Goal: Task Accomplishment & Management: Manage account settings

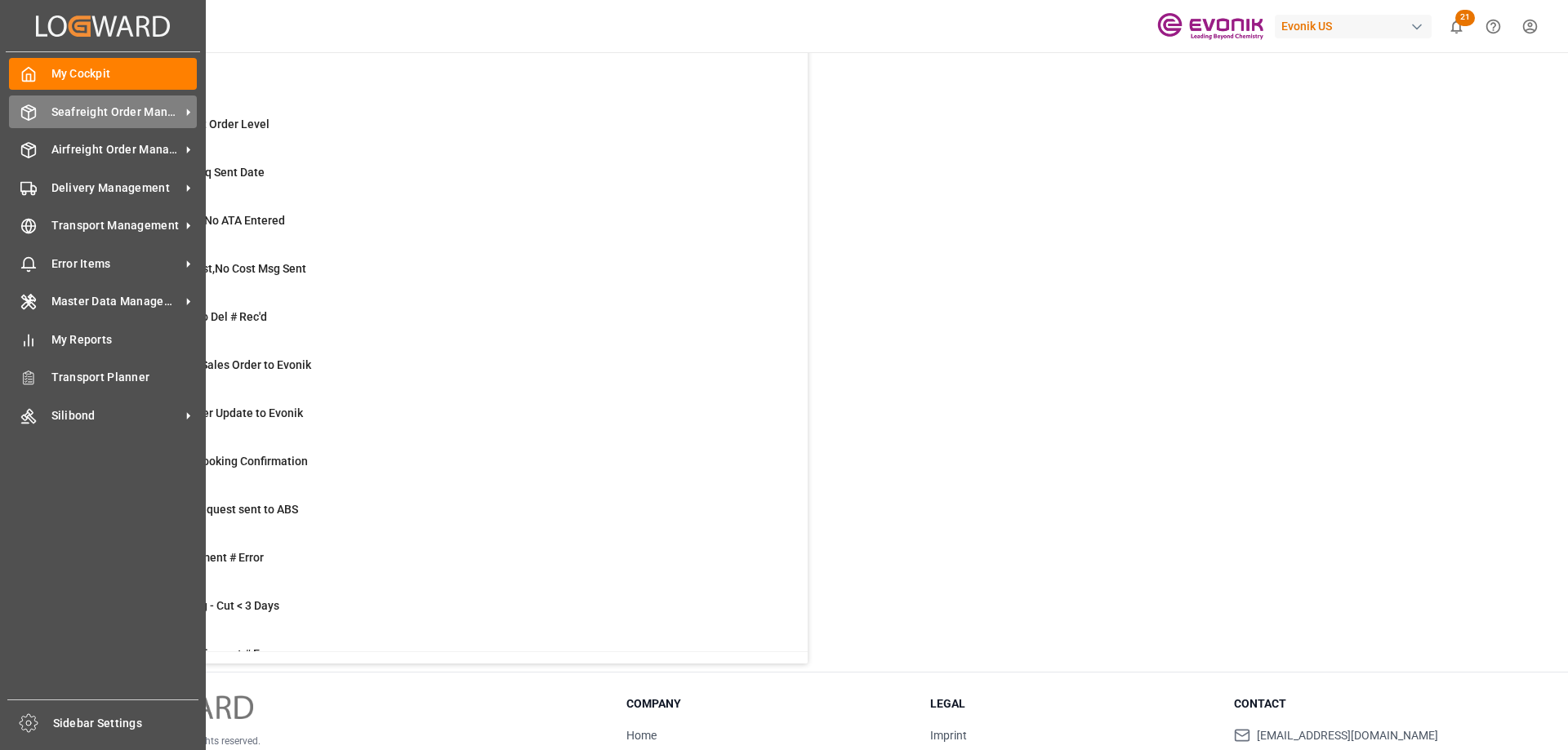
click at [152, 111] on span "Seafreight Order Management" at bounding box center [115, 112] width 129 height 17
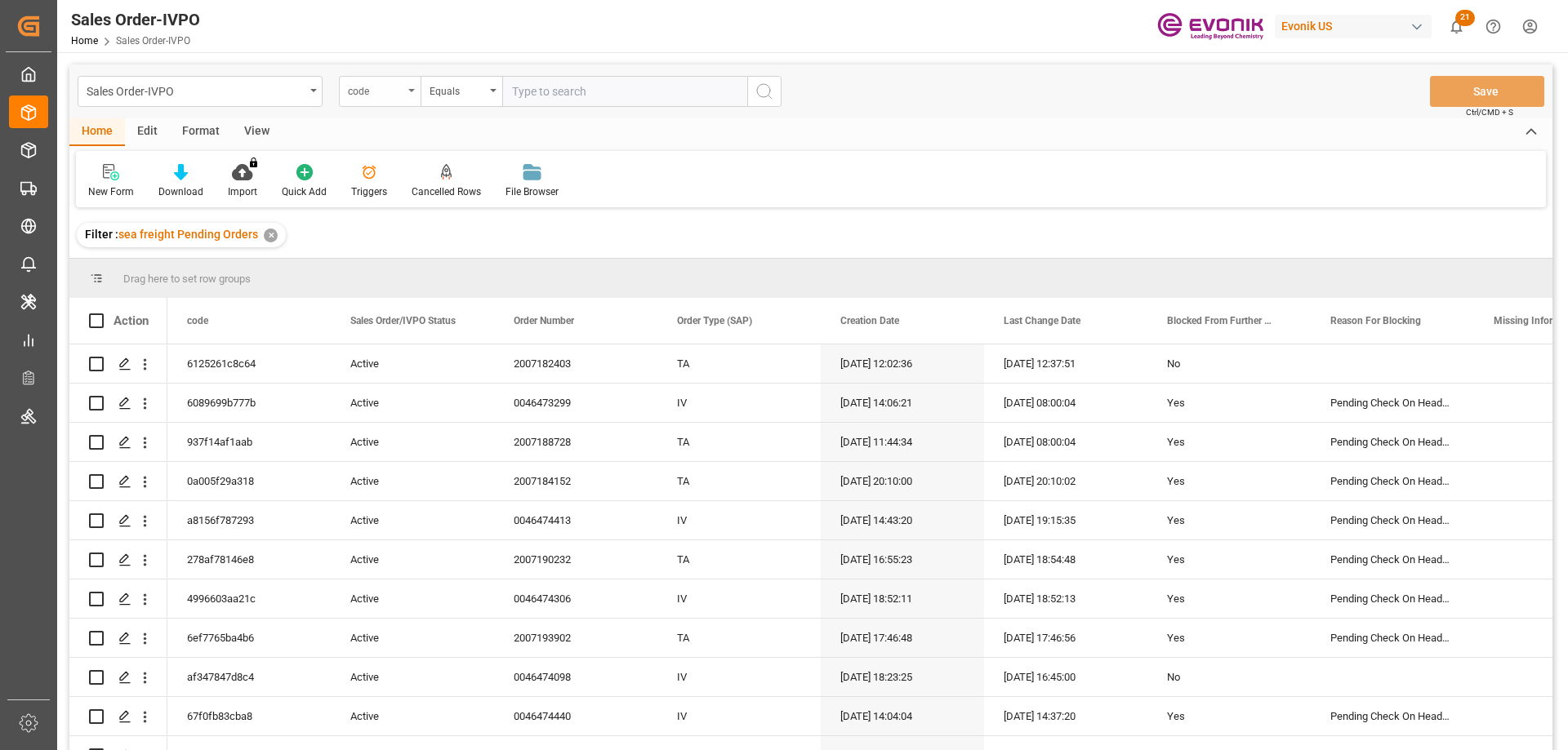
click at [417, 101] on div "code" at bounding box center [380, 91] width 82 height 31
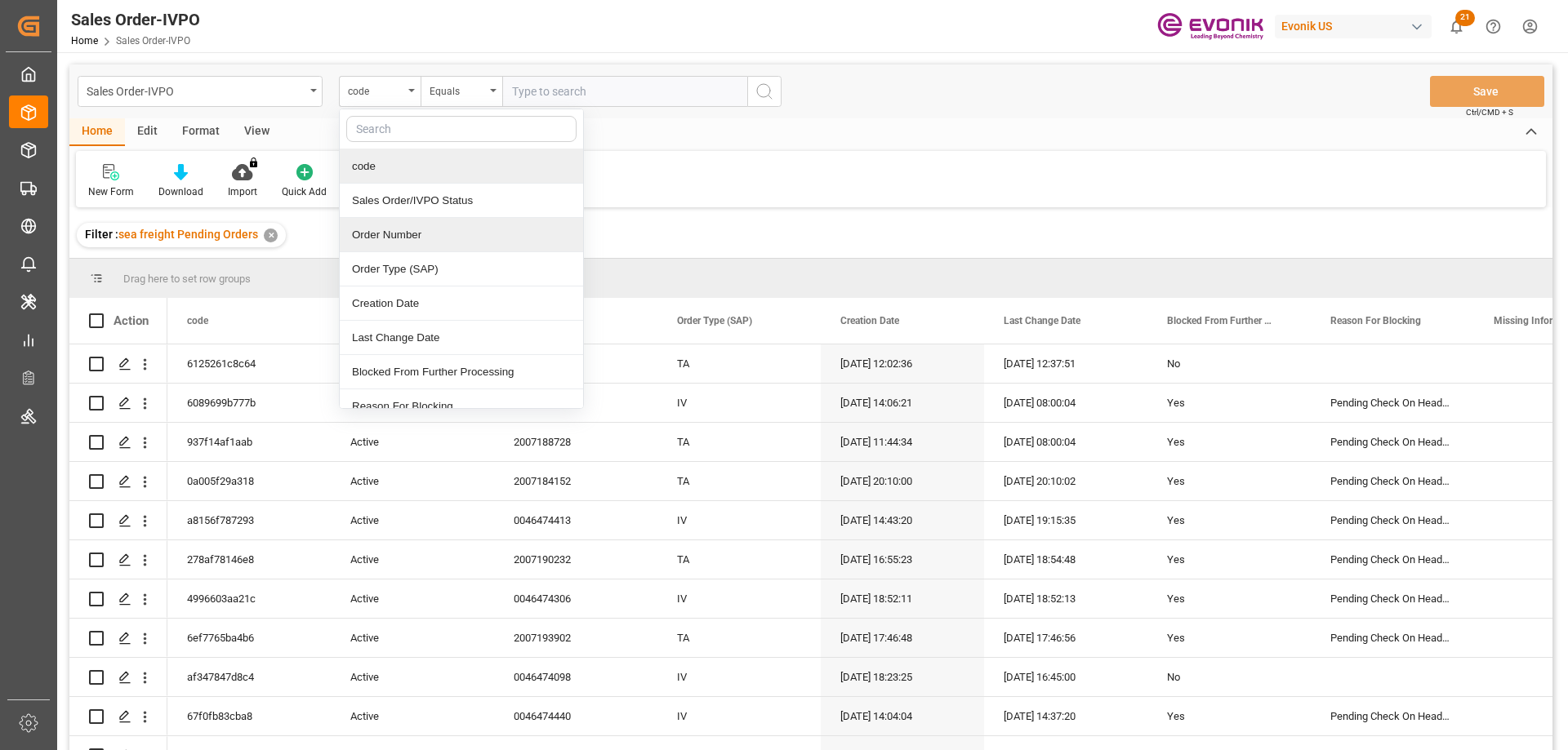
click at [406, 237] on div "Order Number" at bounding box center [460, 235] width 243 height 34
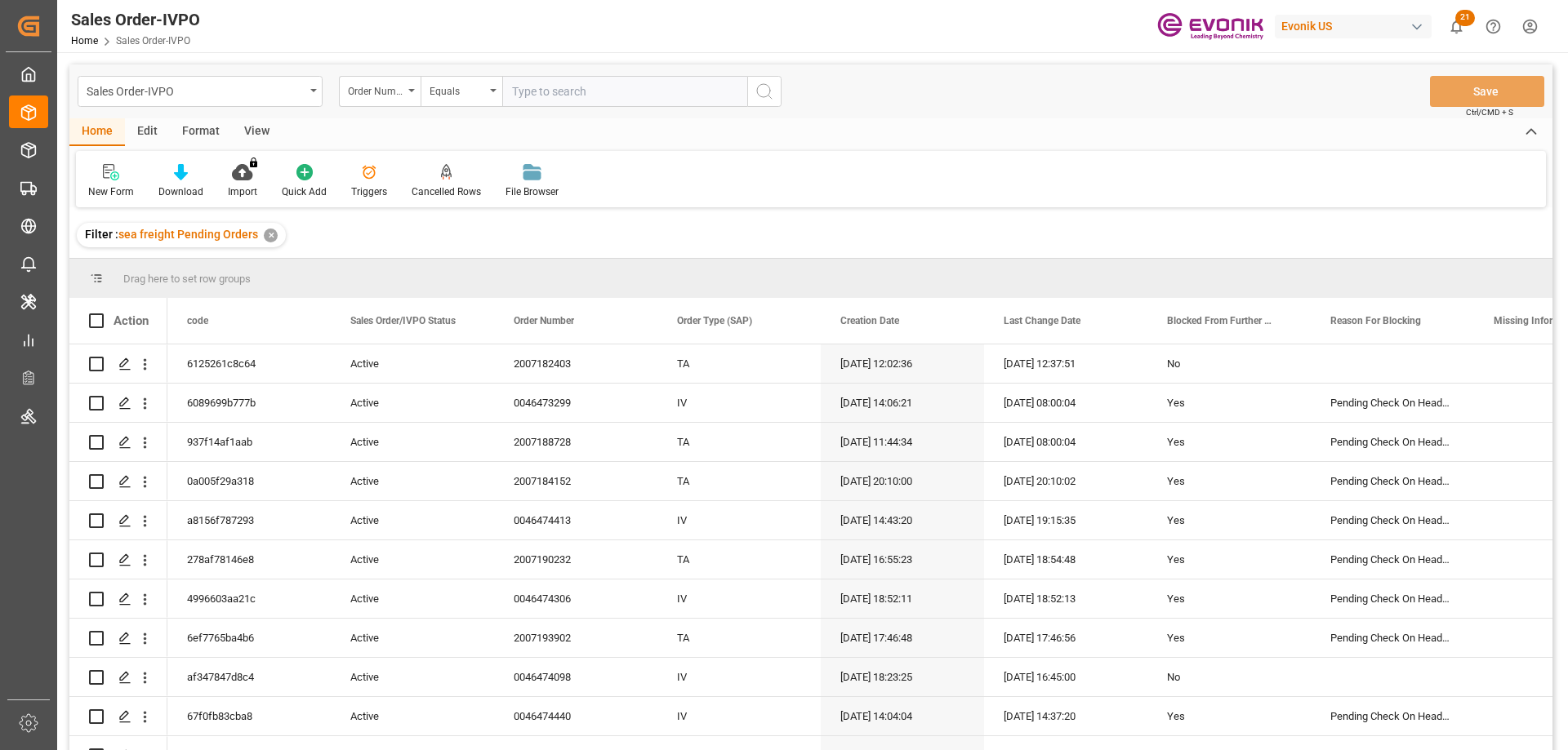
click at [262, 132] on div "View" at bounding box center [256, 132] width 50 height 28
click at [184, 174] on icon at bounding box center [185, 172] width 16 height 16
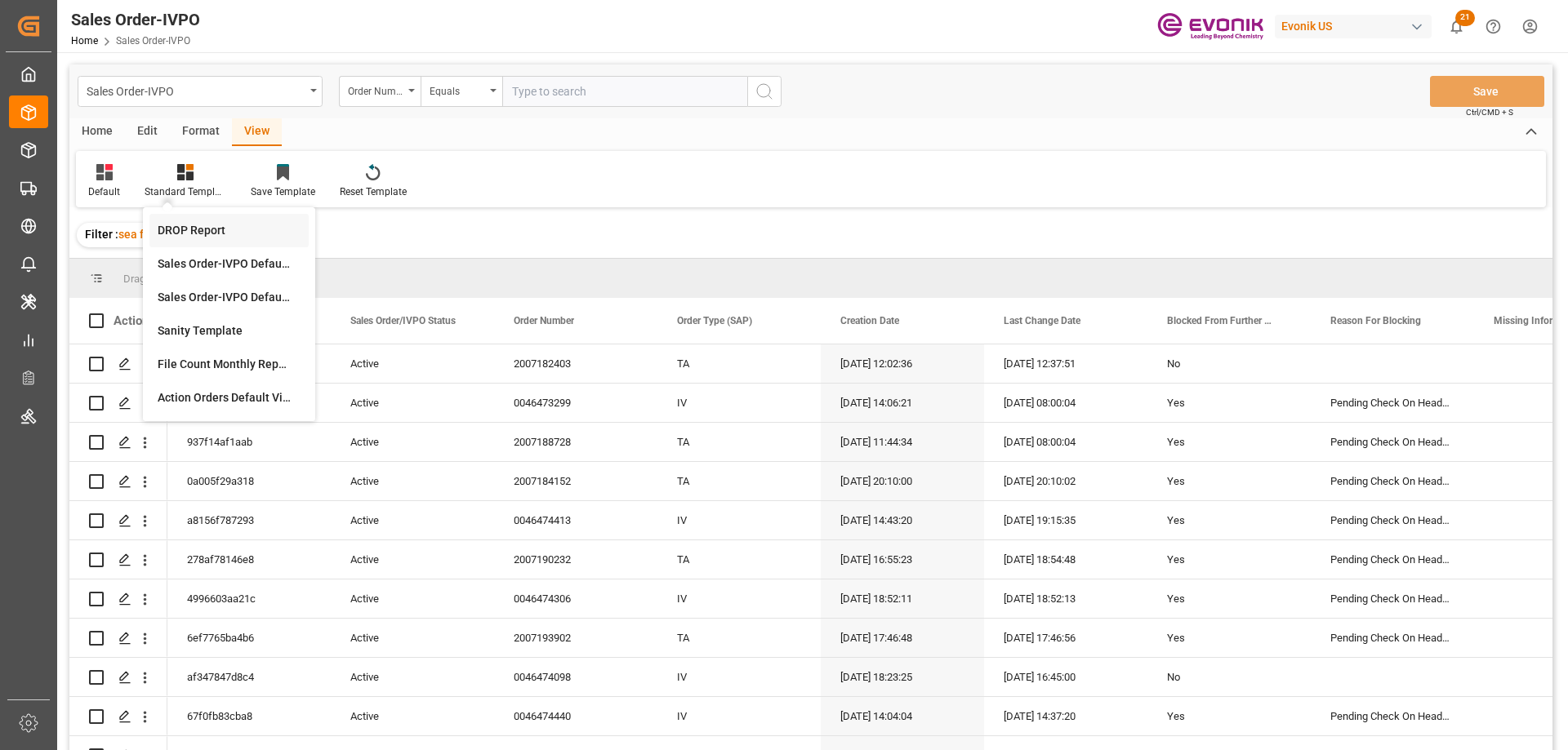
click at [181, 231] on div "DROP Report" at bounding box center [229, 231] width 143 height 17
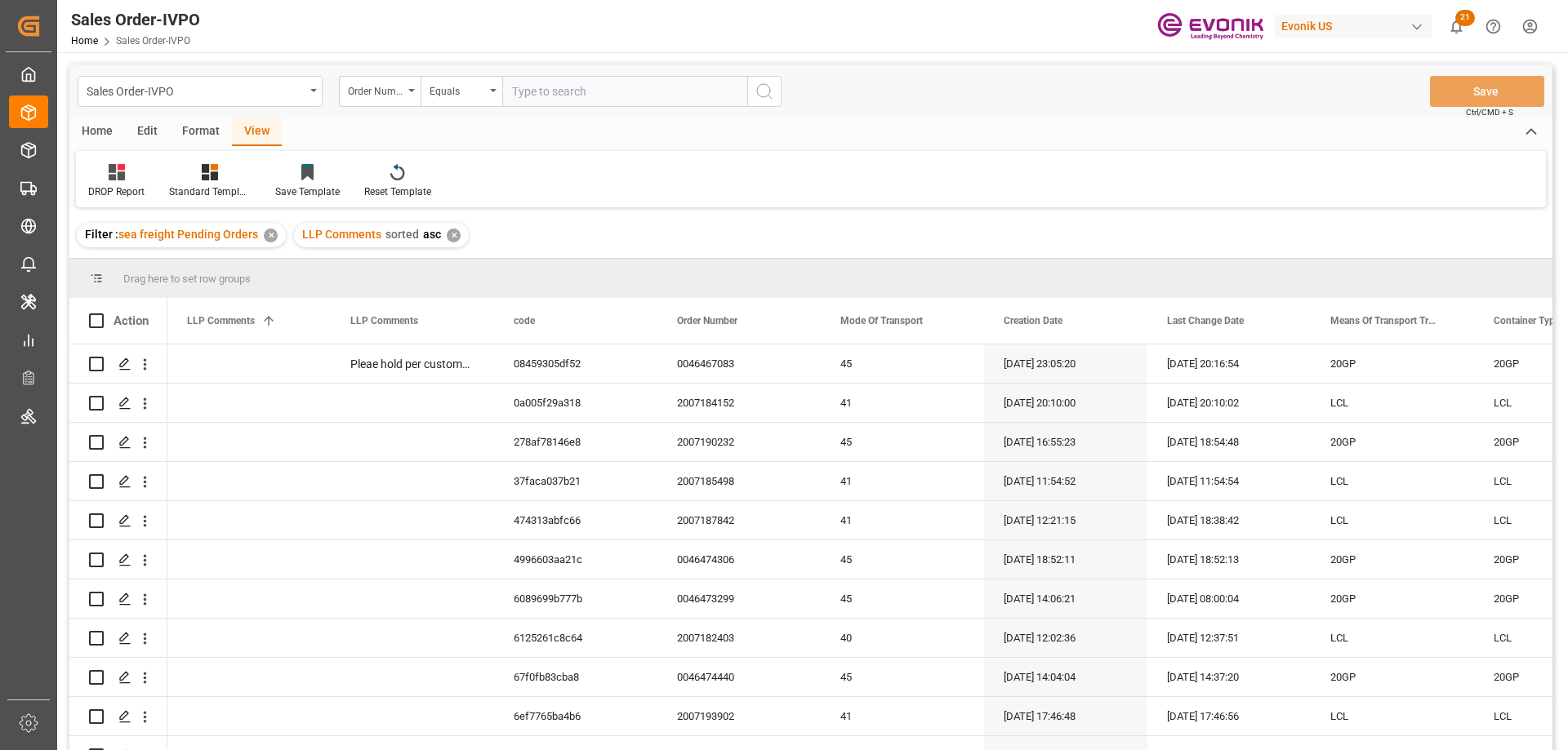
click at [96, 136] on div "Home" at bounding box center [97, 132] width 55 height 28
click at [177, 176] on icon at bounding box center [181, 172] width 14 height 16
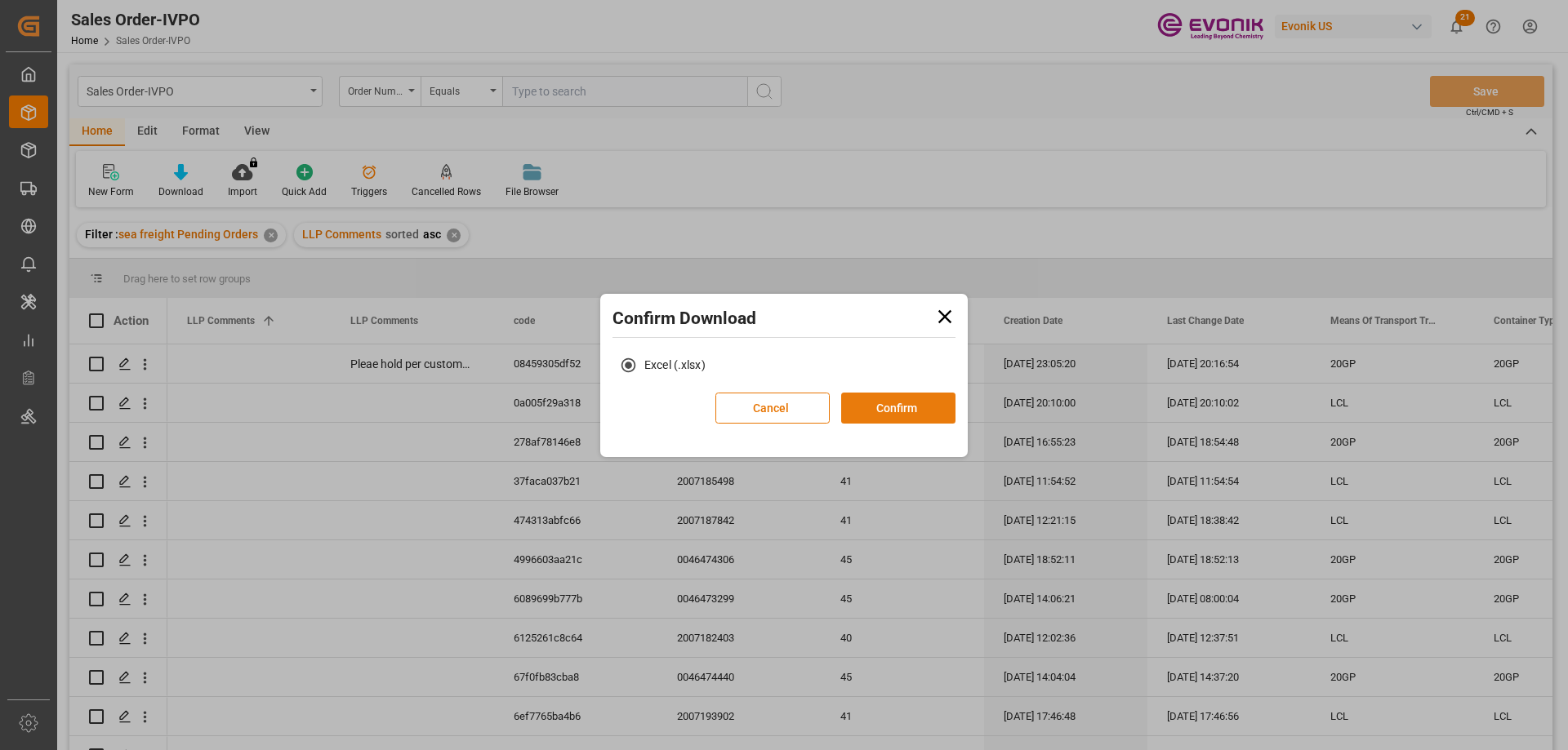
click at [860, 405] on button "Confirm" at bounding box center [899, 408] width 114 height 31
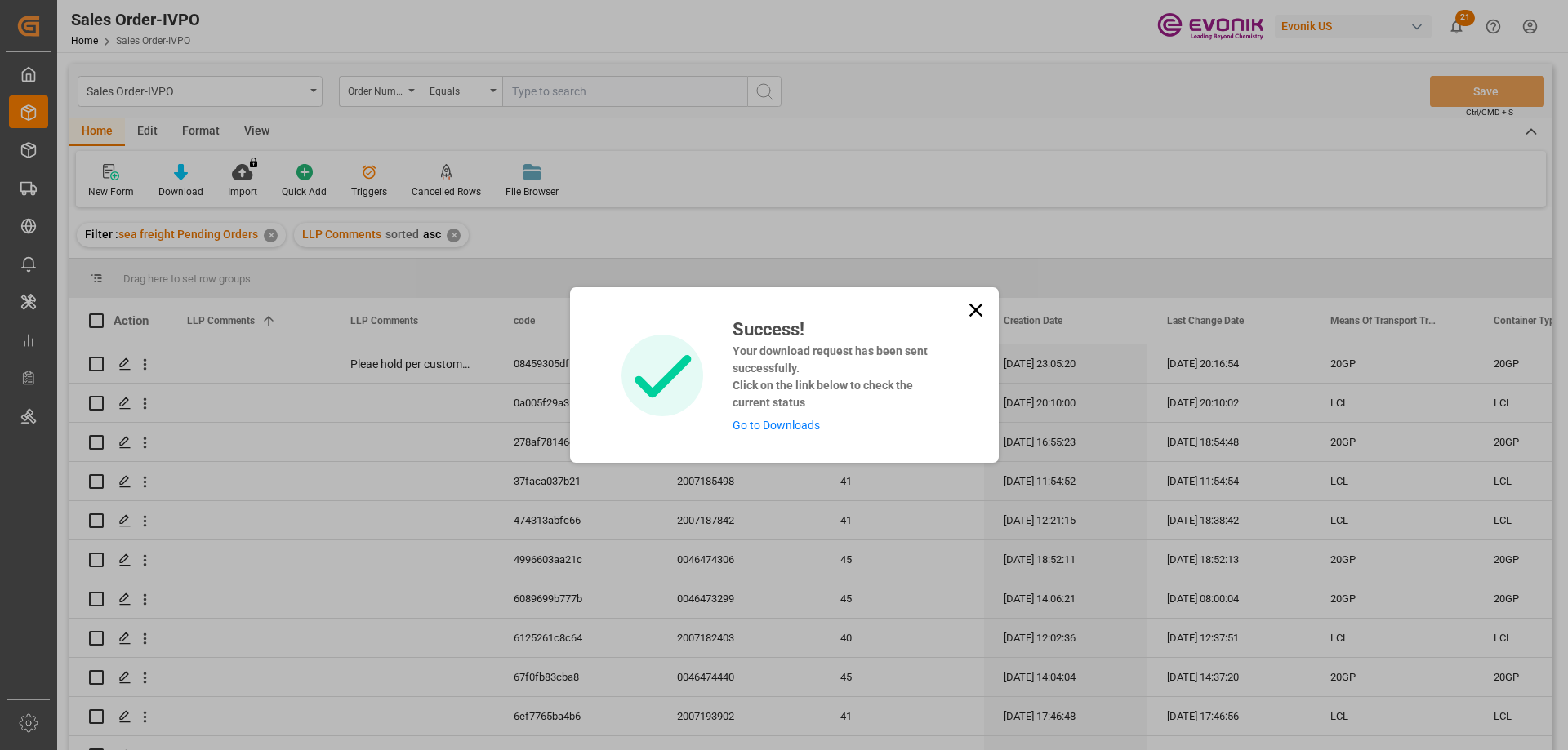
click at [796, 421] on link "Go to Downloads" at bounding box center [777, 426] width 88 height 13
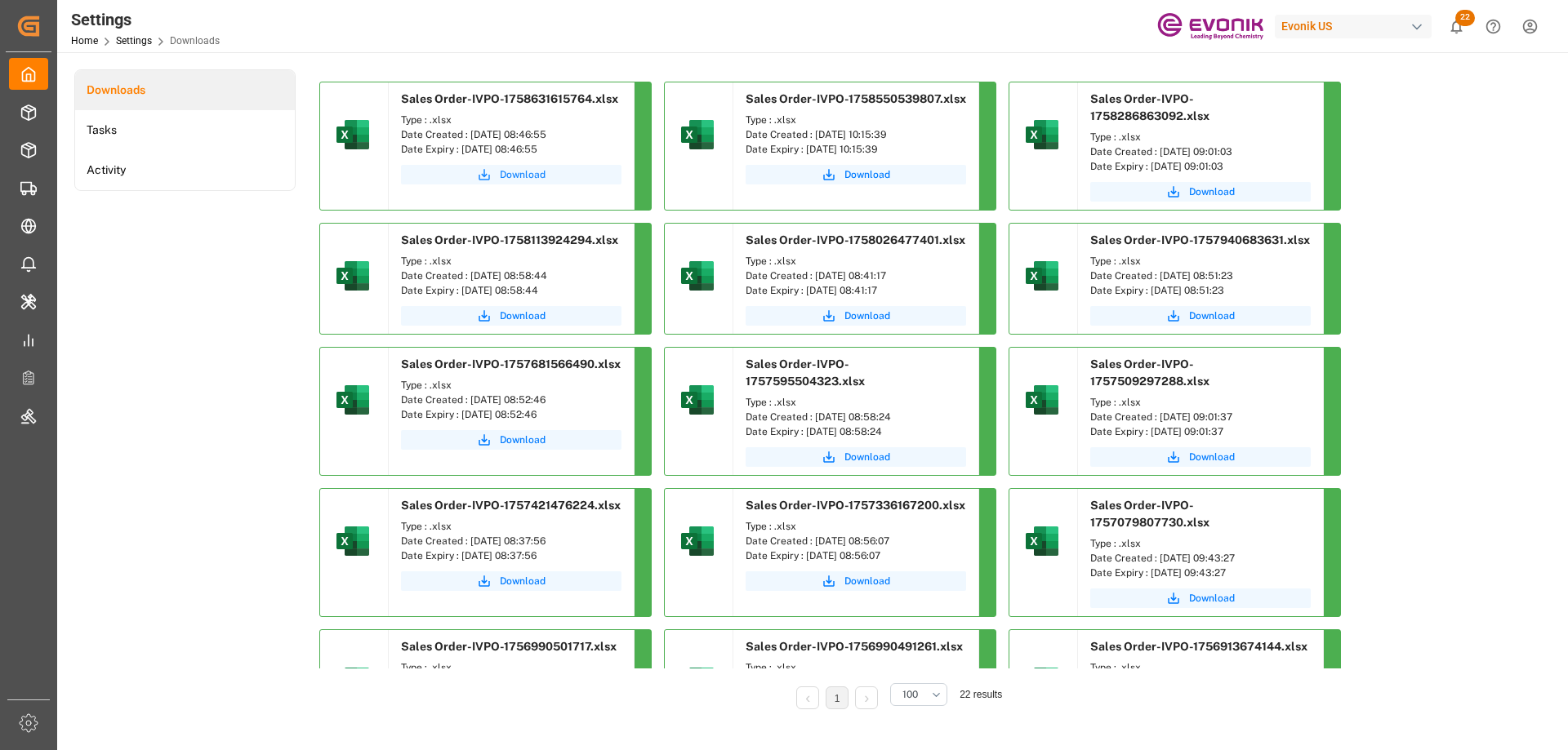
click at [512, 177] on span "Download" at bounding box center [522, 174] width 46 height 14
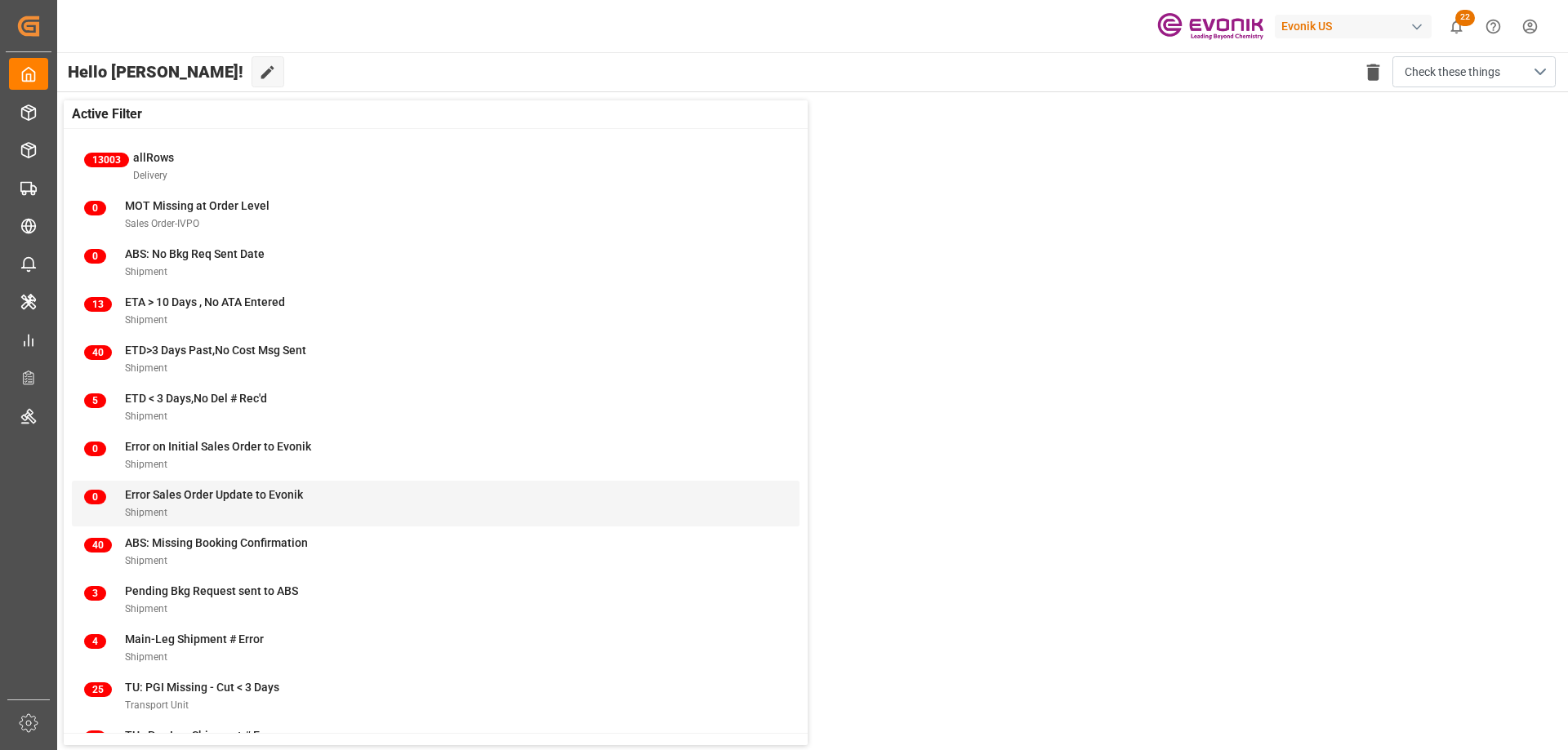
scroll to position [63, 0]
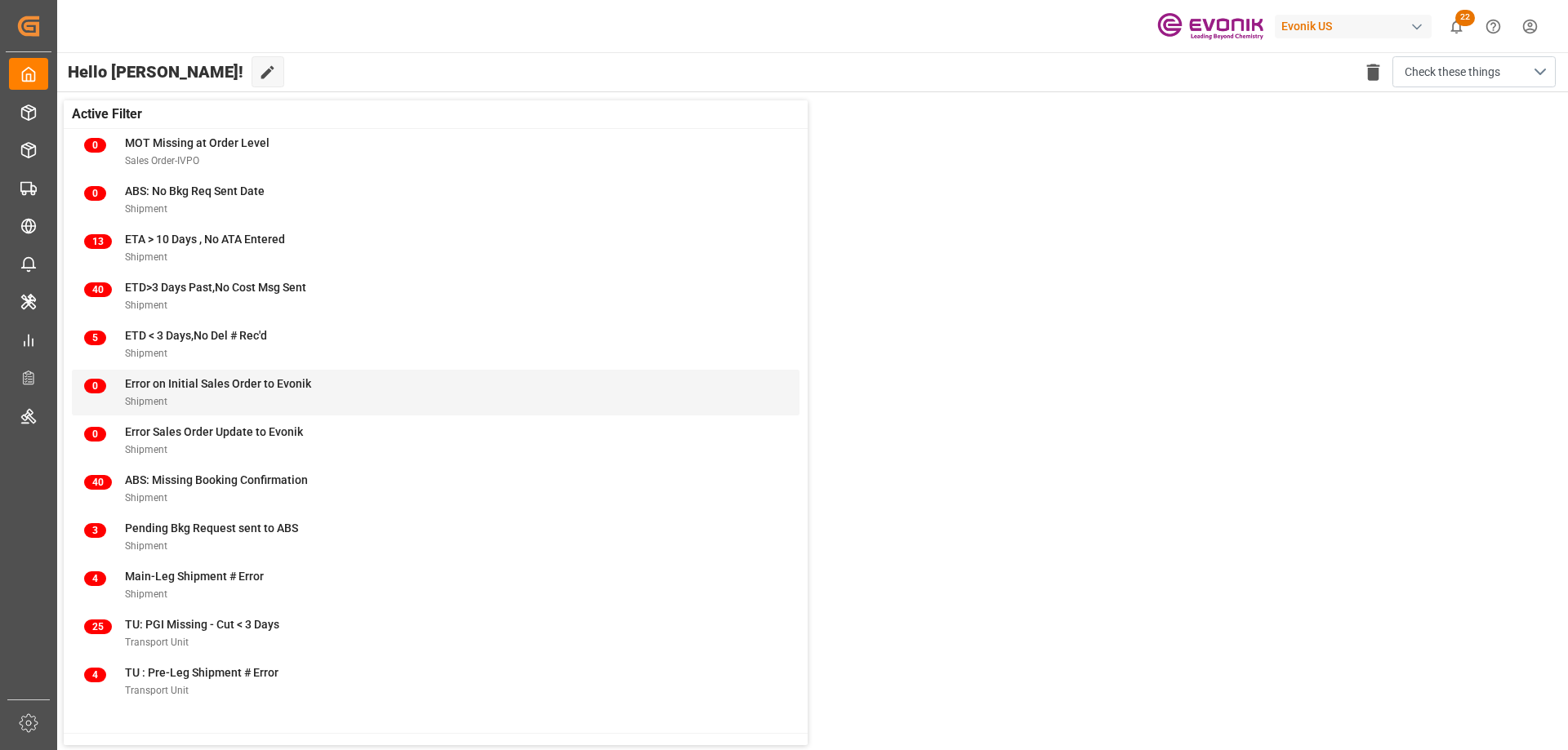
click at [163, 382] on span "Error on Initial Sales Order to Evonik" at bounding box center [217, 384] width 186 height 13
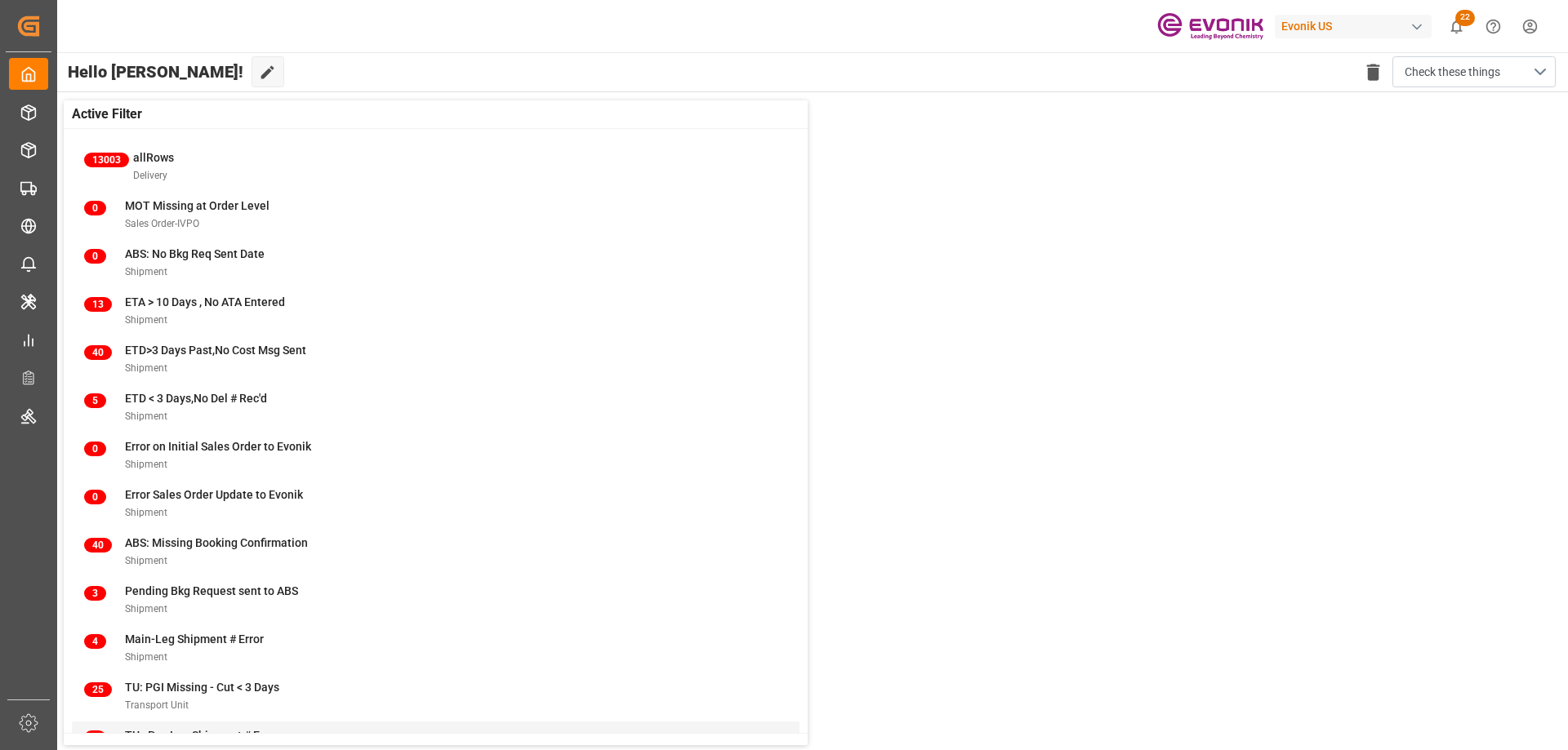
scroll to position [63, 0]
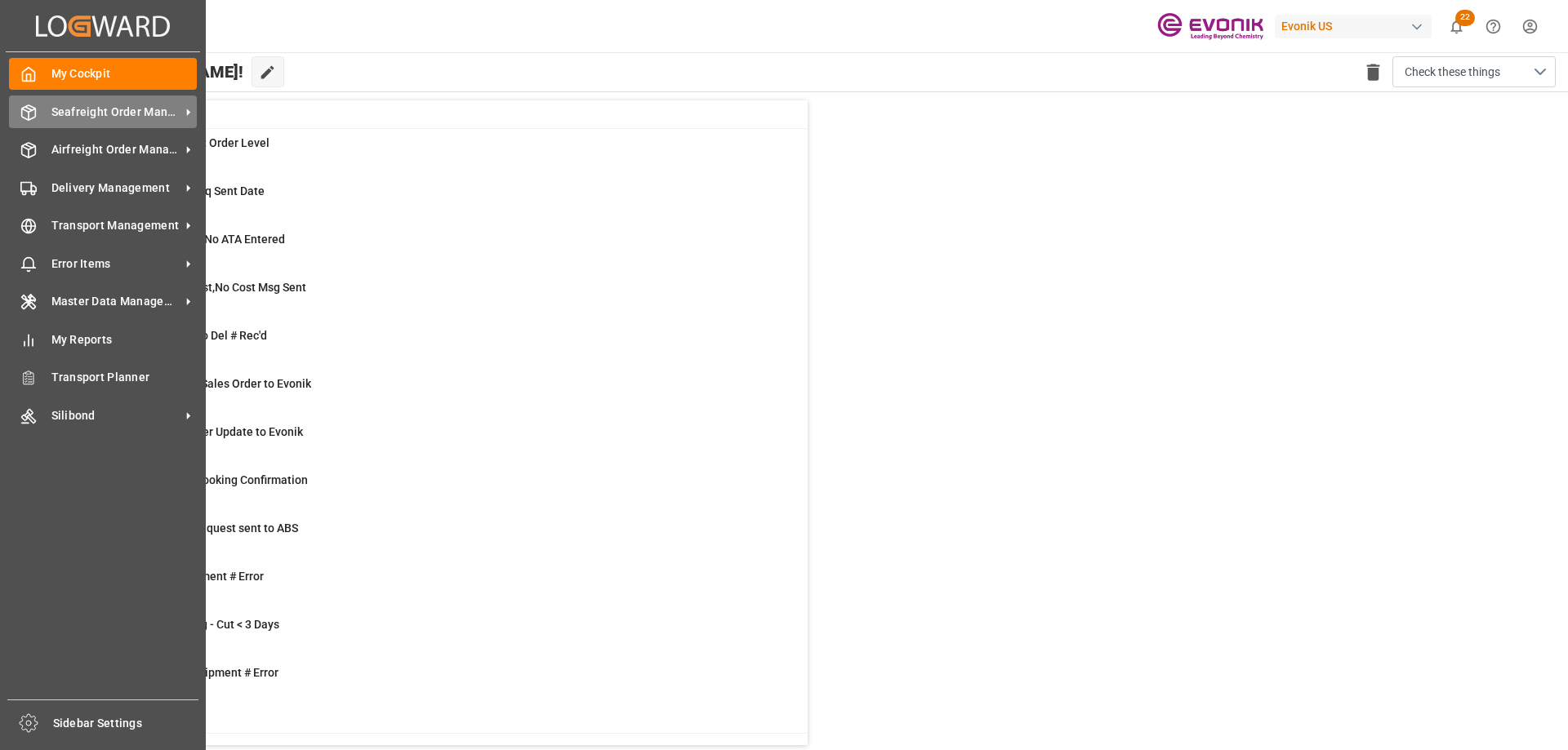
click at [88, 117] on span "Seafreight Order Management" at bounding box center [115, 112] width 129 height 17
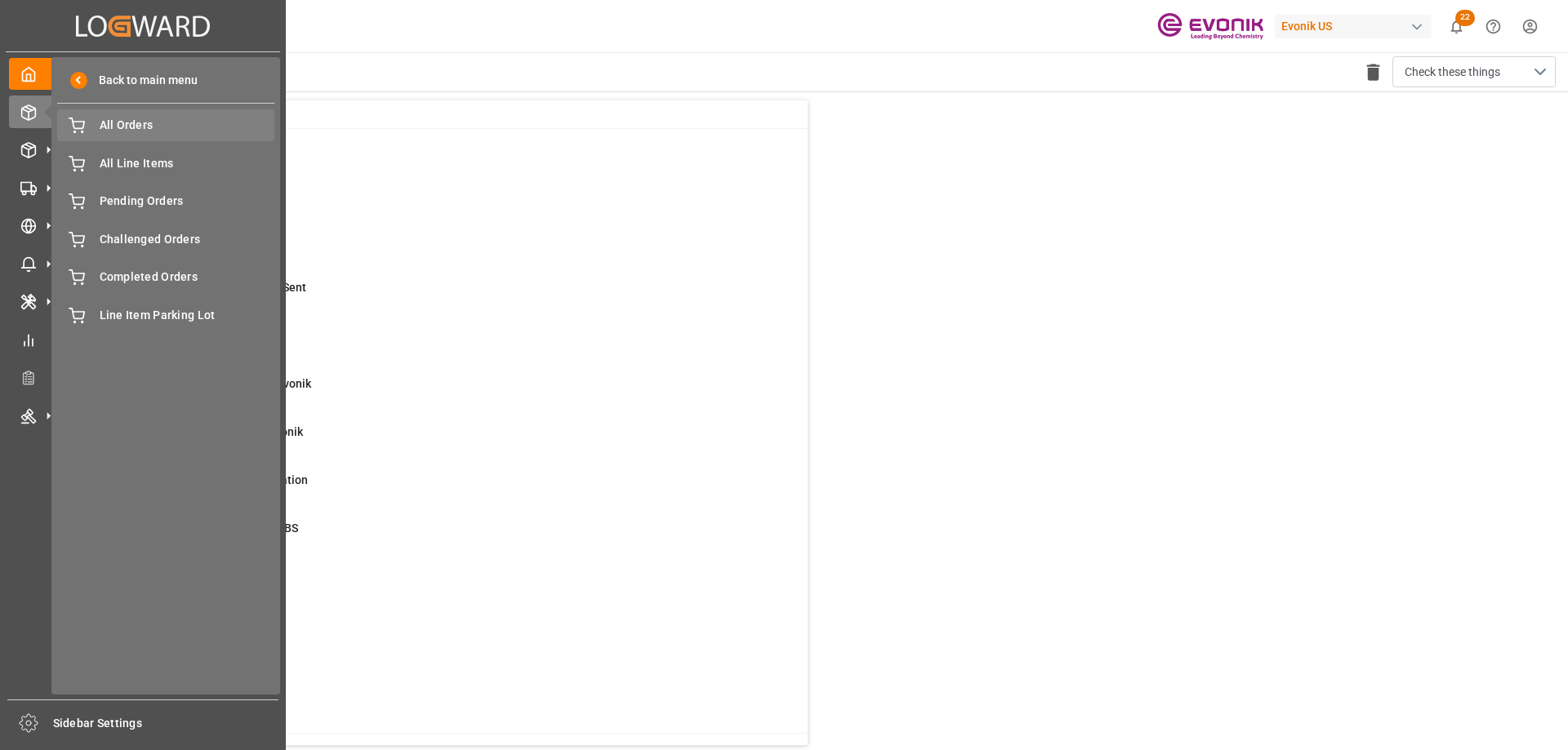
click at [139, 123] on span "All Orders" at bounding box center [188, 126] width 175 height 17
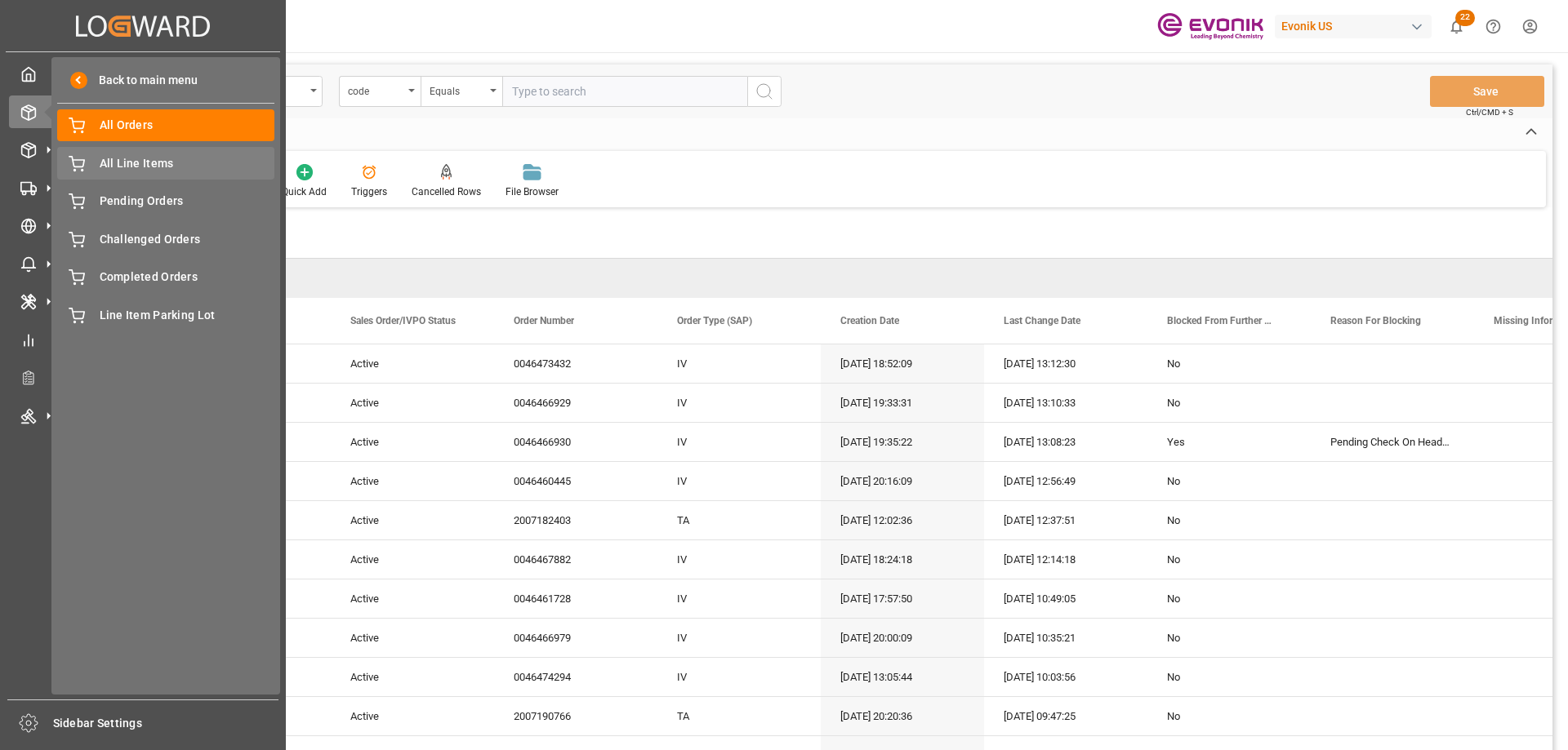
click at [122, 167] on span "All Line Items" at bounding box center [188, 164] width 175 height 17
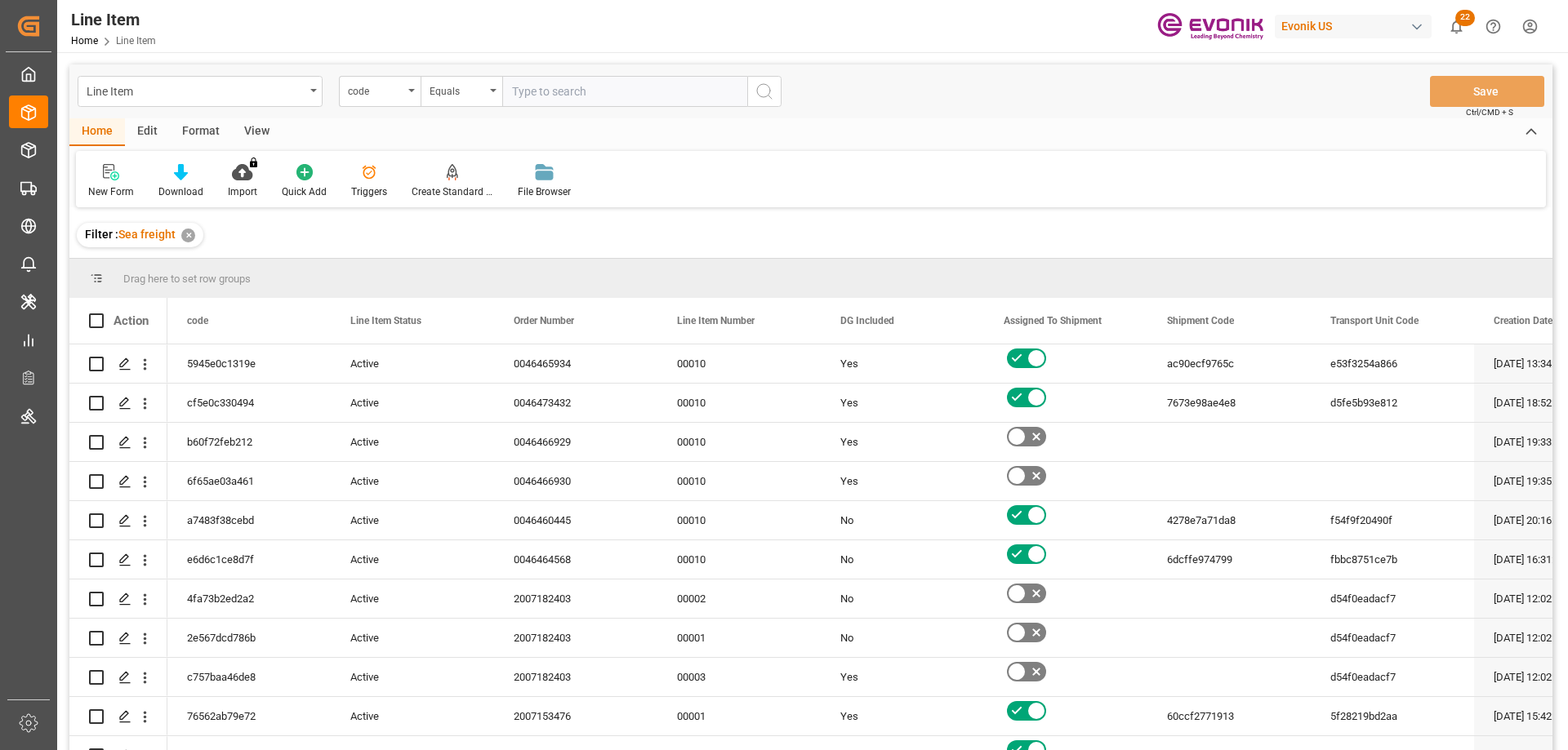
click at [397, 91] on div "code" at bounding box center [376, 90] width 55 height 19
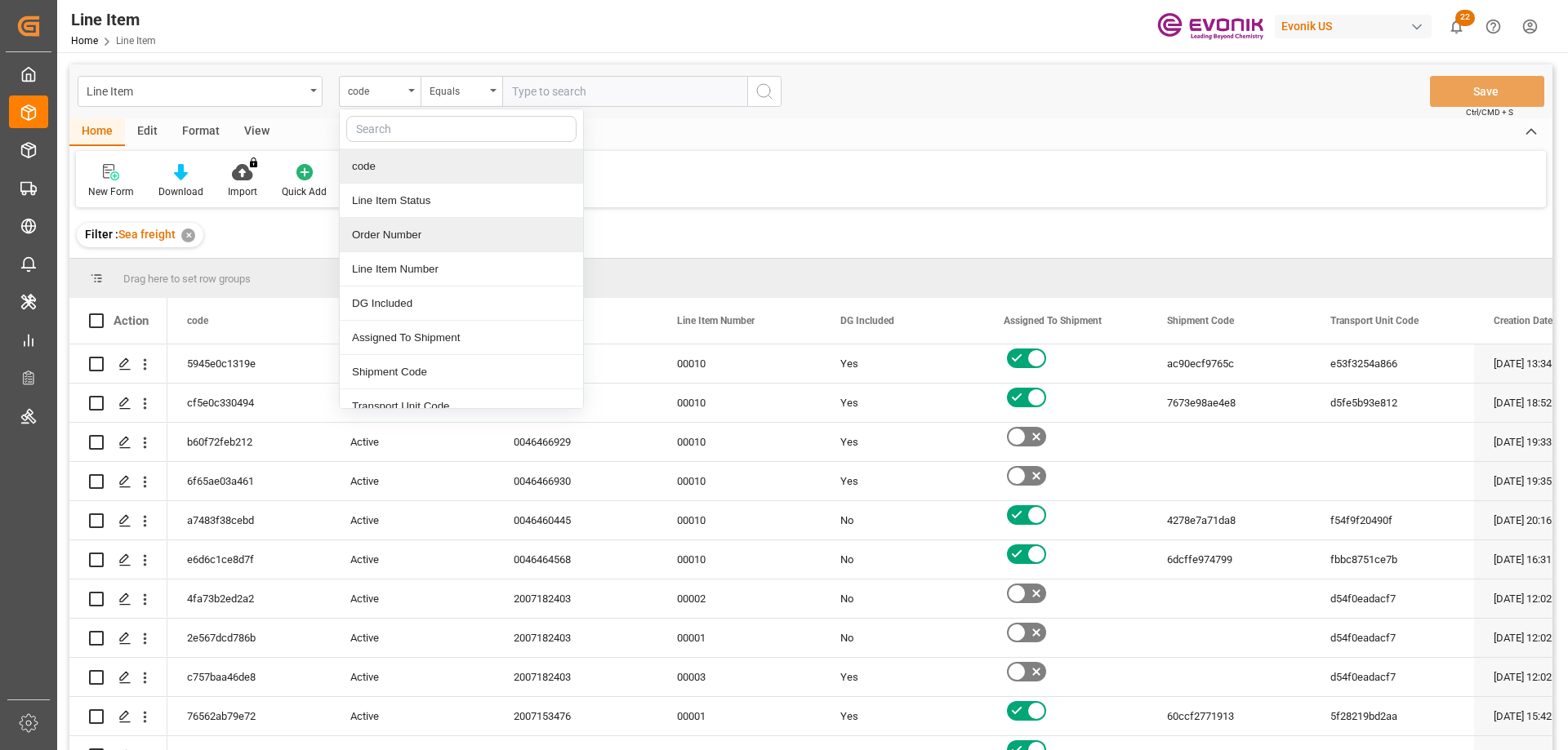
click at [394, 232] on div "Order Number" at bounding box center [460, 235] width 243 height 34
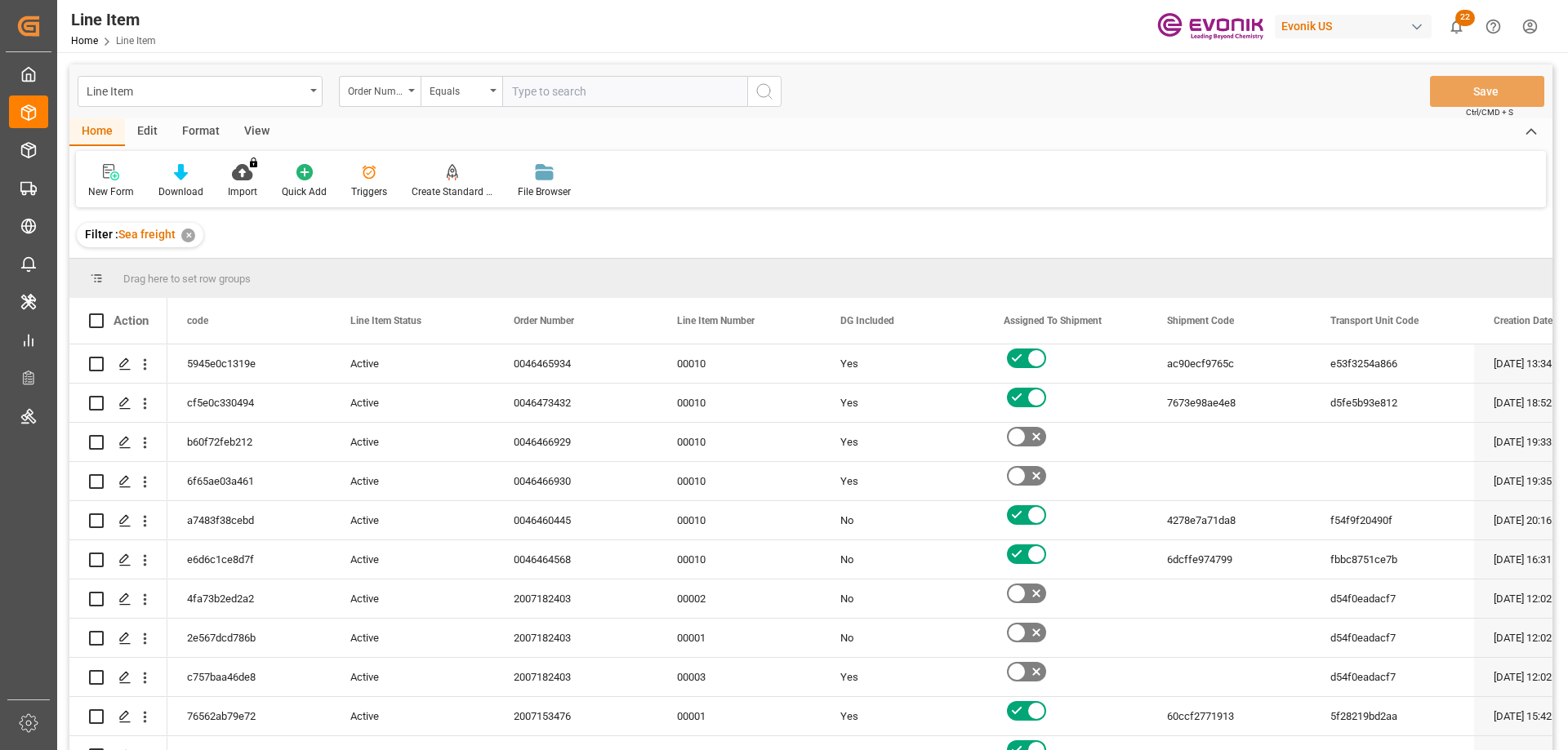
click at [563, 91] on input "text" at bounding box center [624, 91] width 245 height 31
paste input "0046467175"
type input "0046467175"
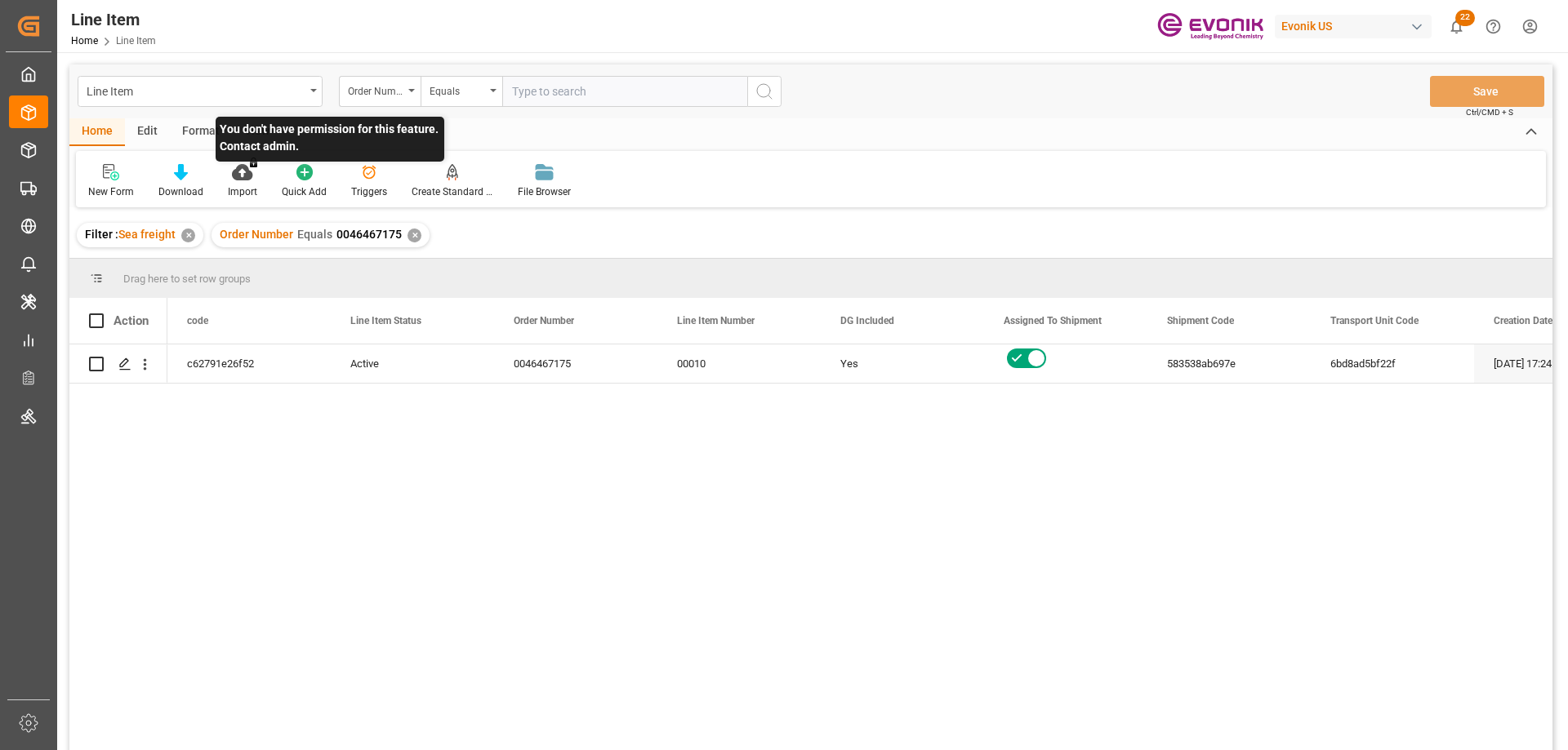
click at [249, 121] on p "You don't have permission for this feature. Contact admin." at bounding box center [330, 139] width 229 height 45
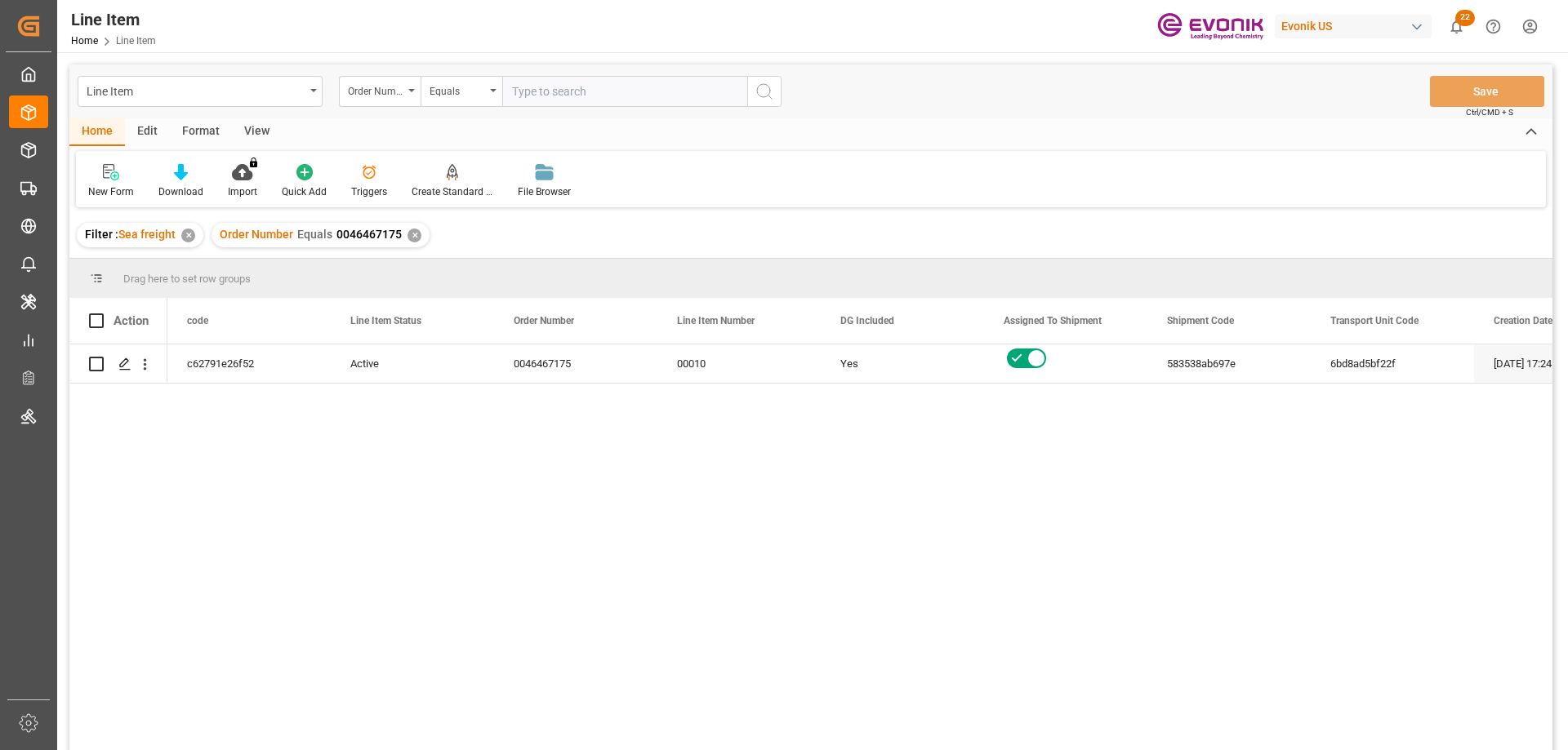
click at [260, 131] on div "View" at bounding box center [256, 132] width 50 height 28
click at [191, 188] on div "Standard Templates" at bounding box center [186, 192] width 82 height 14
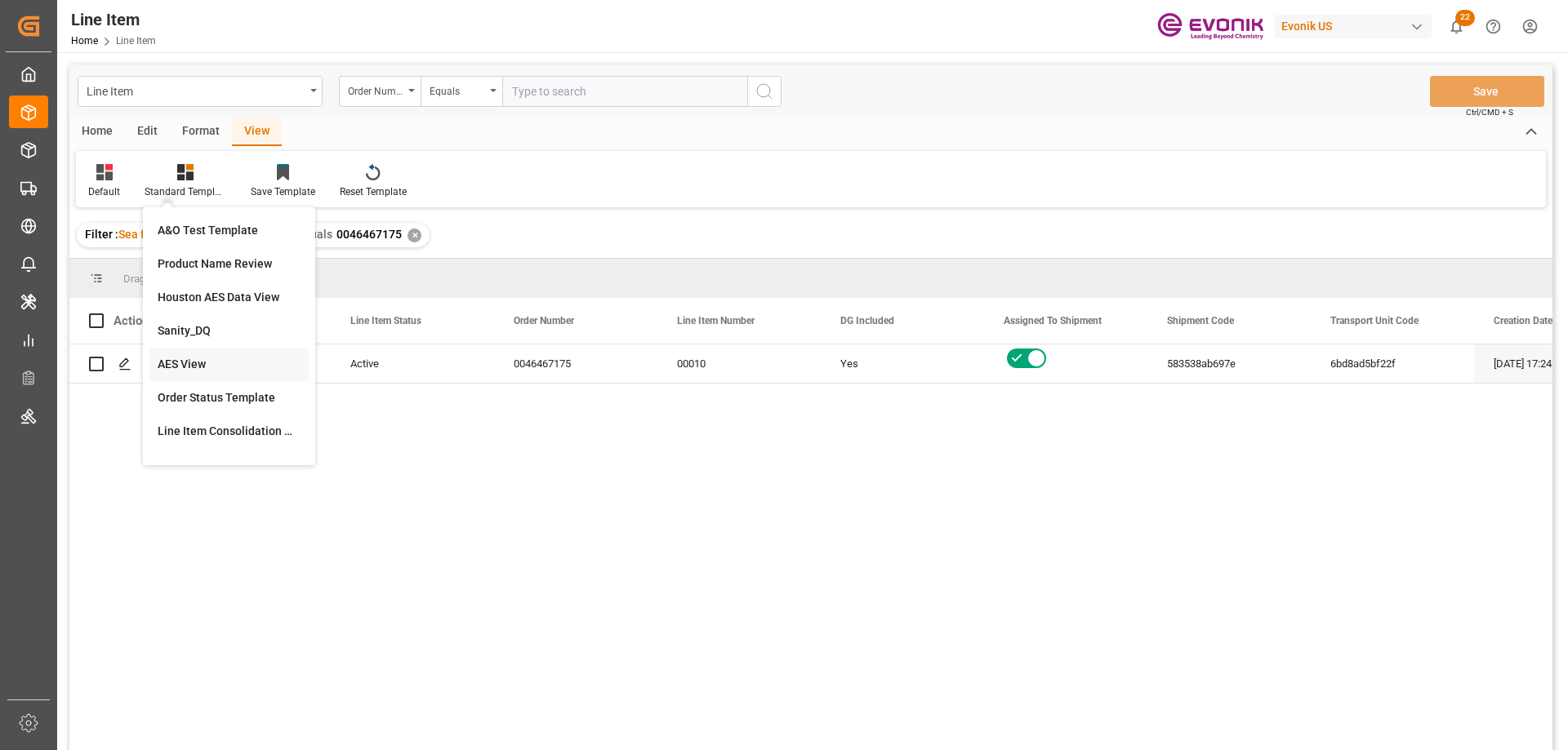
click at [185, 367] on div "AES View" at bounding box center [229, 365] width 143 height 17
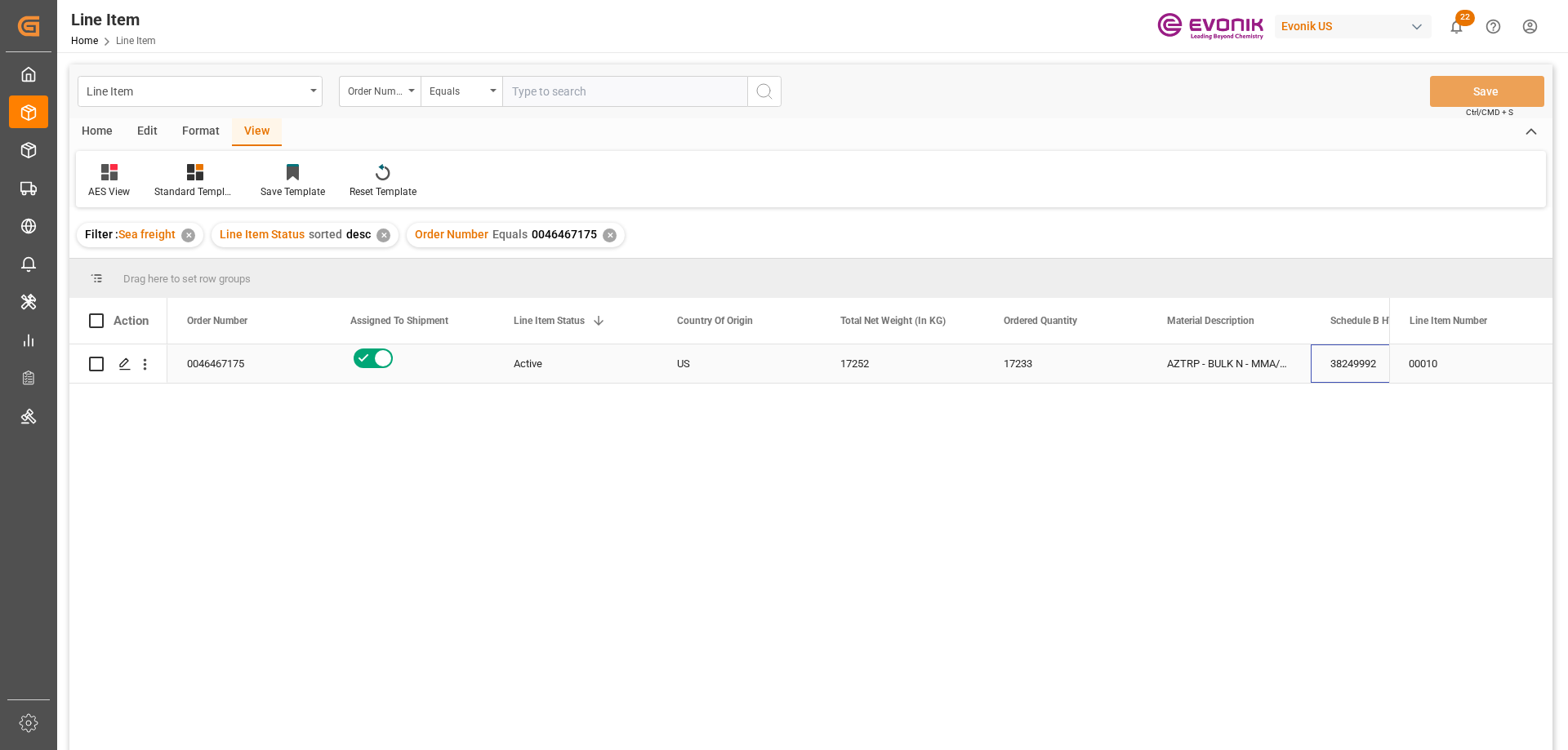
click at [1332, 355] on div "38249992" at bounding box center [1392, 364] width 163 height 38
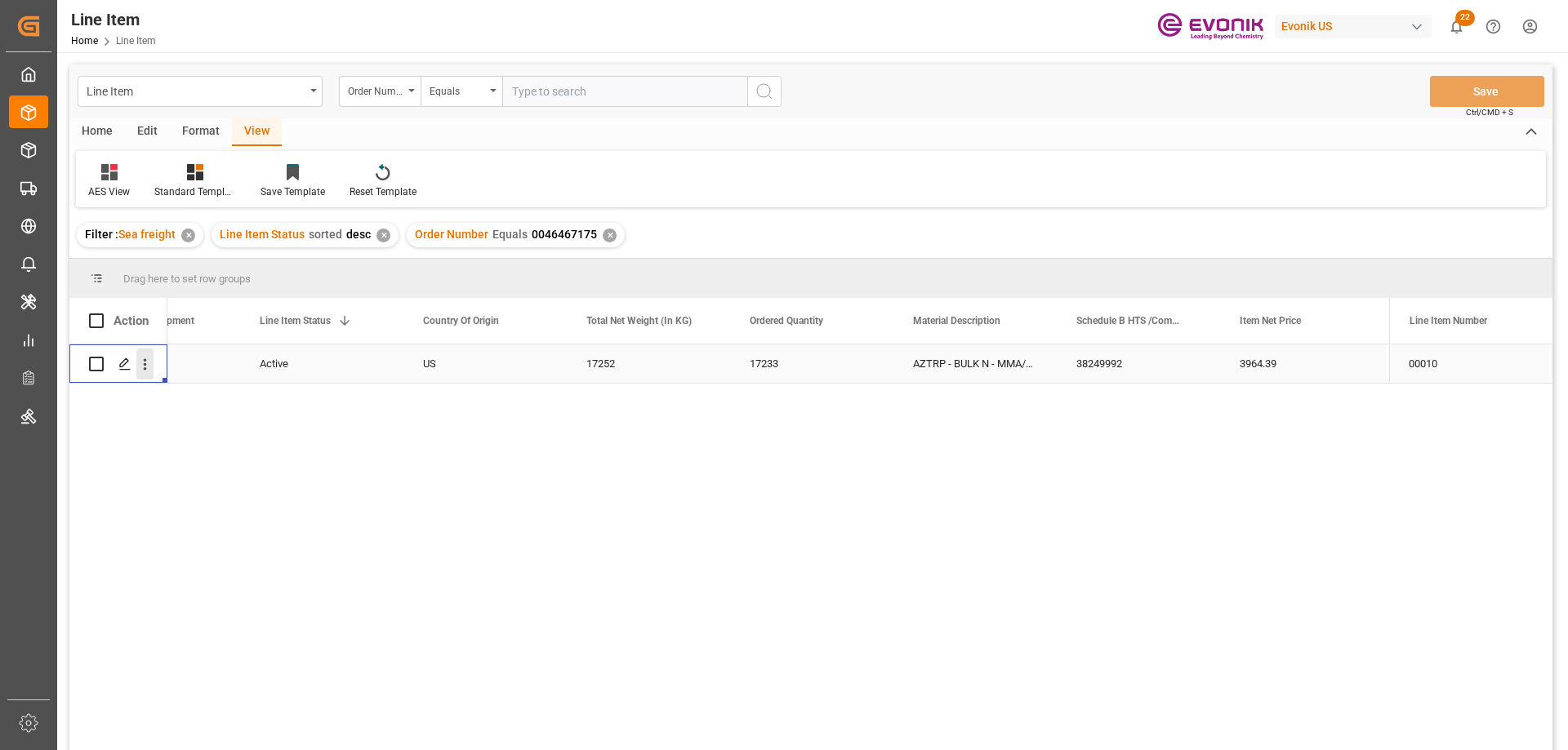
click at [143, 362] on icon "open menu" at bounding box center [145, 365] width 17 height 17
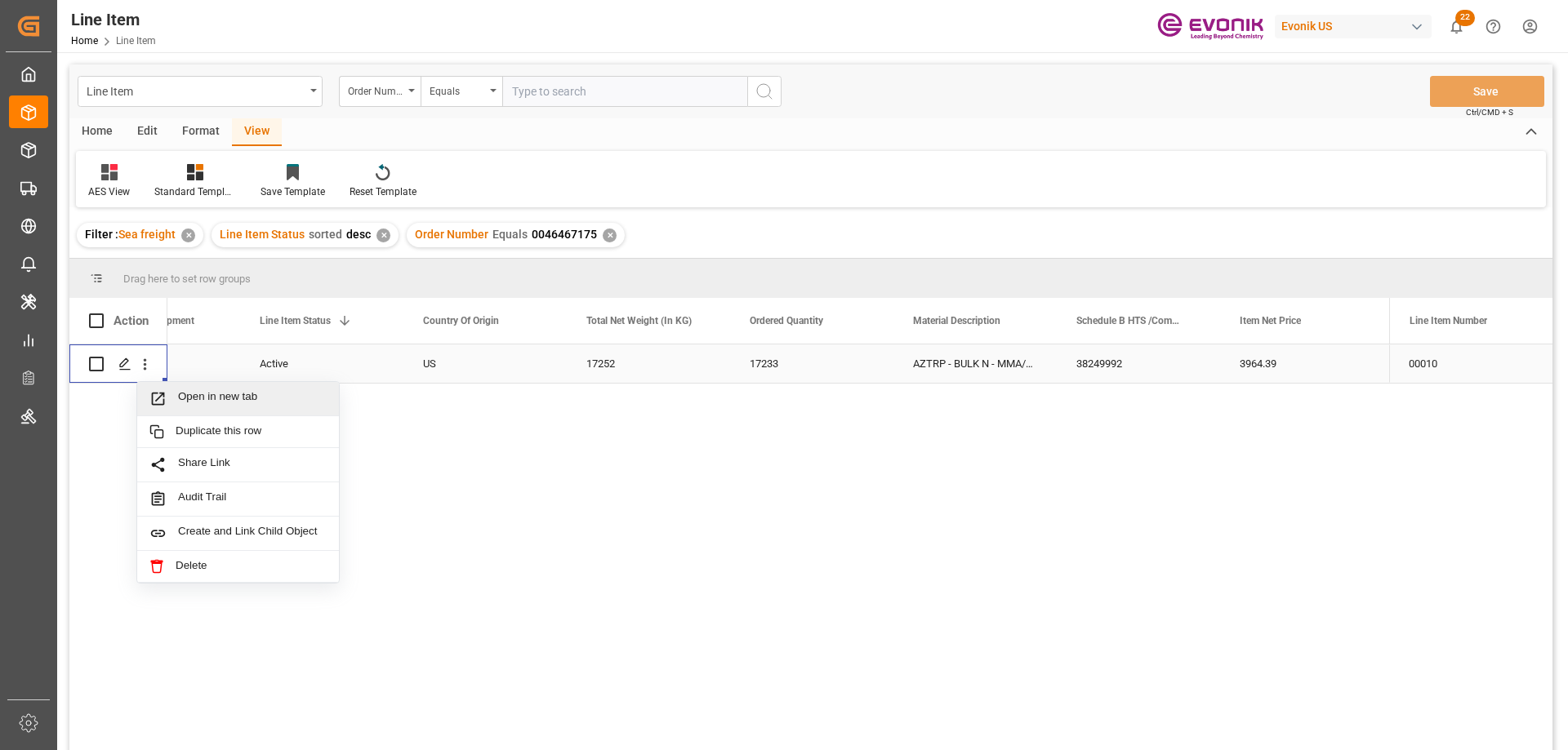
click at [191, 395] on span "Open in new tab" at bounding box center [253, 399] width 149 height 17
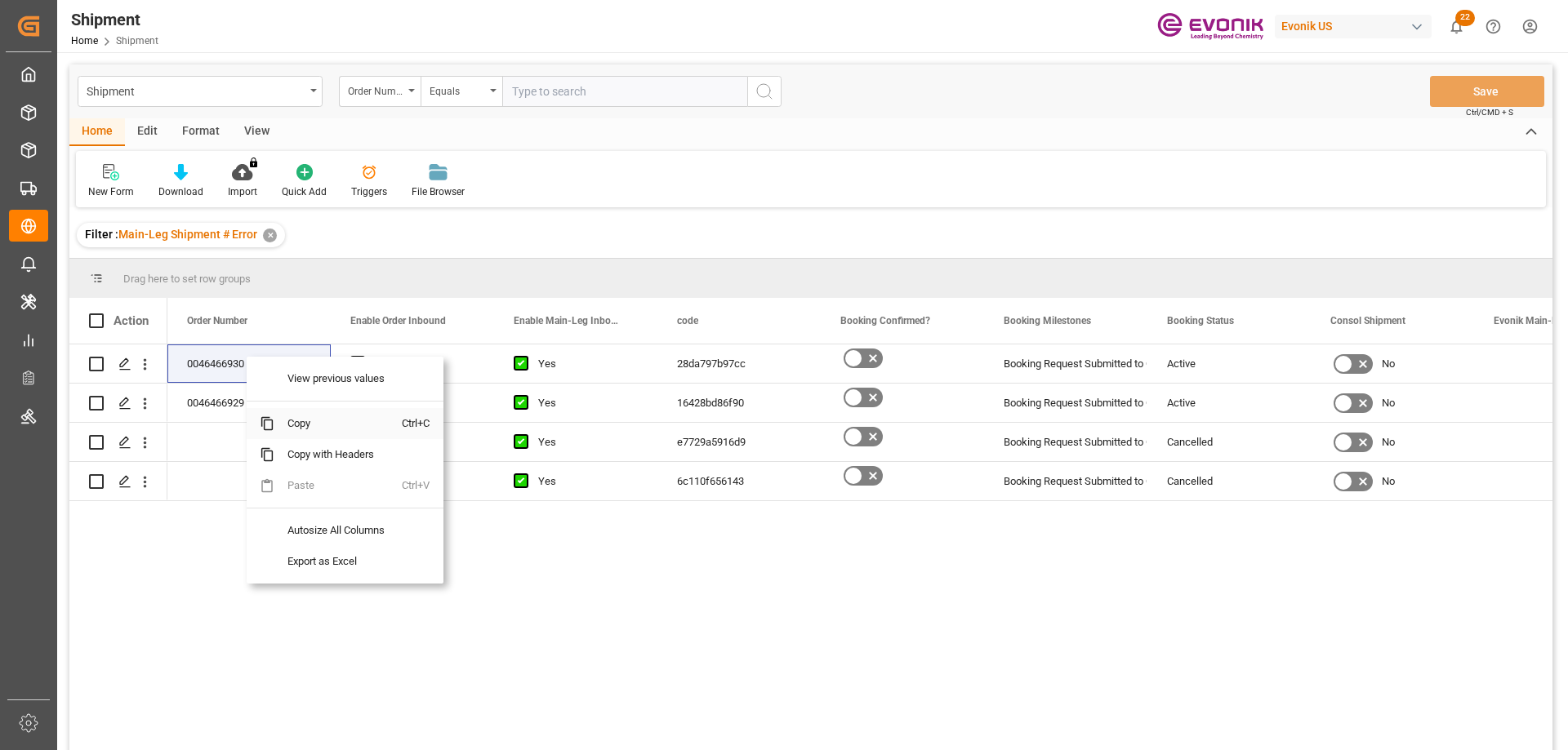
drag, startPoint x: 300, startPoint y: 421, endPoint x: 316, endPoint y: 431, distance: 18.9
click at [300, 422] on span "Copy" at bounding box center [338, 423] width 128 height 31
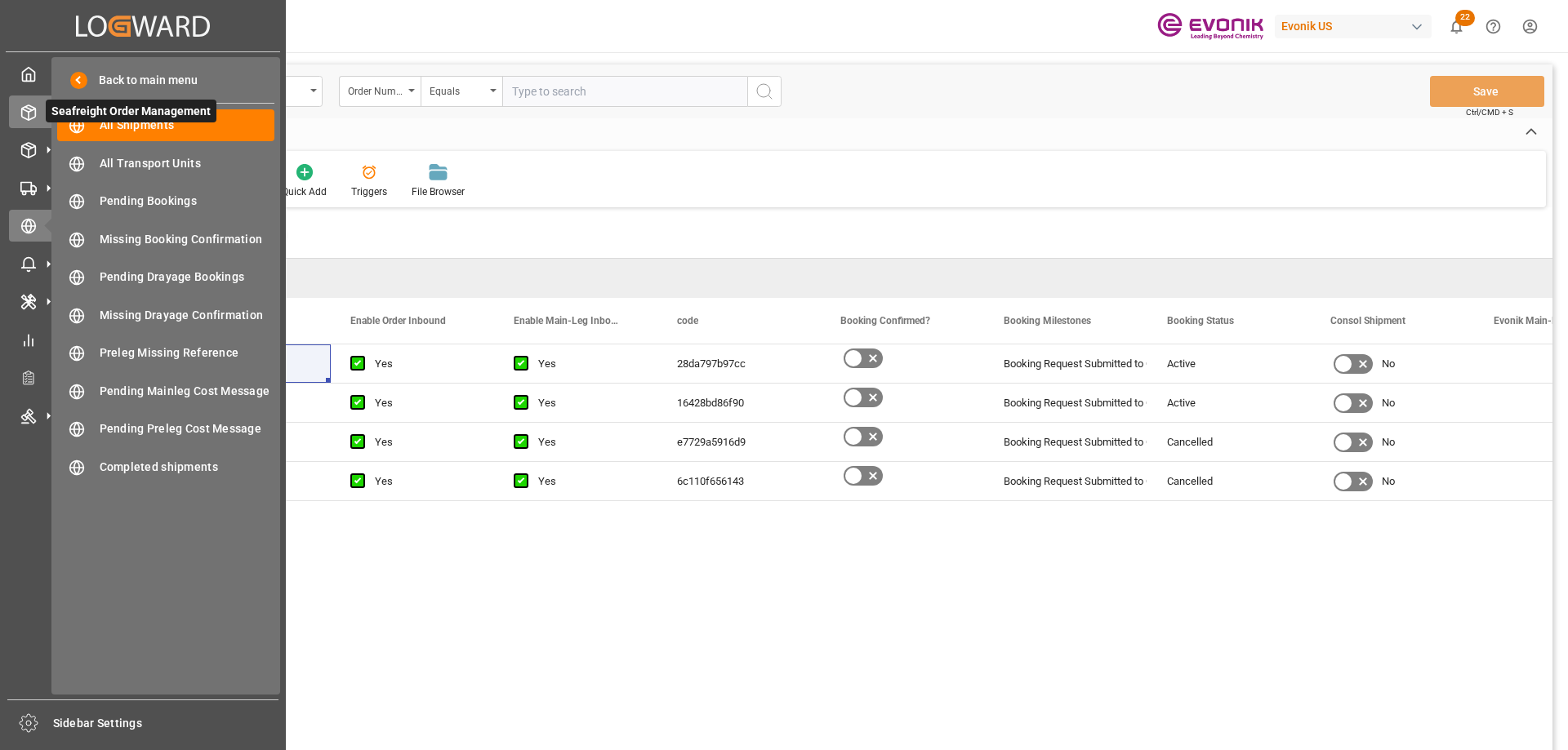
click at [40, 114] on icon at bounding box center [49, 112] width 17 height 17
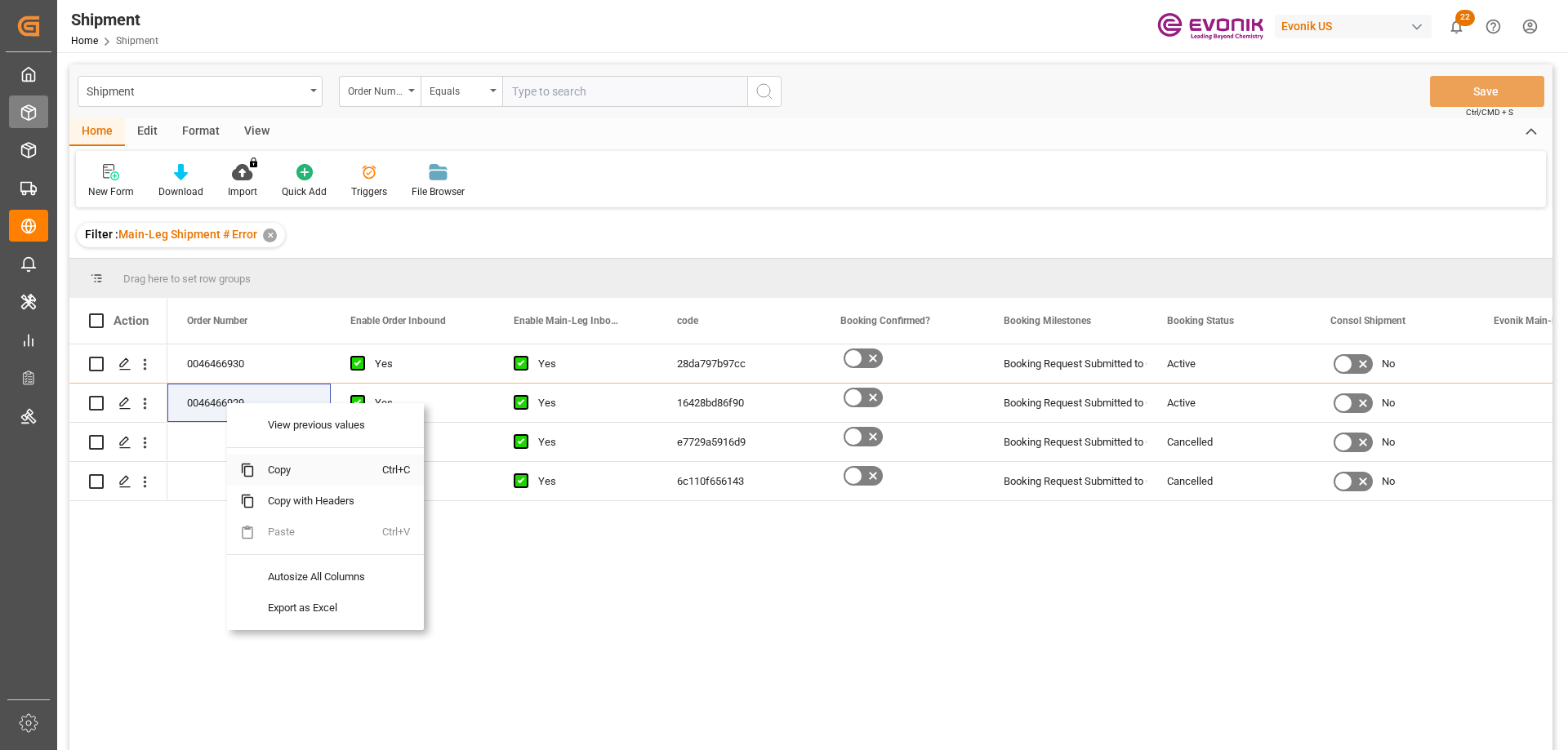
click at [291, 467] on span "Copy" at bounding box center [318, 470] width 128 height 31
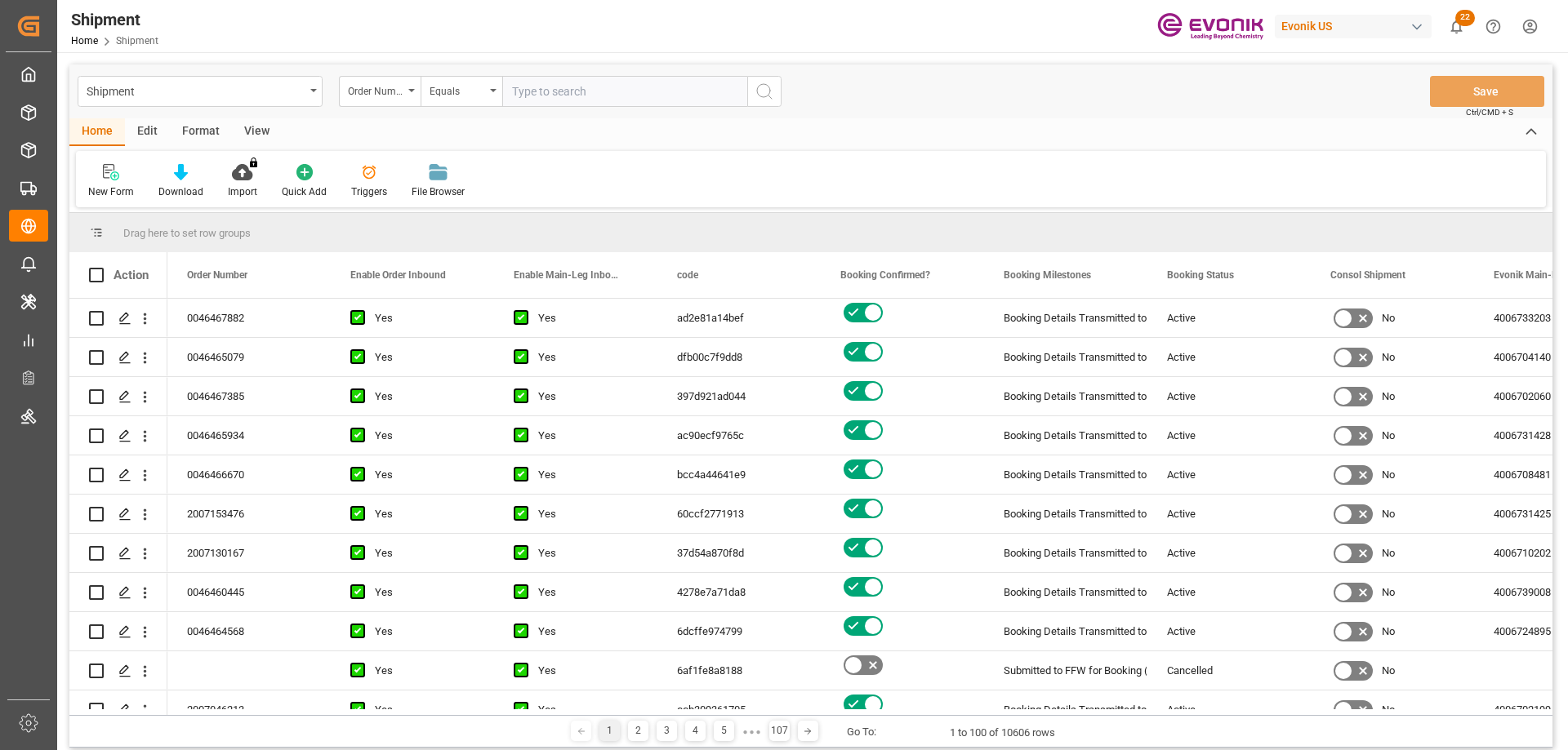
click at [618, 79] on input "text" at bounding box center [624, 91] width 245 height 31
type input "0046466930"
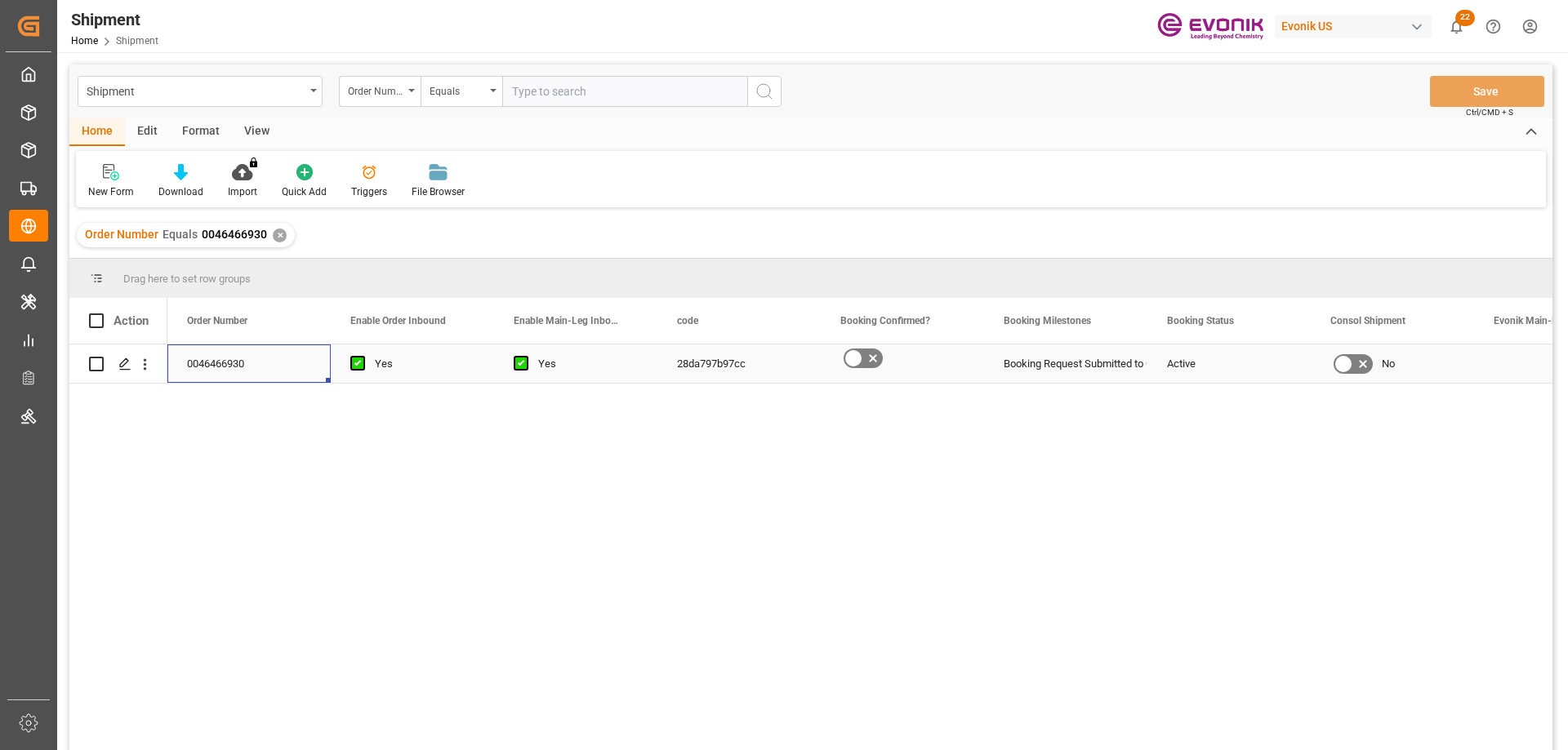
click at [191, 370] on div "0046466930" at bounding box center [249, 364] width 163 height 38
click at [145, 367] on icon "open menu" at bounding box center [145, 365] width 17 height 17
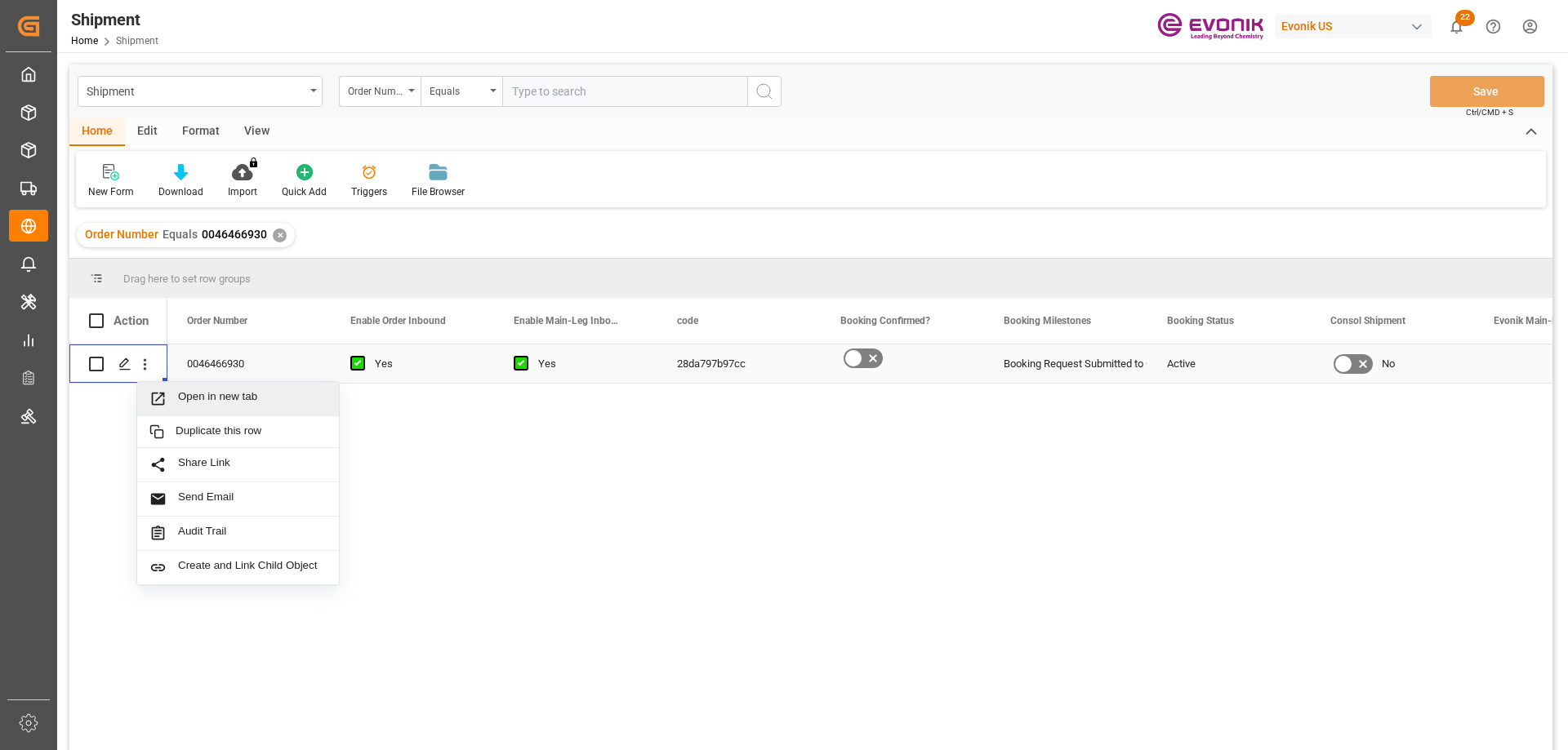
click at [192, 390] on div "Open in new tab" at bounding box center [238, 399] width 202 height 34
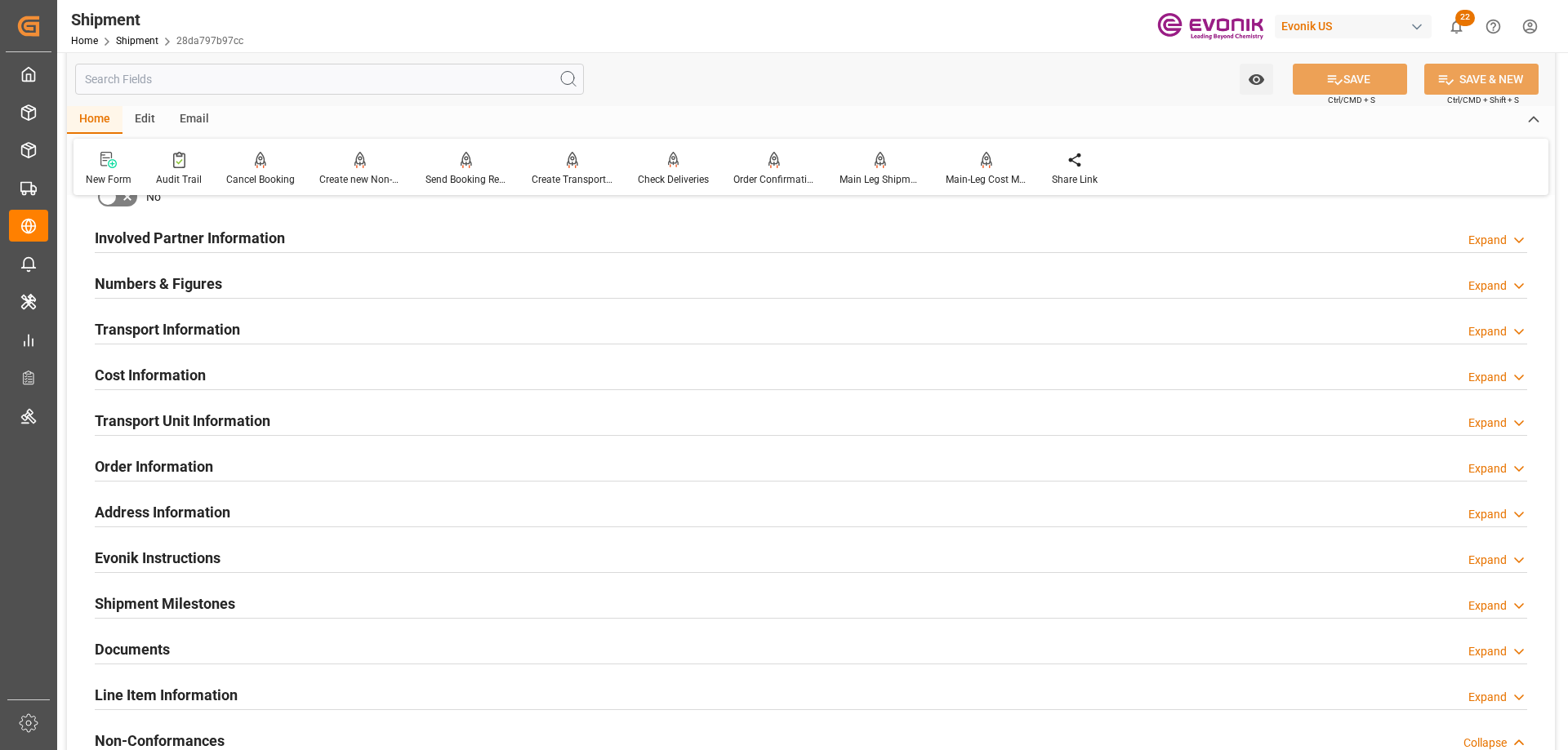
scroll to position [735, 0]
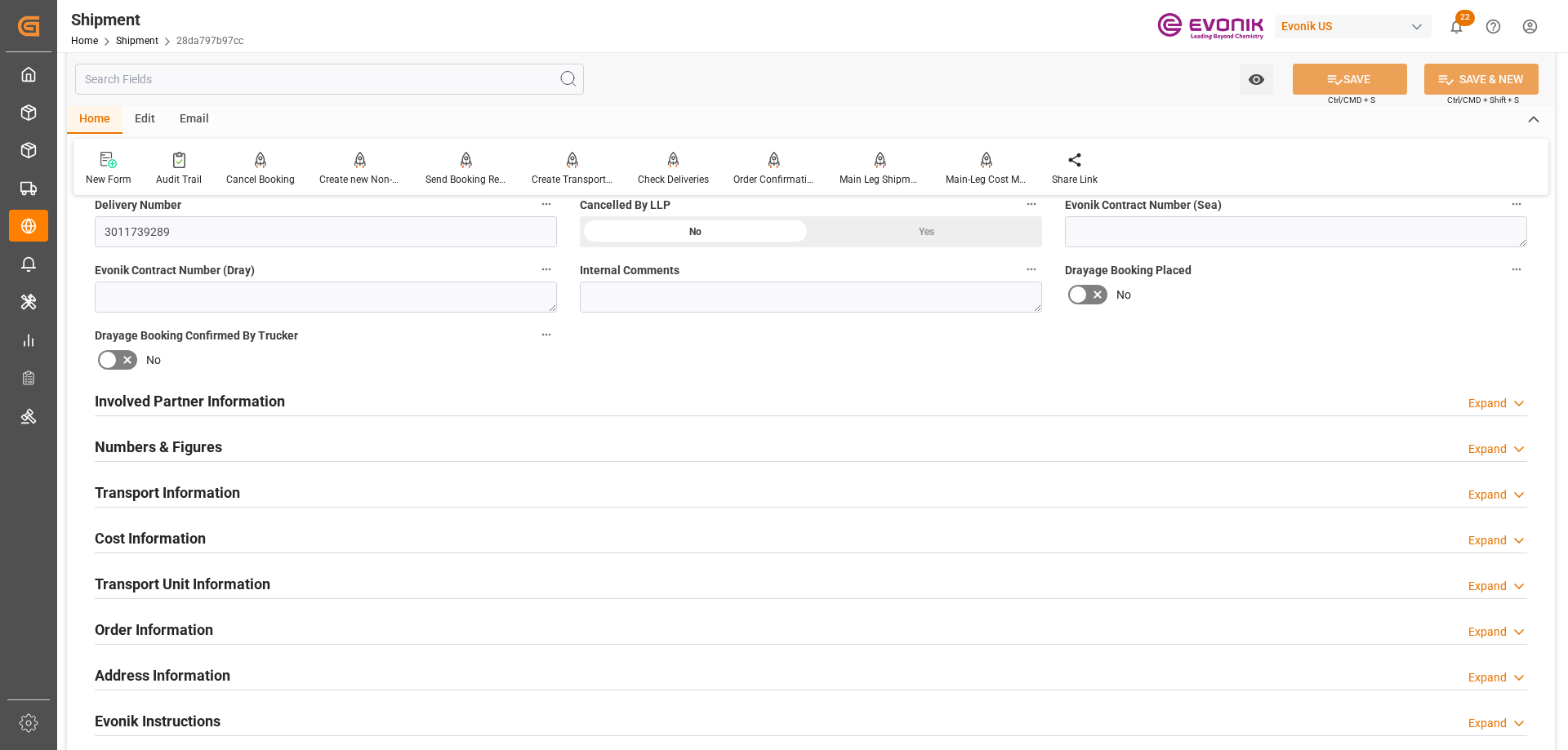
click at [217, 408] on h2 "Involved Partner Information" at bounding box center [190, 401] width 191 height 22
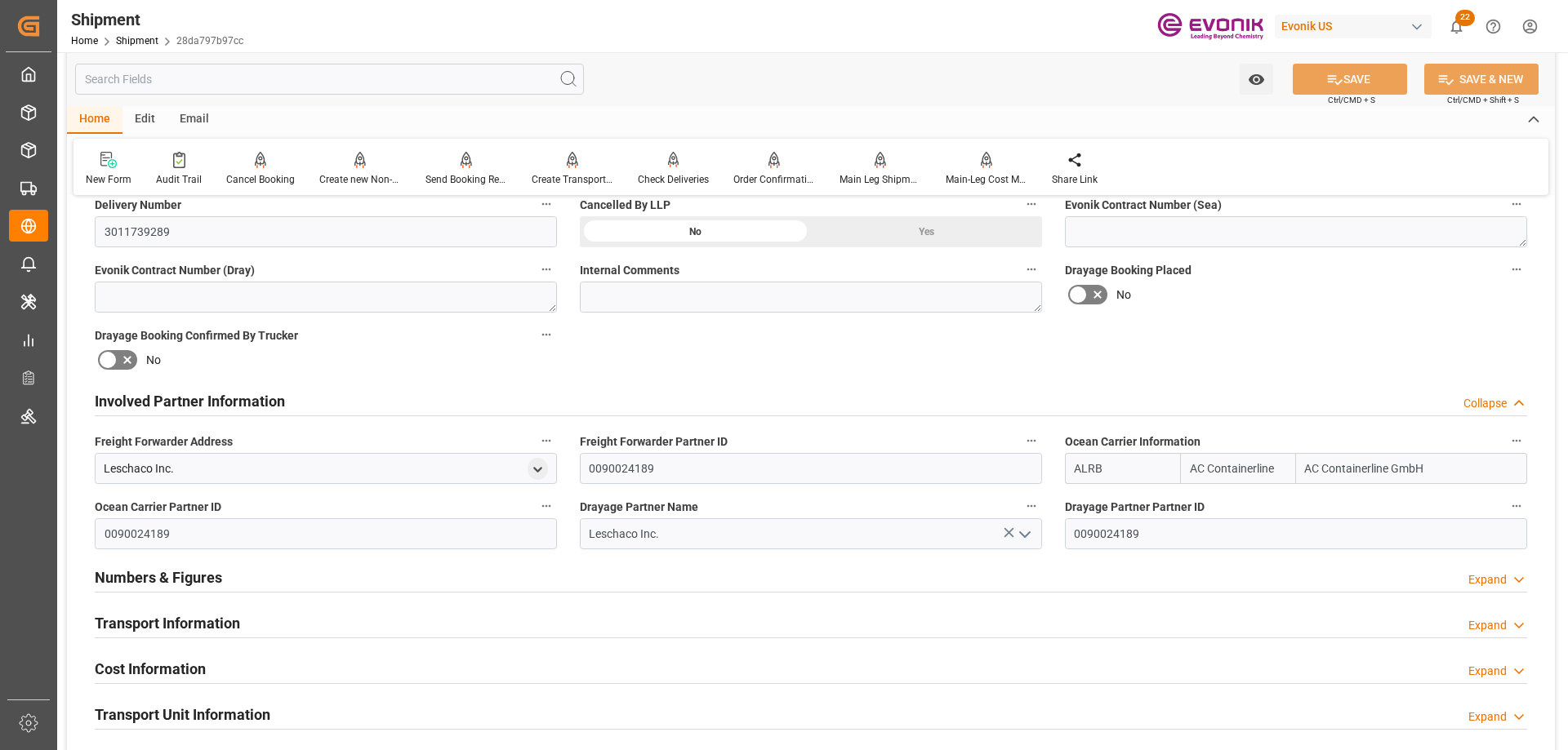
click at [227, 614] on h2 "Transport Information" at bounding box center [167, 623] width 146 height 22
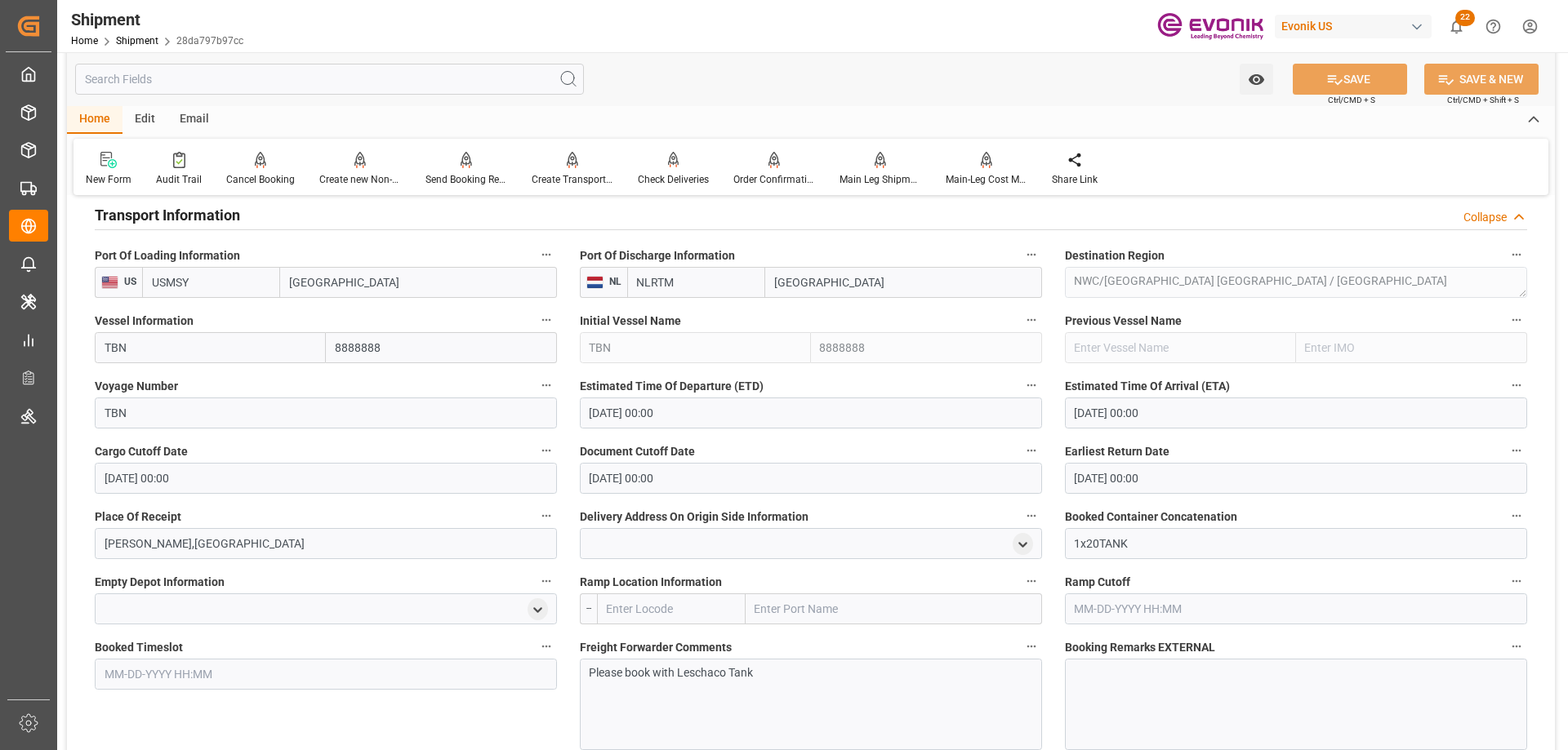
scroll to position [1225, 0]
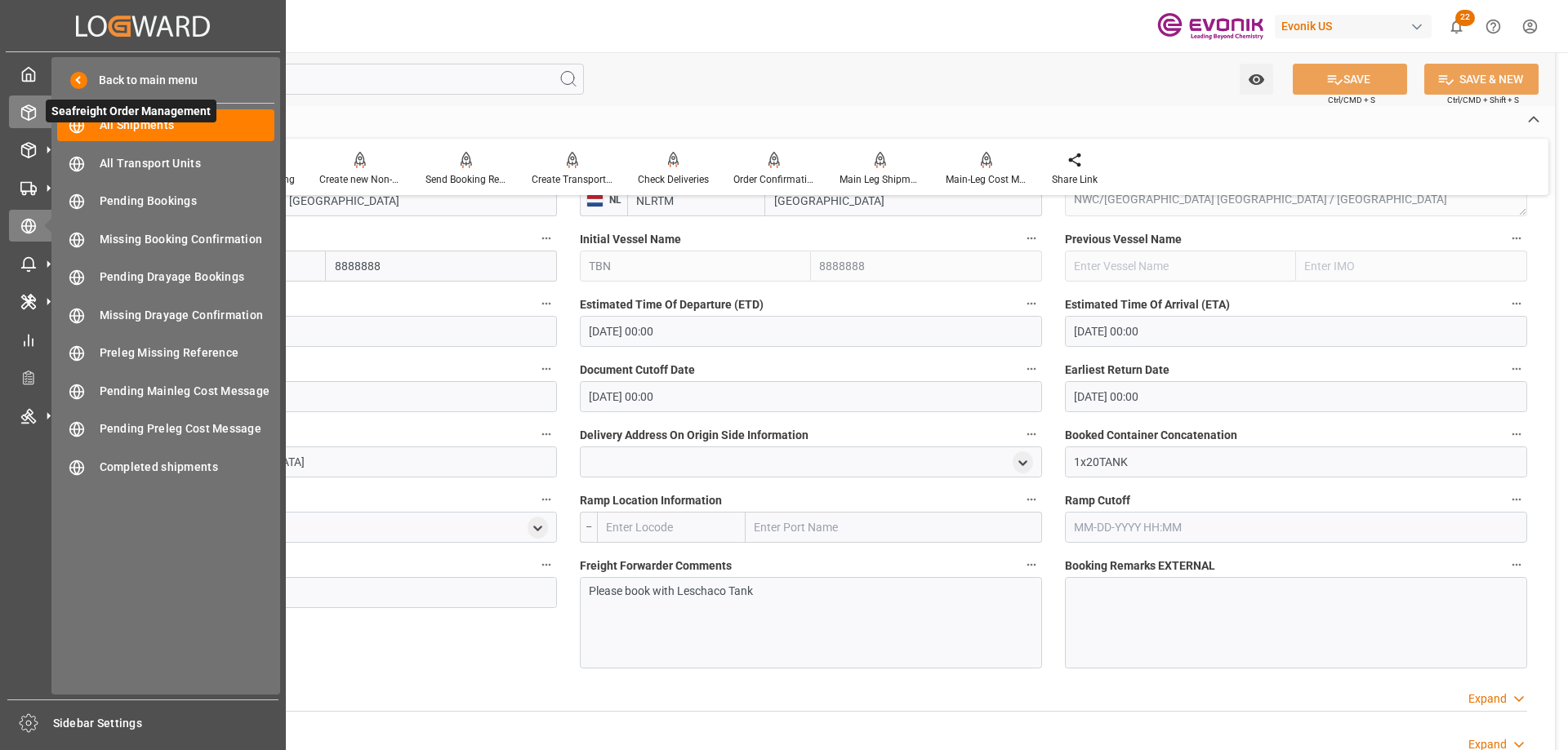
click at [38, 112] on div "Seafreight Order Management Seafreight Order Management" at bounding box center [142, 111] width 268 height 31
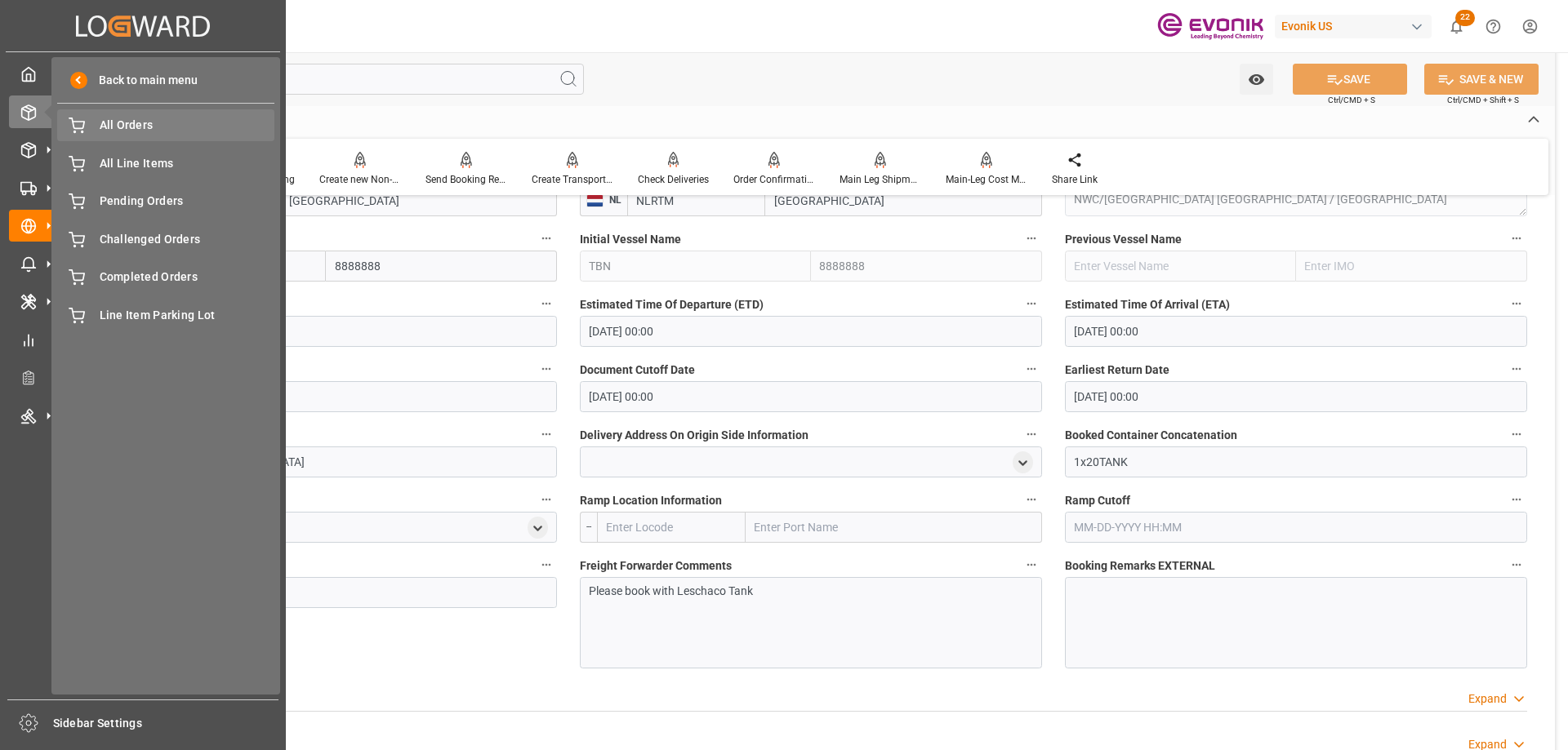
click at [125, 128] on span "All Orders" at bounding box center [188, 126] width 175 height 17
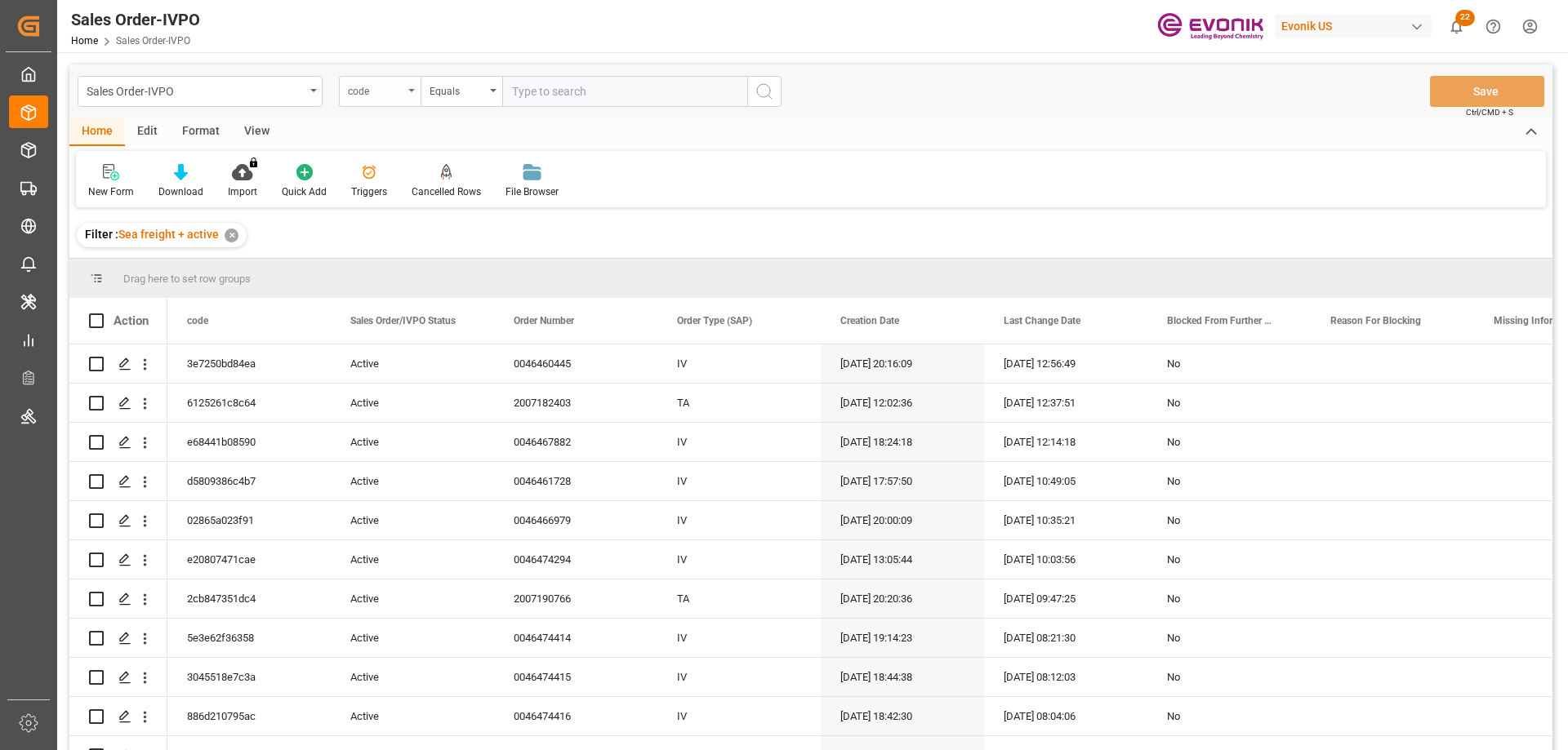
click at [402, 94] on div "code" at bounding box center [376, 90] width 55 height 19
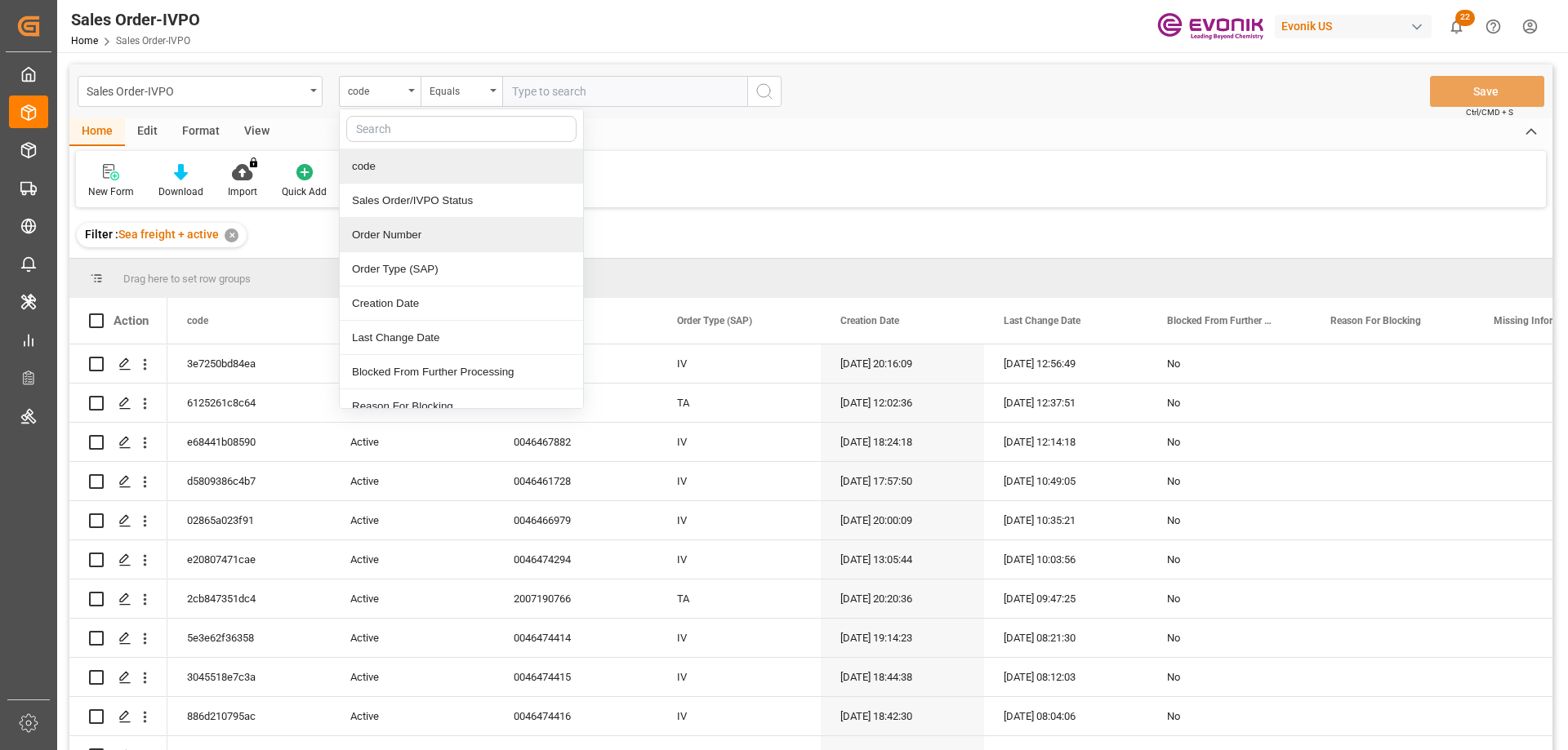
click at [387, 238] on div "Order Number" at bounding box center [460, 235] width 243 height 34
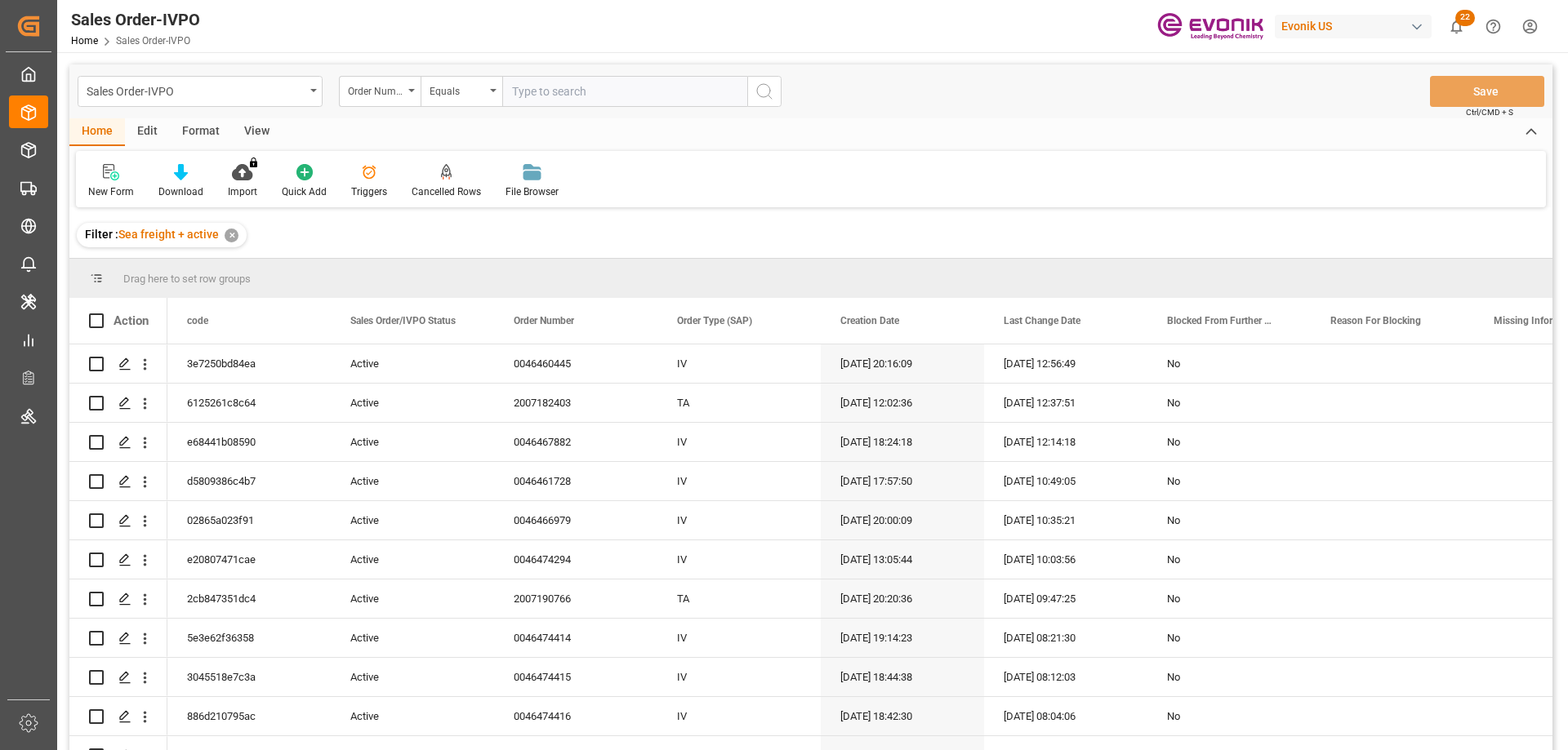
click at [612, 91] on input "text" at bounding box center [624, 91] width 245 height 31
paste input "0046466930"
type input "0046466930"
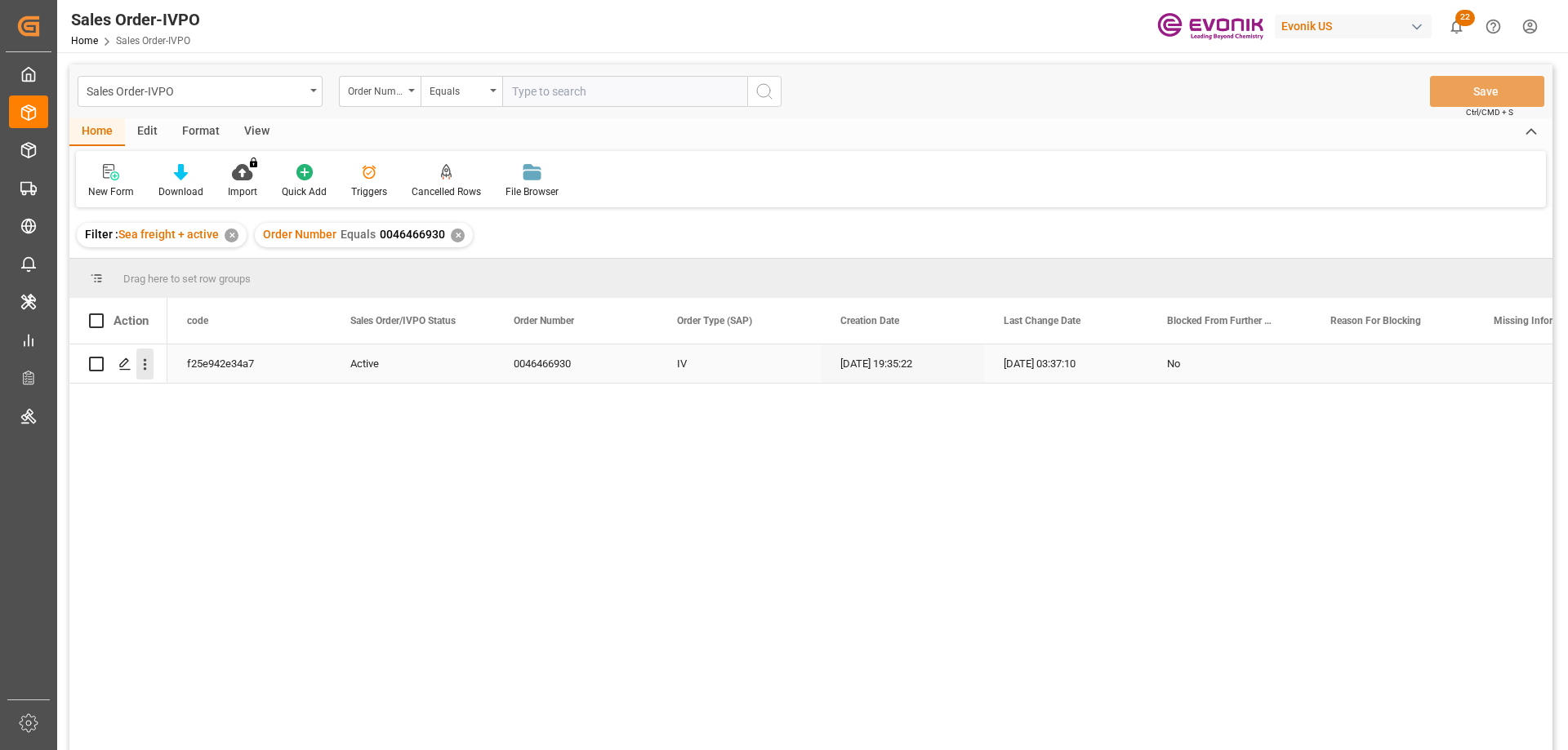
click at [146, 372] on icon "open menu" at bounding box center [145, 365] width 17 height 17
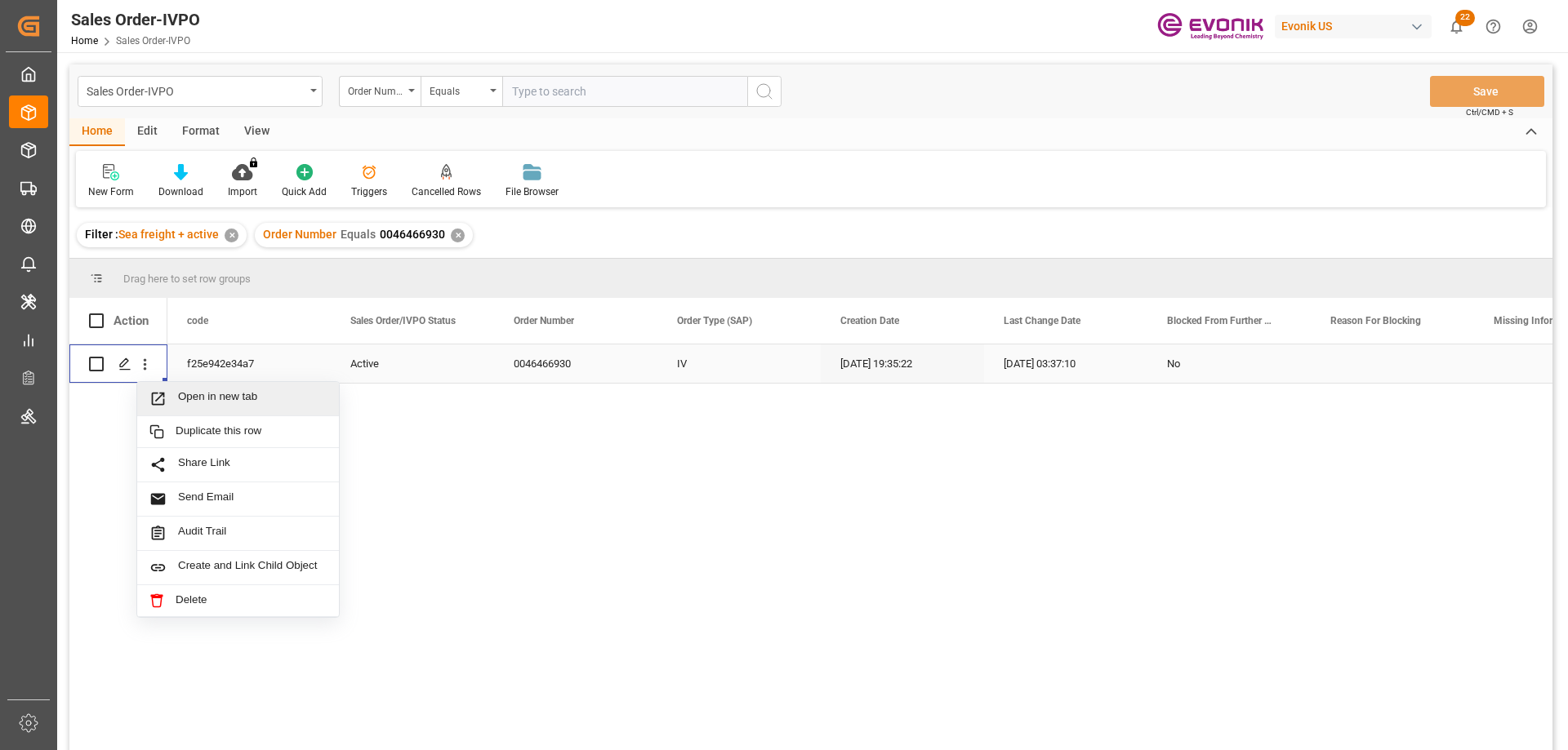
click at [192, 394] on span "Open in new tab" at bounding box center [253, 399] width 149 height 17
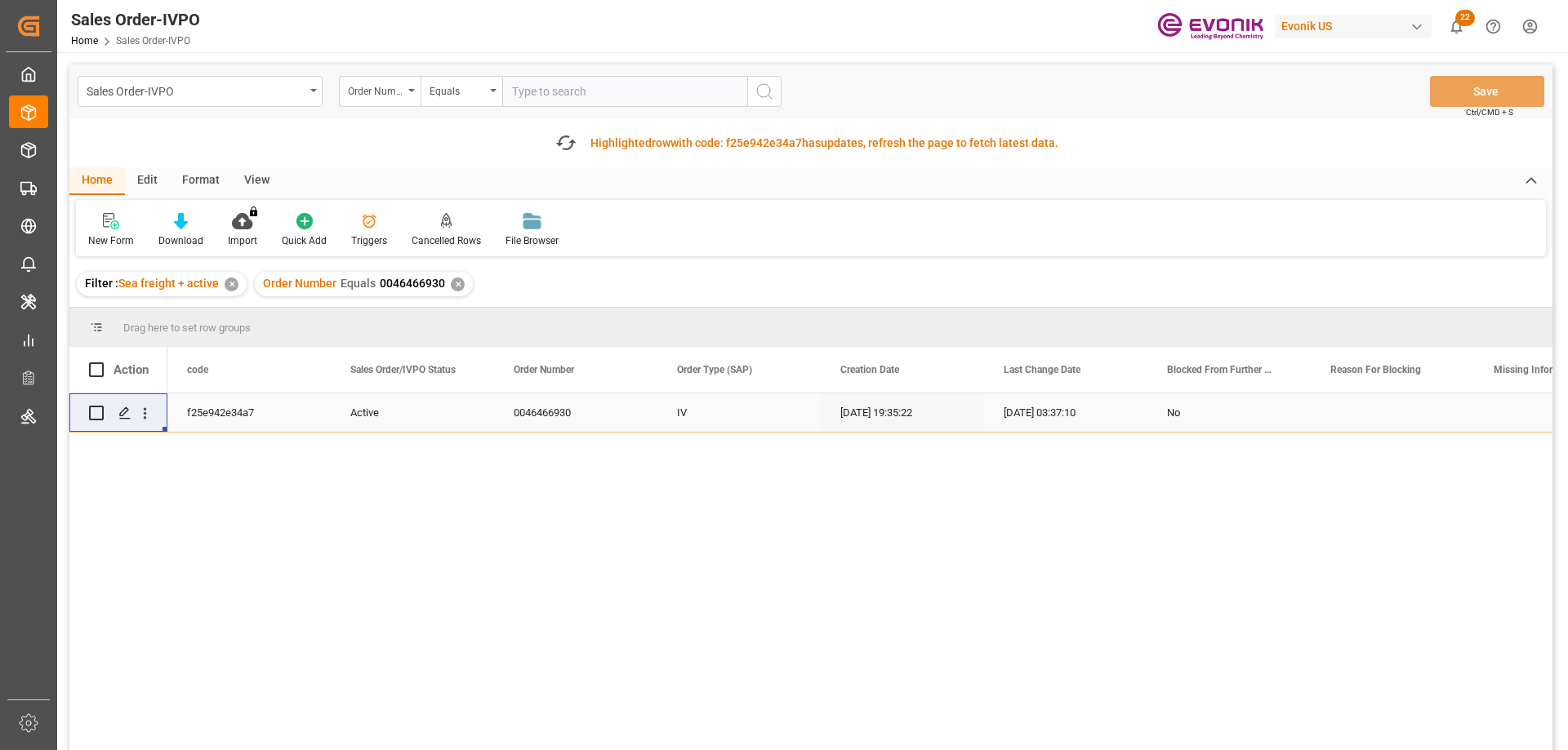
click at [571, 103] on input "text" at bounding box center [624, 91] width 245 height 31
paste input "0046466929"
type input "0046466929"
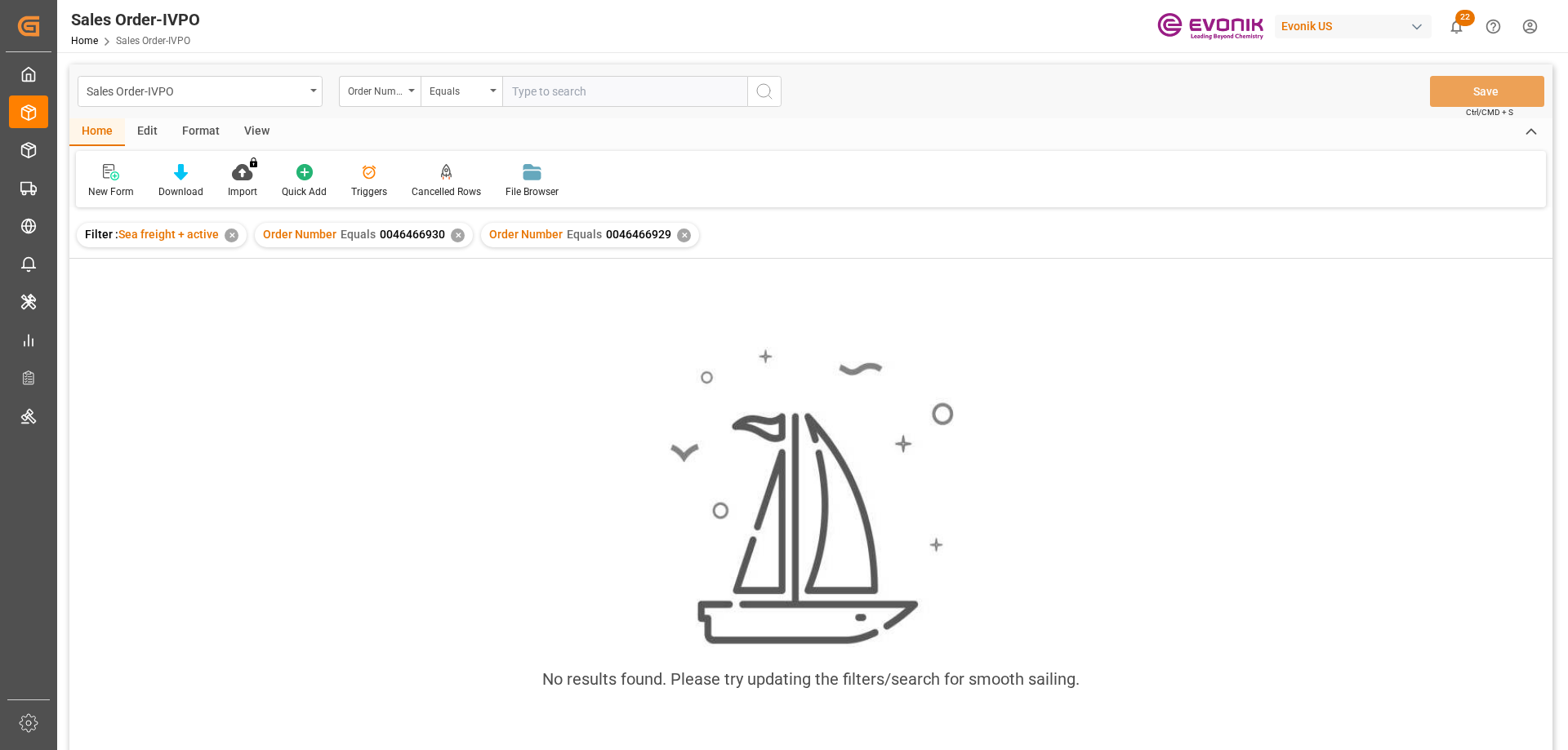
click at [457, 237] on div "✕" at bounding box center [458, 235] width 14 height 14
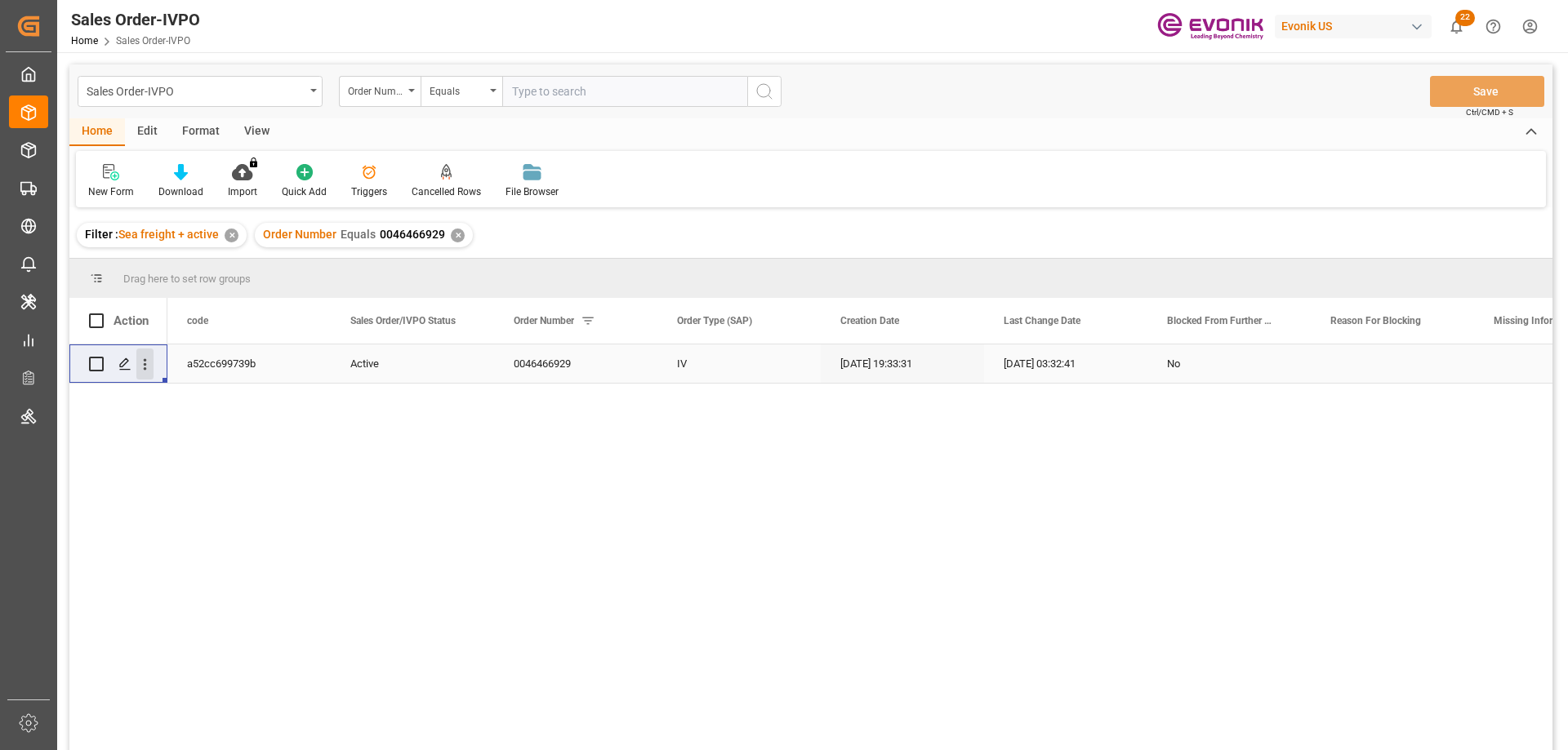
click at [146, 361] on icon "open menu" at bounding box center [145, 365] width 3 height 11
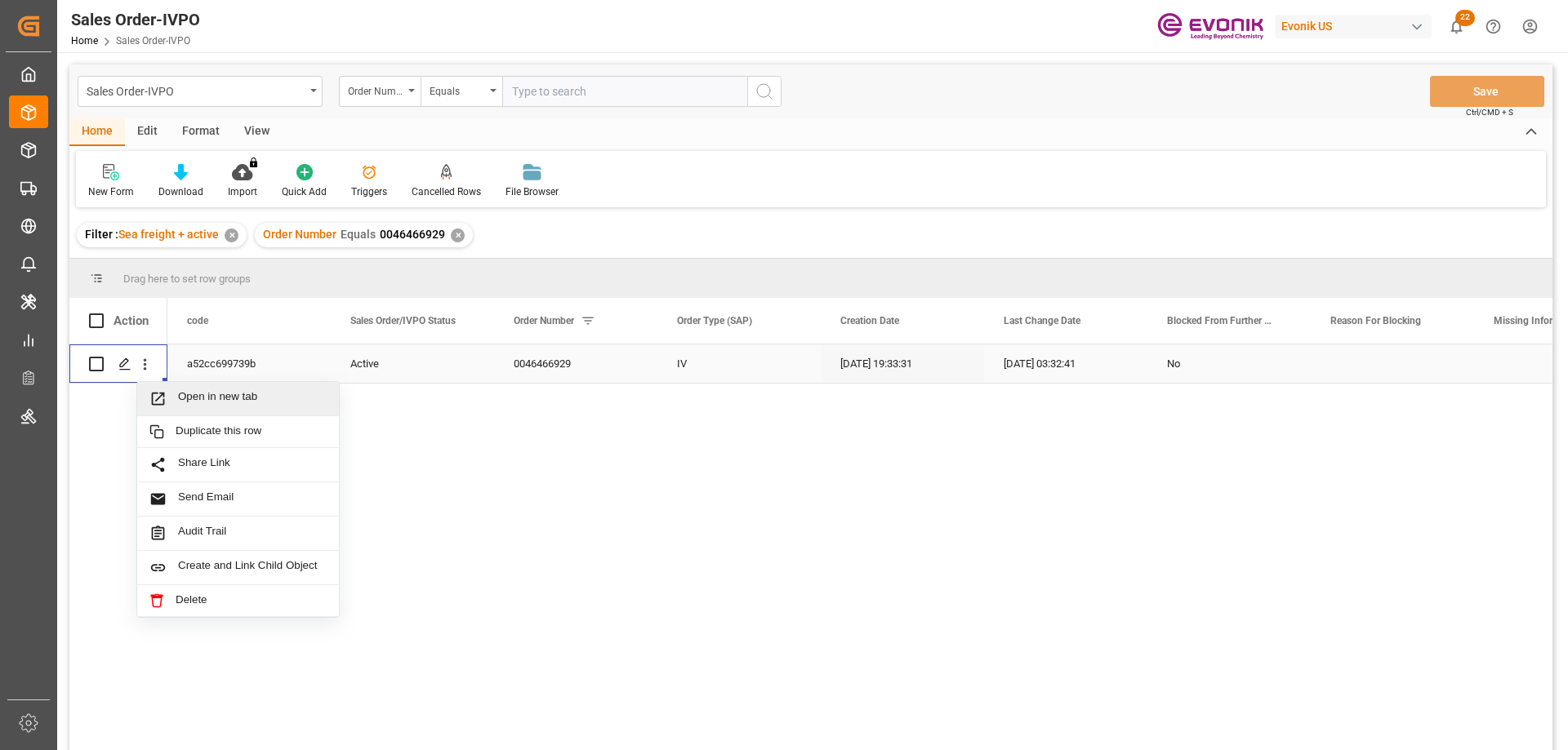
click at [193, 397] on span "Open in new tab" at bounding box center [253, 399] width 149 height 17
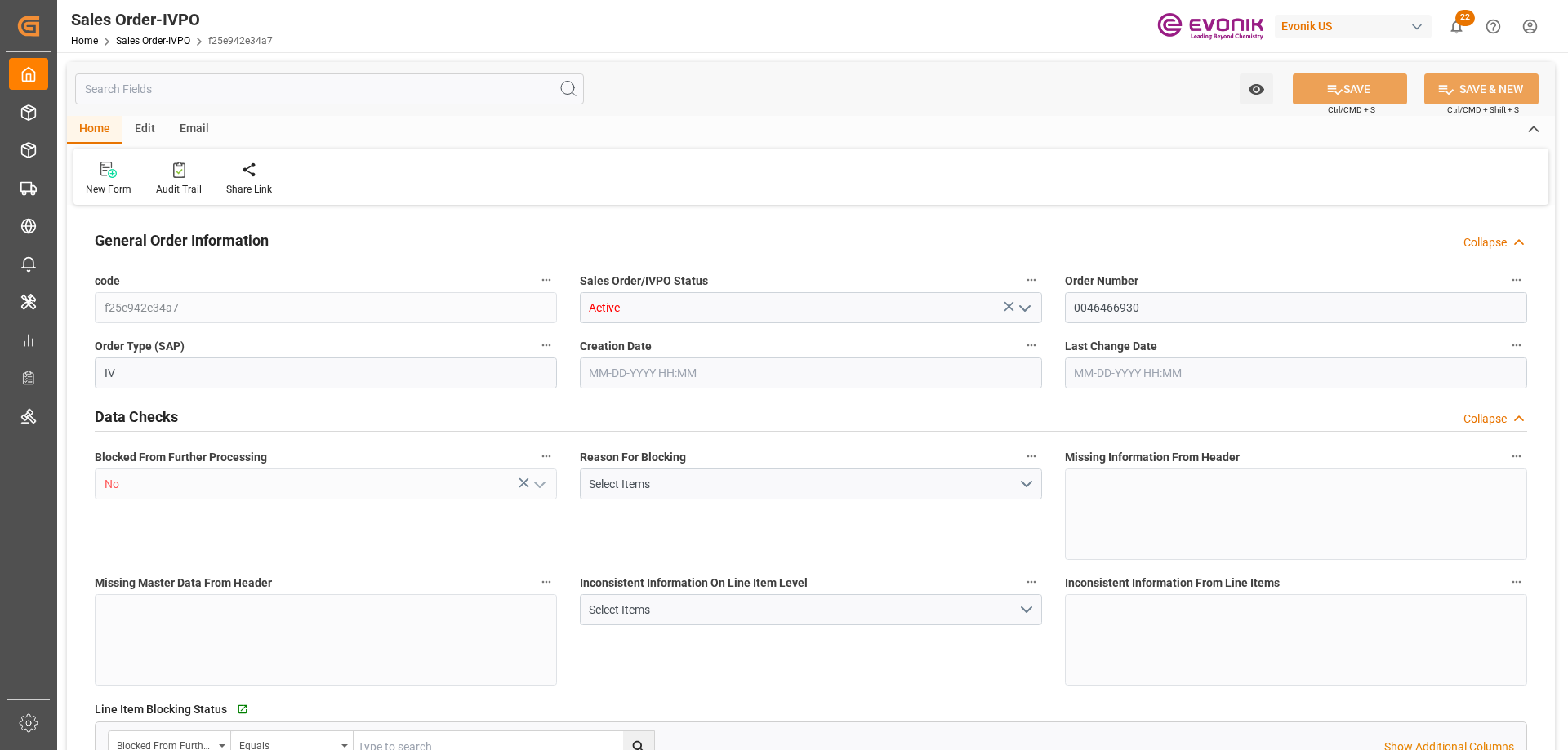
type input "NLRTM"
type input "0"
type input "1"
type input "2"
type input "17252"
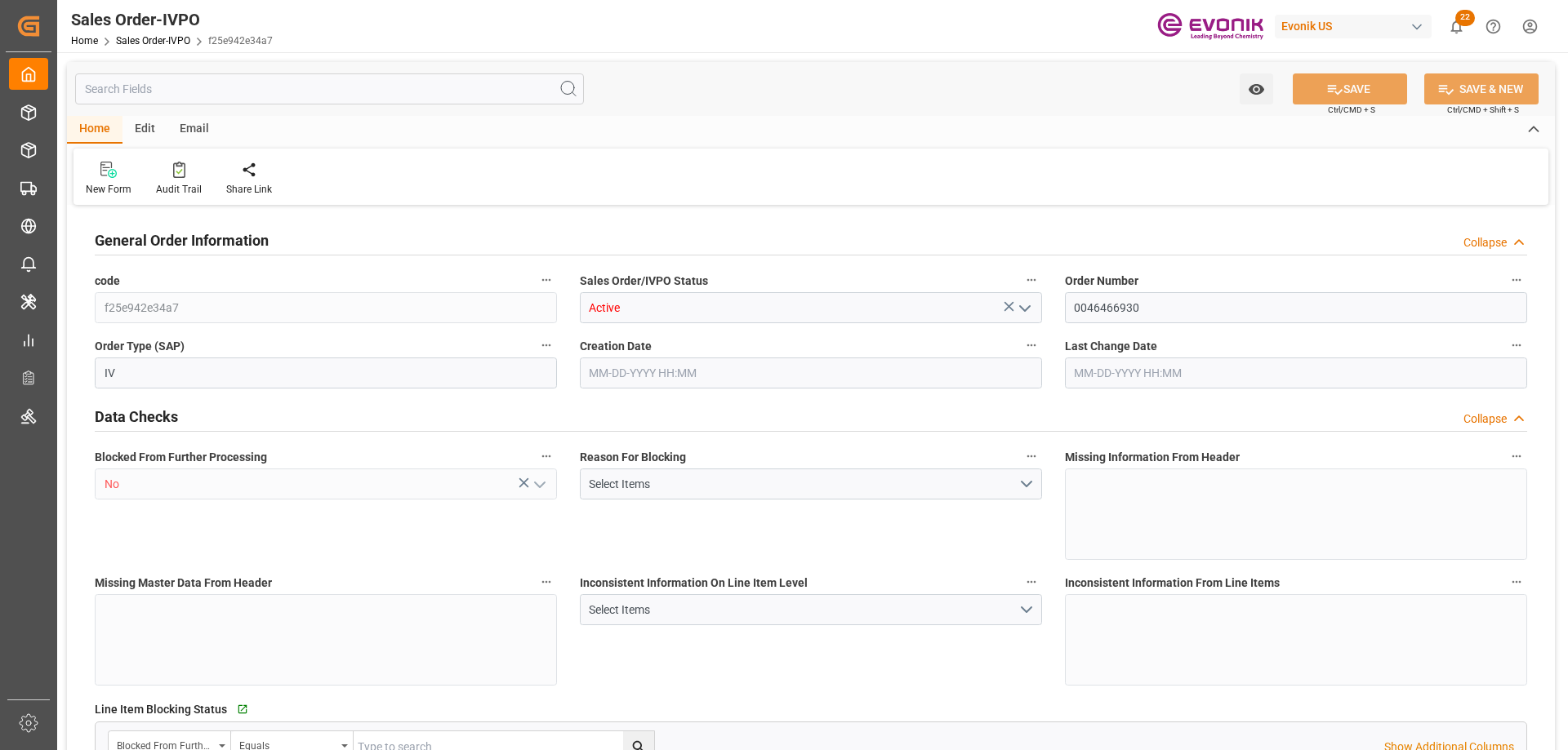
type input "0"
type input "17000"
type input "30"
type input "[DATE] 19:35"
type input "[DATE] 03:37"
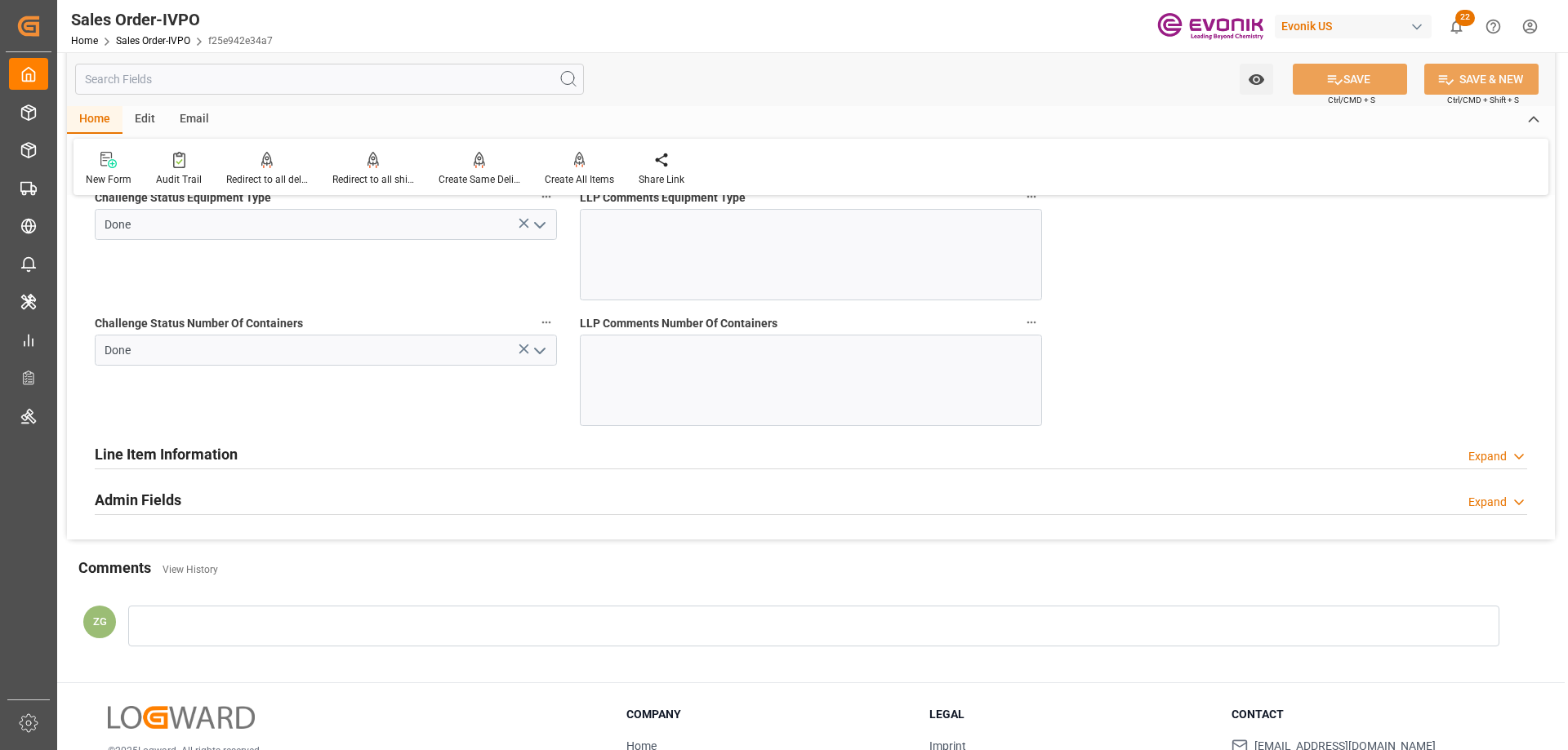
scroll to position [2858, 0]
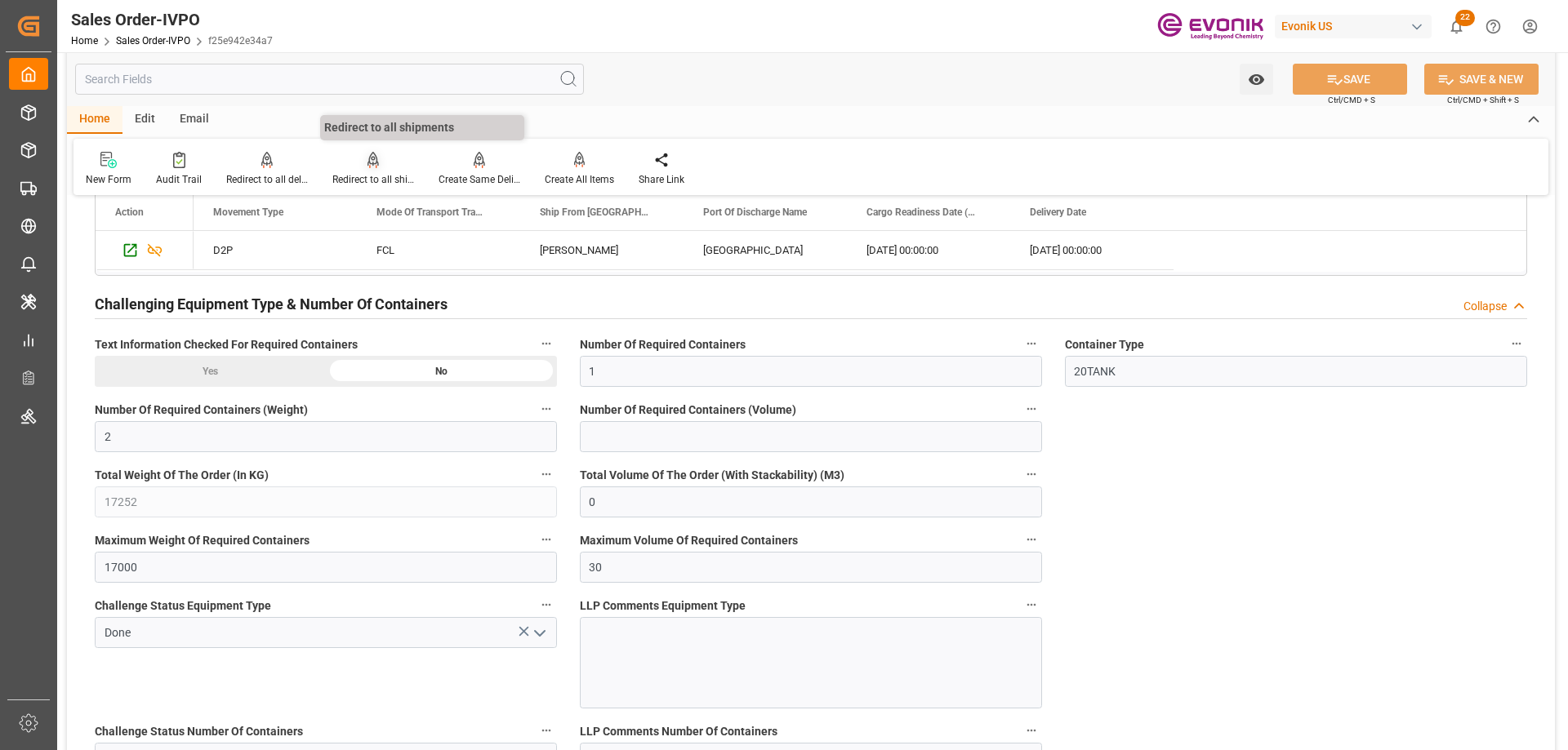
click at [367, 169] on div "Redirect to all shipments" at bounding box center [373, 170] width 106 height 36
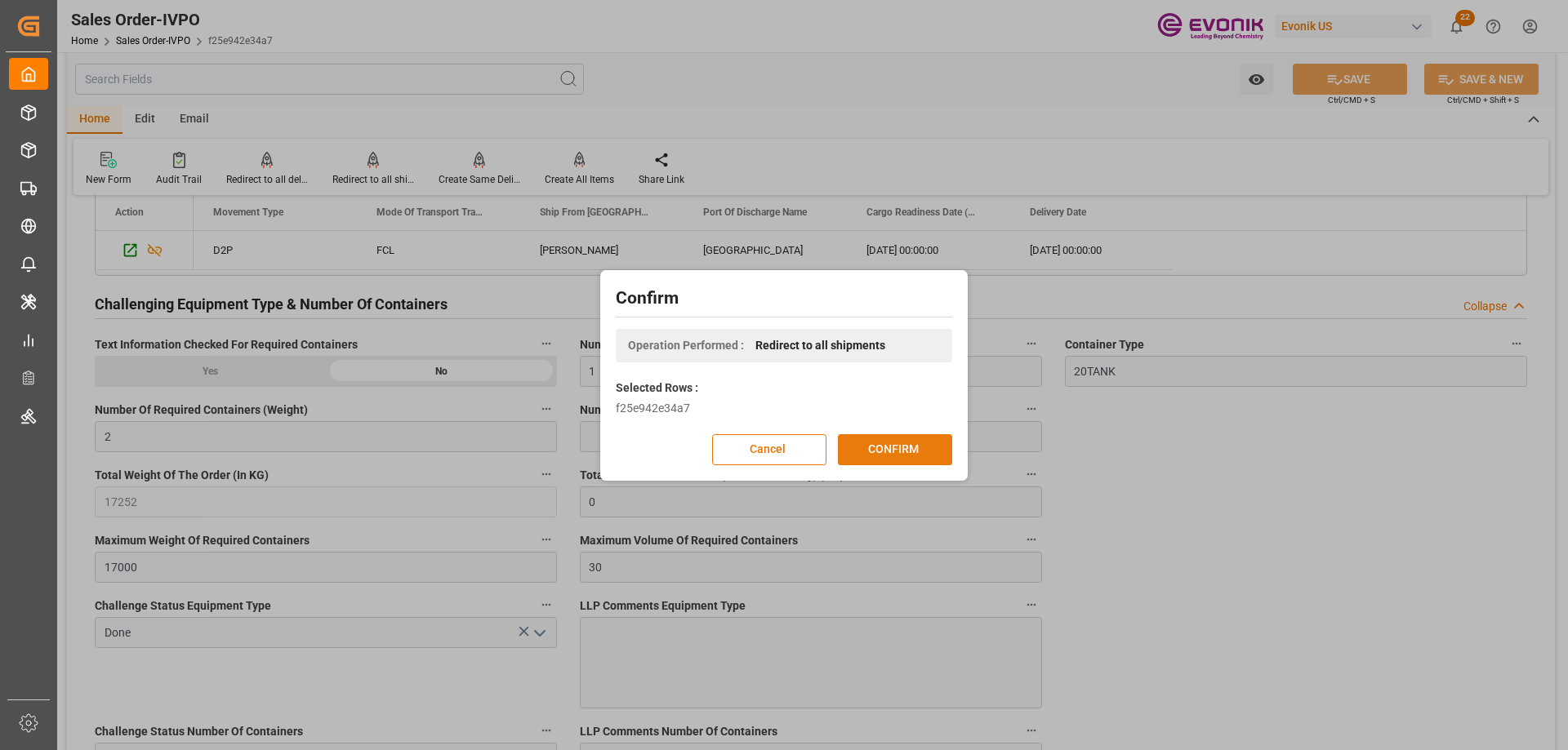
click at [926, 442] on button "CONFIRM" at bounding box center [895, 450] width 114 height 31
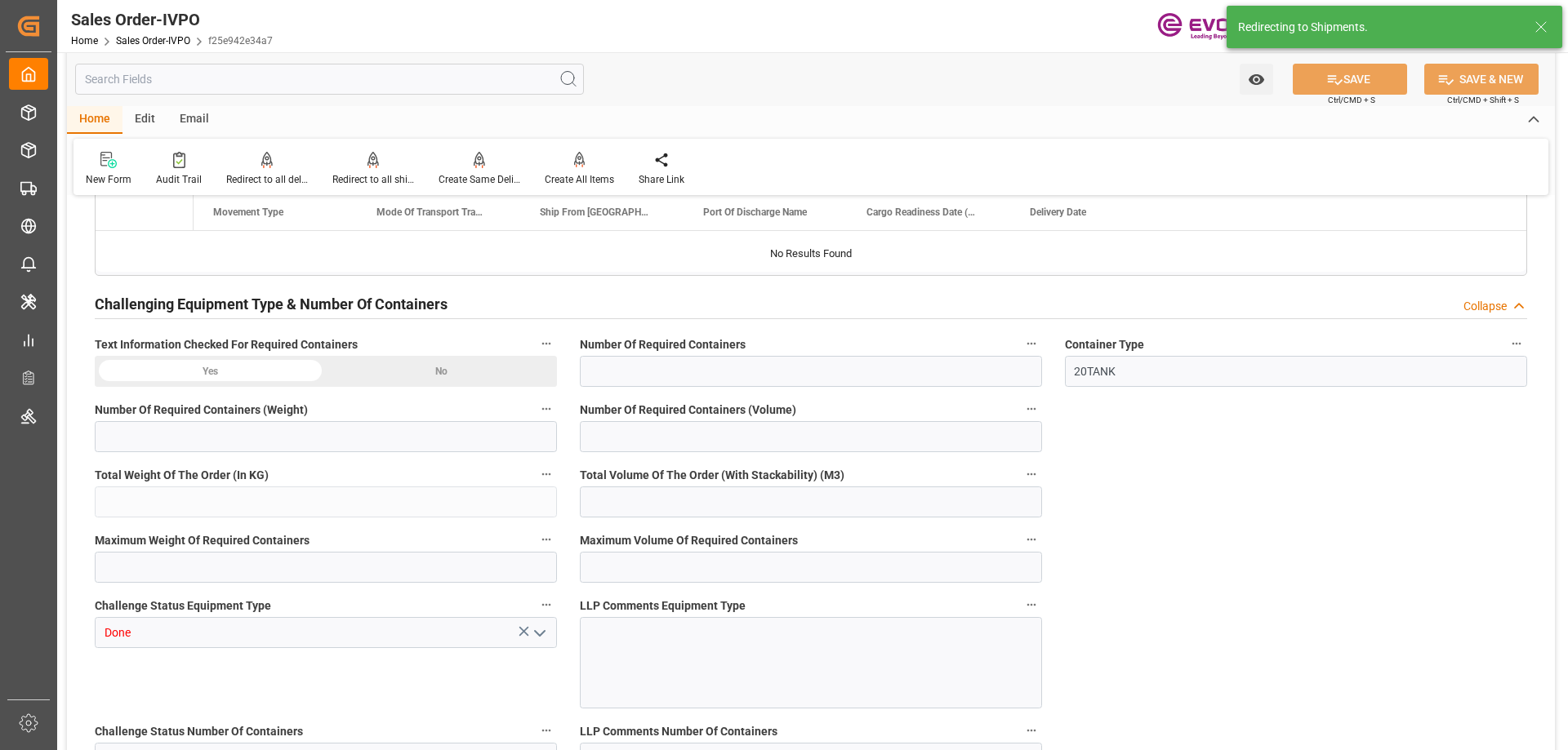
type input "NLRTM"
type input "0"
type input "1"
type input "2"
type input "17252"
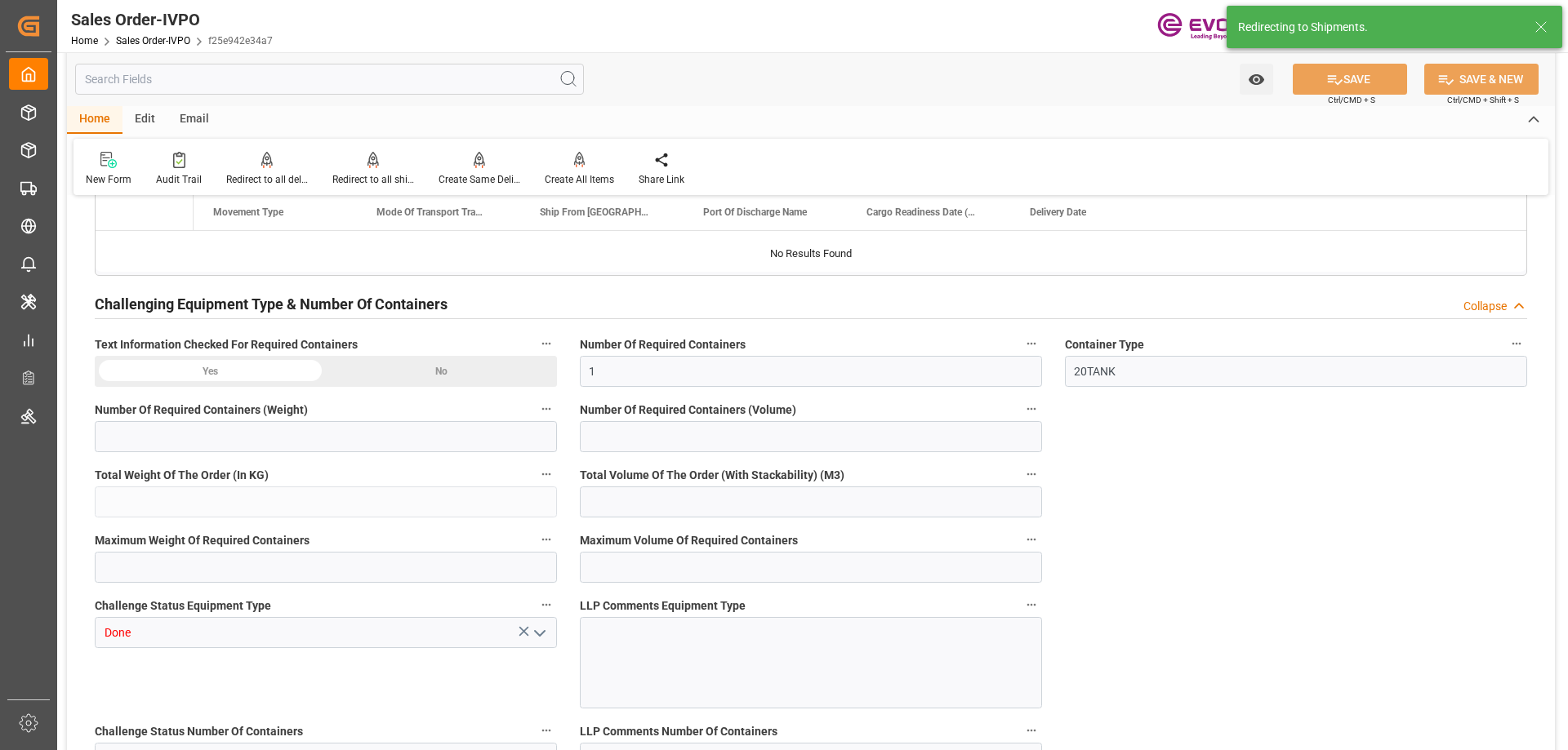
type input "0"
type input "17000"
type input "30"
type input "[DATE] 19:35"
type input "[DATE] 03:37"
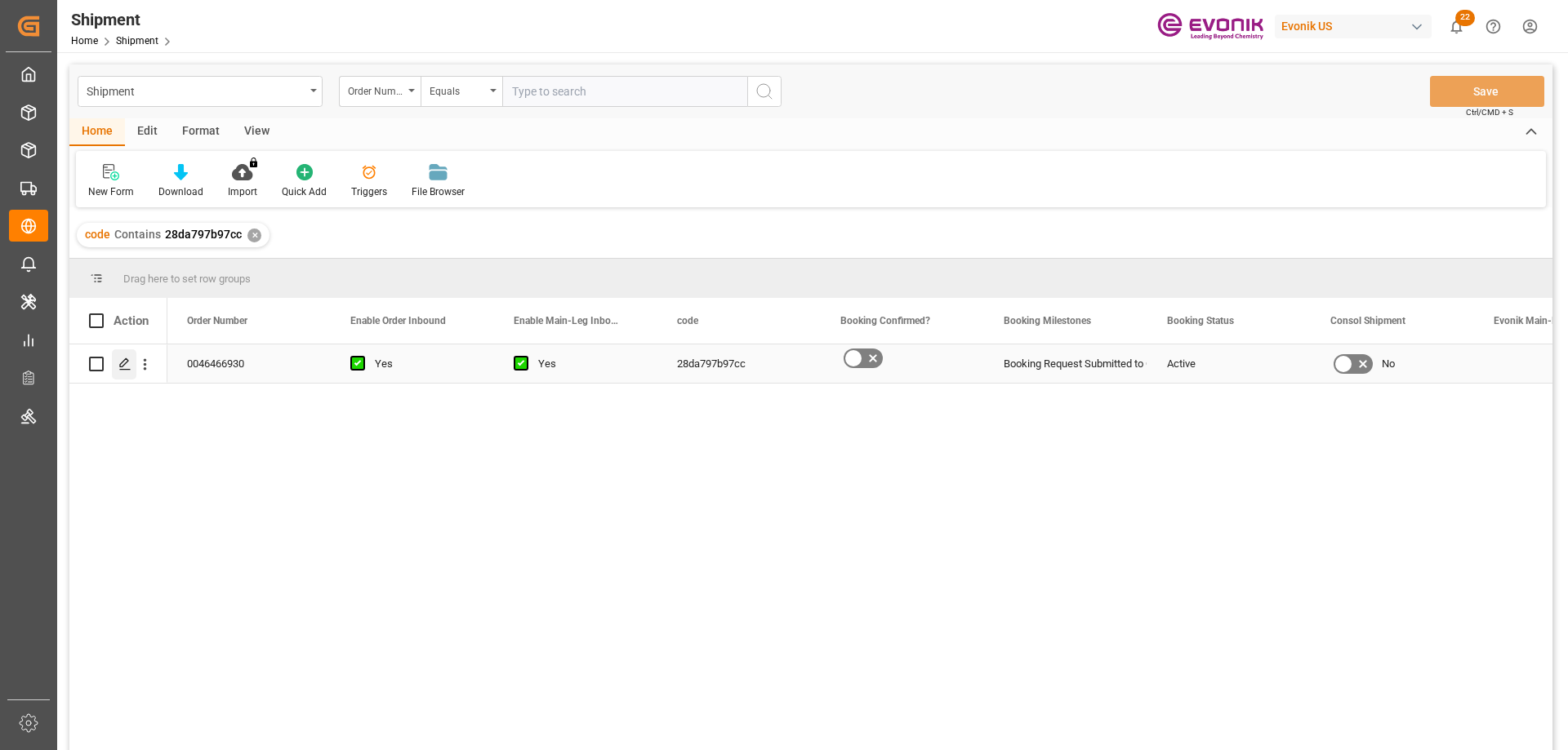
click at [128, 366] on icon "Press SPACE to select this row." at bounding box center [125, 364] width 13 height 13
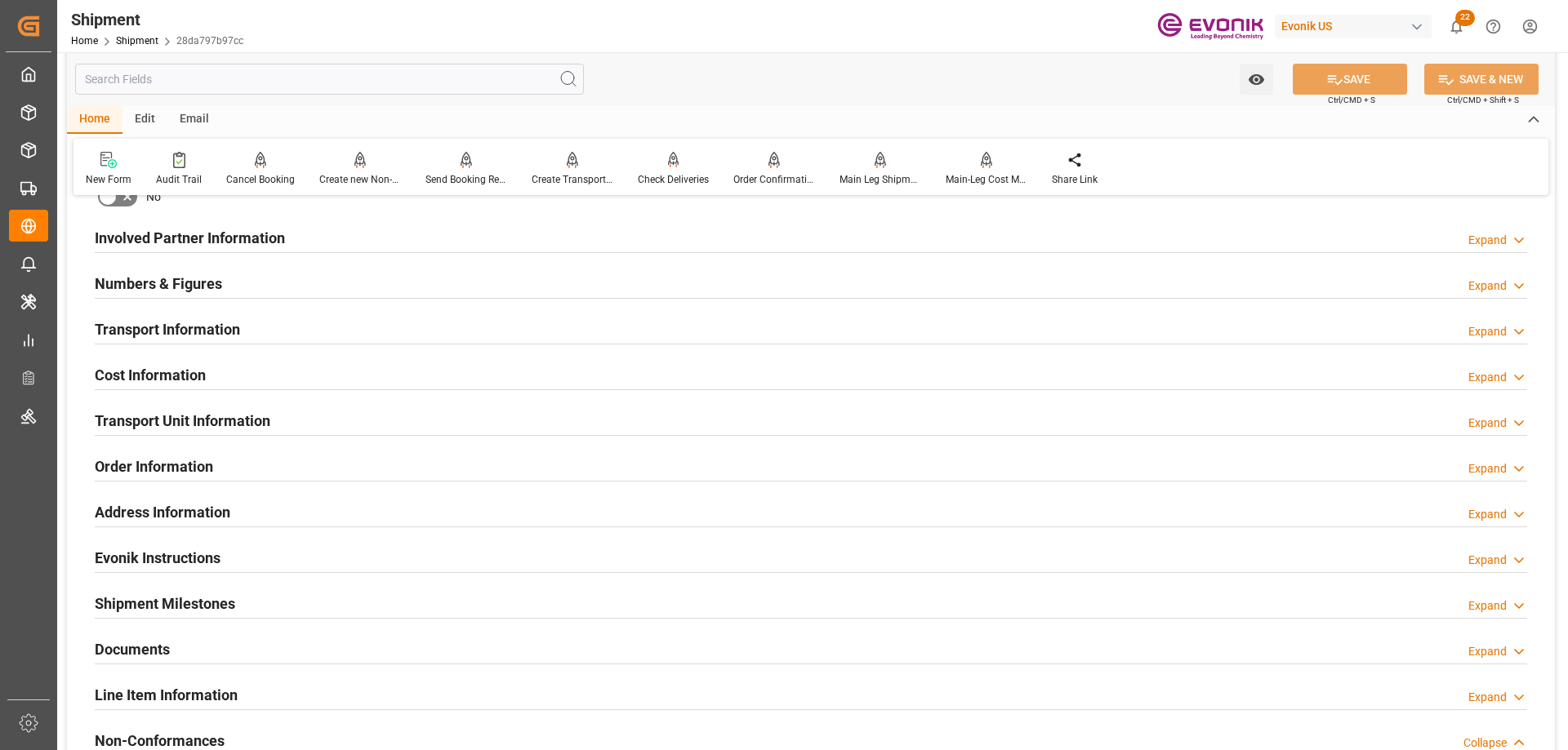
scroll to position [1144, 0]
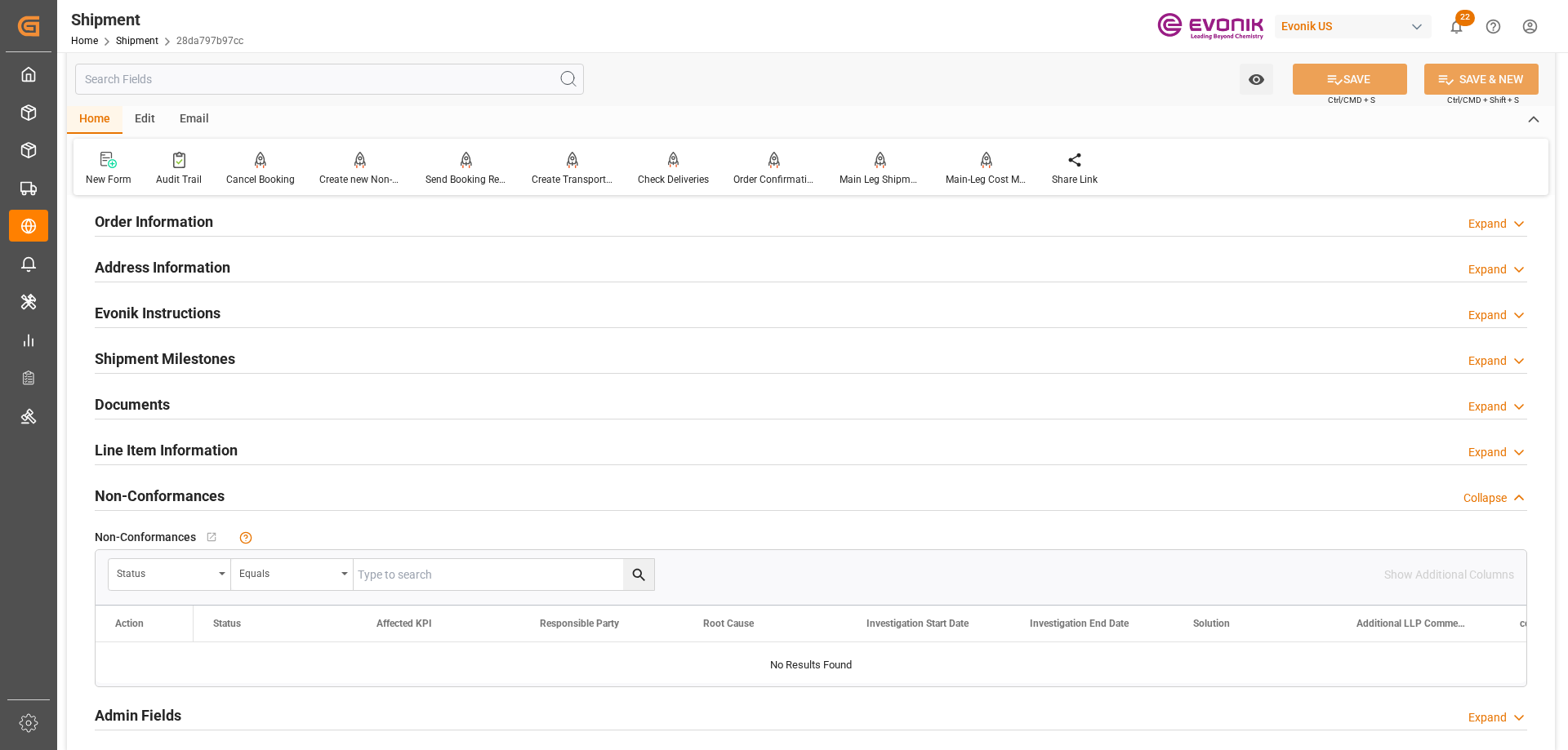
click at [152, 434] on div "Line Item Information" at bounding box center [166, 449] width 143 height 31
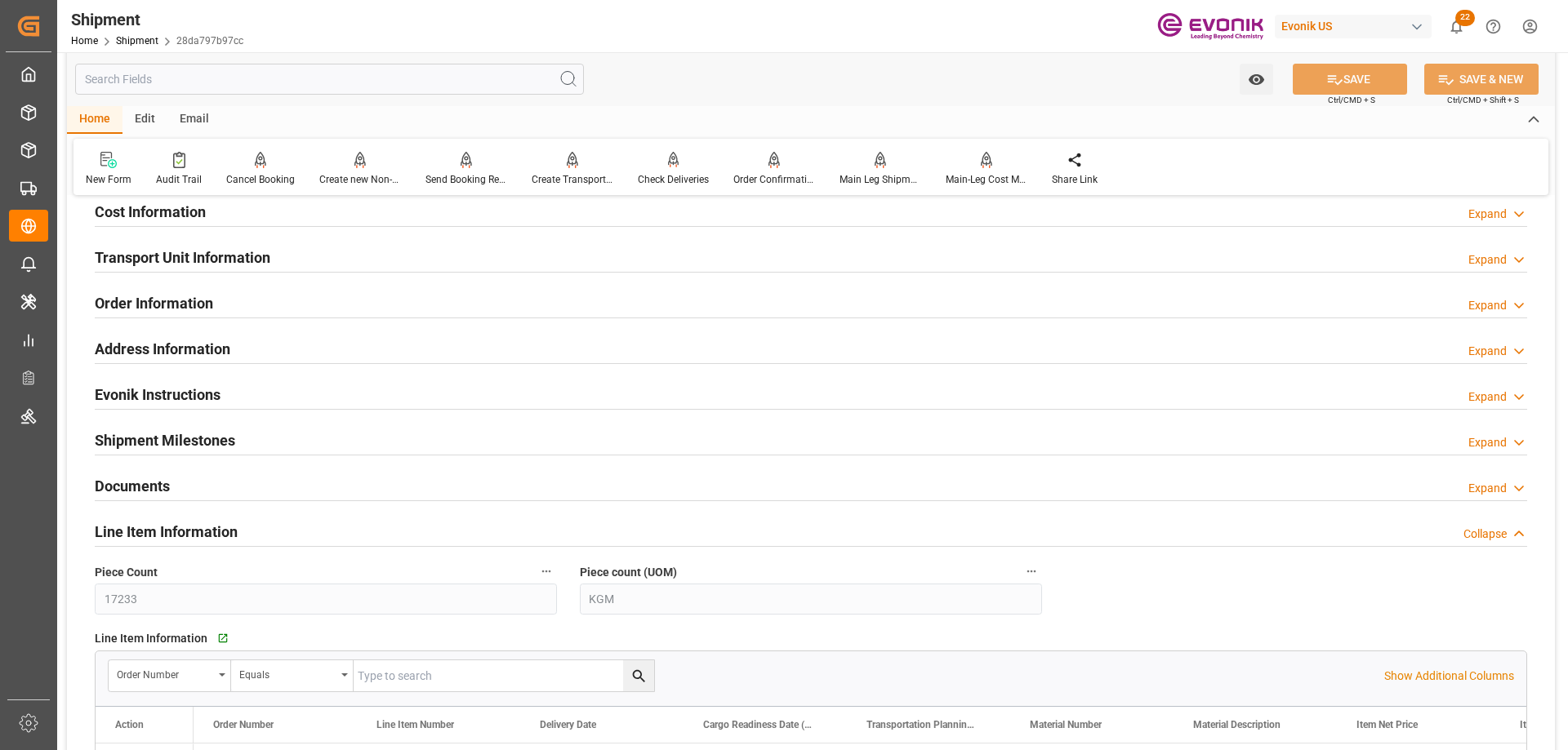
scroll to position [1389, 0]
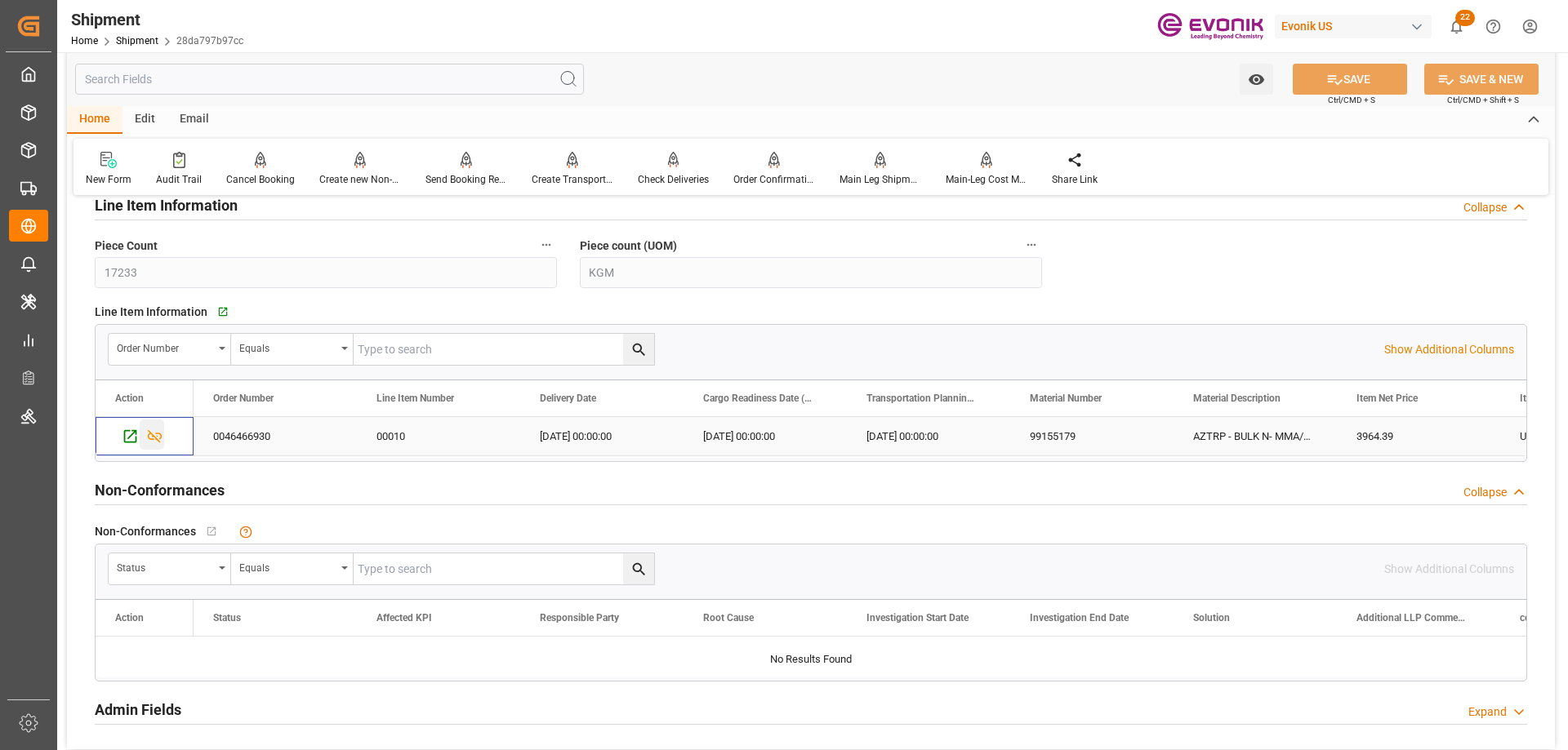
click at [152, 441] on icon "Press SPACE to select this row." at bounding box center [154, 436] width 17 height 17
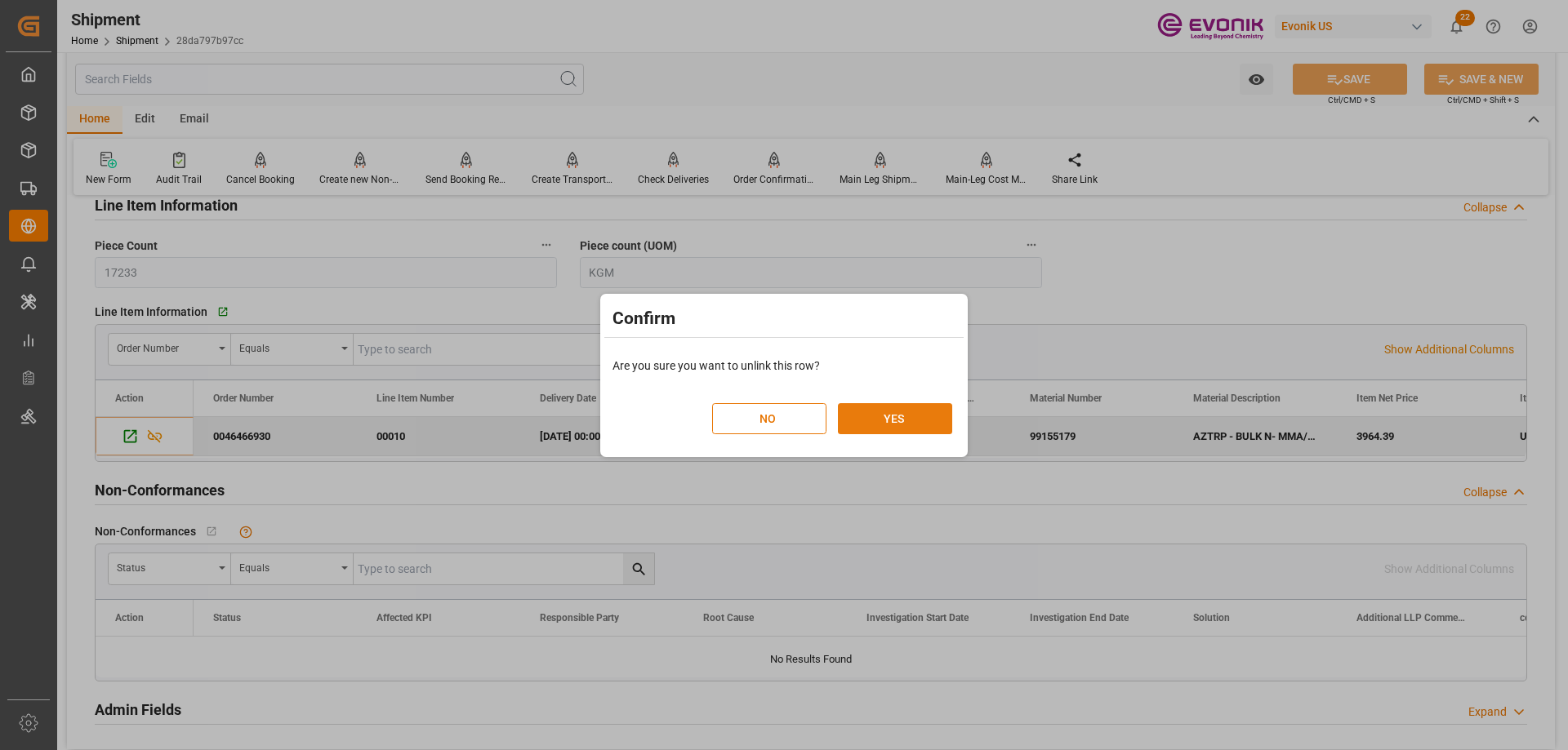
click at [899, 419] on button "YES" at bounding box center [895, 418] width 114 height 31
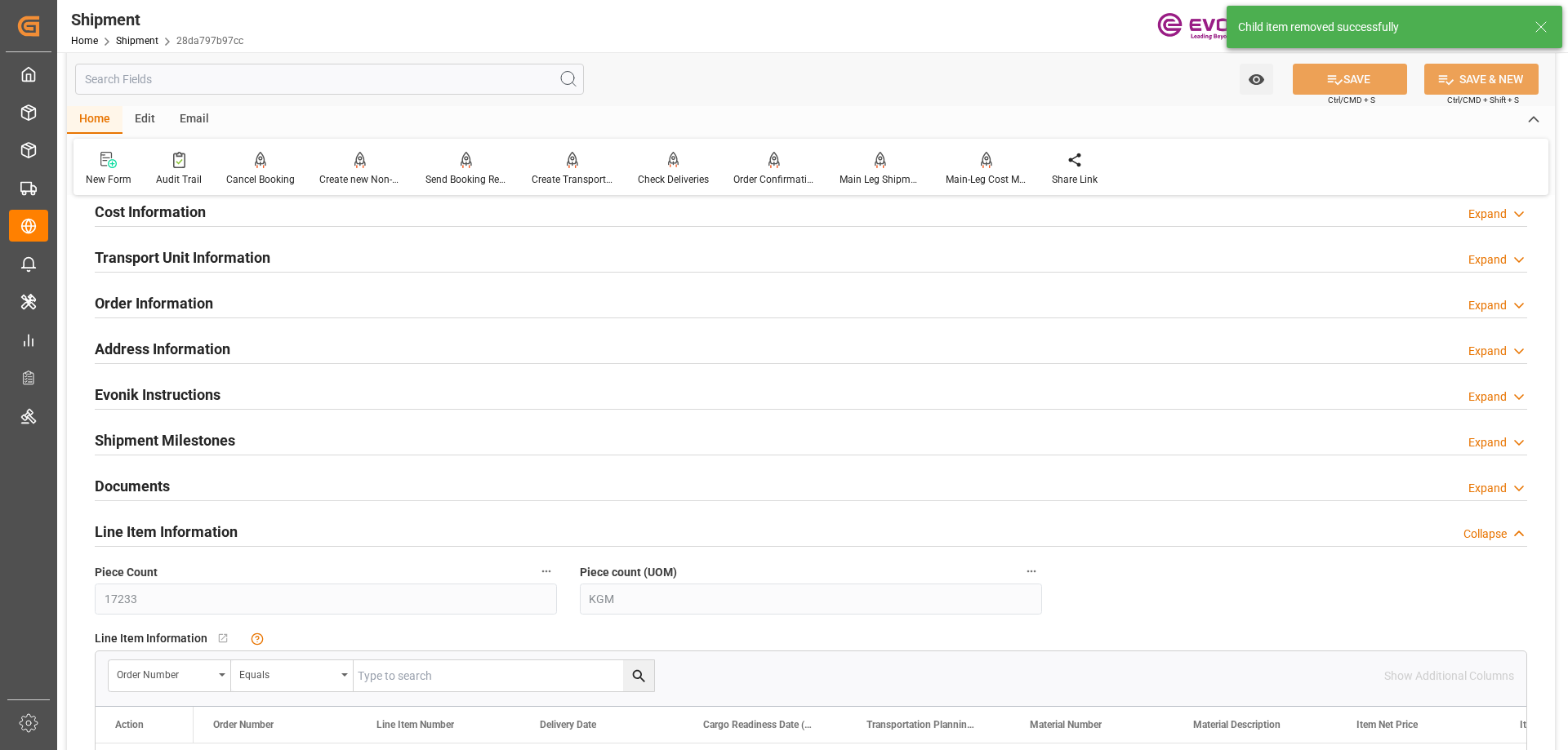
scroll to position [899, 0]
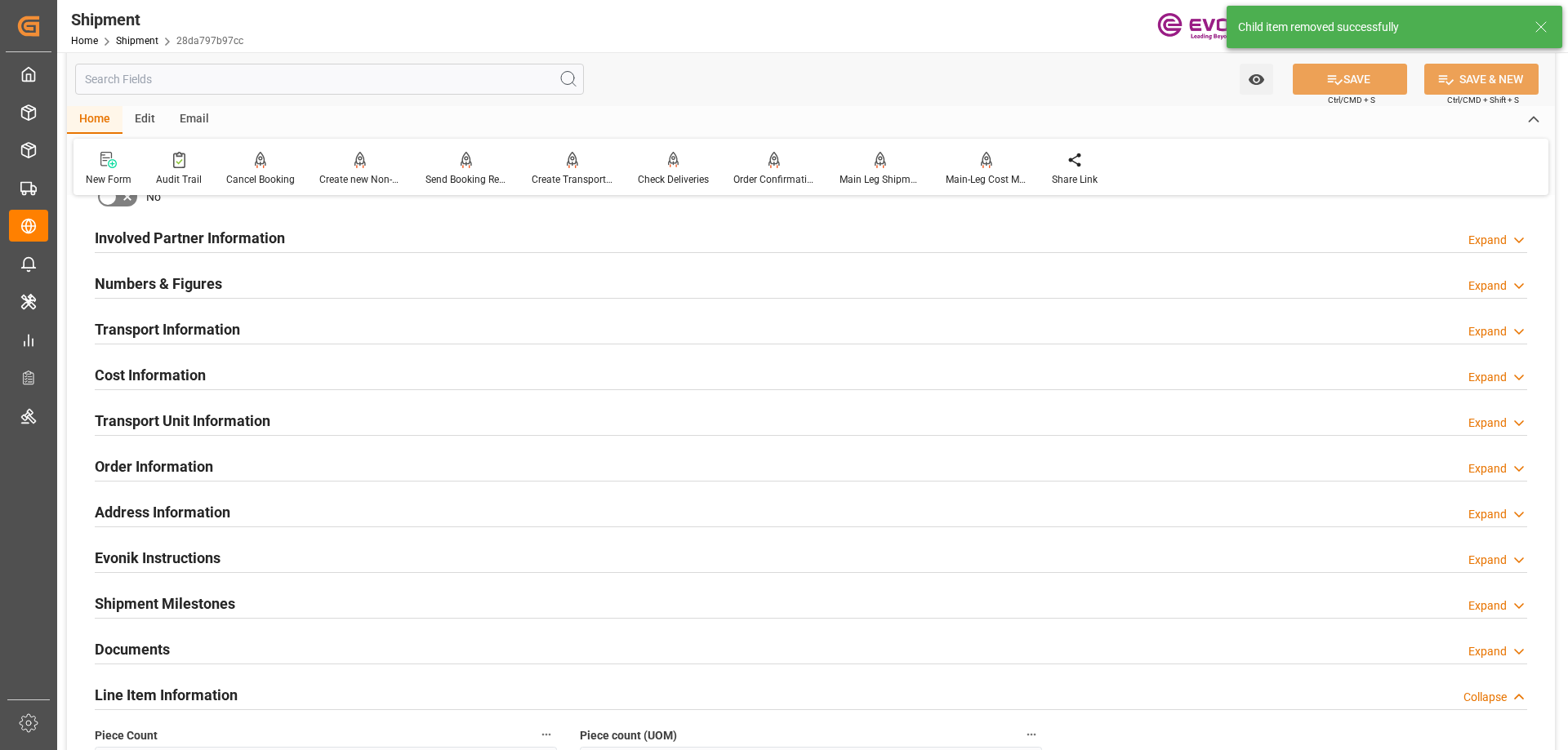
click at [175, 422] on h2 "Transport Unit Information" at bounding box center [182, 420] width 175 height 22
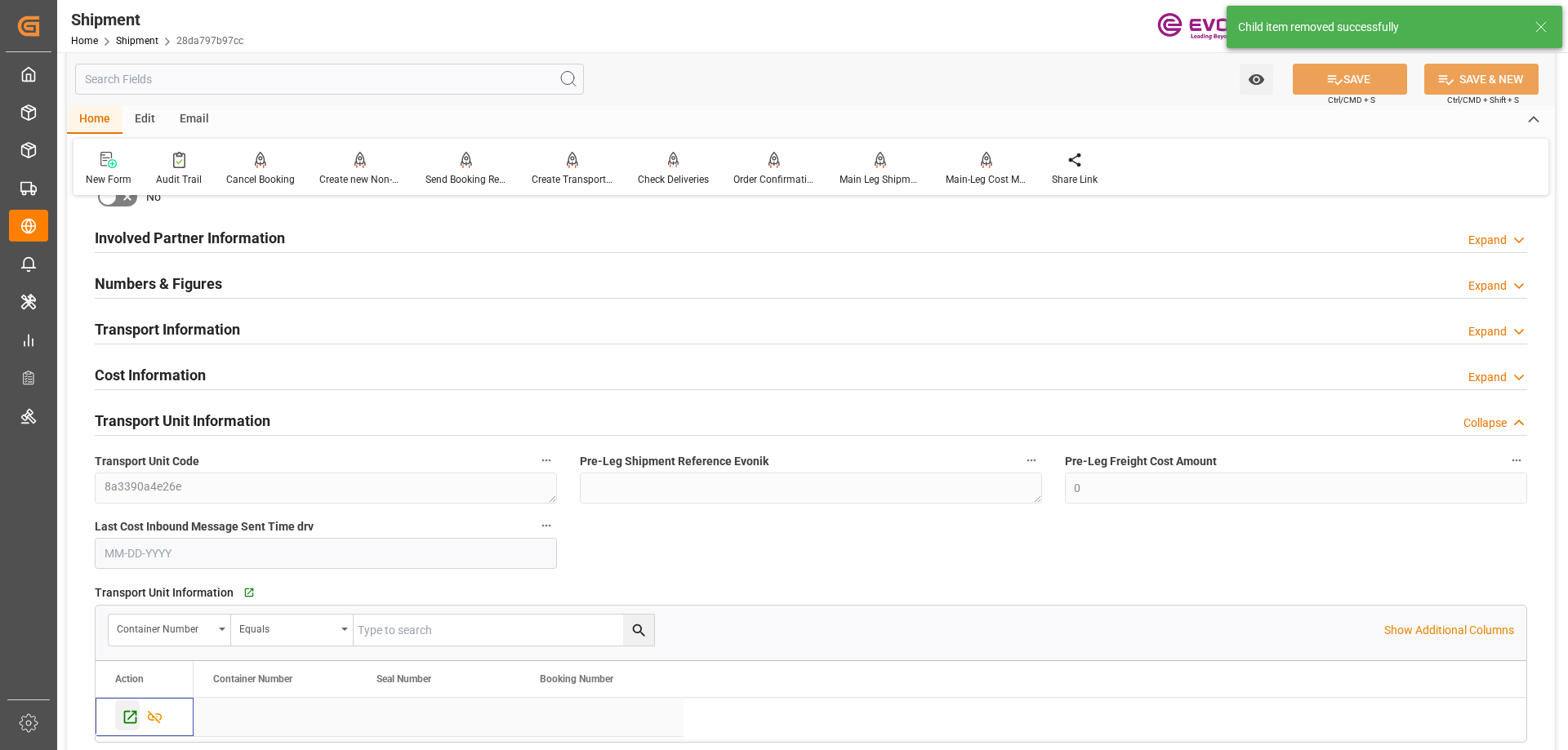
click at [129, 713] on icon "Press SPACE to select this row." at bounding box center [131, 718] width 17 height 17
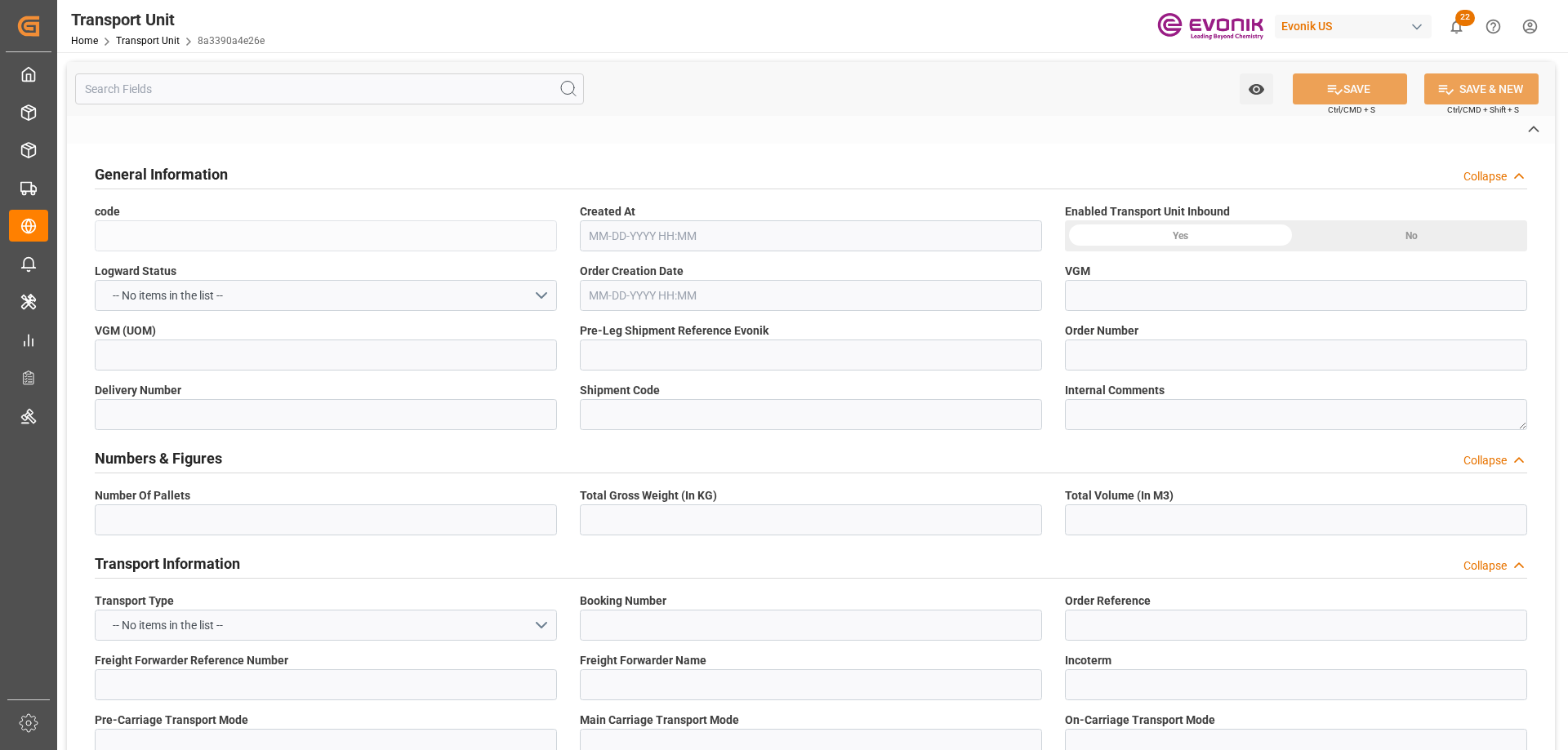
type input "8a3390a4e26e"
type input "0046466930"
type input "3011739289"
type input "28da797b97cc"
type input "ALRB"
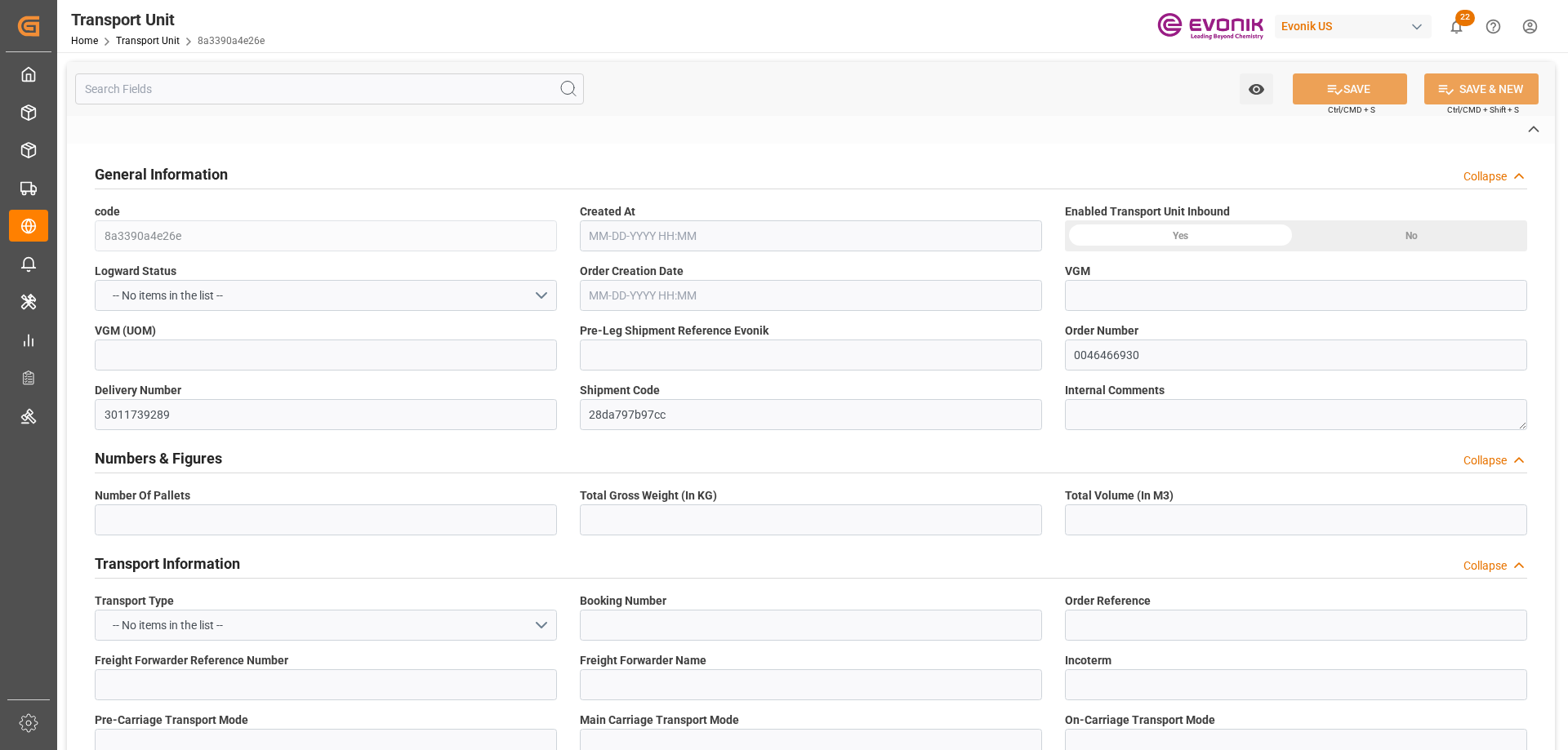
type textarea "36582"
type input "[GEOGRAPHIC_DATA]"
type textarea "67547"
type input "[GEOGRAPHIC_DATA]"
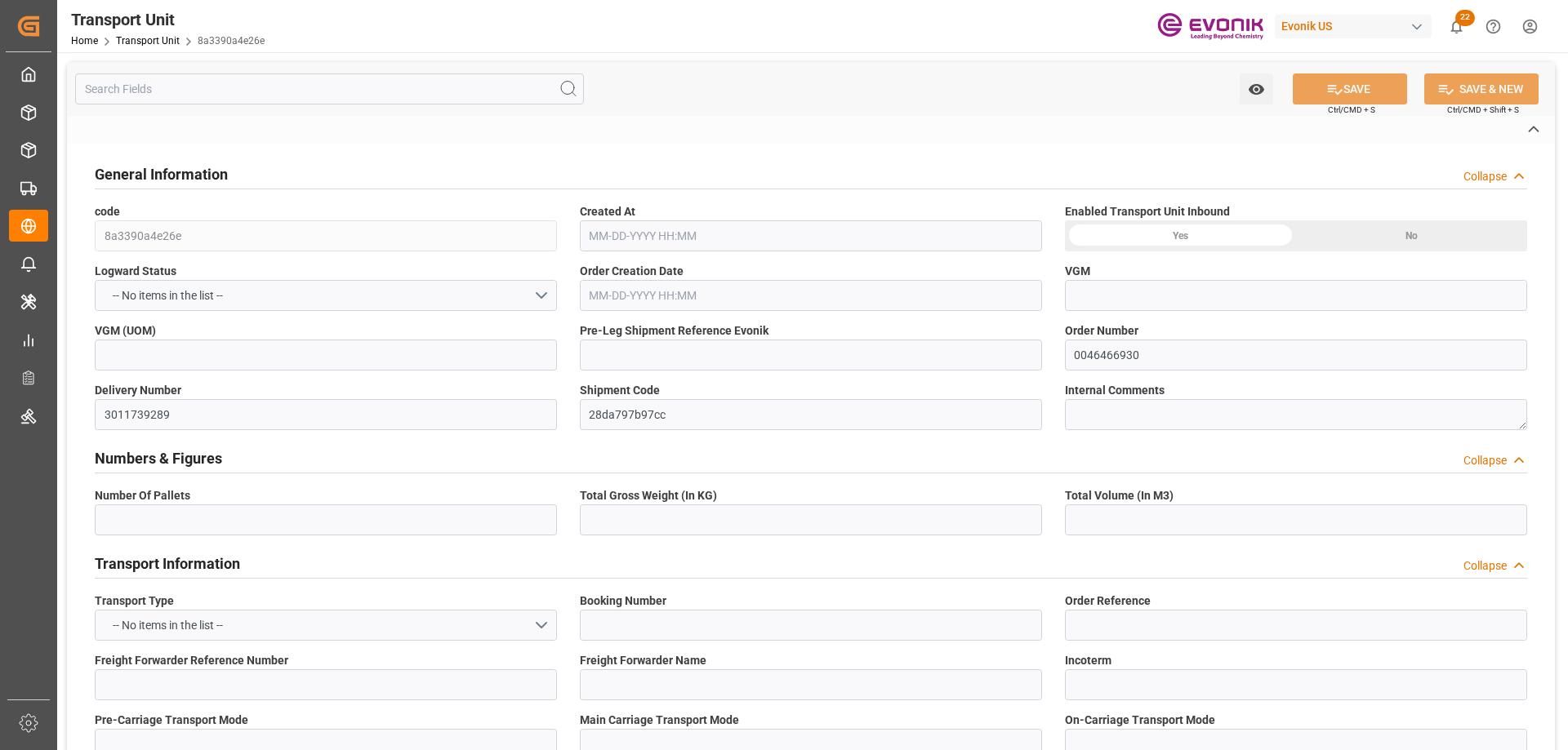
type input "[GEOGRAPHIC_DATA]"
type textarea "No Deliveries found"
type textarea "SP AL Monomers"
type input "kg"
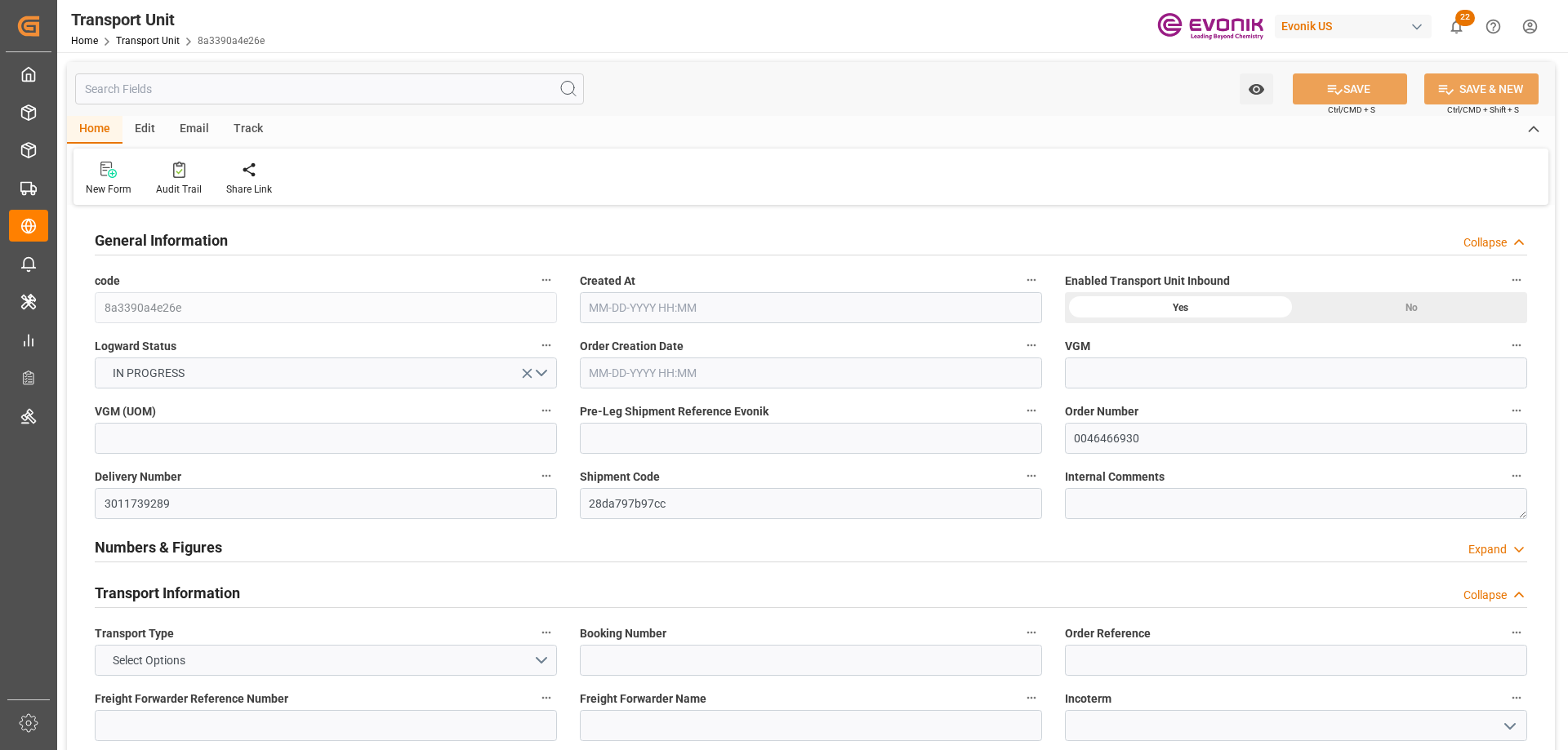
type input "AC Containerline"
type input "AC Containerline GmbH"
type input "USMSY"
type input "NLRTM"
type input "17252"
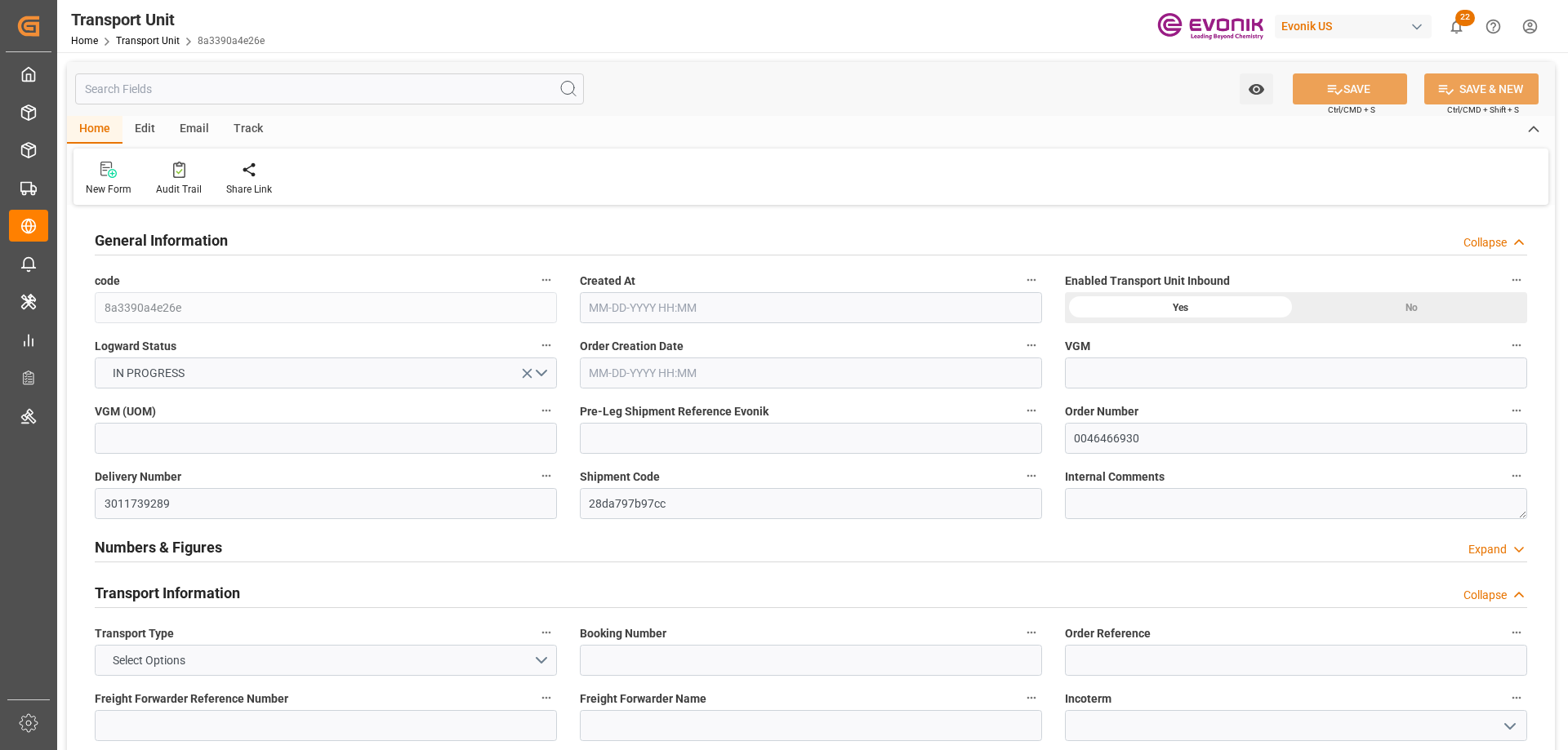
type input "[DATE] 03:37"
type input "[DATE]"
type input "[DATE] 00:00"
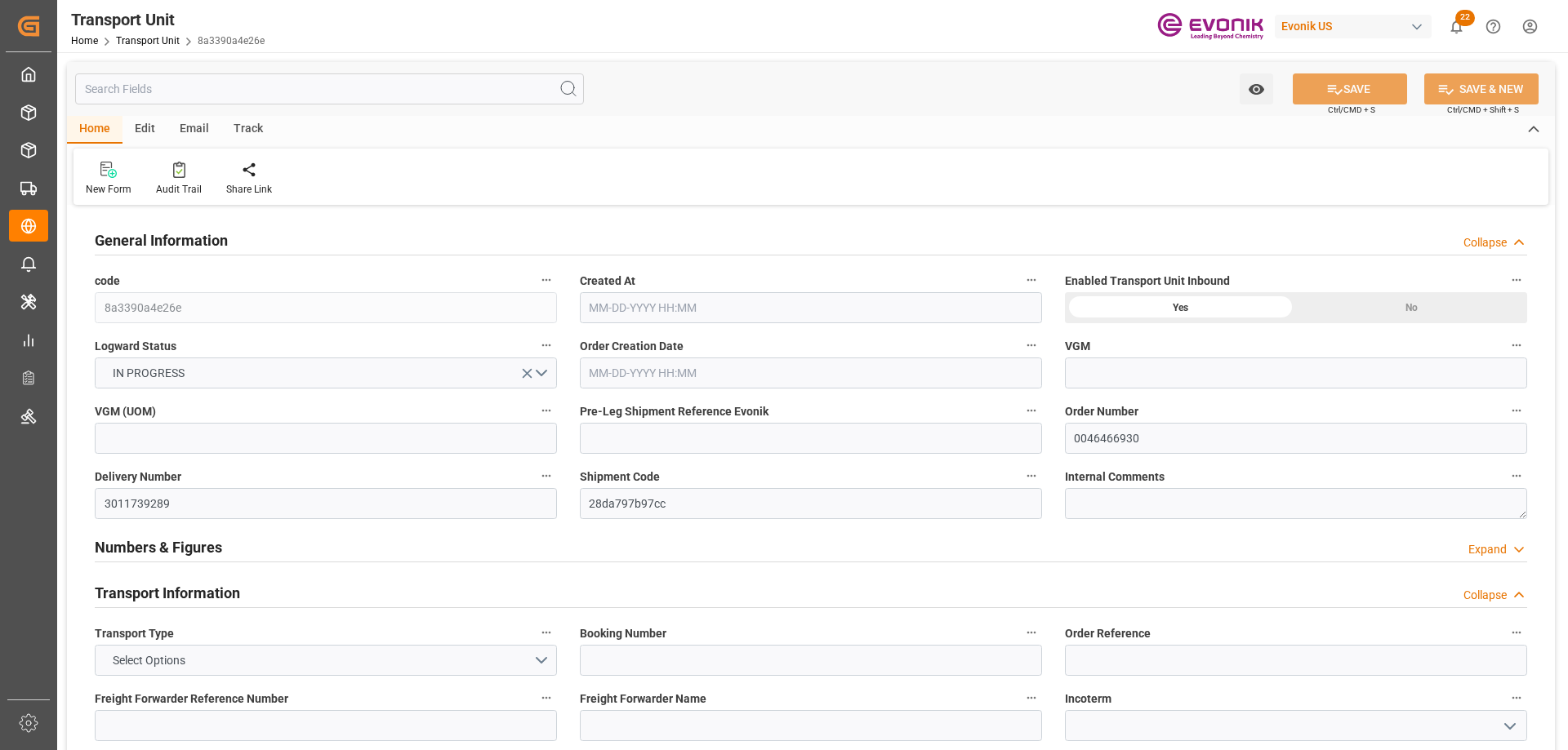
type input "[DATE] 00:00"
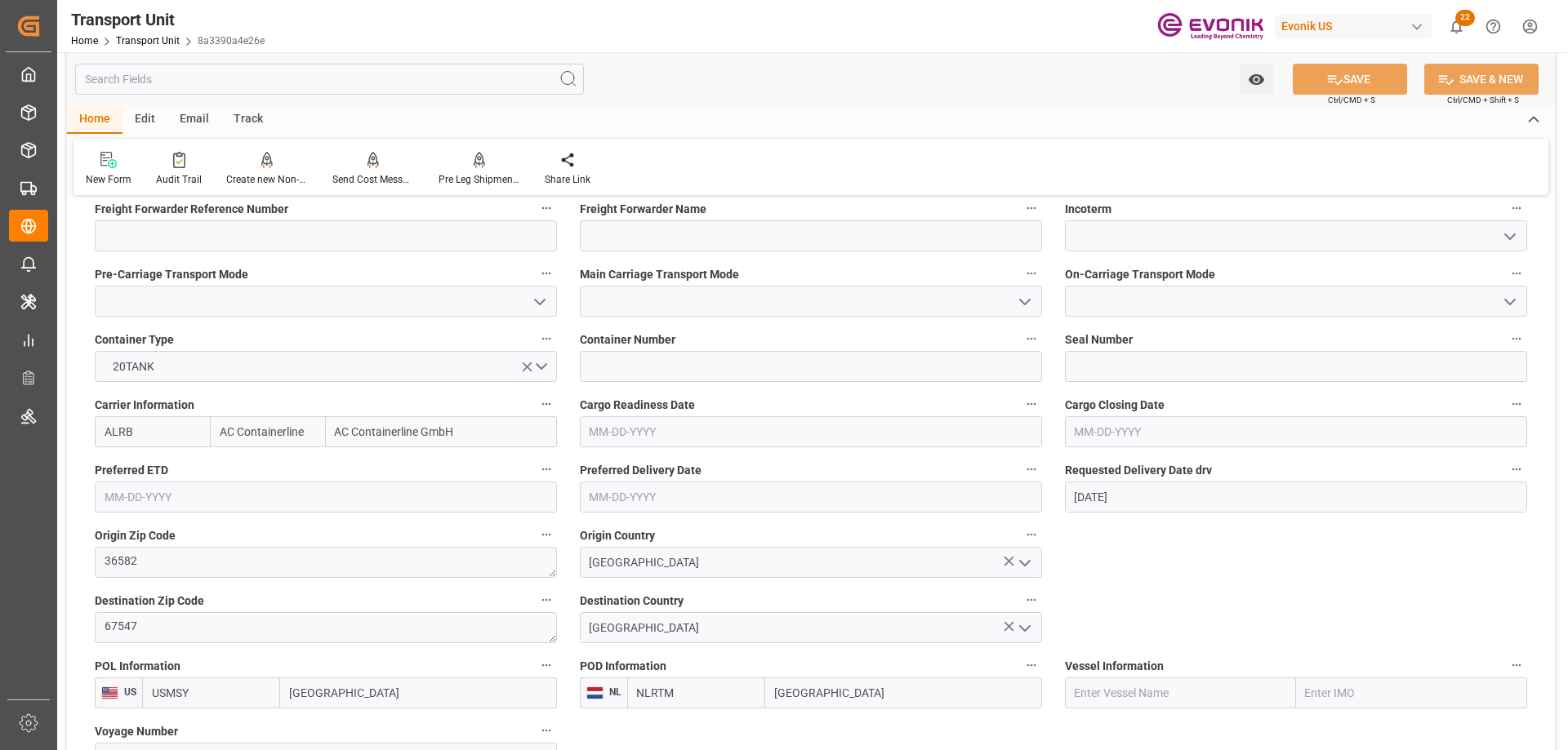
scroll to position [980, 0]
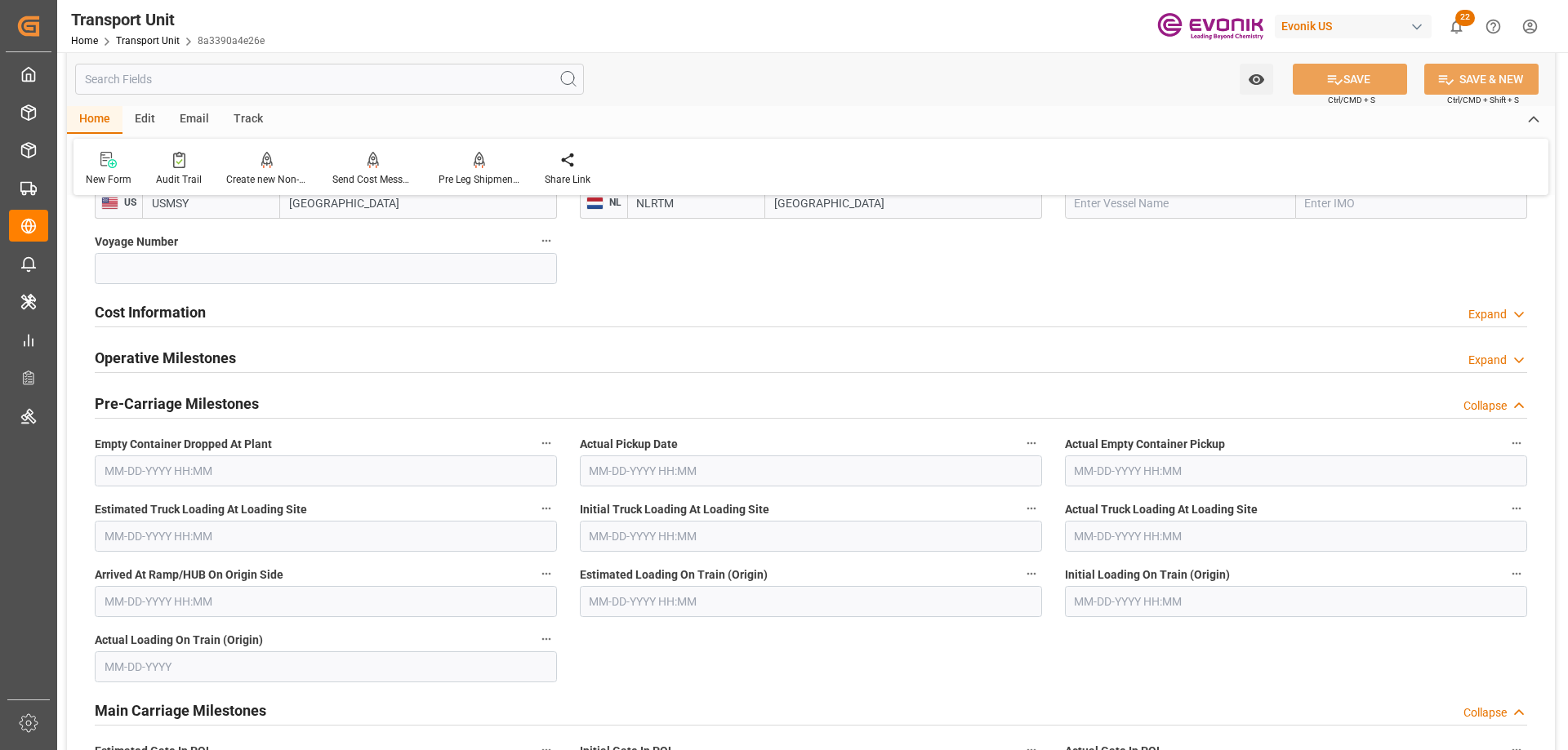
click at [247, 79] on input "text" at bounding box center [330, 79] width 509 height 31
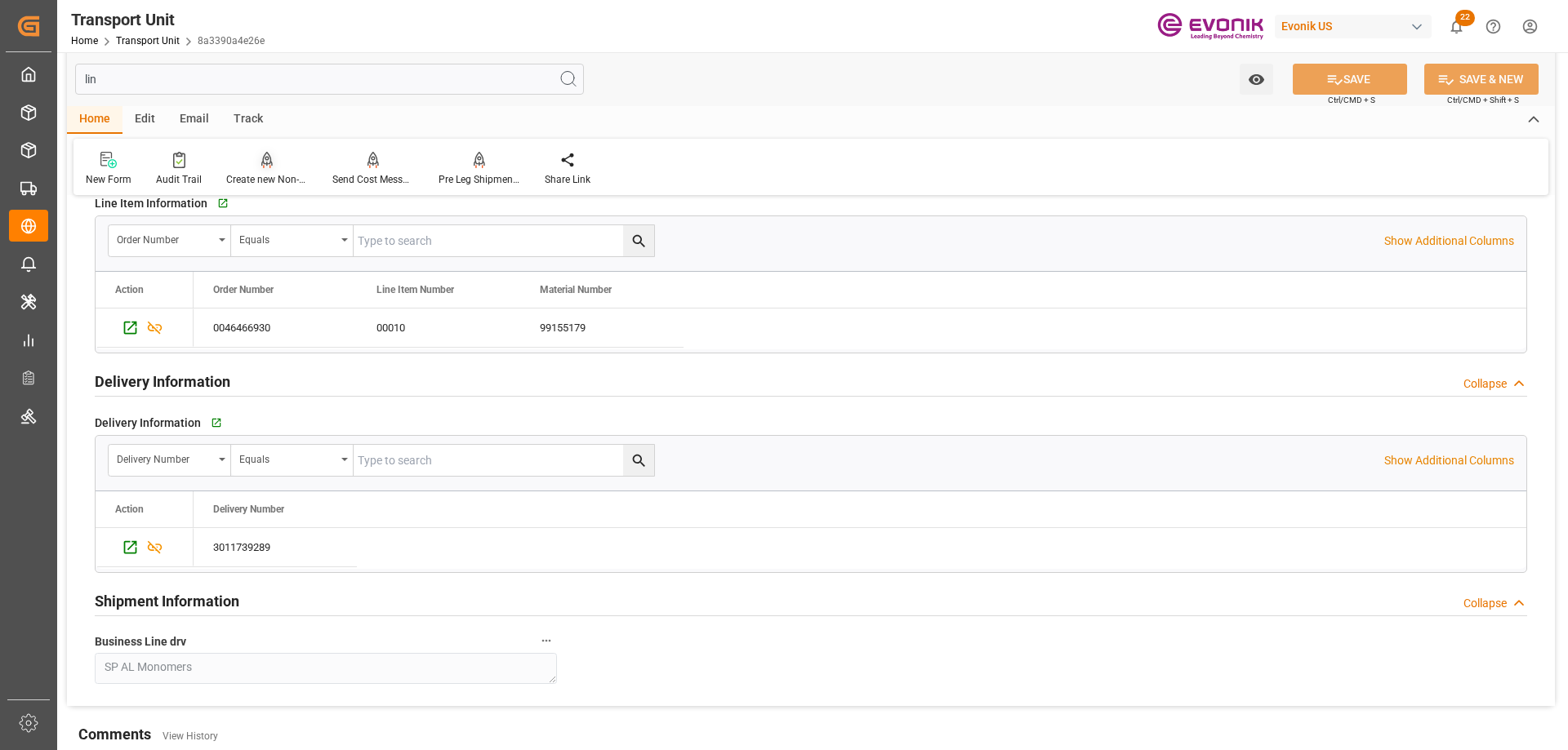
scroll to position [124, 0]
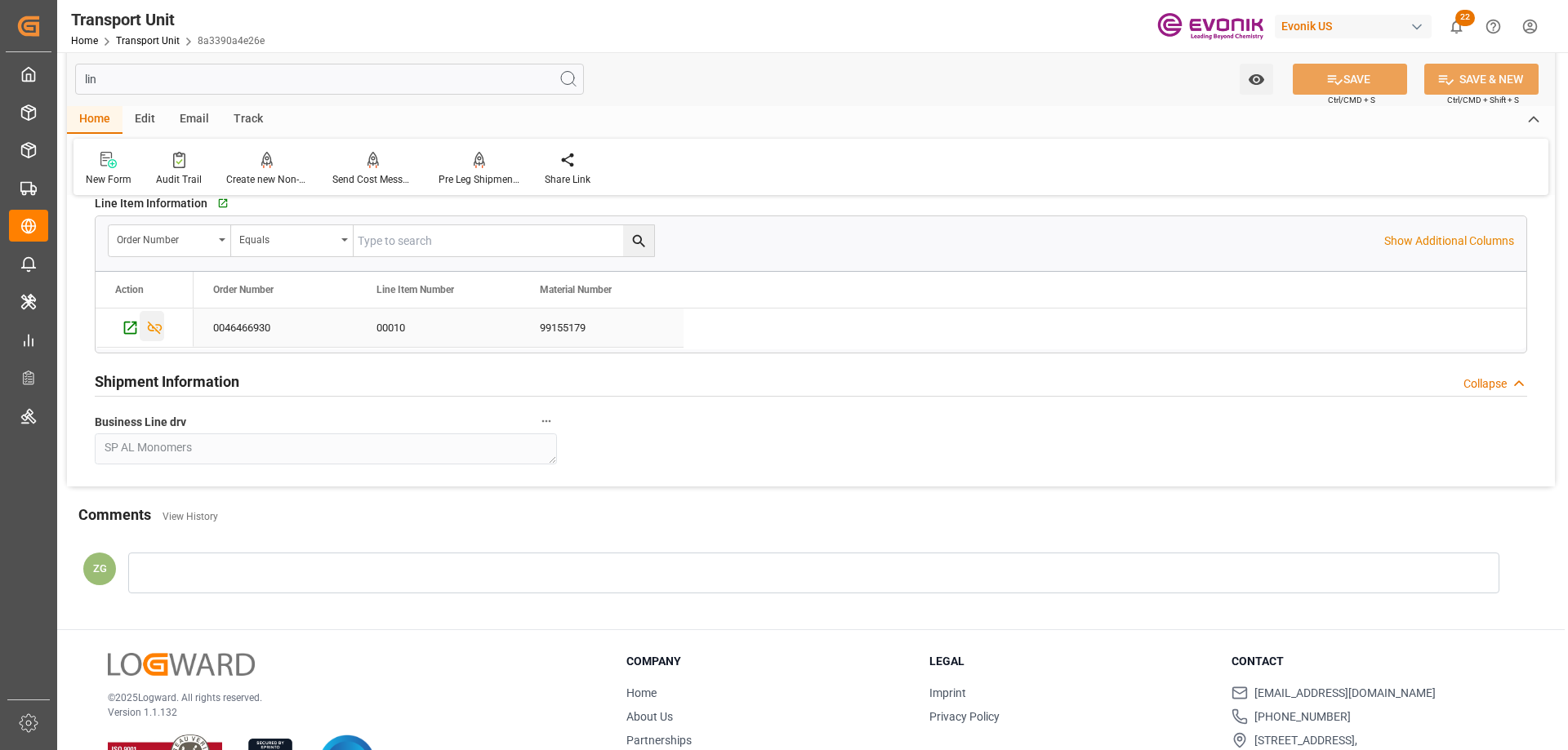
type input "lin"
click at [157, 319] on icon "Press SPACE to select this row." at bounding box center [154, 328] width 17 height 17
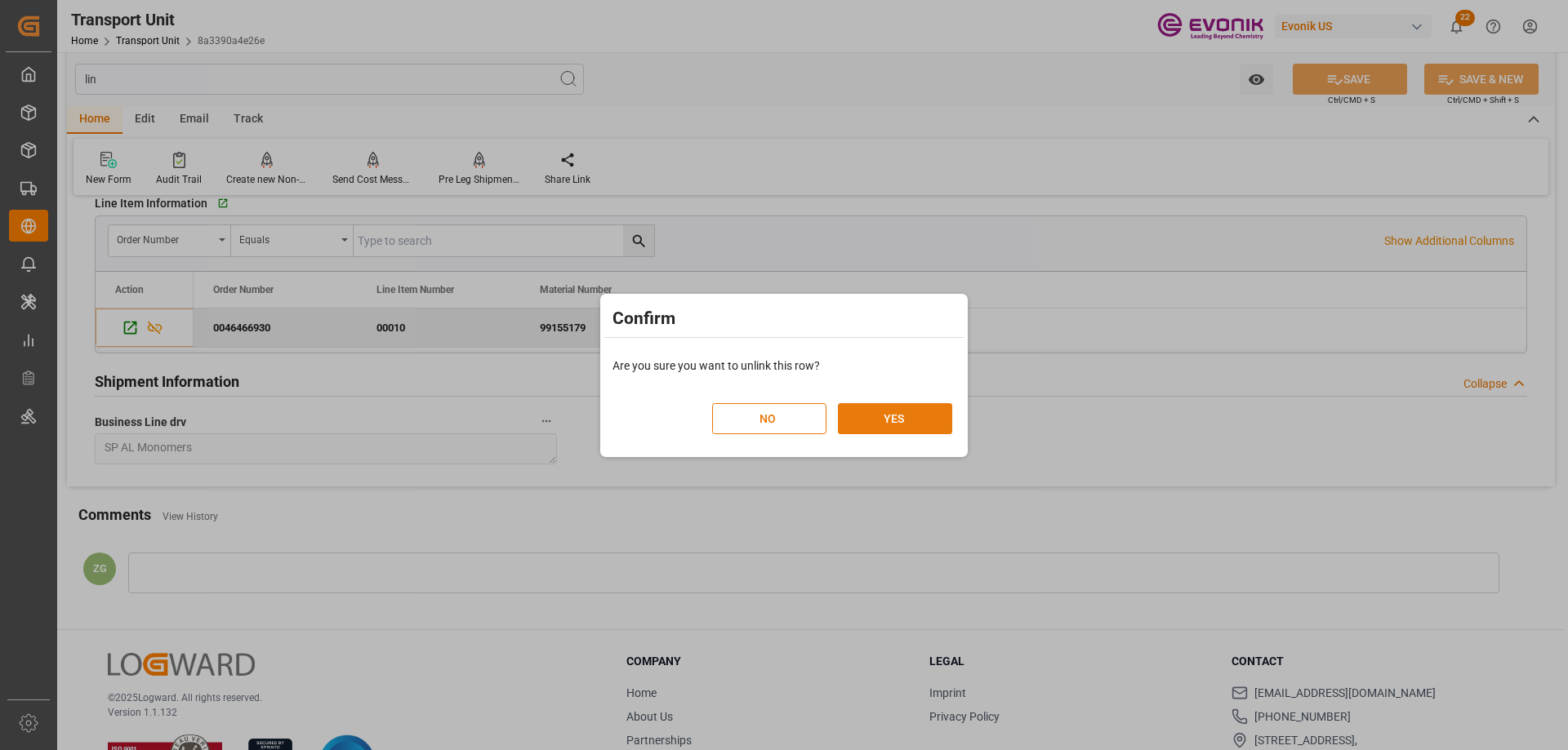
click at [895, 423] on button "YES" at bounding box center [895, 418] width 114 height 31
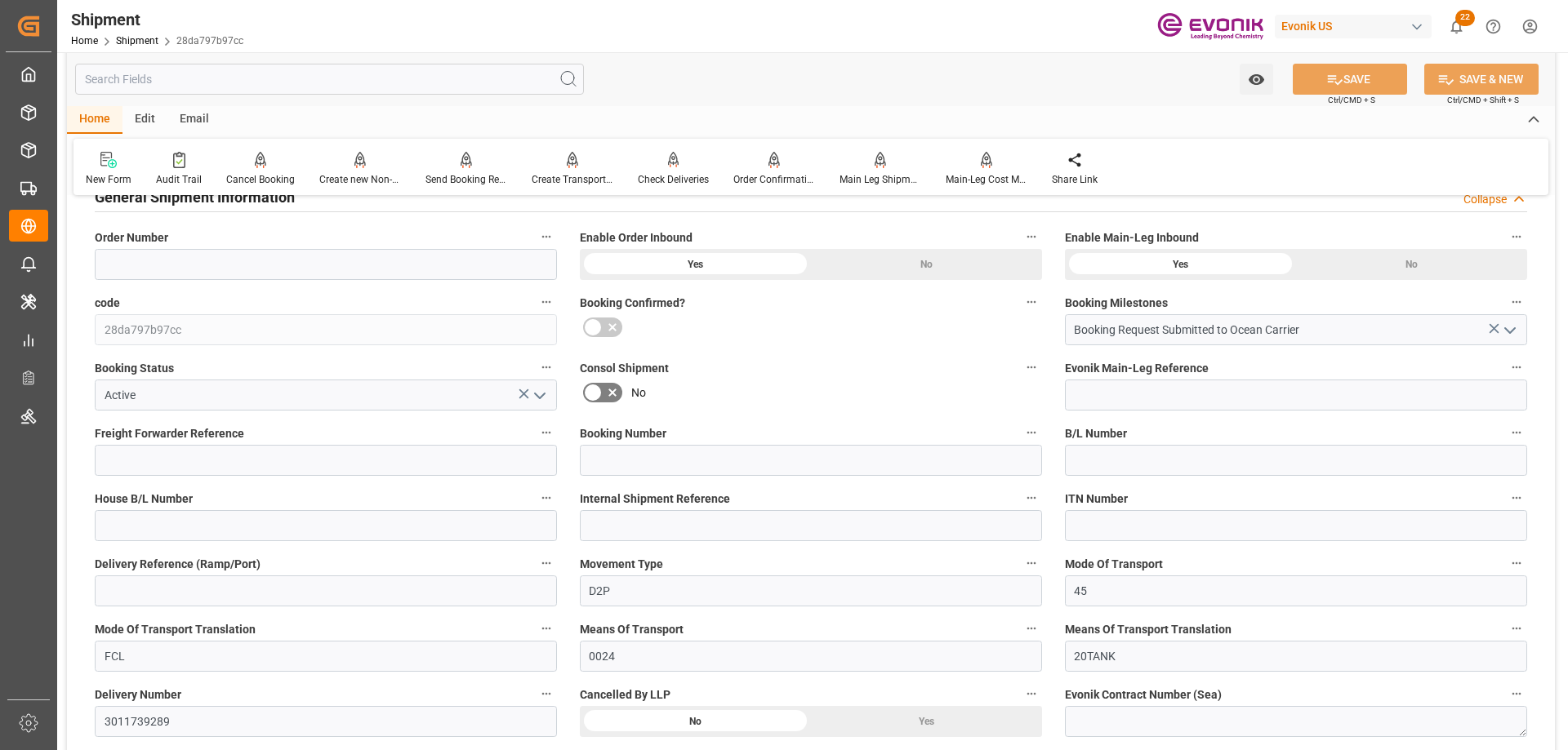
scroll to position [408, 0]
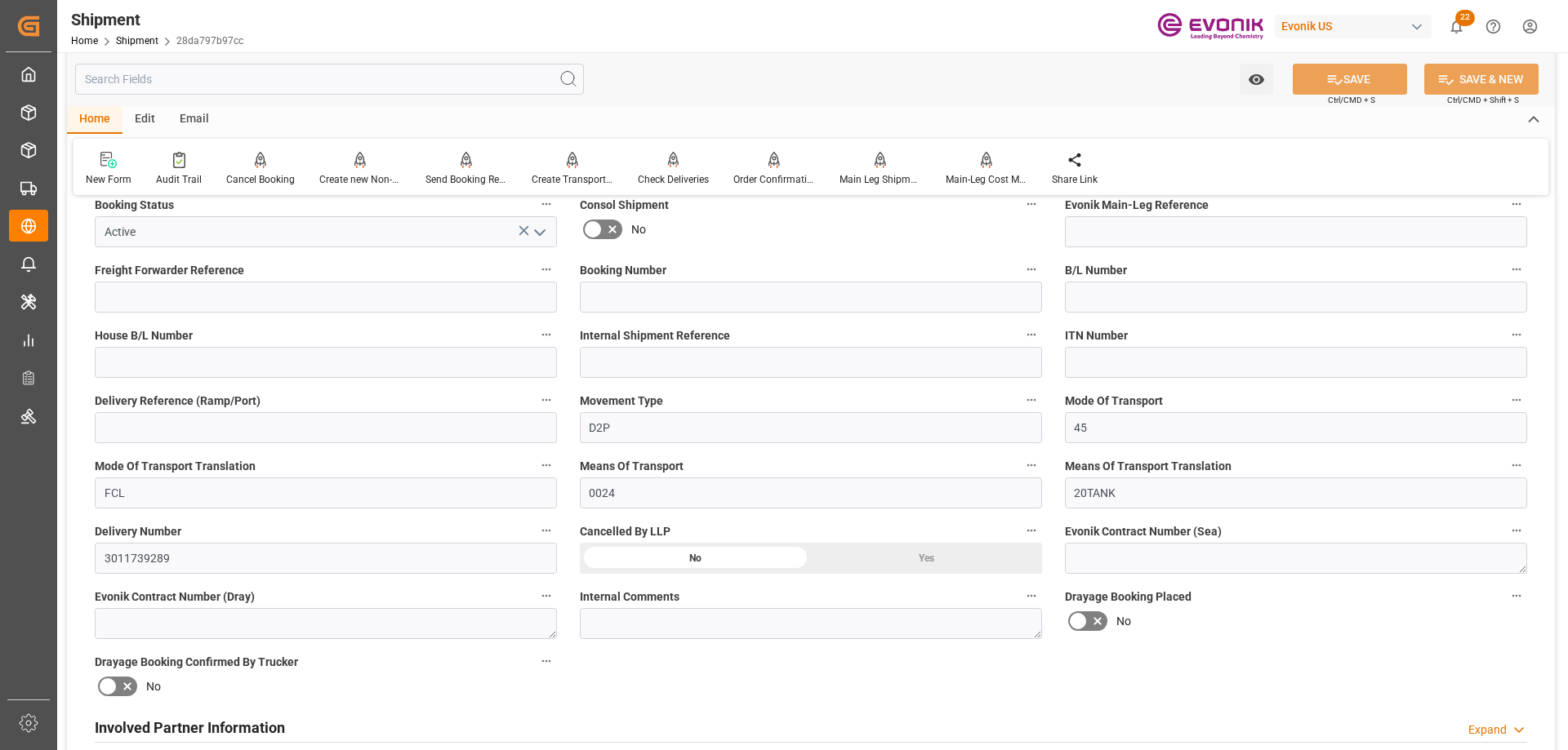
click at [894, 563] on div "Yes" at bounding box center [927, 558] width 231 height 31
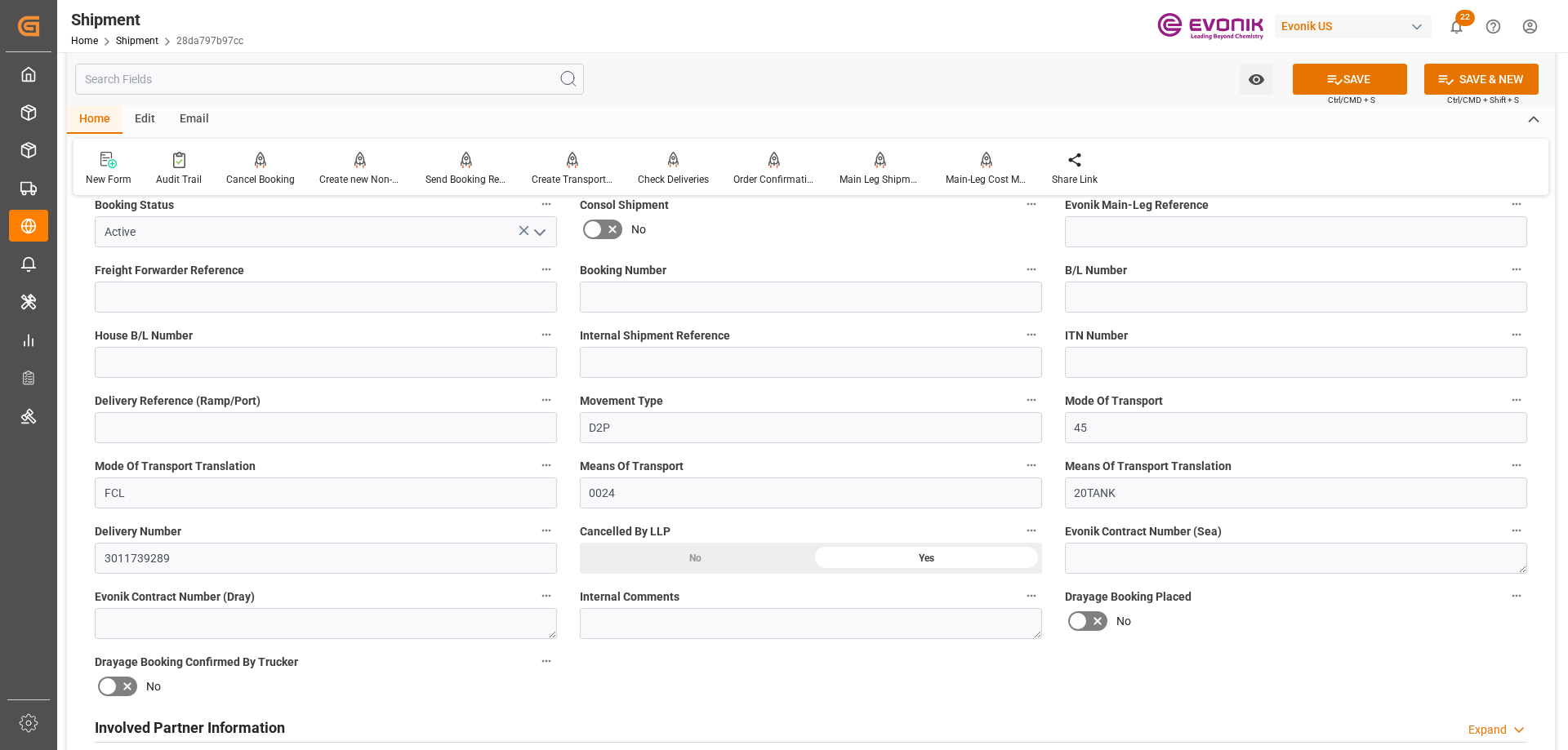
scroll to position [245, 0]
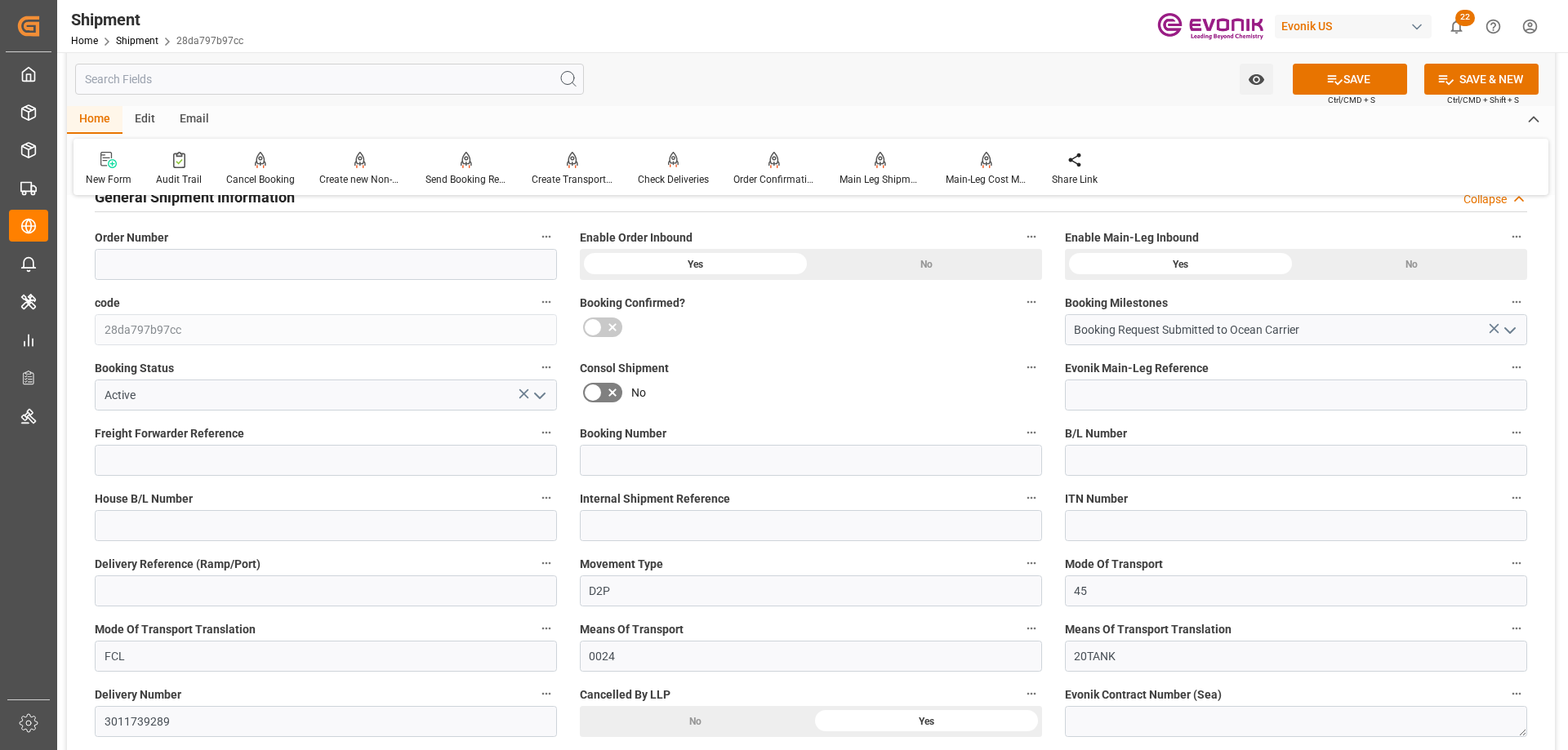
click at [538, 386] on icon "open menu" at bounding box center [540, 395] width 20 height 20
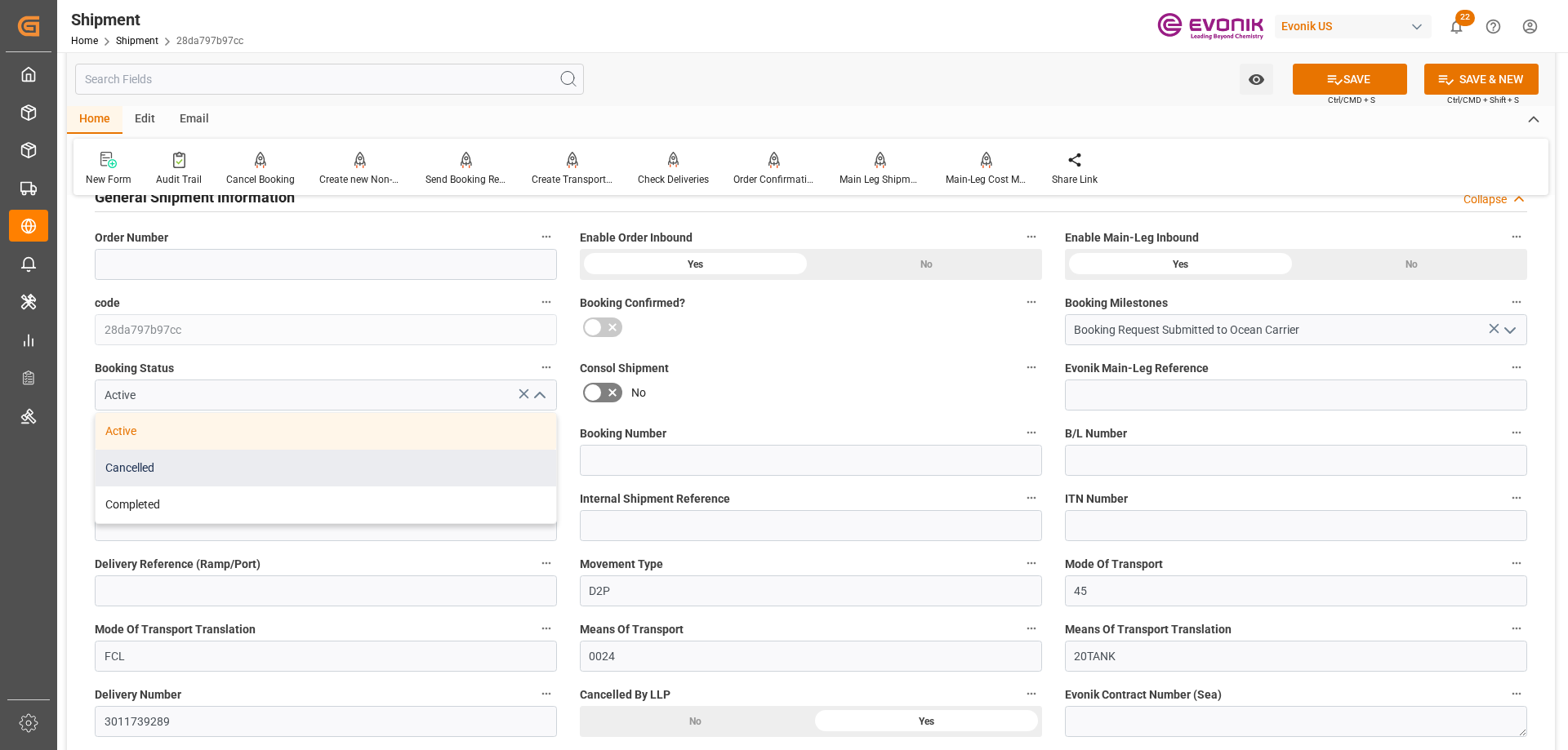
click at [135, 464] on div "Cancelled" at bounding box center [325, 468] width 460 height 37
type input "Cancelled"
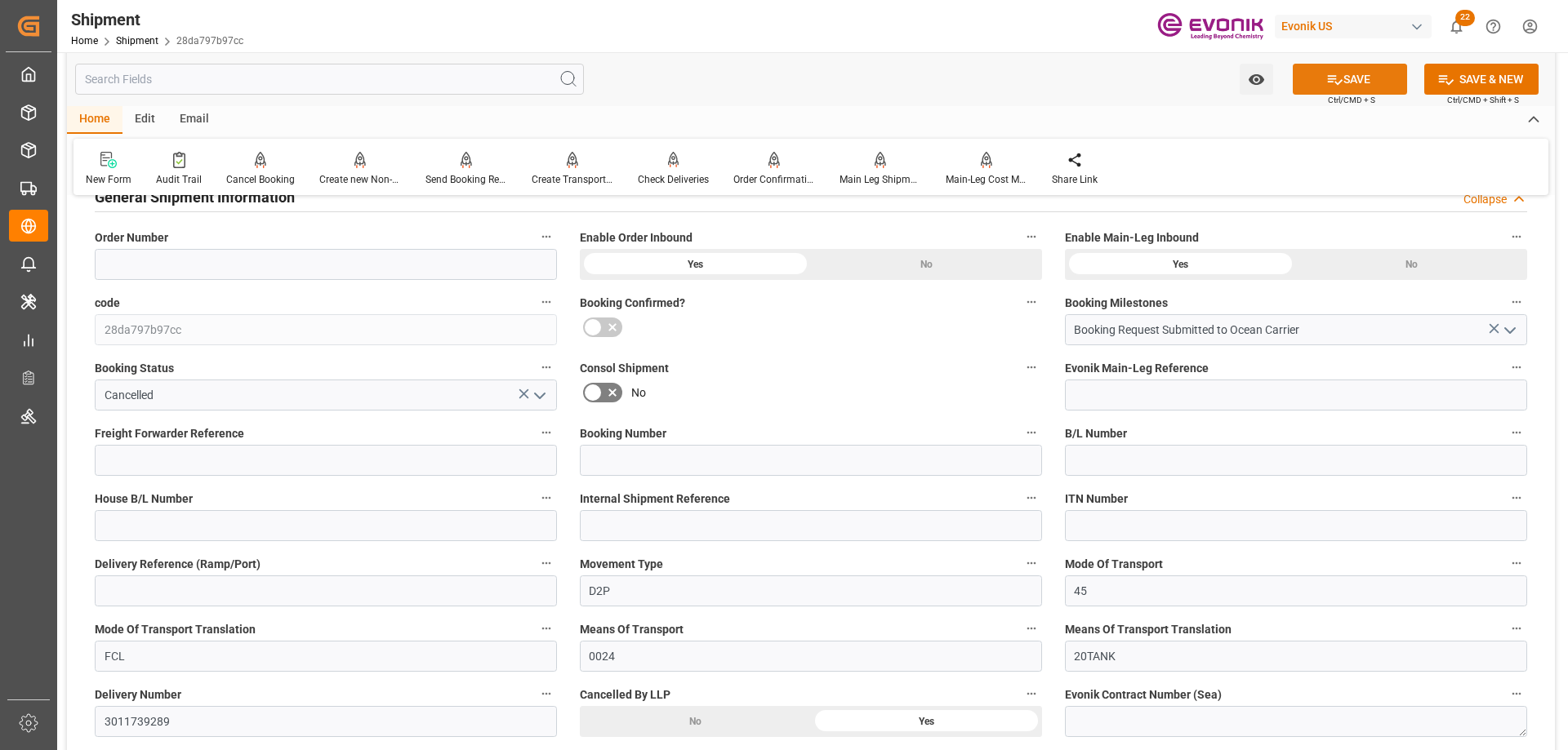
click at [1345, 84] on button "SAVE" at bounding box center [1350, 79] width 114 height 31
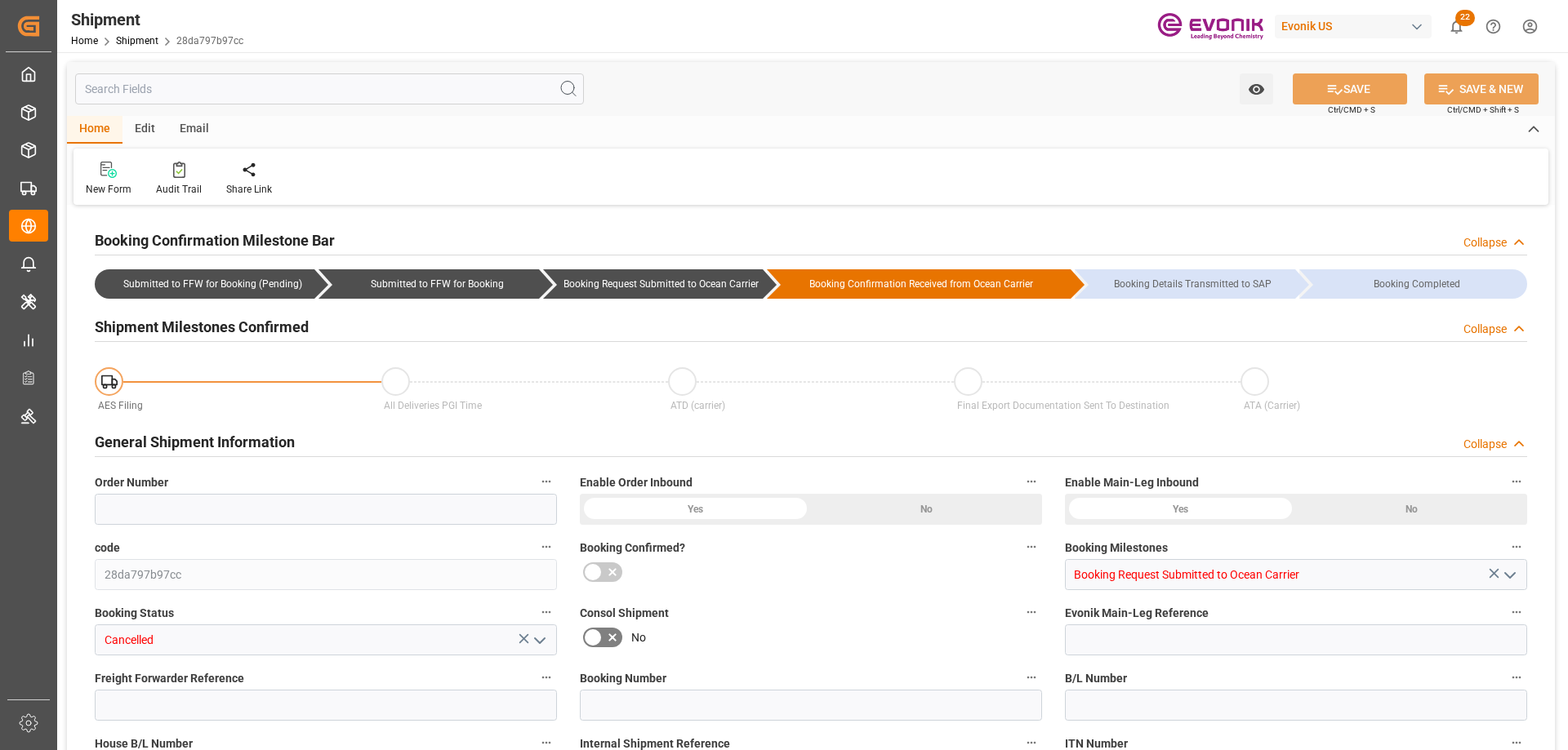
type input "AC Containerline"
type input "AC Containerline GmbH"
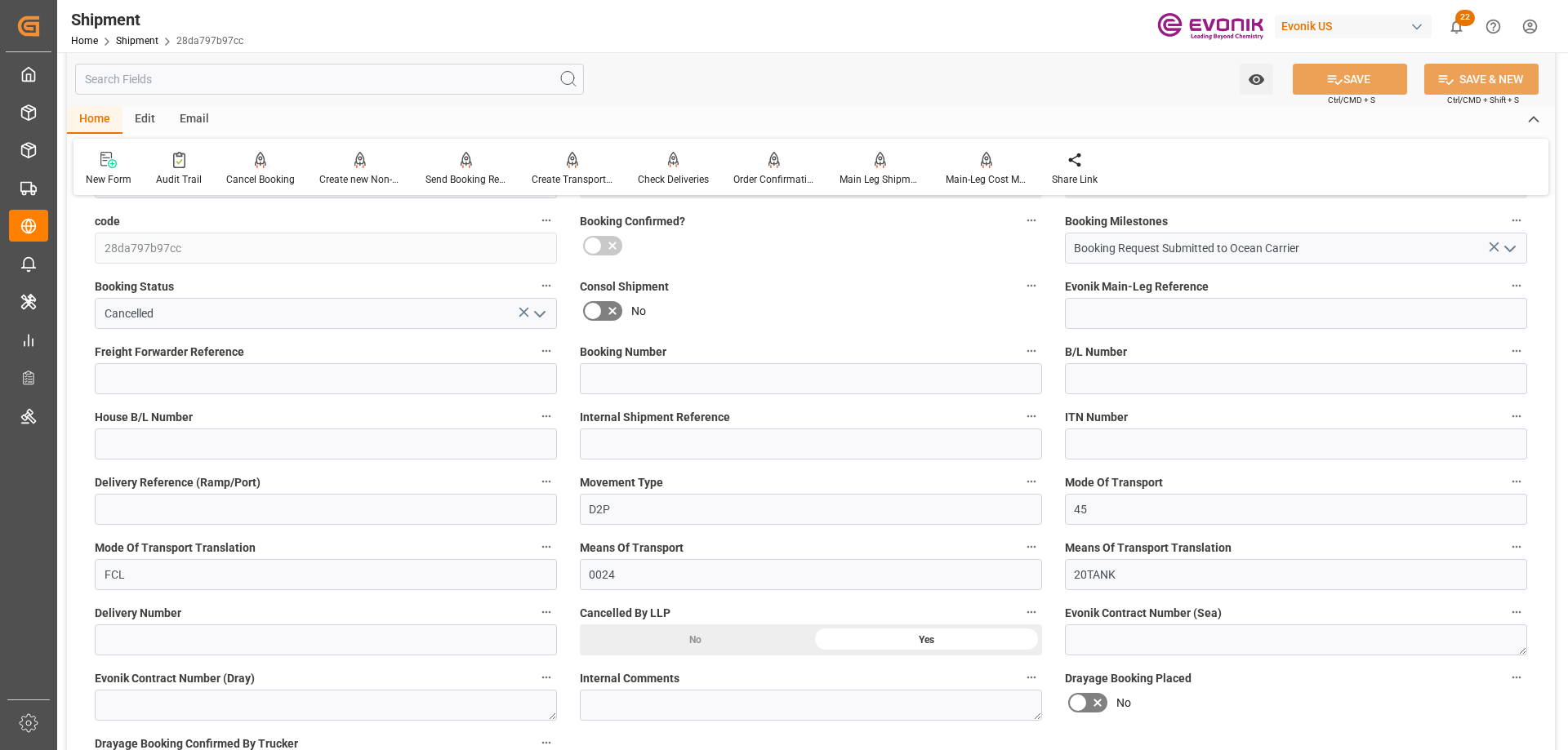
scroll to position [653, 0]
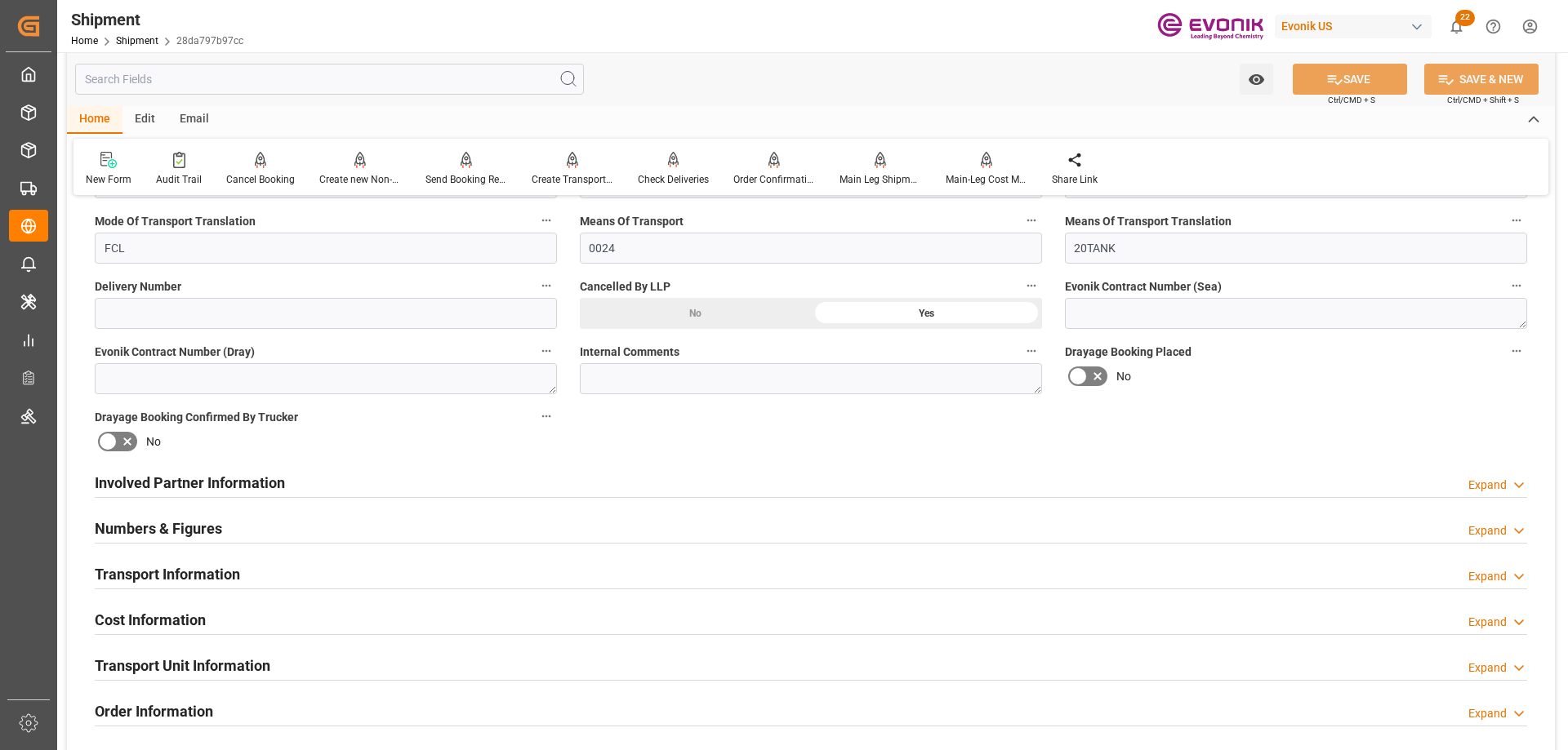
click at [390, 490] on div "Involved Partner Information Expand" at bounding box center [810, 481] width 1433 height 31
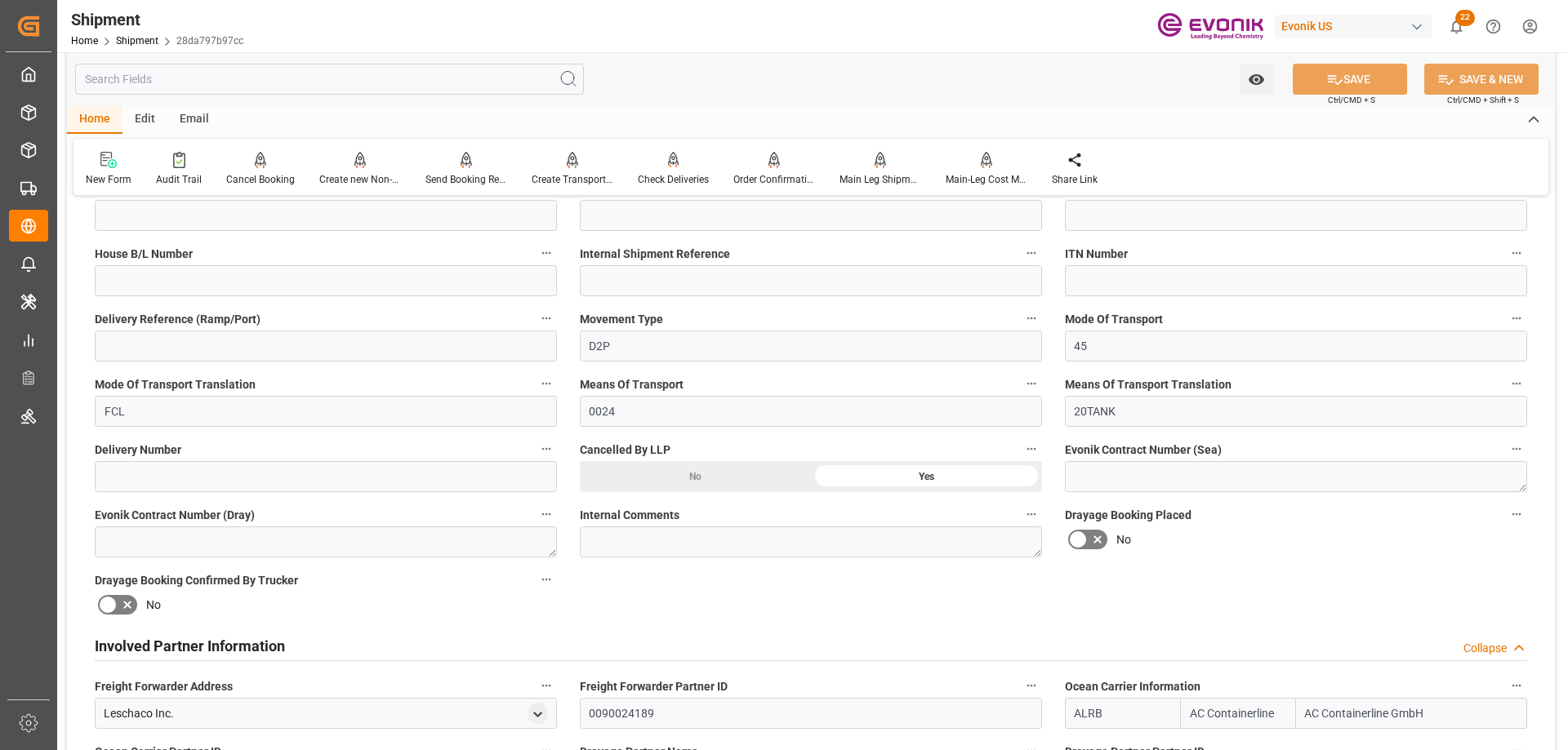
scroll to position [163, 0]
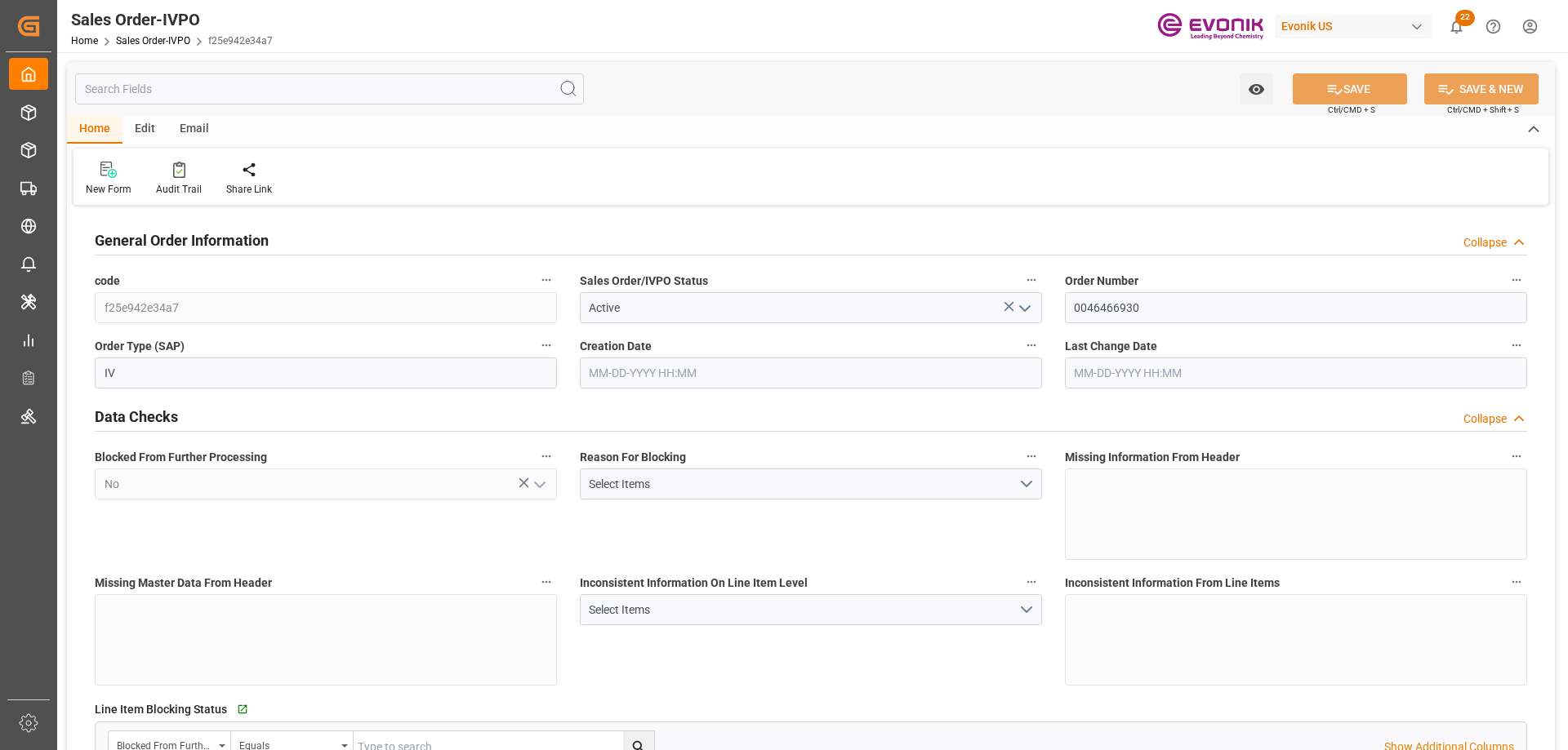
type input "NLRTM"
type input "0"
type input "1"
type input "2"
type input "17252"
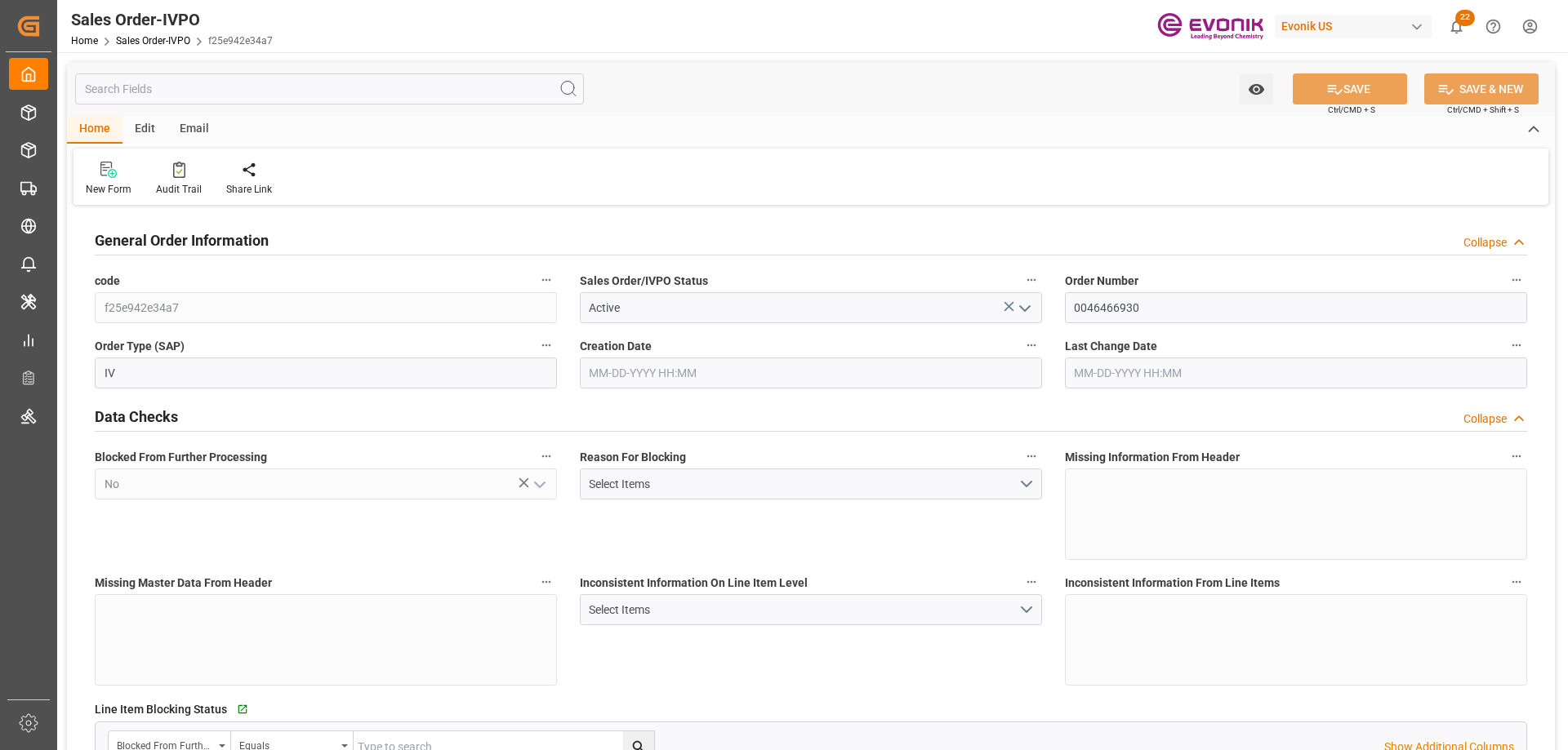
type input "0"
type input "17000"
type input "30"
type input "[DATE] 19:35"
type input "[DATE] 13:06"
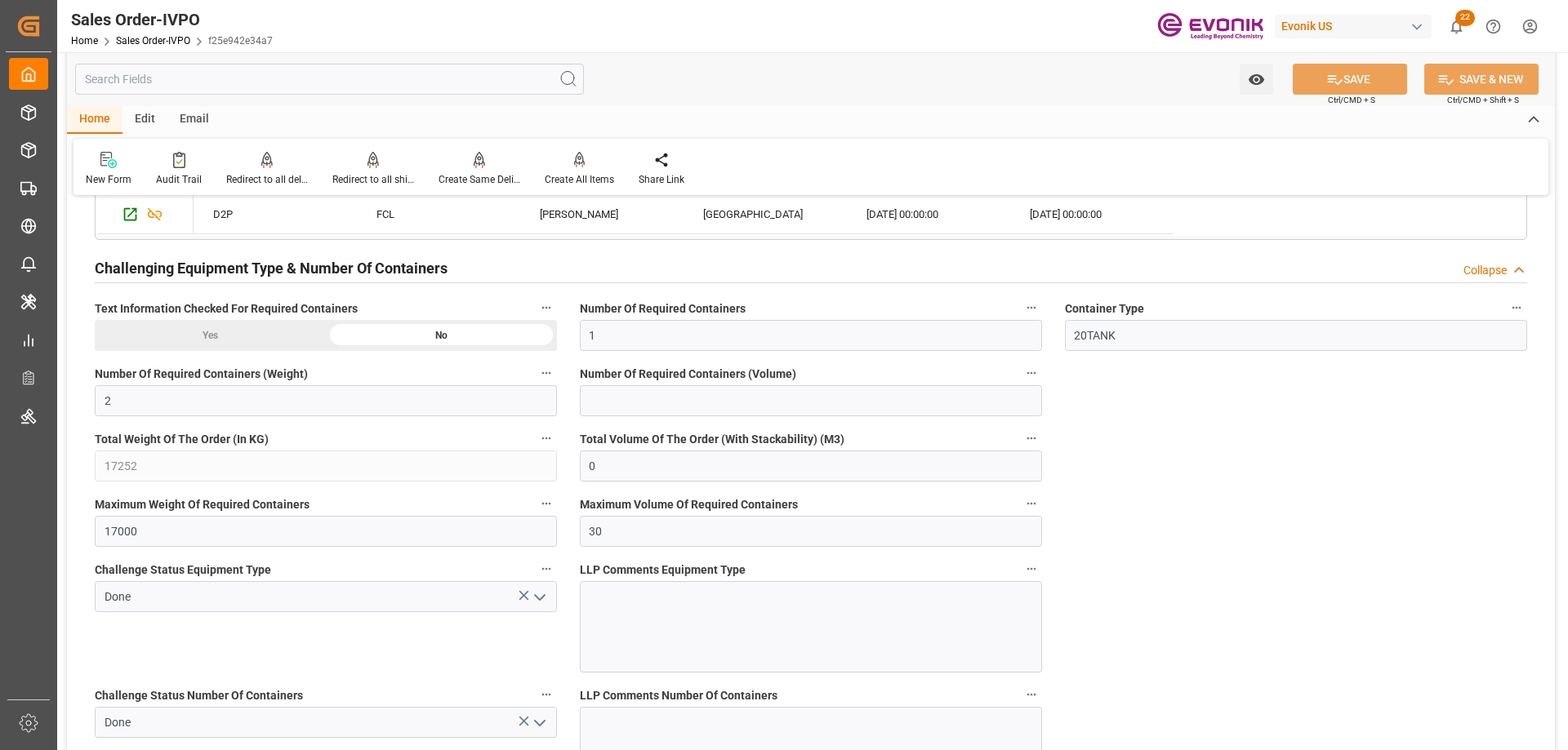
scroll to position [2975, 0]
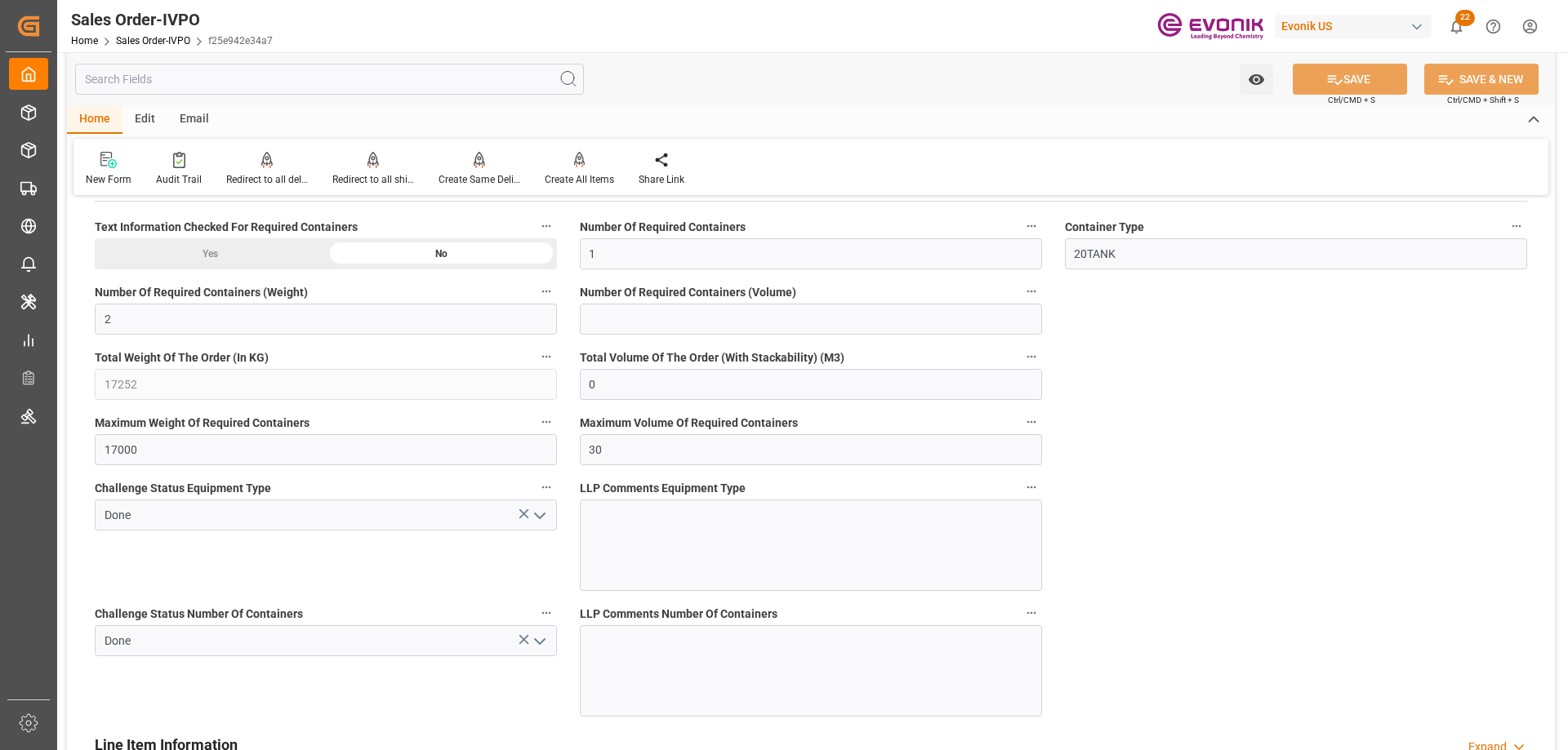
click at [539, 653] on button "open menu" at bounding box center [539, 641] width 25 height 26
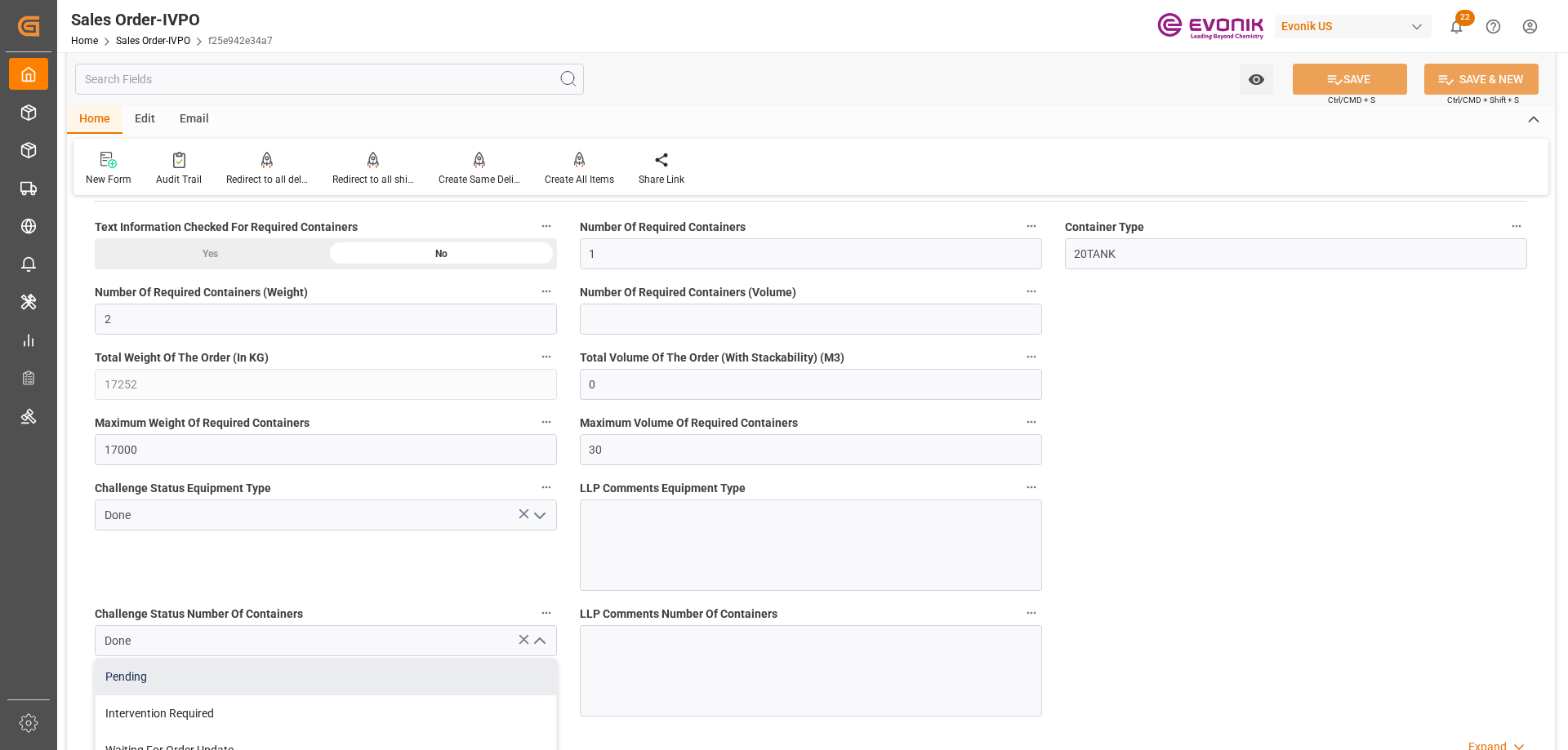
click at [221, 675] on div "Pending" at bounding box center [325, 677] width 460 height 37
type input "Pending"
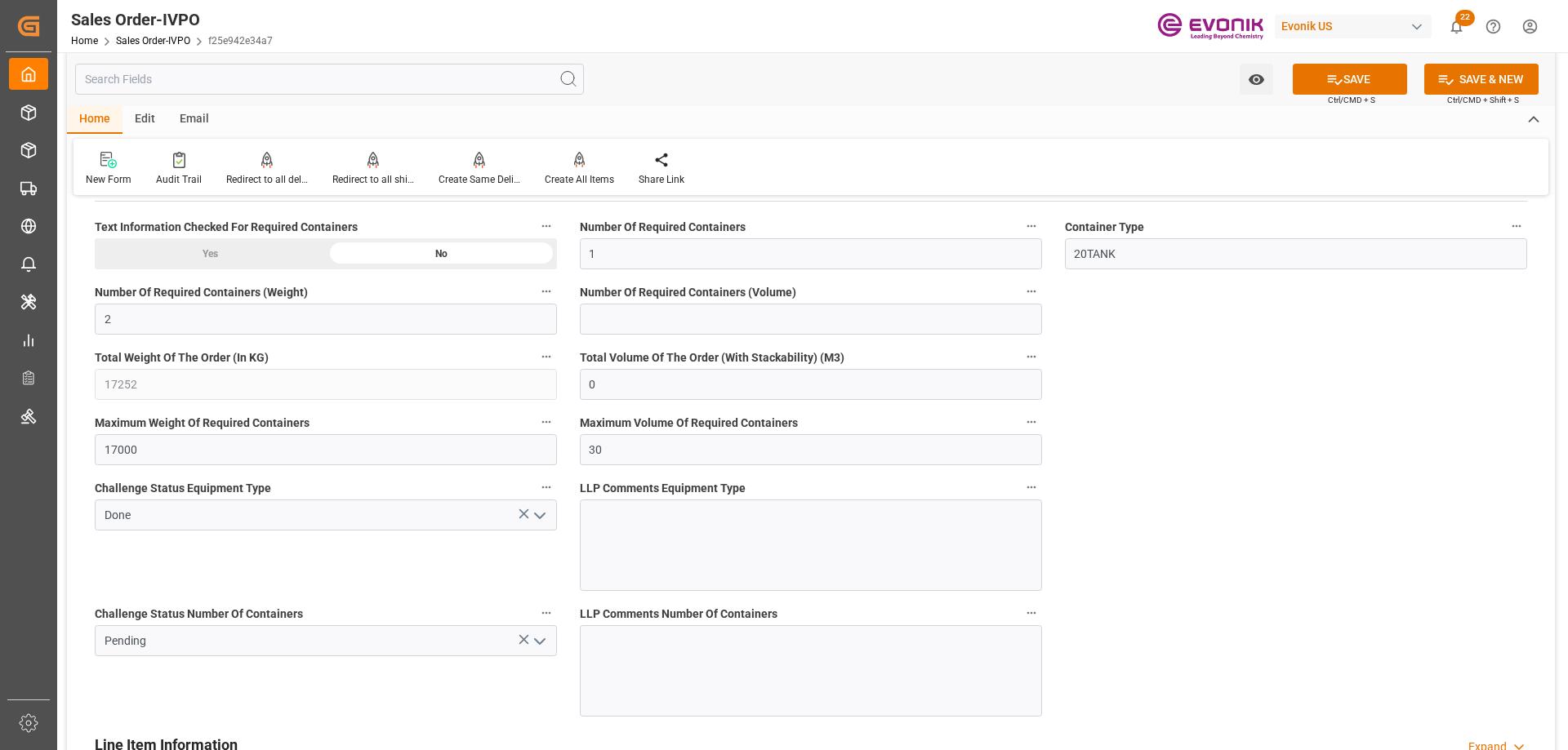
click at [546, 517] on icon "open menu" at bounding box center [540, 516] width 20 height 20
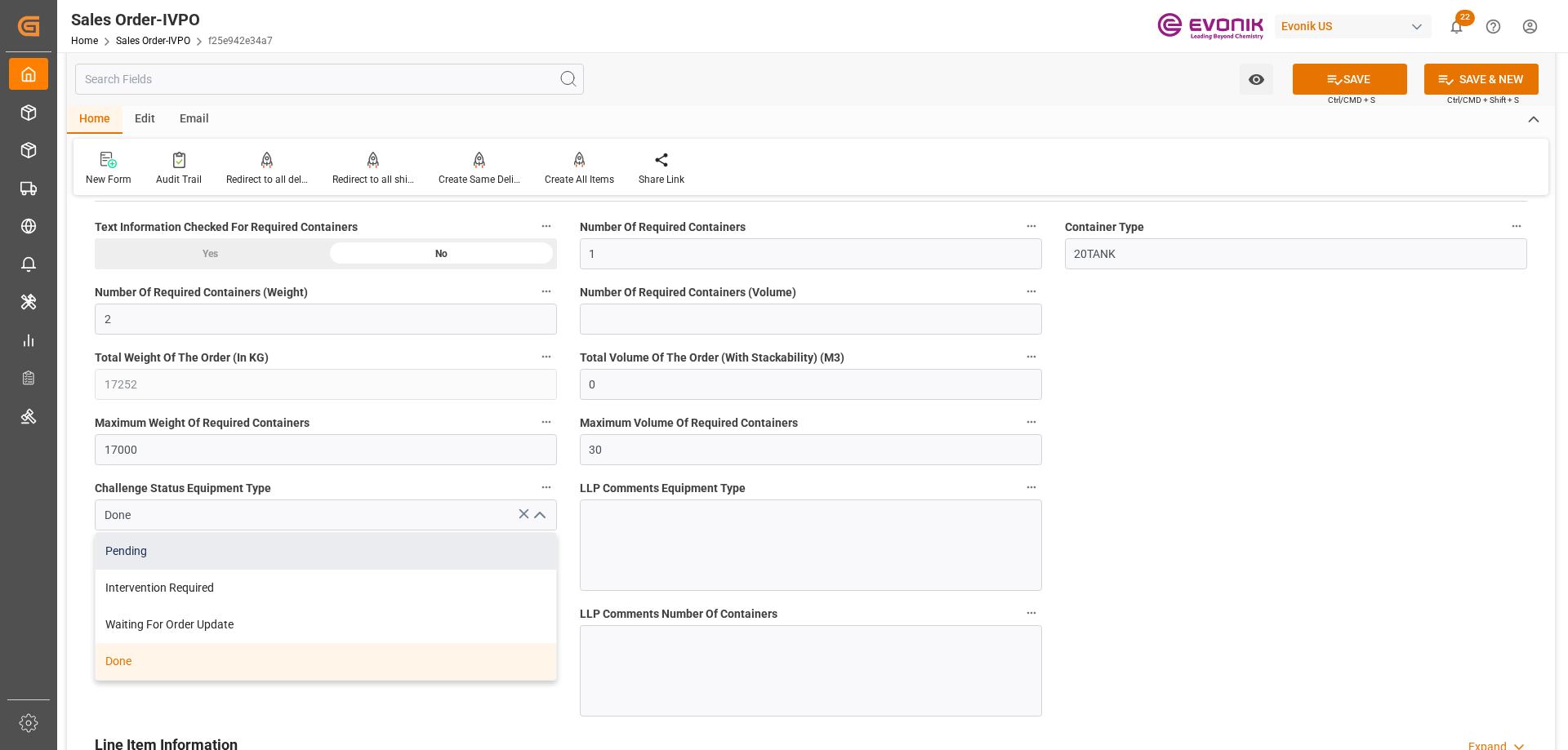
click at [215, 551] on div "Pending" at bounding box center [325, 552] width 460 height 37
type input "Pending"
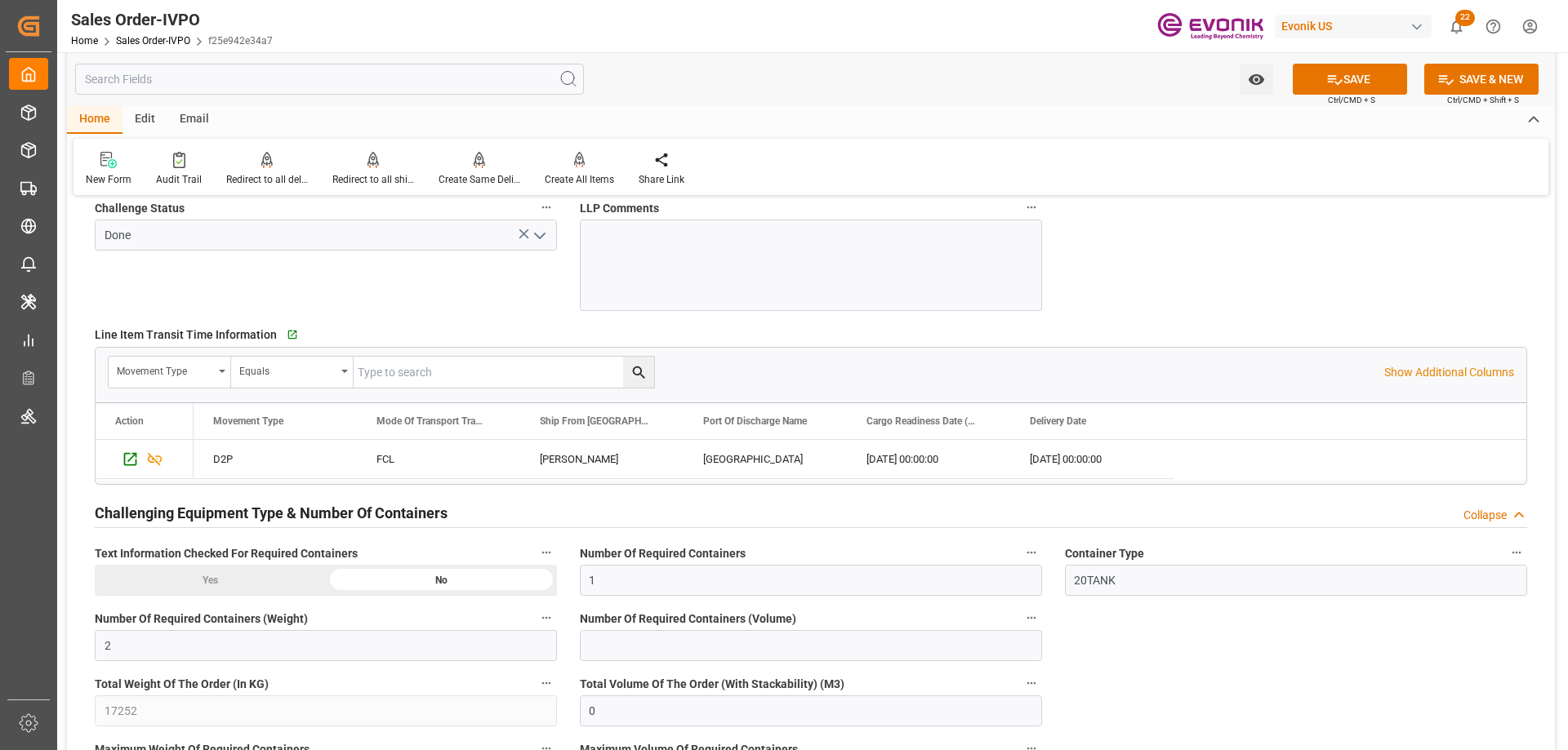
scroll to position [2567, 0]
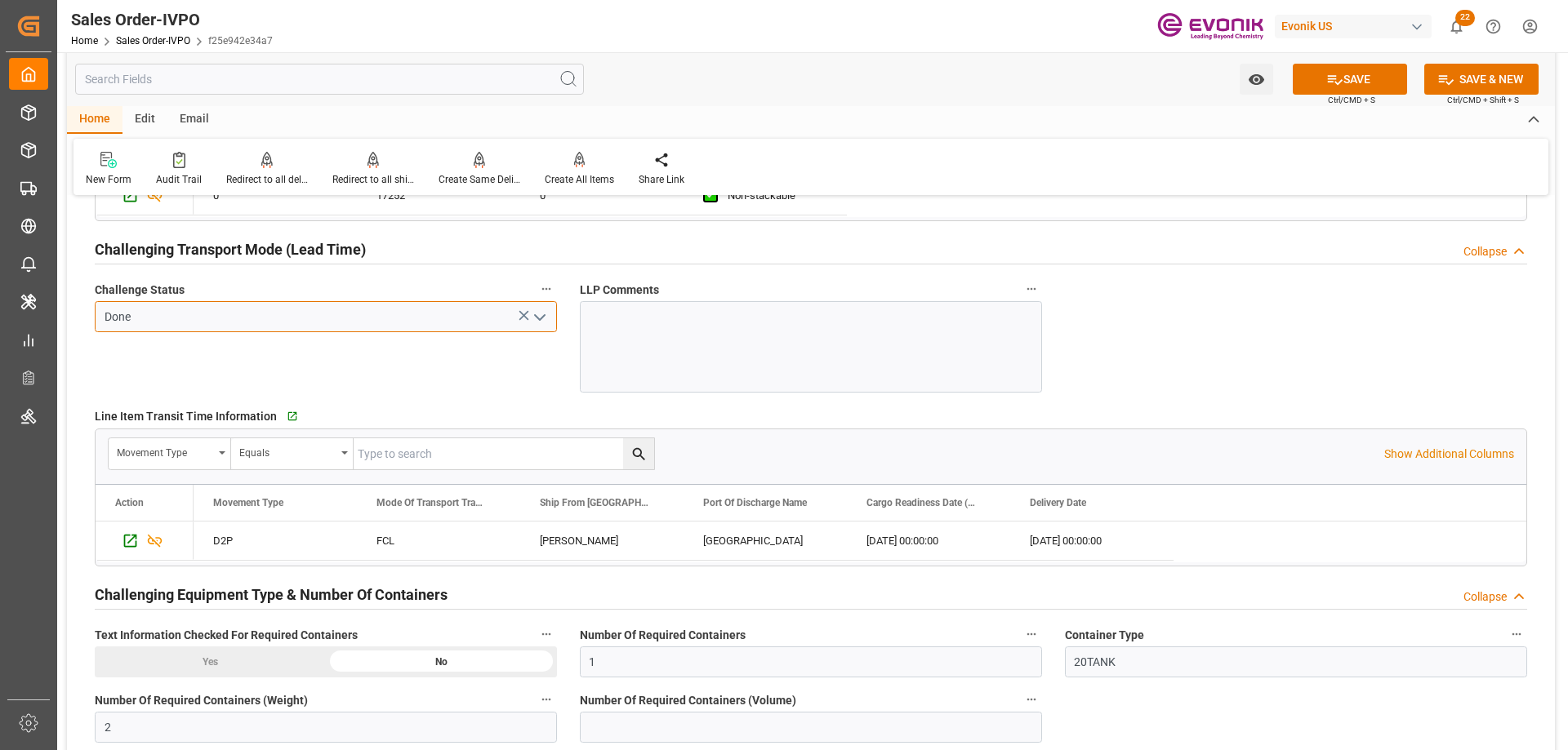
click at [540, 302] on input "Done" at bounding box center [325, 316] width 462 height 31
click at [538, 311] on icon "open menu" at bounding box center [540, 317] width 20 height 20
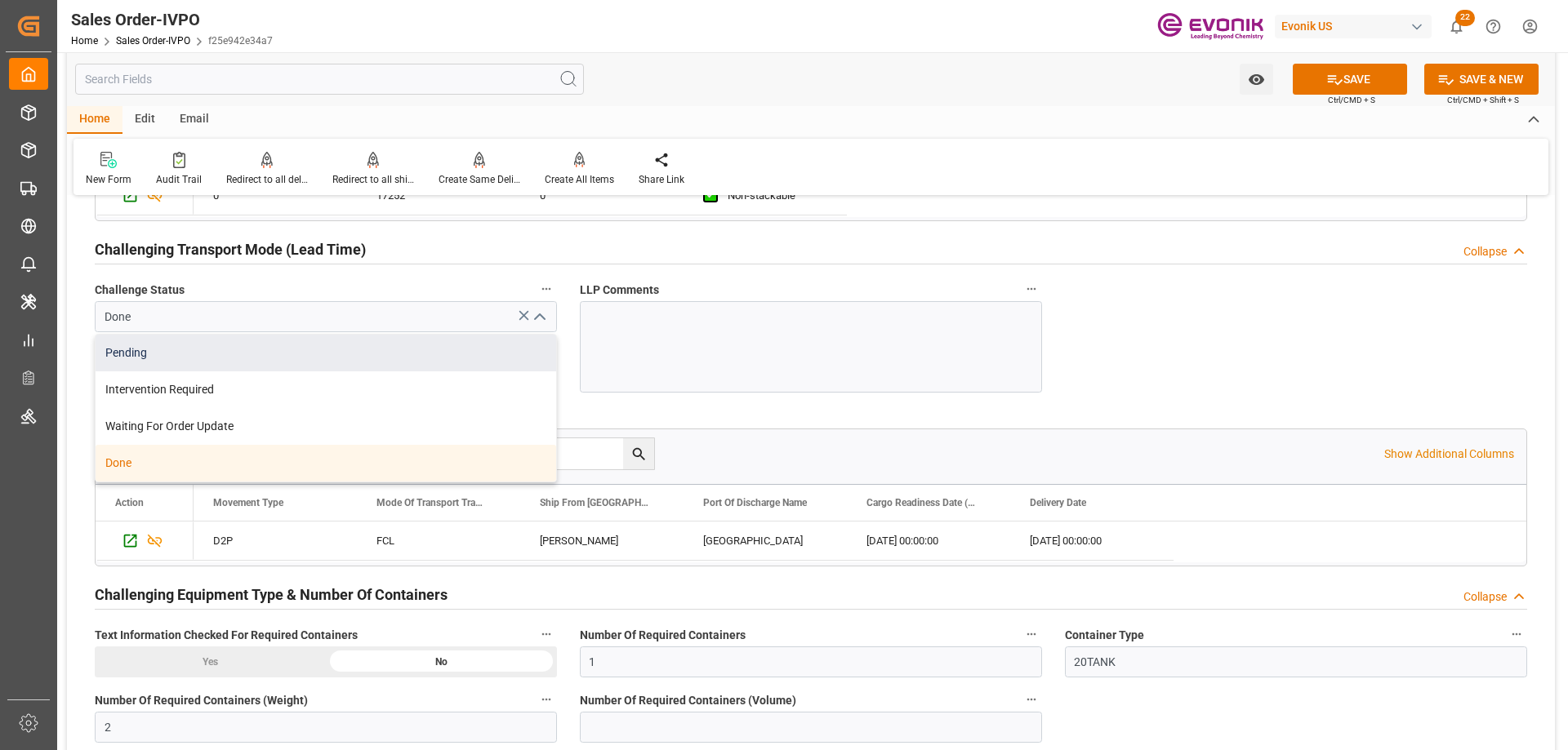
click at [155, 352] on div "Pending" at bounding box center [325, 353] width 460 height 37
type input "Pending"
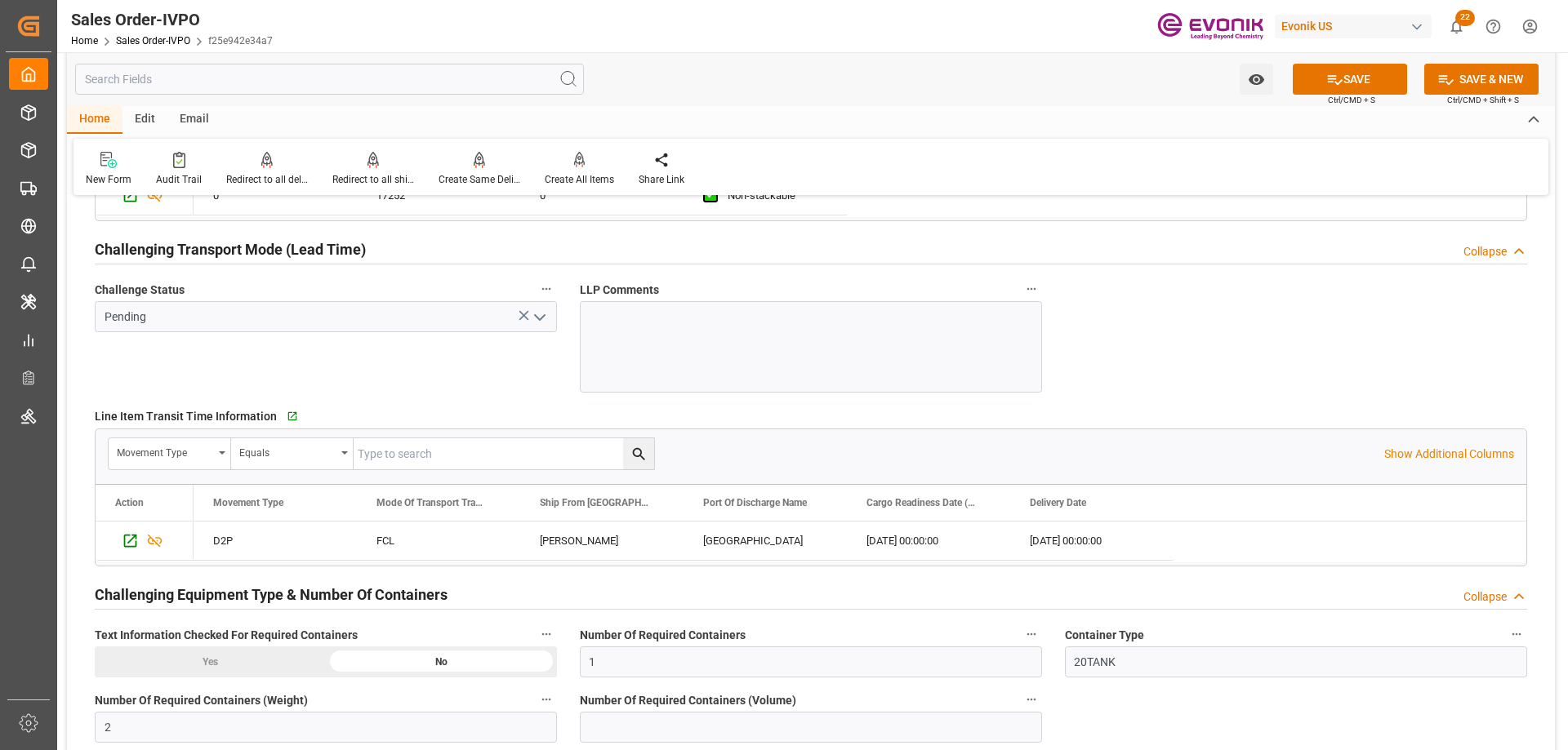
scroll to position [2159, 0]
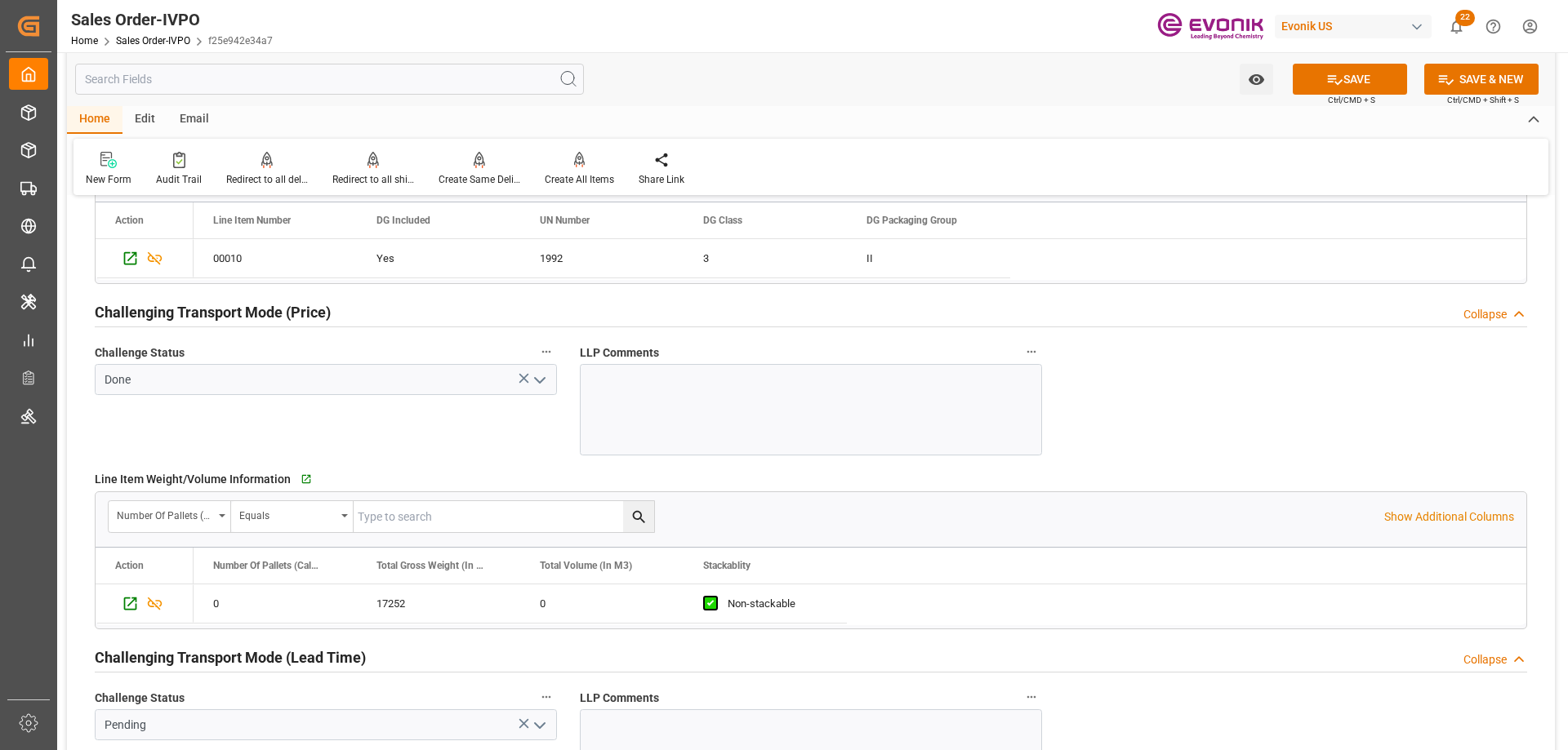
click at [534, 374] on icon "open menu" at bounding box center [540, 380] width 20 height 20
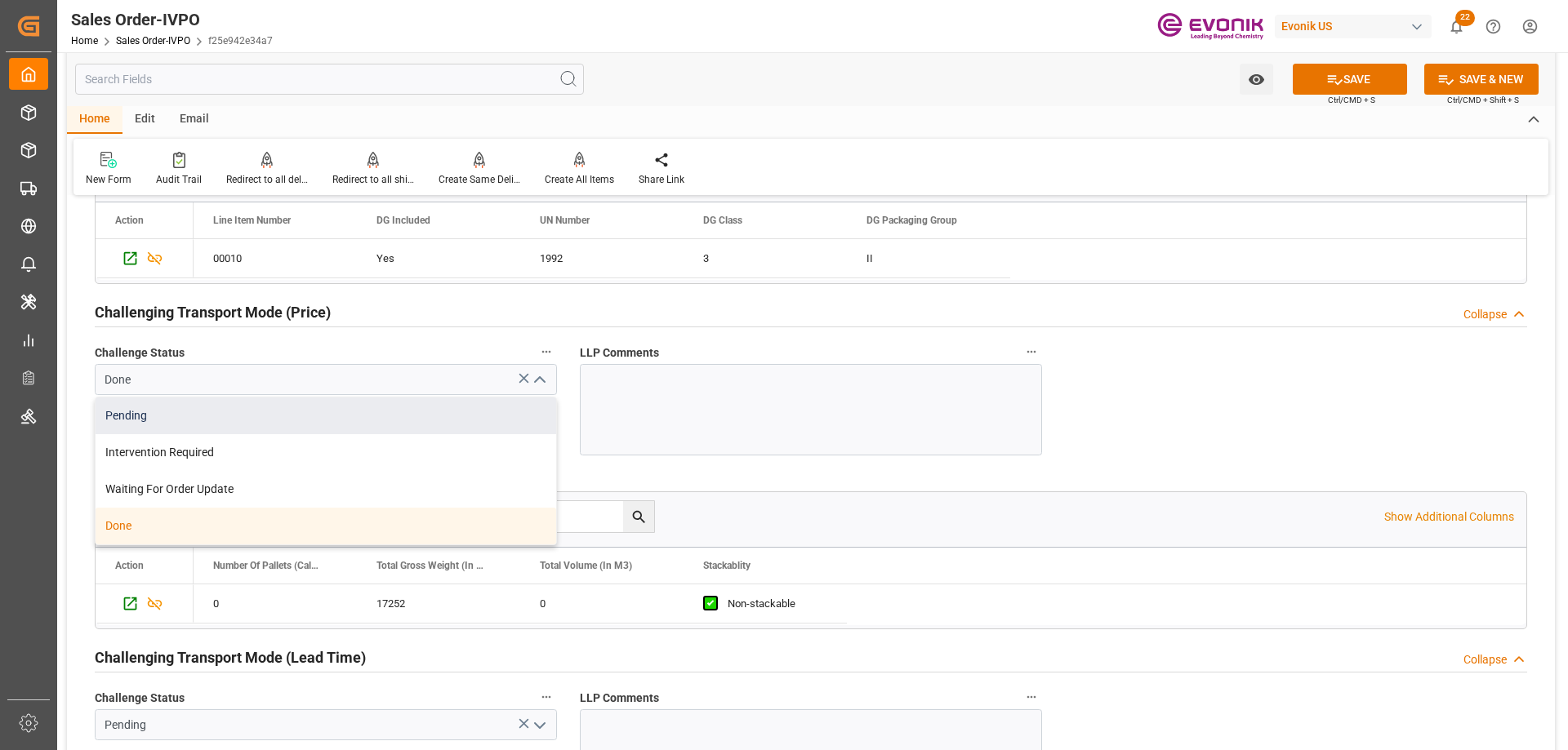
click at [186, 426] on div "Pending" at bounding box center [325, 416] width 460 height 37
type input "Pending"
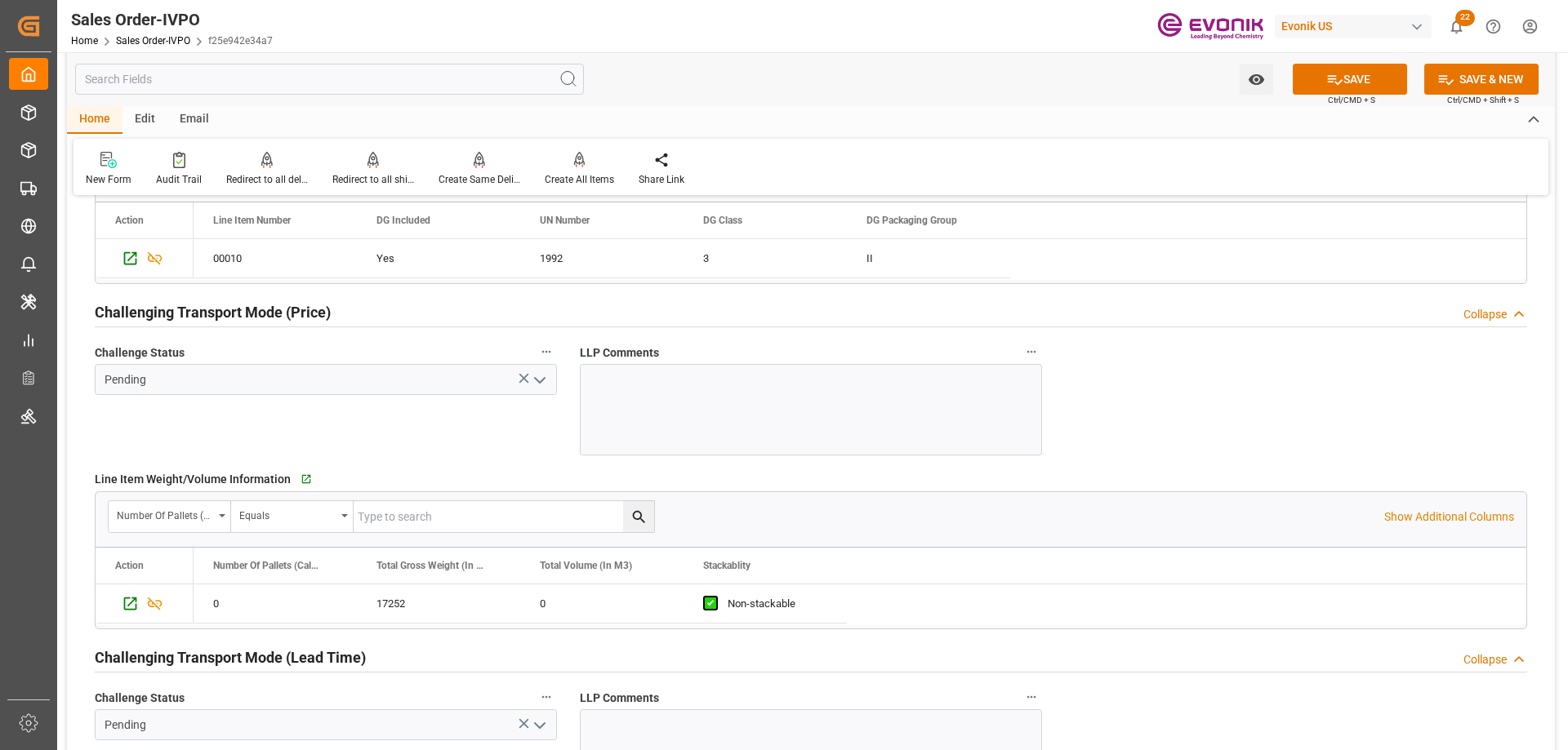
scroll to position [1751, 0]
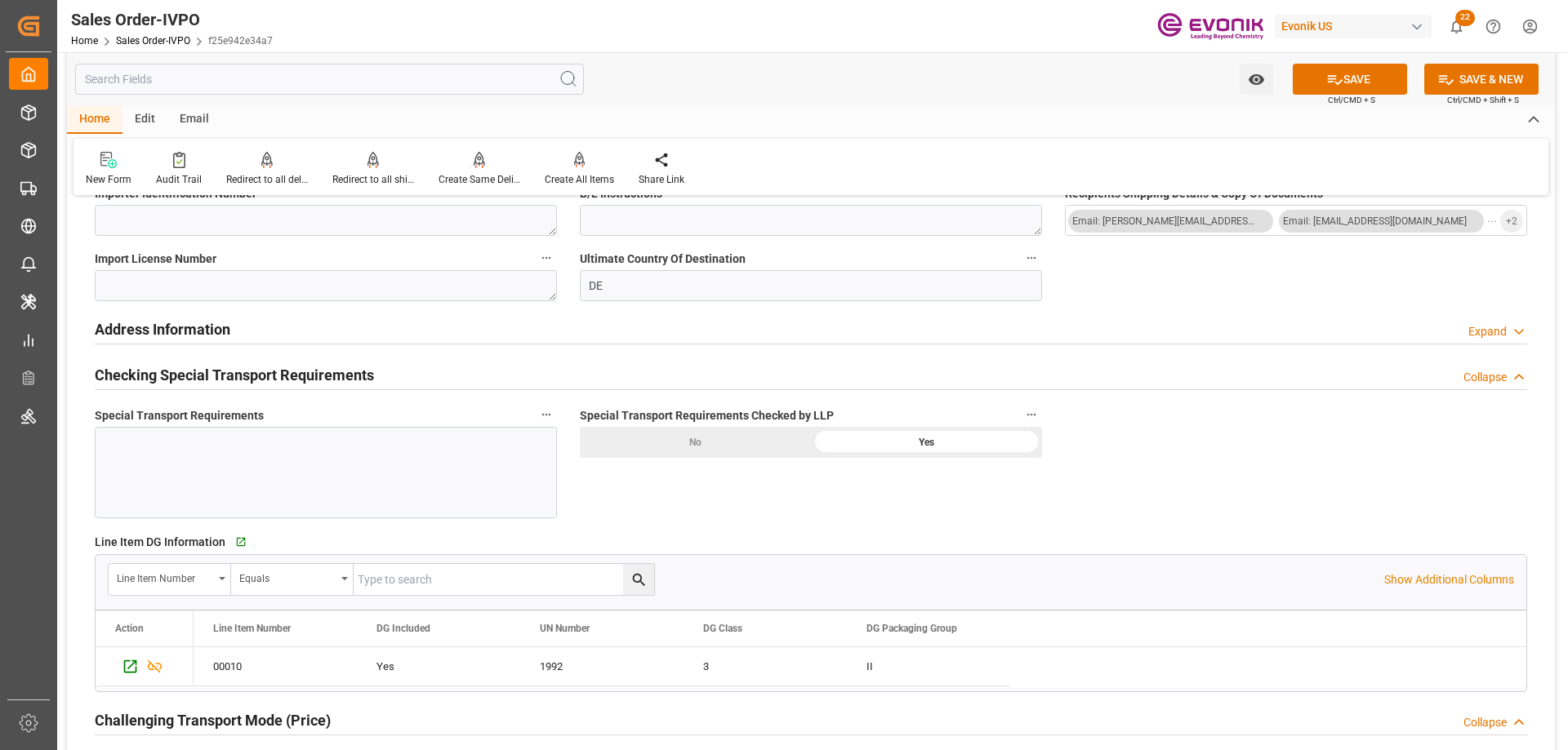
click at [742, 442] on div "No" at bounding box center [695, 442] width 231 height 31
click at [1367, 71] on button "SAVE" at bounding box center [1350, 79] width 114 height 31
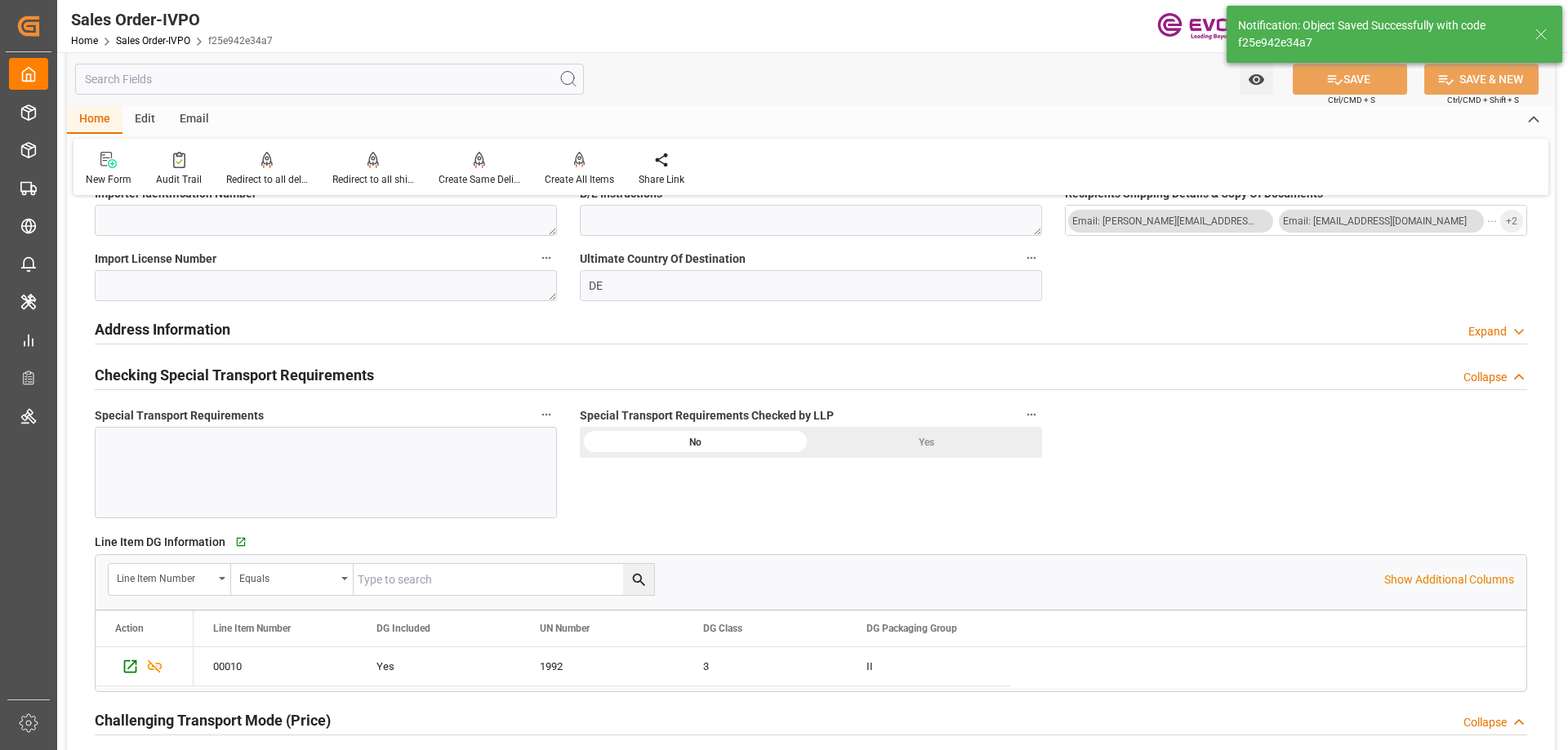
type input "09-23-2025 13:08"
type input "Yes"
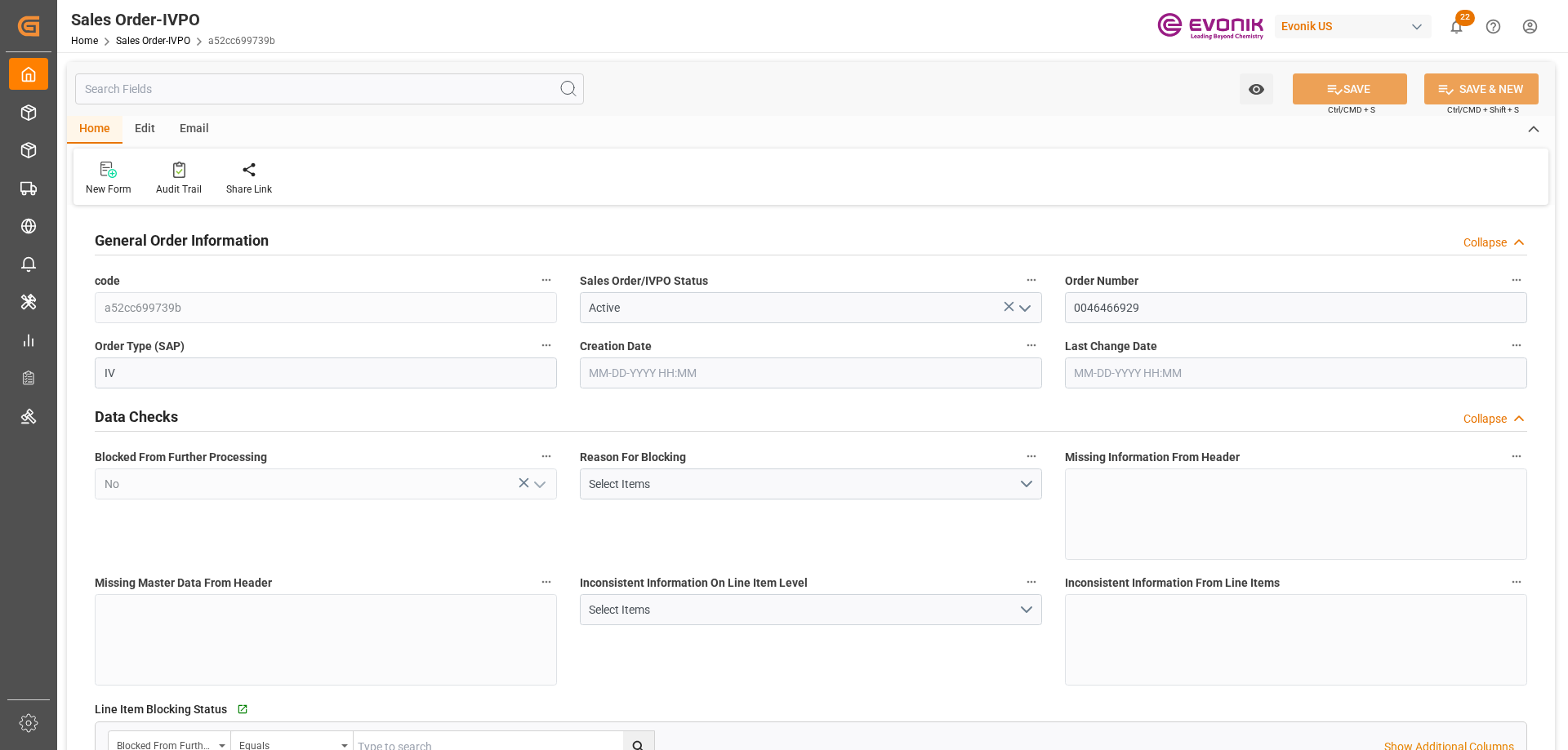
type input "NLRTM"
type input "0"
type input "1"
type input "2"
type input "17252"
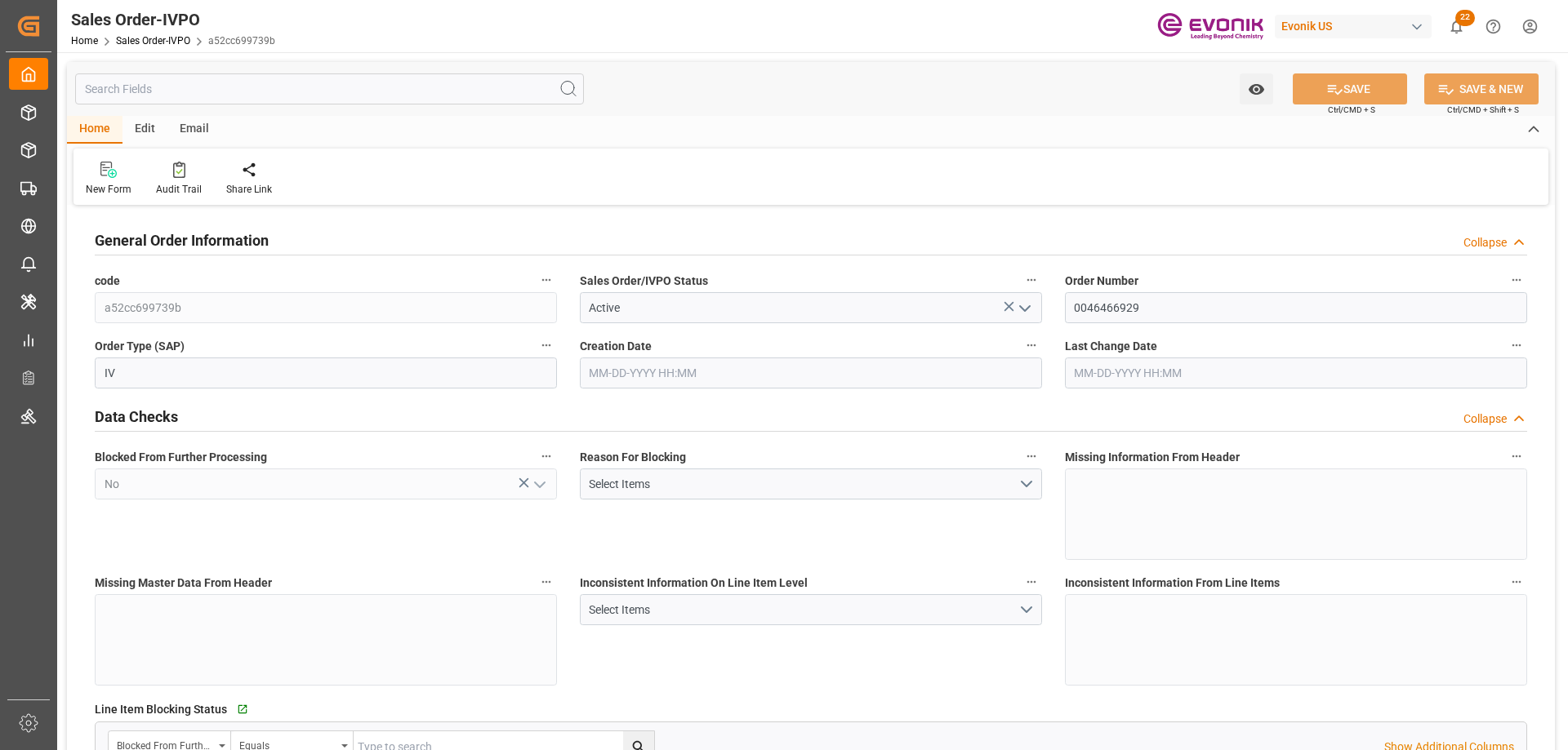
type input "0"
type input "17000"
type input "30"
type input "[DATE] 19:33"
type input "[DATE] 03:32"
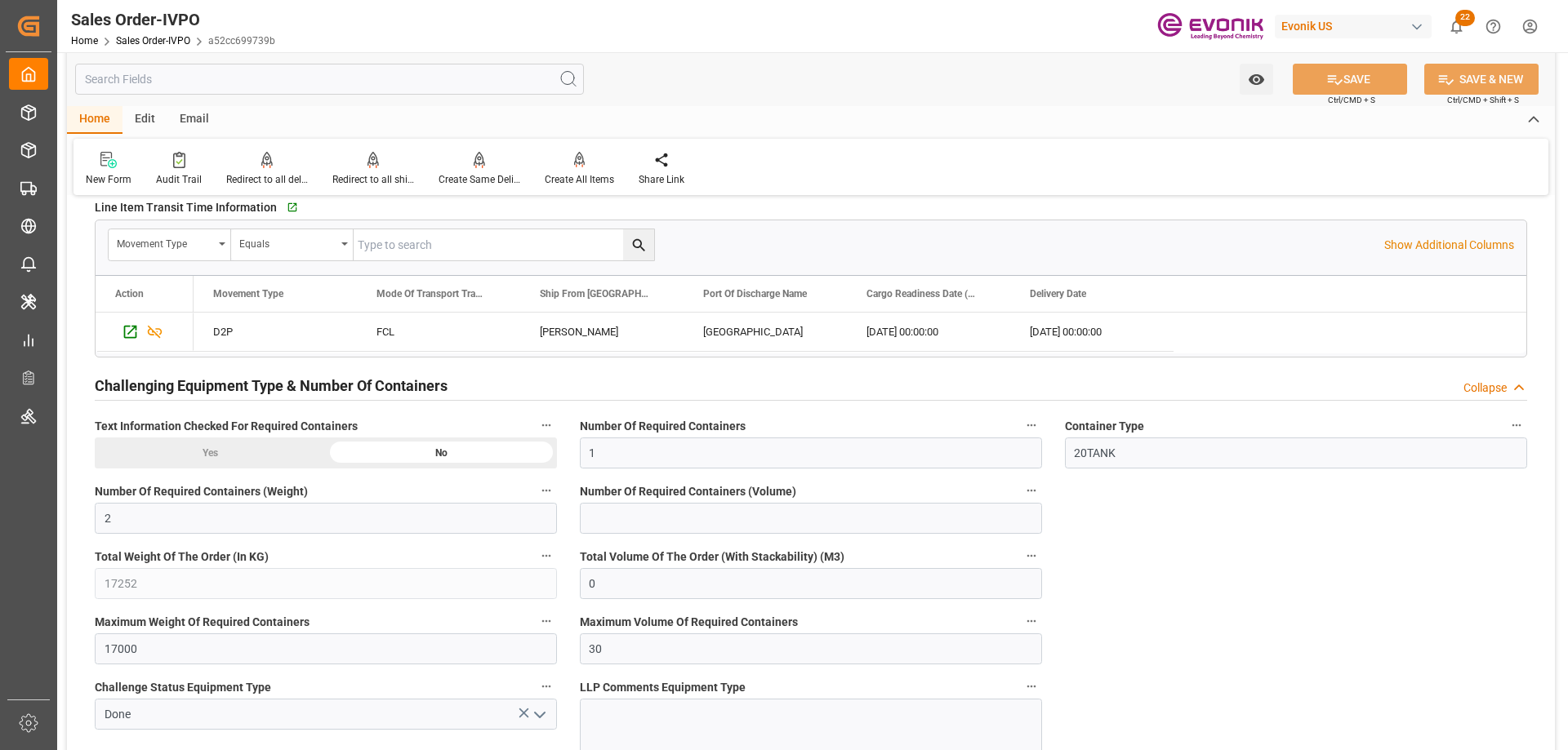
scroll to position [3103, 0]
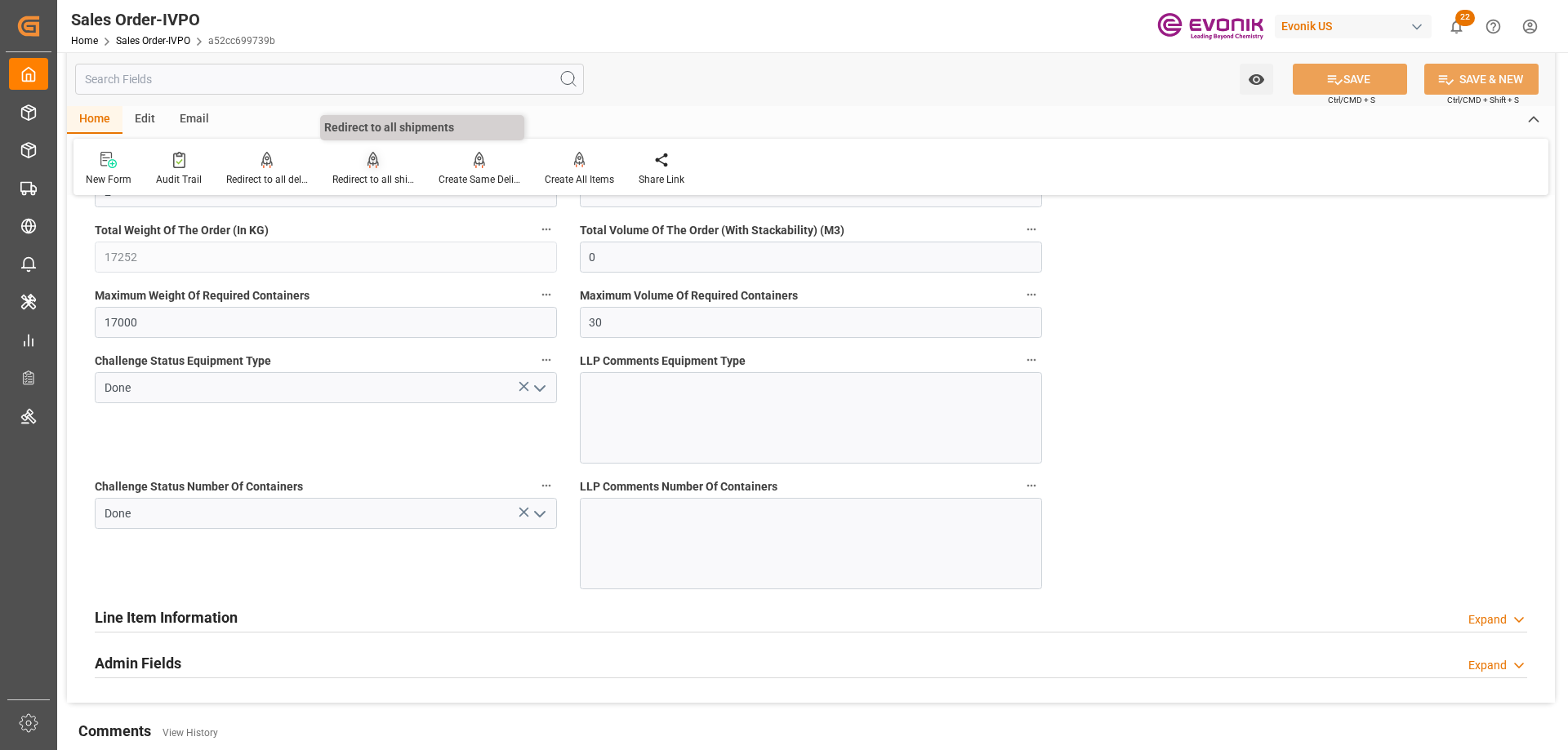
click at [380, 182] on div "Redirect to all shipments" at bounding box center [374, 179] width 82 height 14
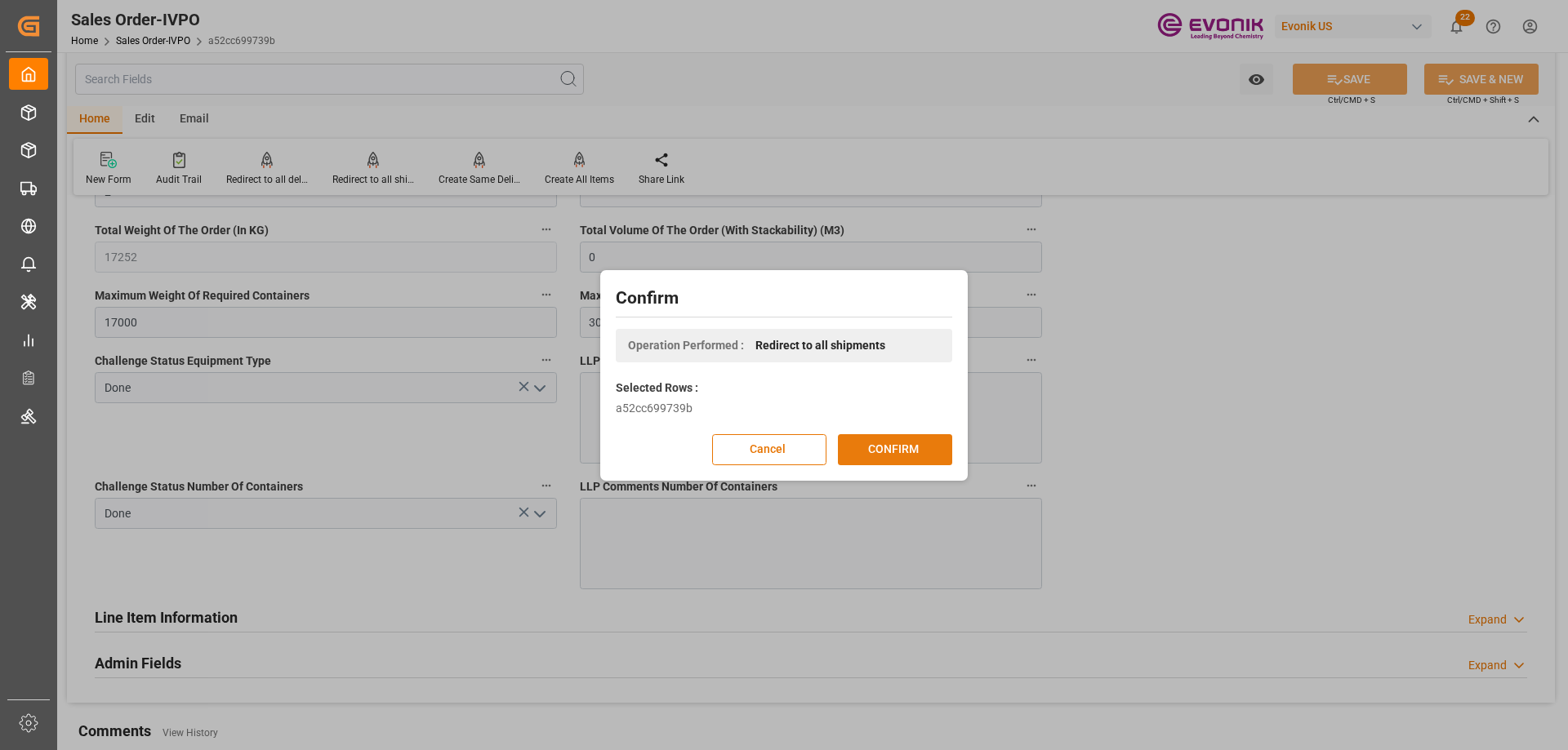
click at [891, 438] on button "CONFIRM" at bounding box center [895, 450] width 114 height 31
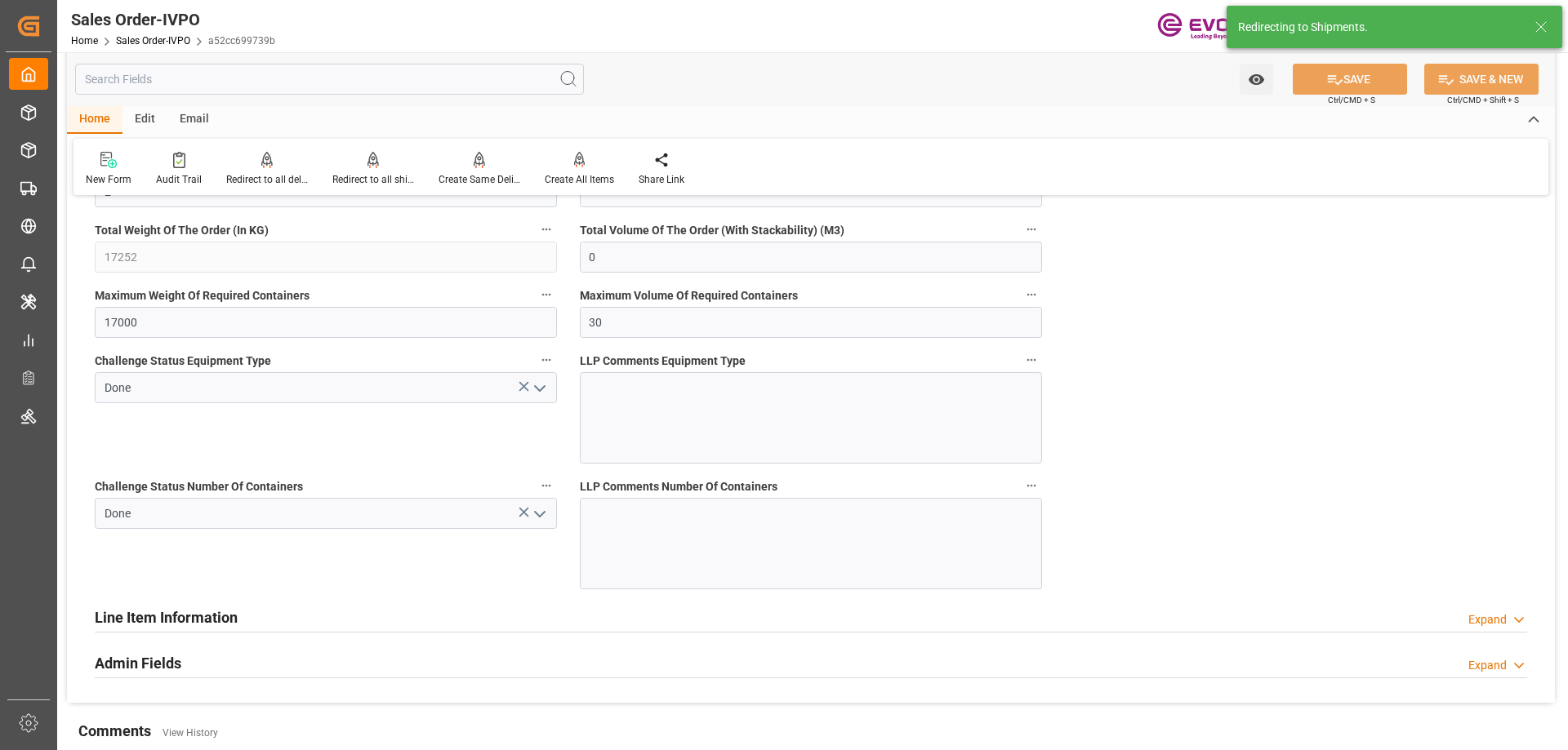
type input "[DATE] 19:33"
type input "[DATE] 03:32"
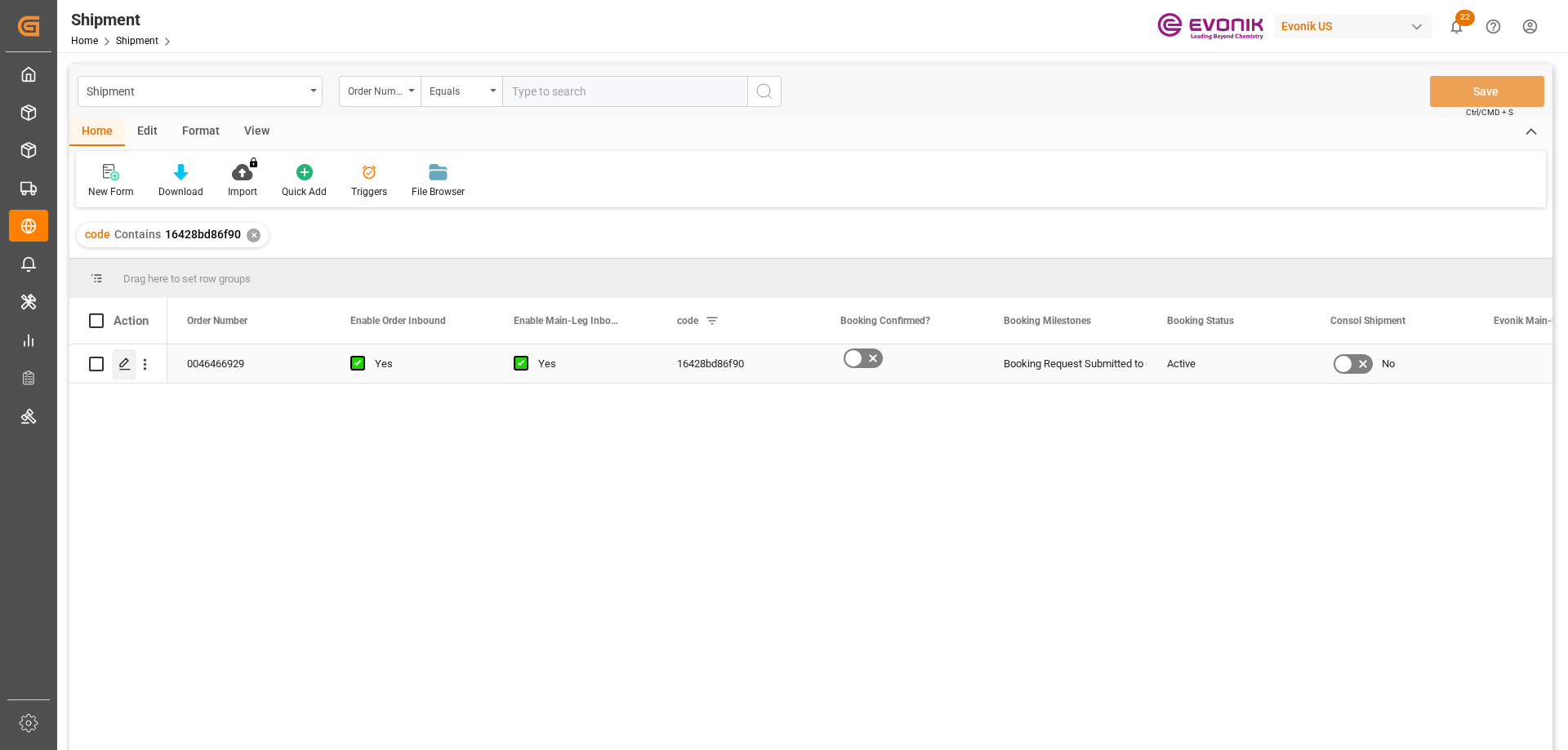
click at [124, 361] on polygon "Press SPACE to select this row." at bounding box center [124, 363] width 9 height 9
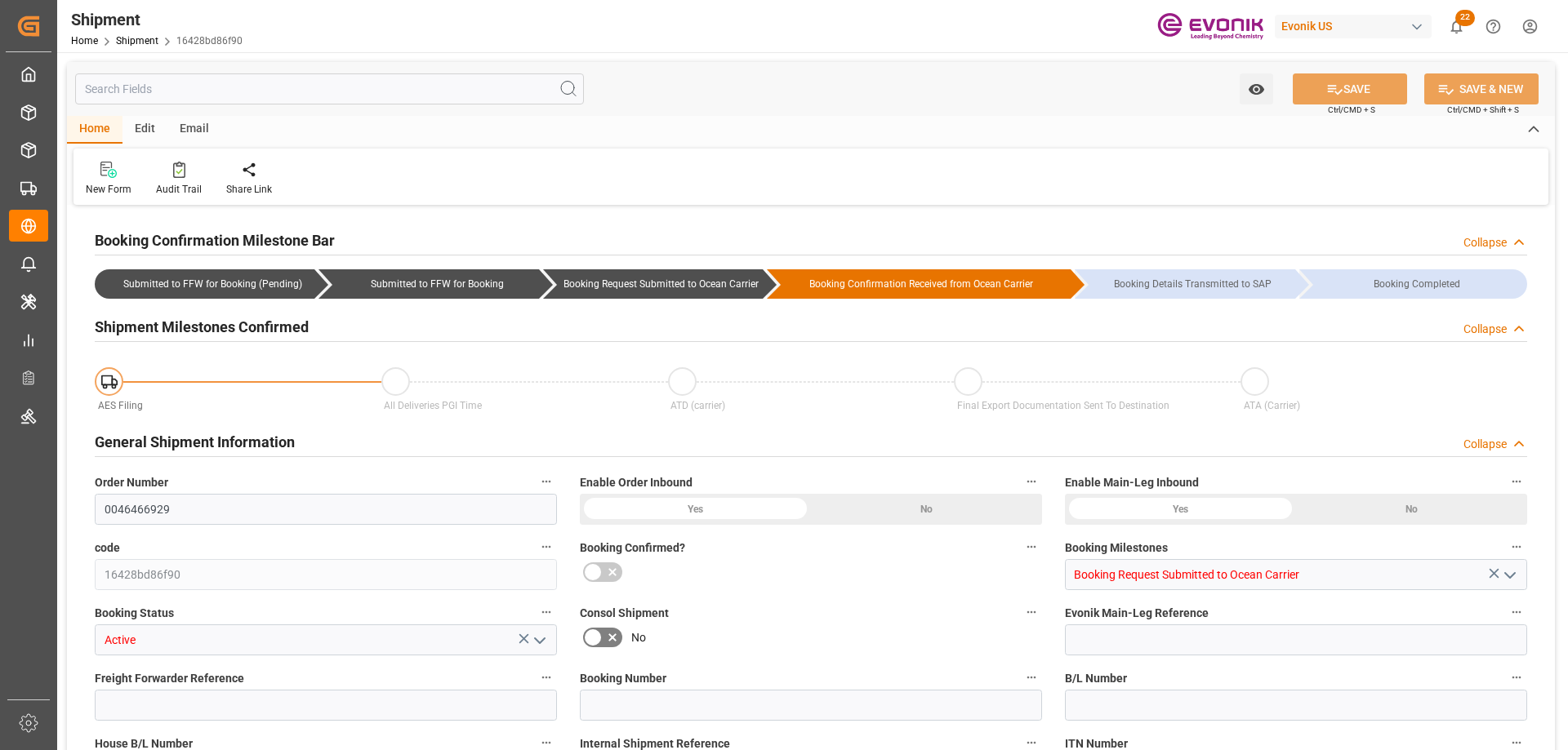
type input "17233"
type input "KGM"
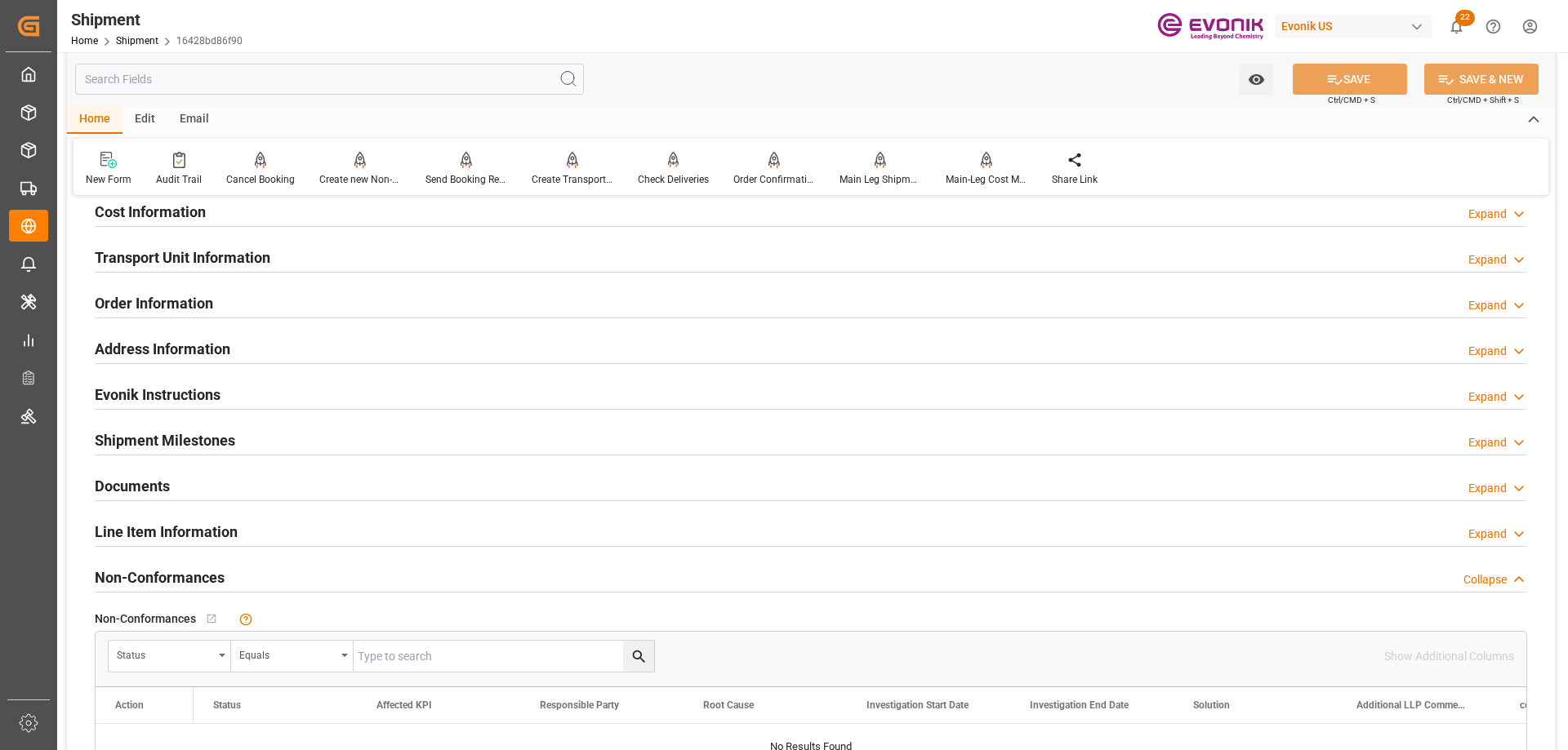
scroll to position [1225, 0]
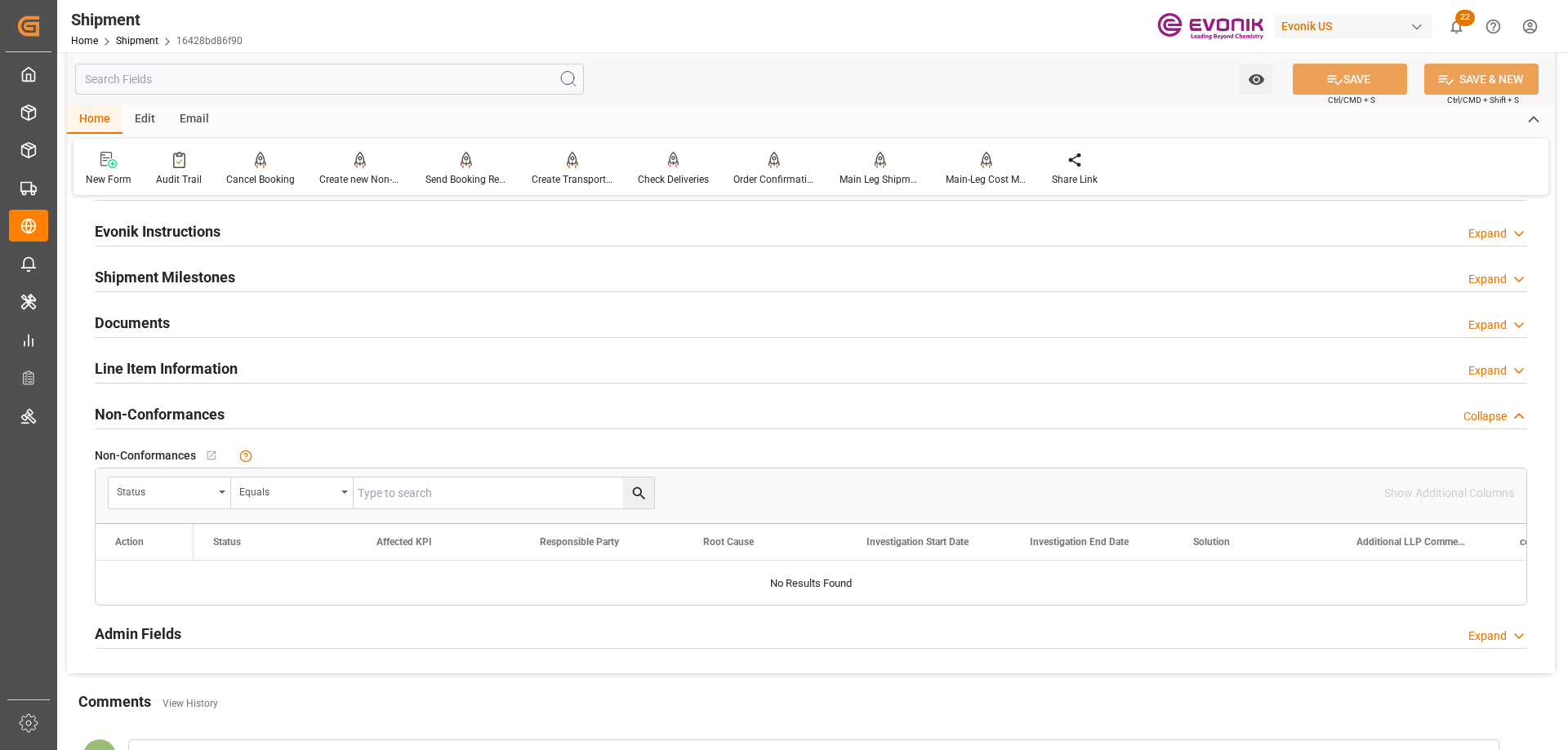
click at [184, 369] on h2 "Line Item Information" at bounding box center [166, 368] width 143 height 22
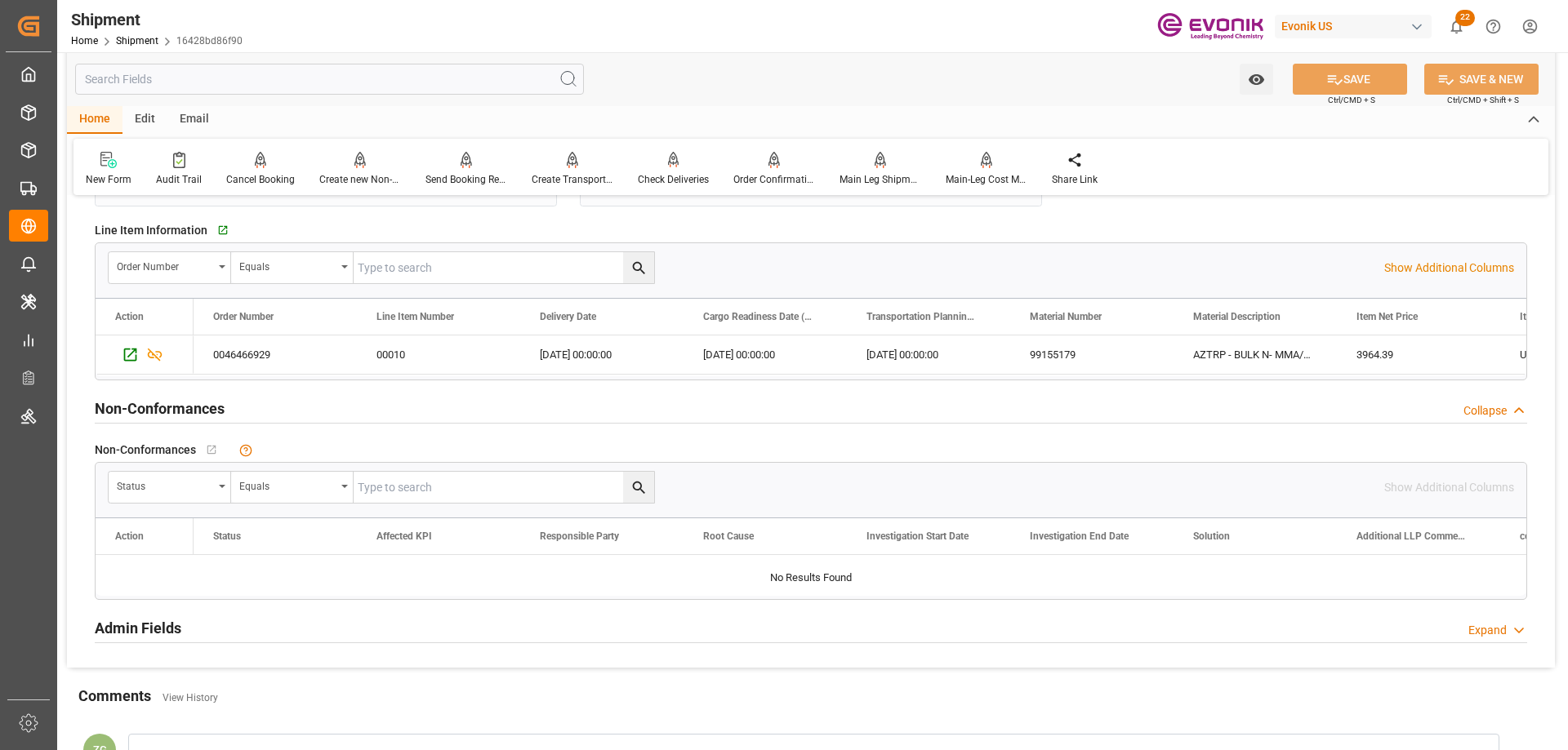
scroll to position [1389, 0]
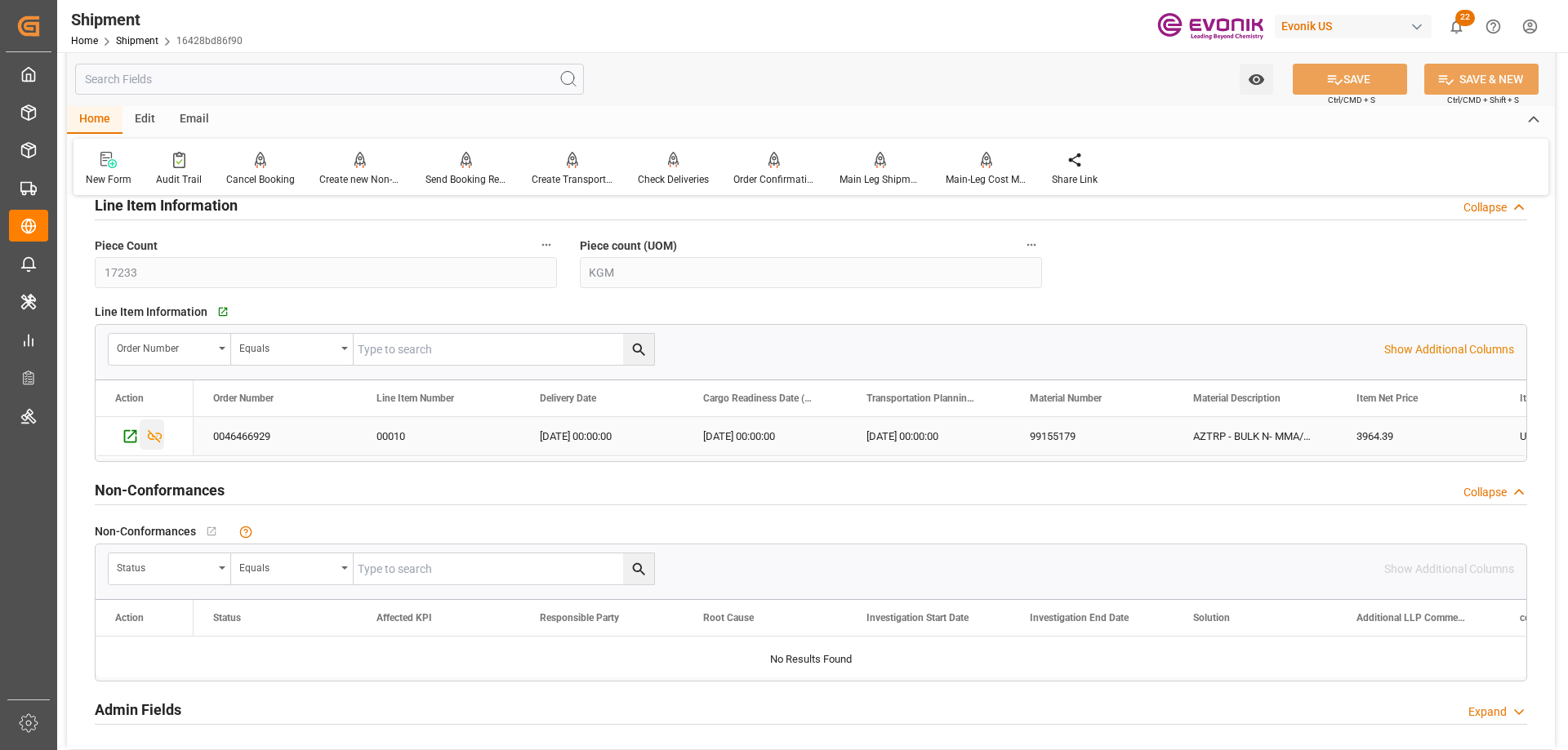
click at [154, 428] on icon "Press SPACE to select this row." at bounding box center [154, 436] width 17 height 17
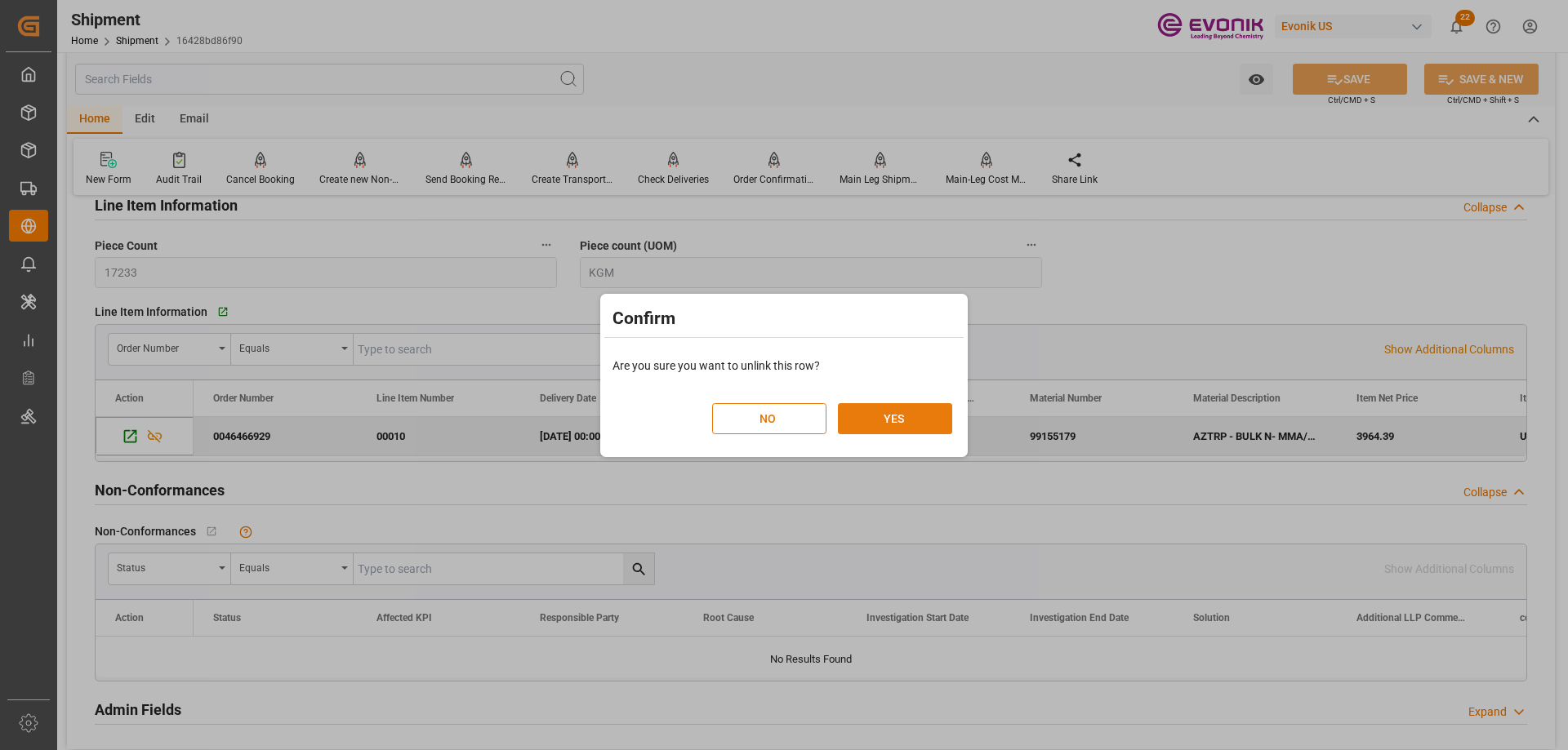
click at [896, 418] on button "YES" at bounding box center [895, 418] width 114 height 31
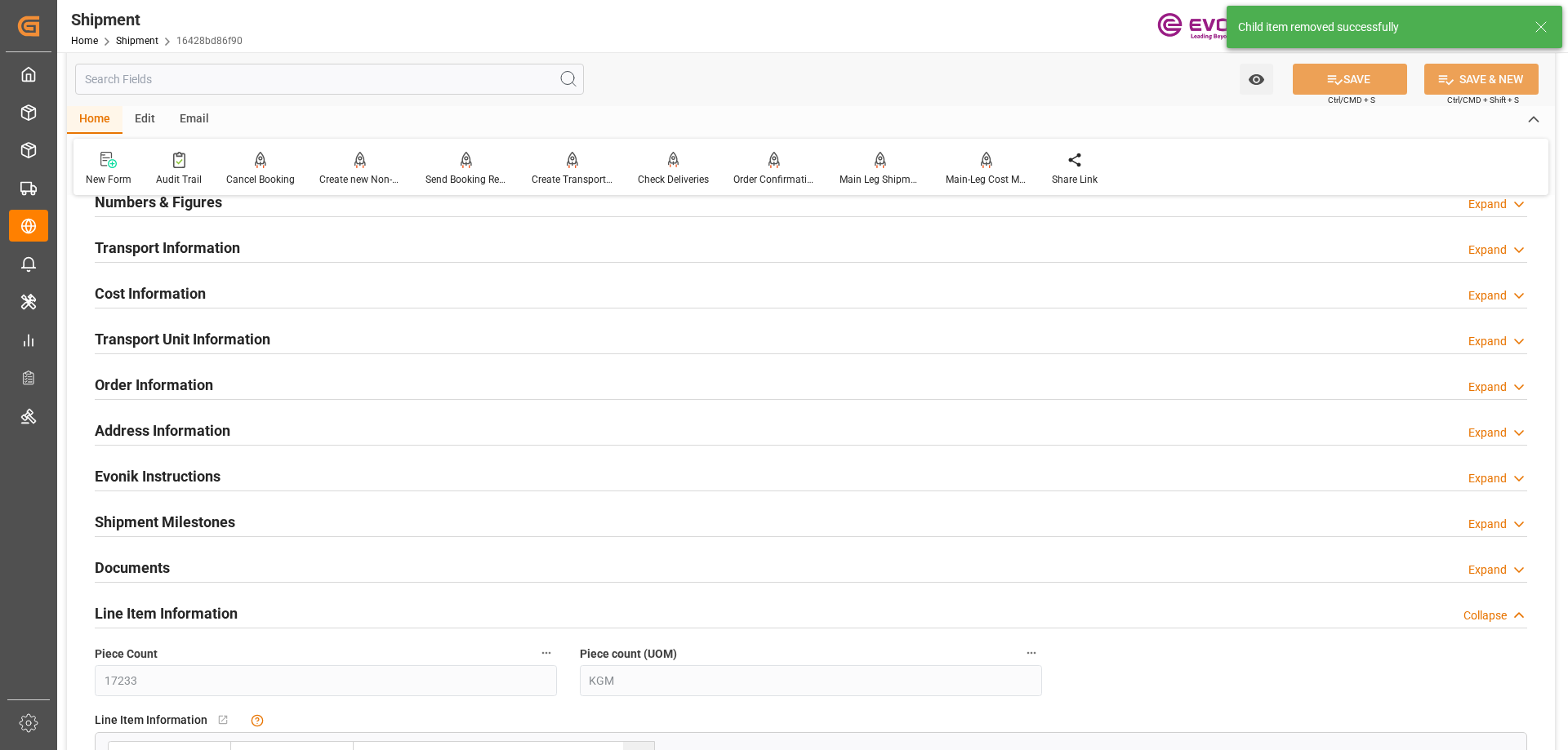
scroll to position [899, 0]
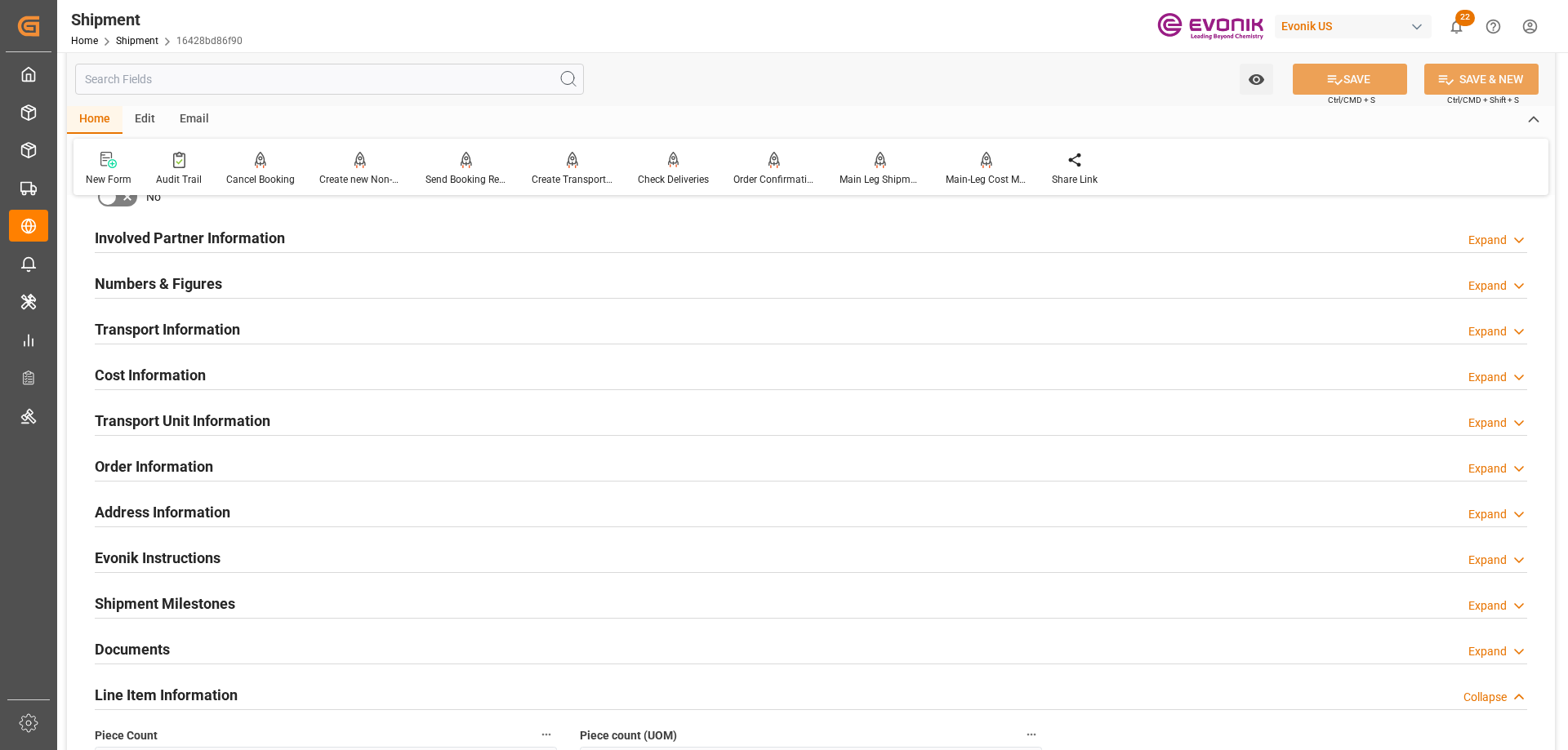
click at [189, 418] on h2 "Transport Unit Information" at bounding box center [182, 420] width 175 height 22
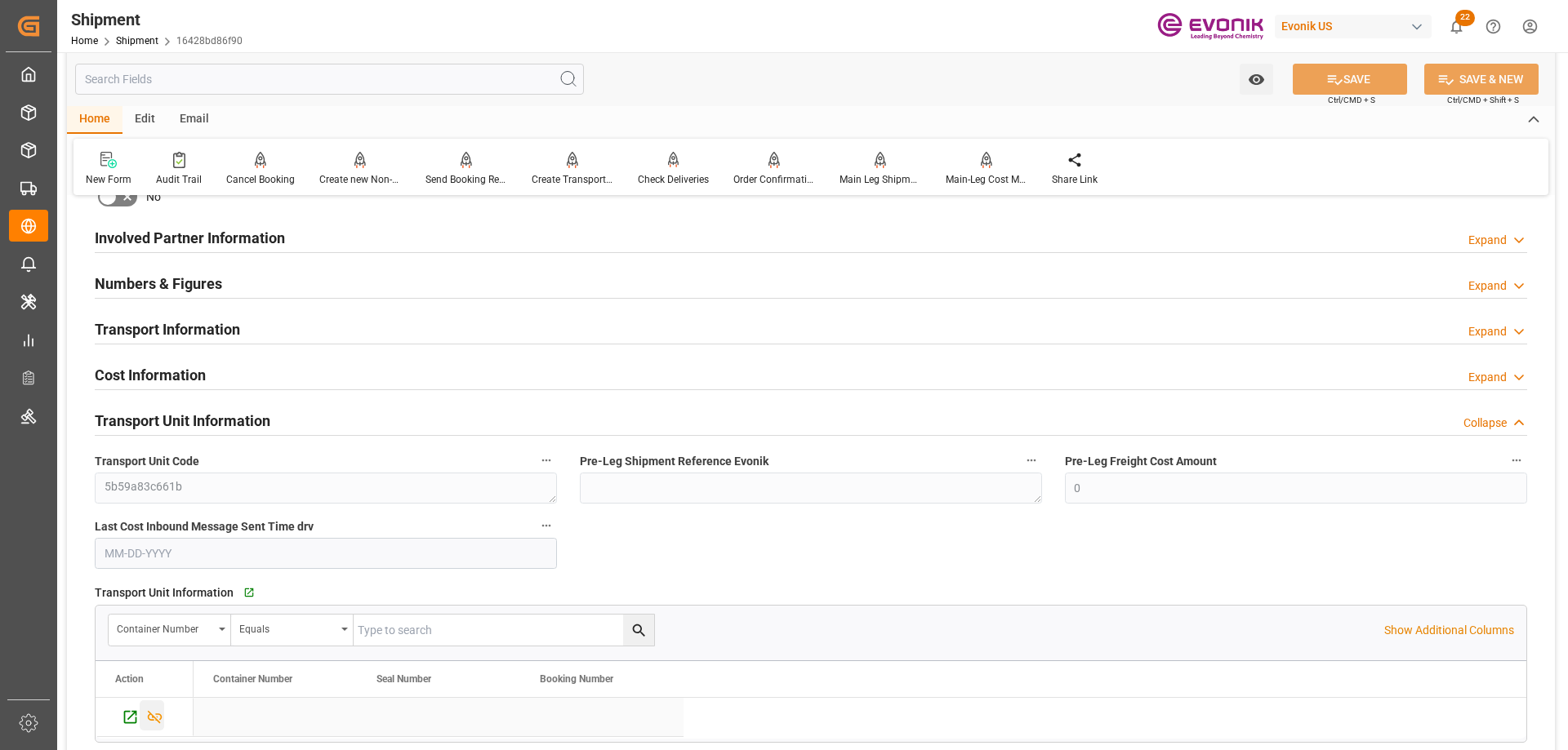
click at [153, 715] on icon "Press SPACE to select this row." at bounding box center [154, 718] width 17 height 17
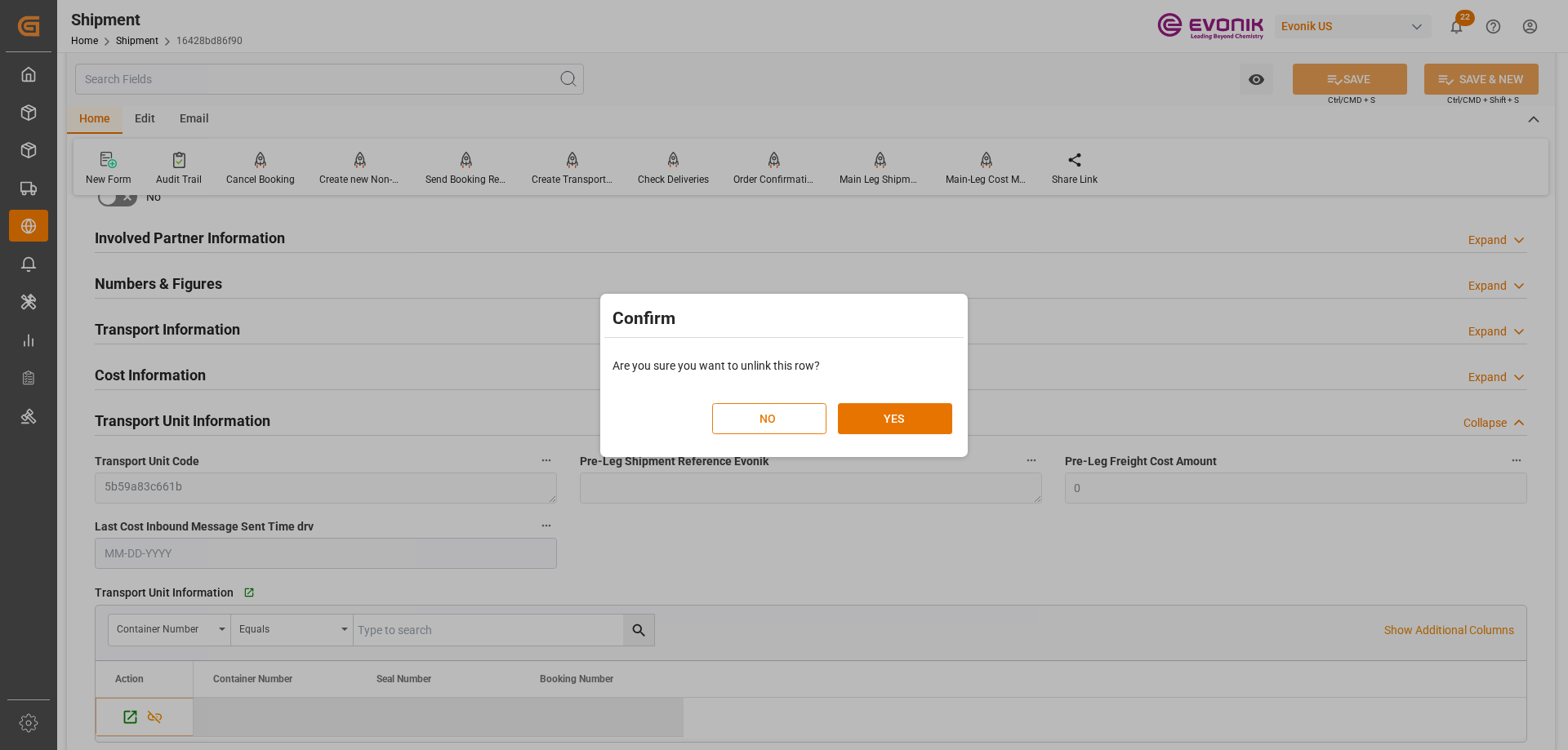
click at [783, 415] on button "NO" at bounding box center [769, 418] width 114 height 31
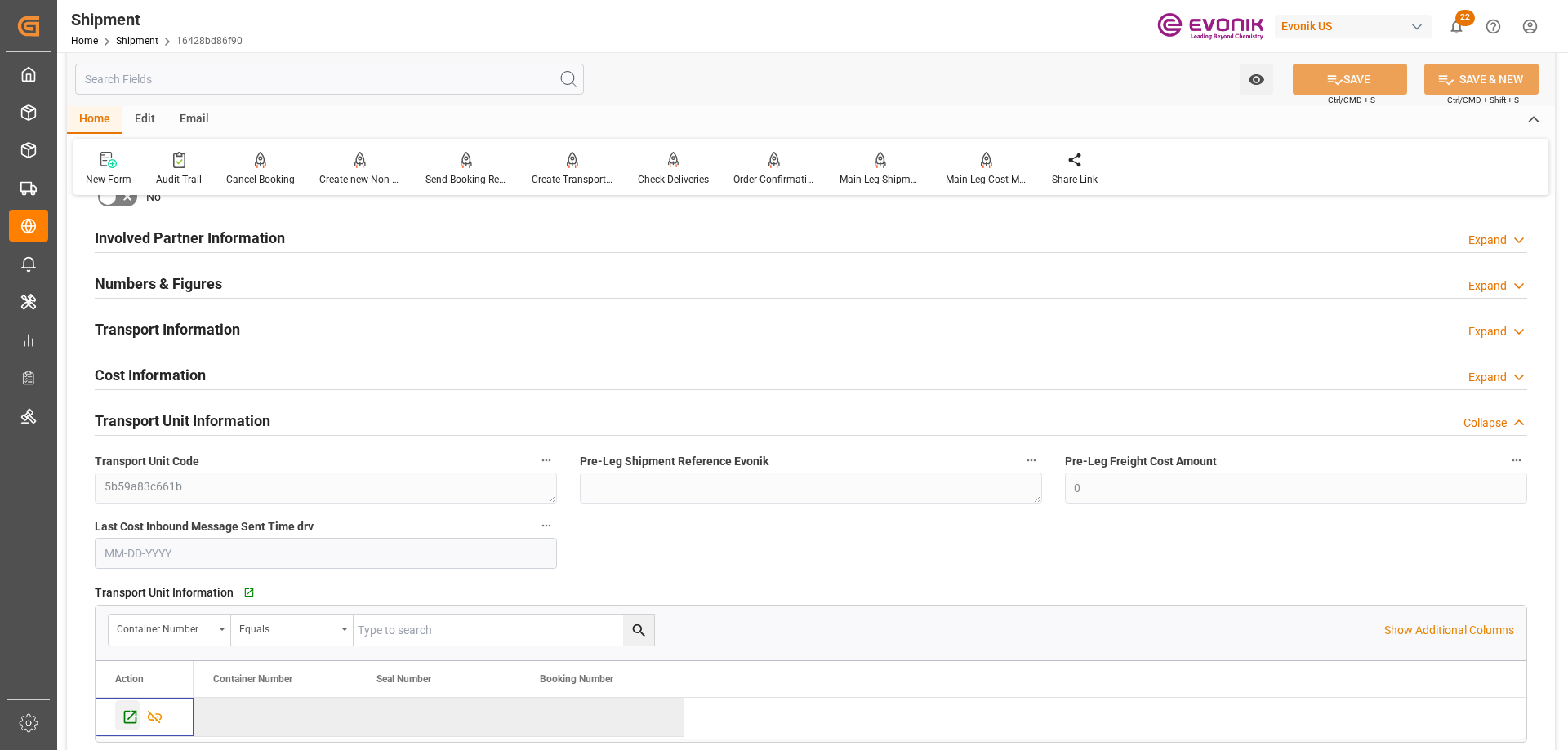
click at [136, 703] on div "Press SPACE to deselect this row." at bounding box center [128, 716] width 25 height 30
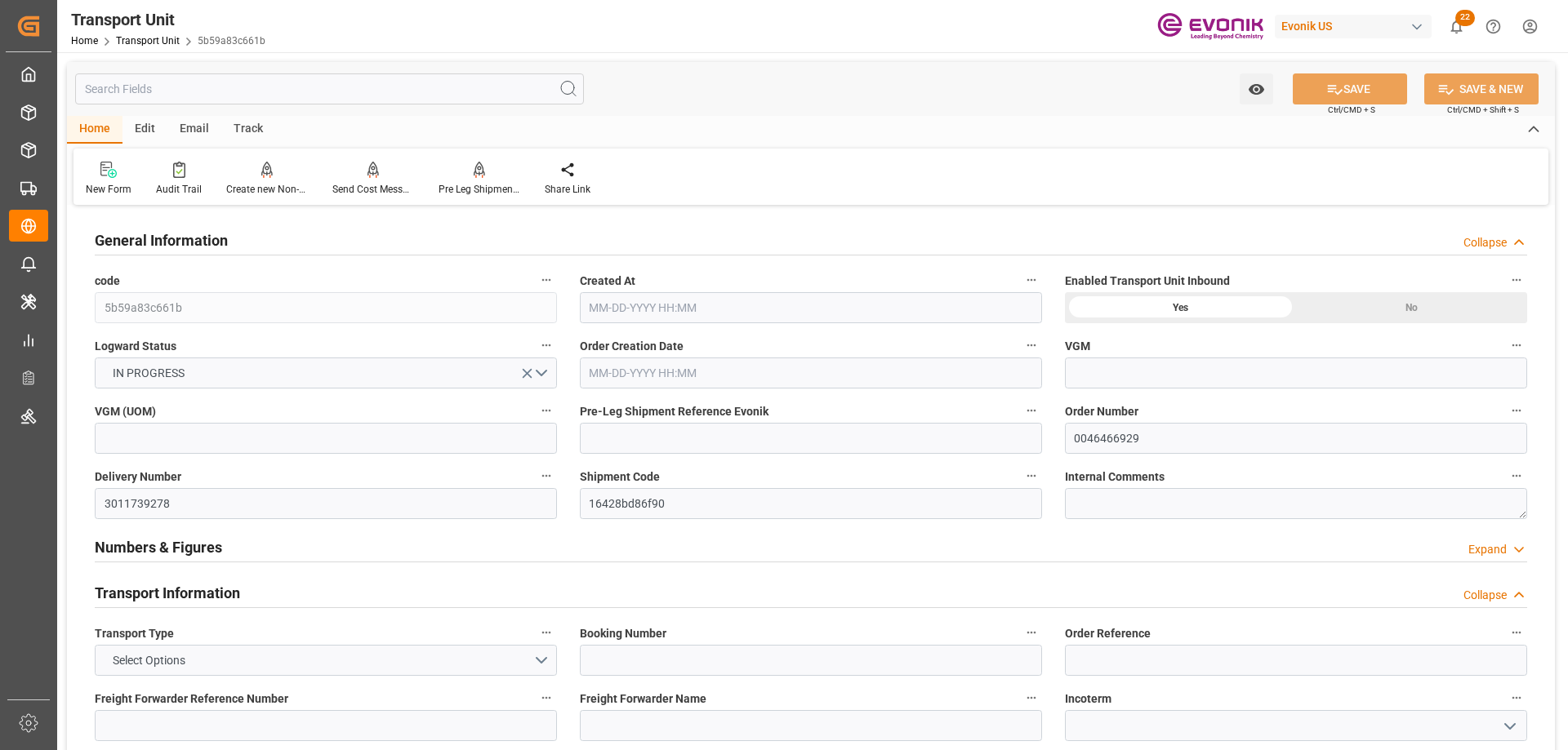
type input "AC Containerline"
type input "AC Containerline GmbH"
type input "USMSY"
type input "NLRTM"
type input "17252"
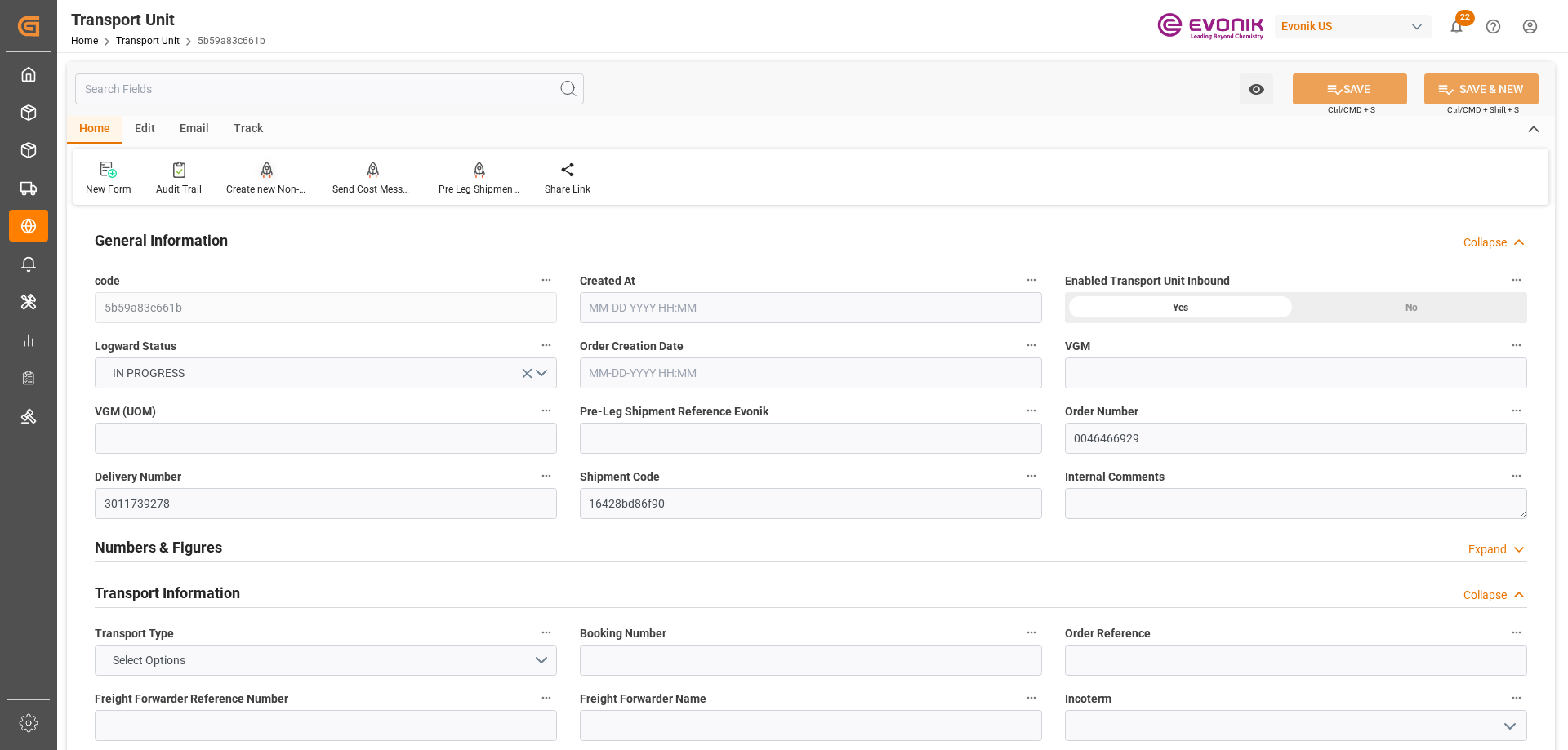
type input "[DATE] 03:32"
type input "[DATE]"
type input "[DATE] 00:00"
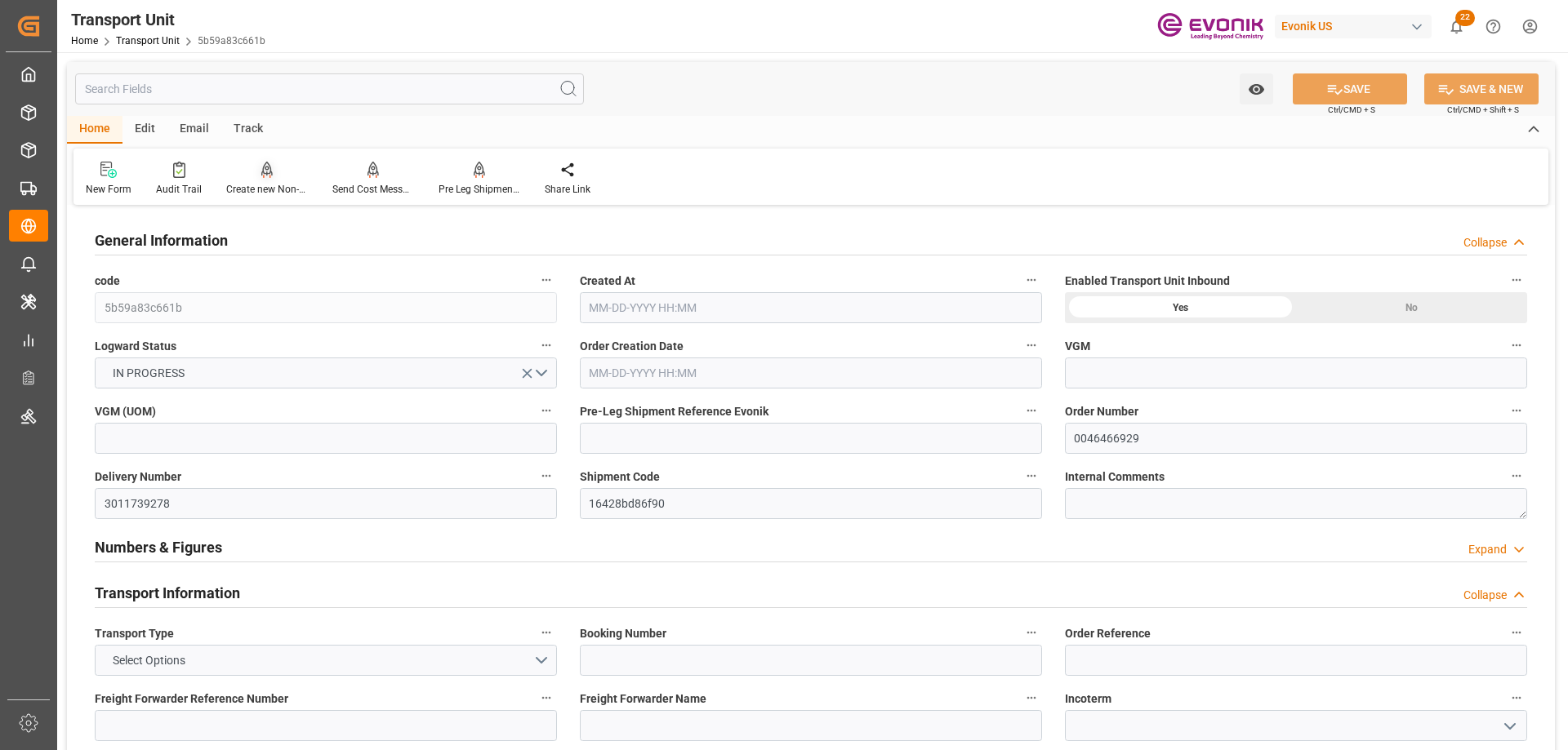
type input "[DATE] 00:00"
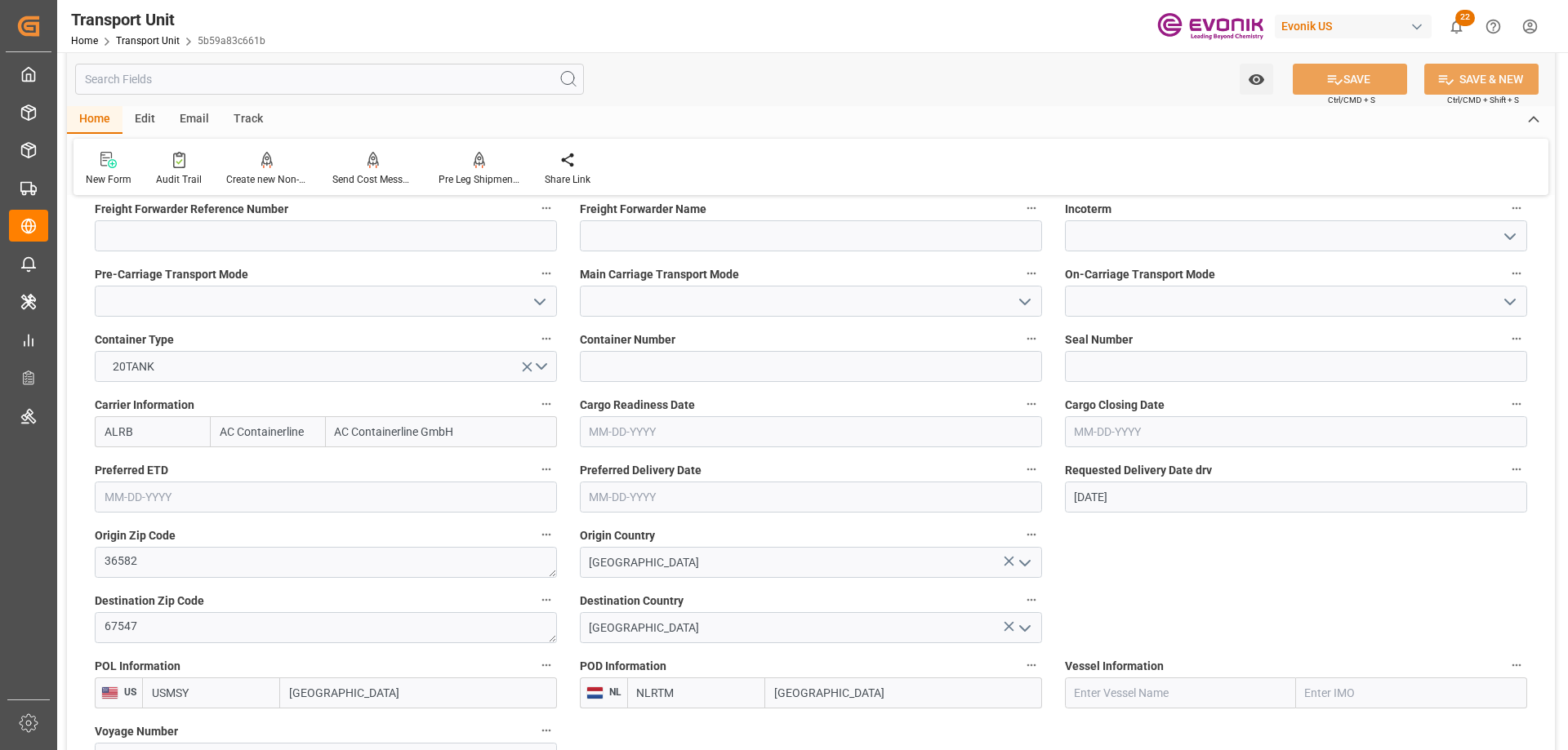
click at [253, 67] on input "text" at bounding box center [330, 79] width 509 height 31
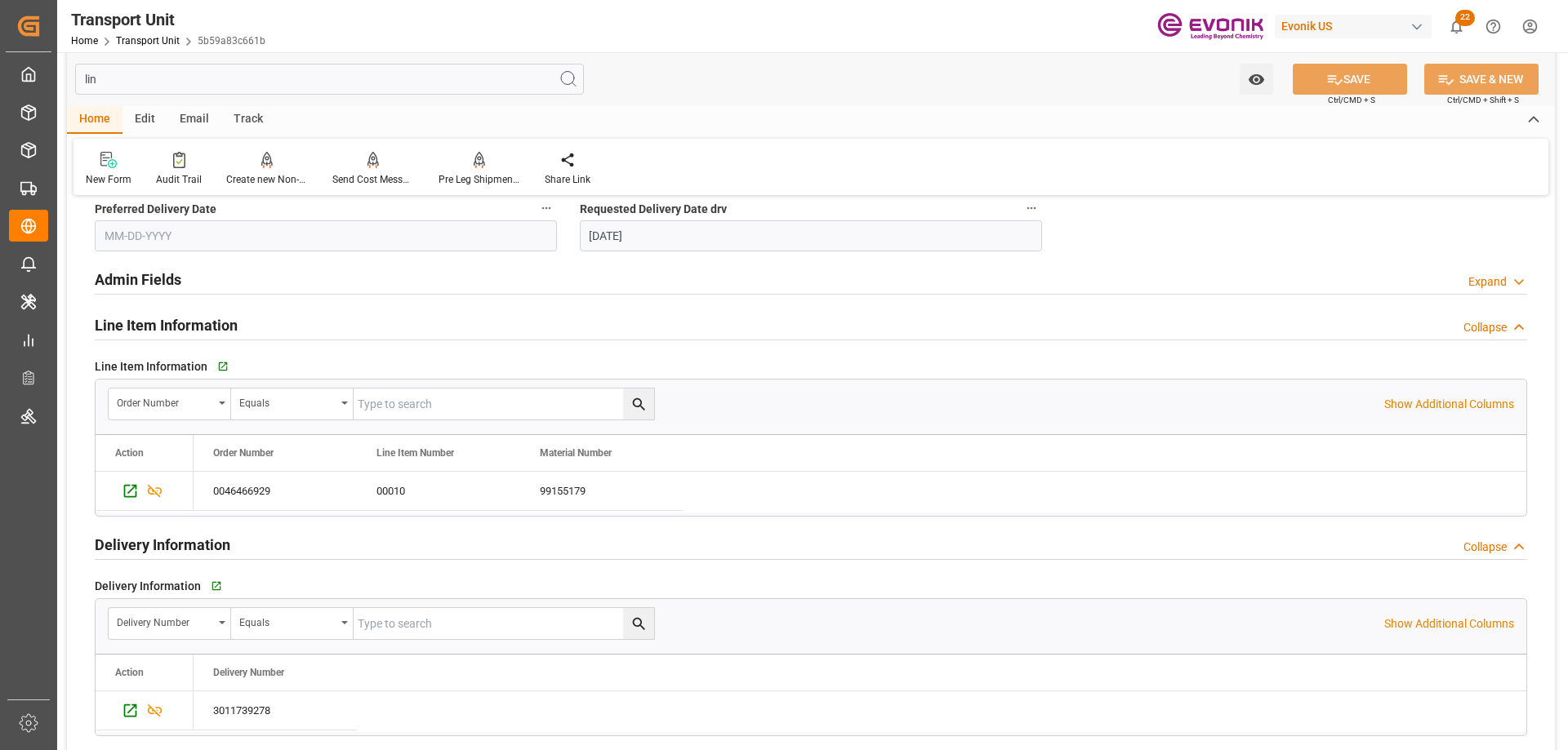
scroll to position [71, 0]
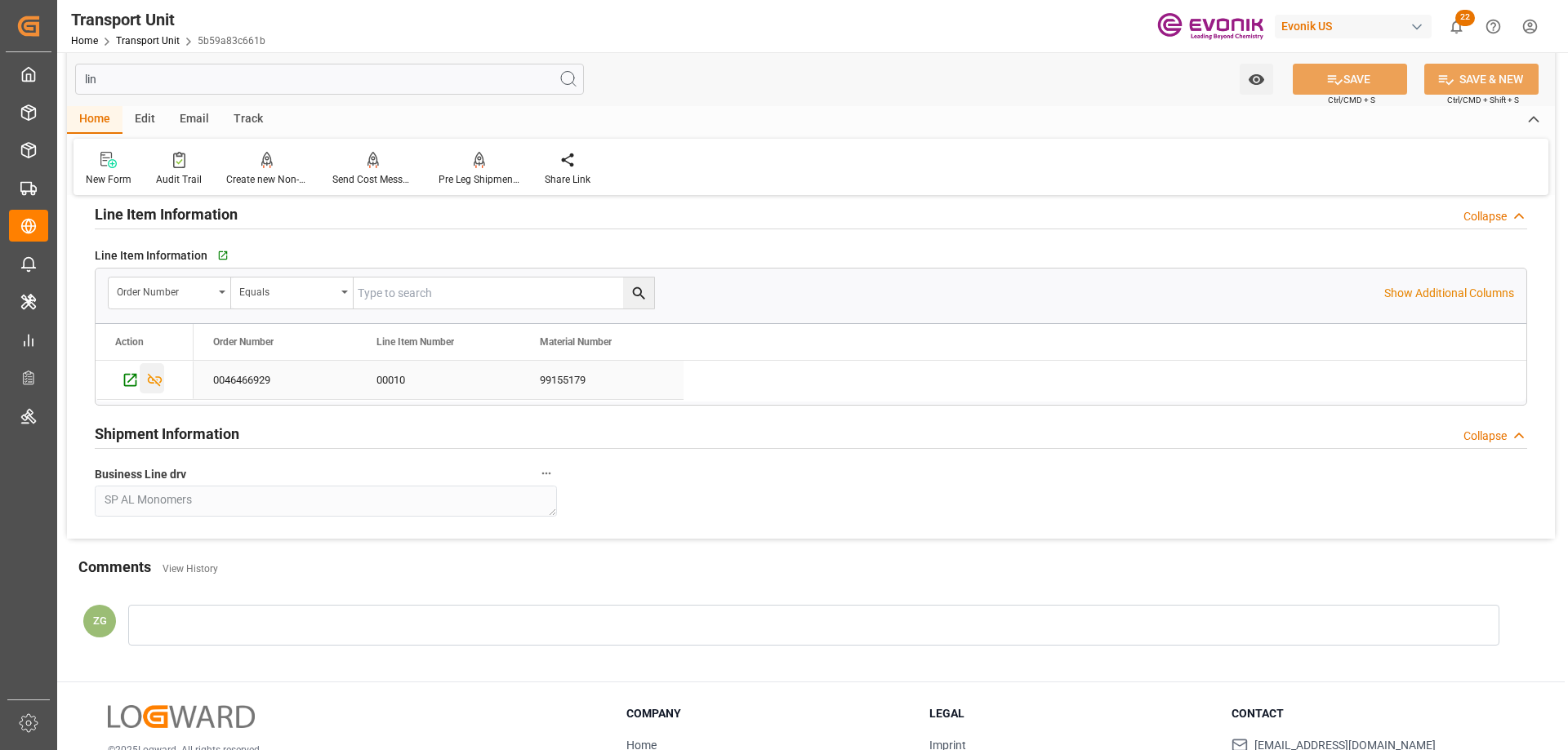
type input "lin"
click at [156, 381] on icon "Press SPACE to select this row." at bounding box center [154, 380] width 17 height 17
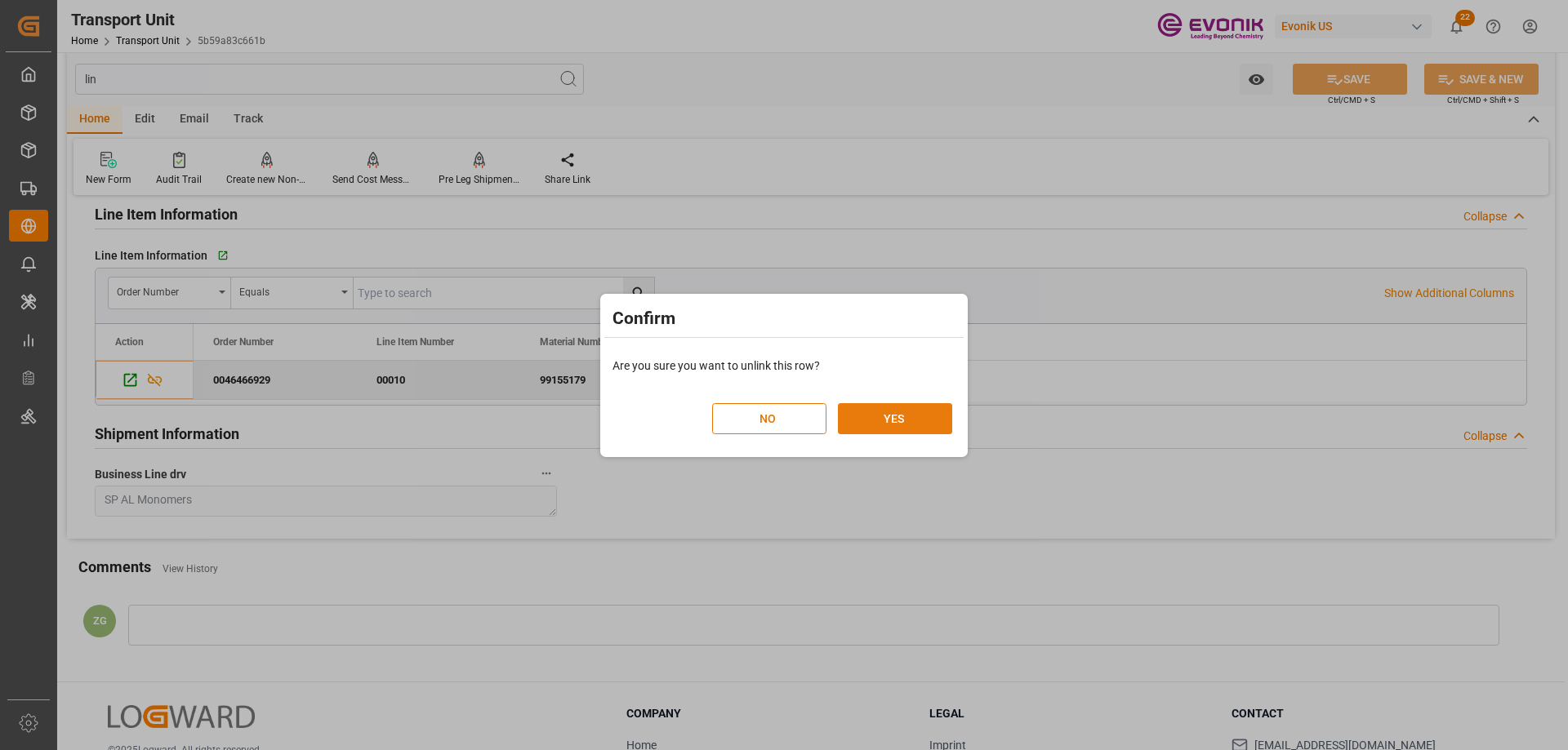
click at [873, 416] on button "YES" at bounding box center [895, 418] width 114 height 31
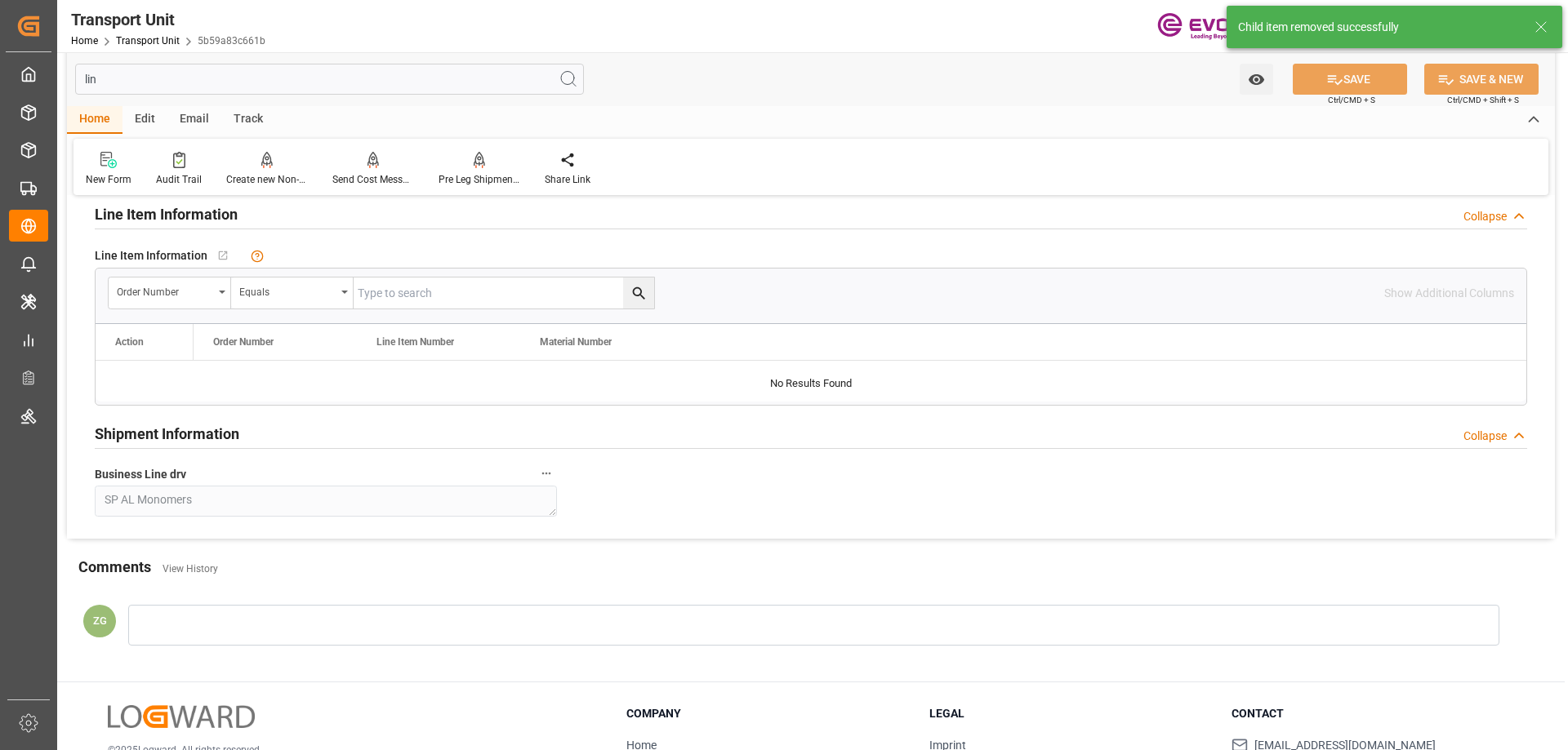
scroll to position [0, 0]
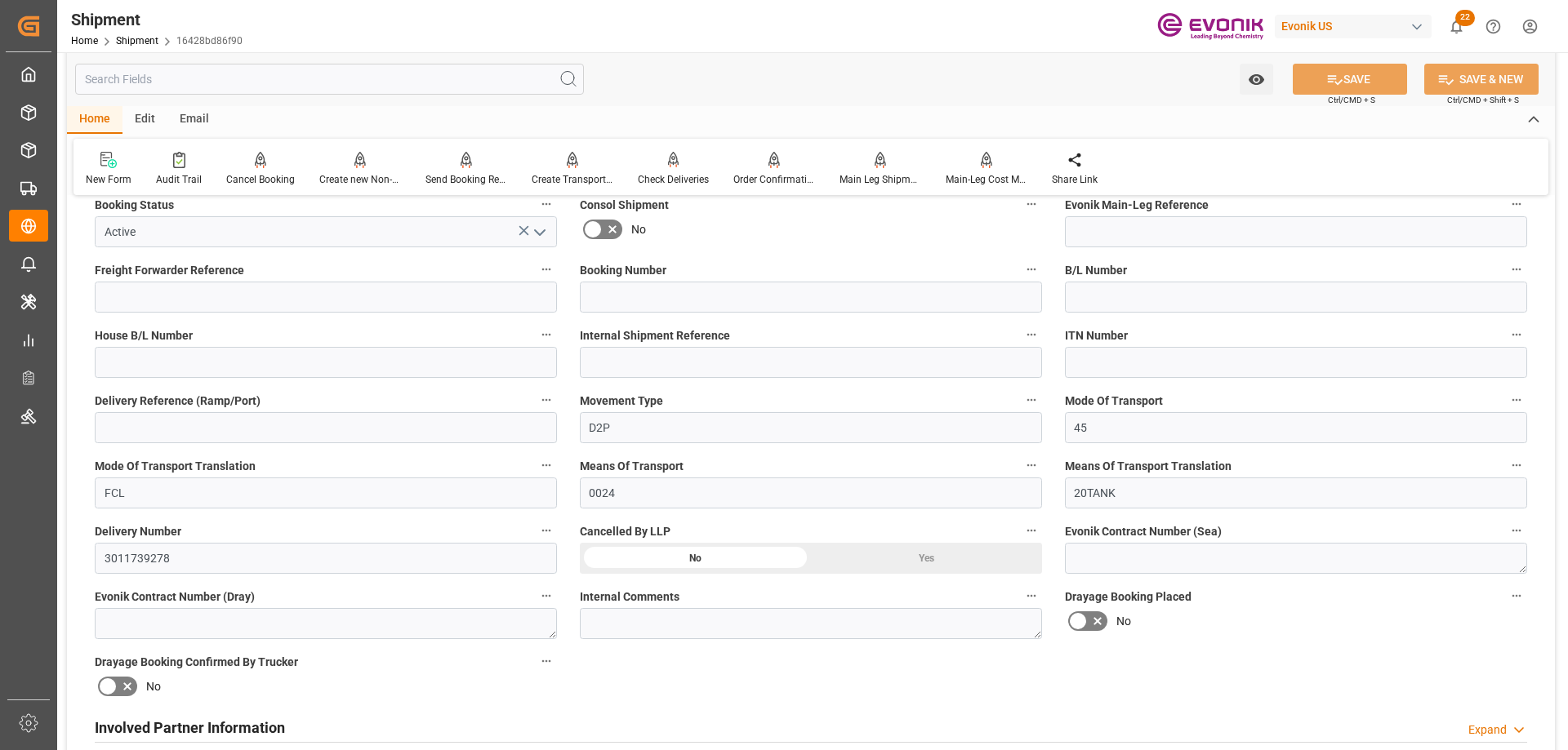
scroll to position [735, 0]
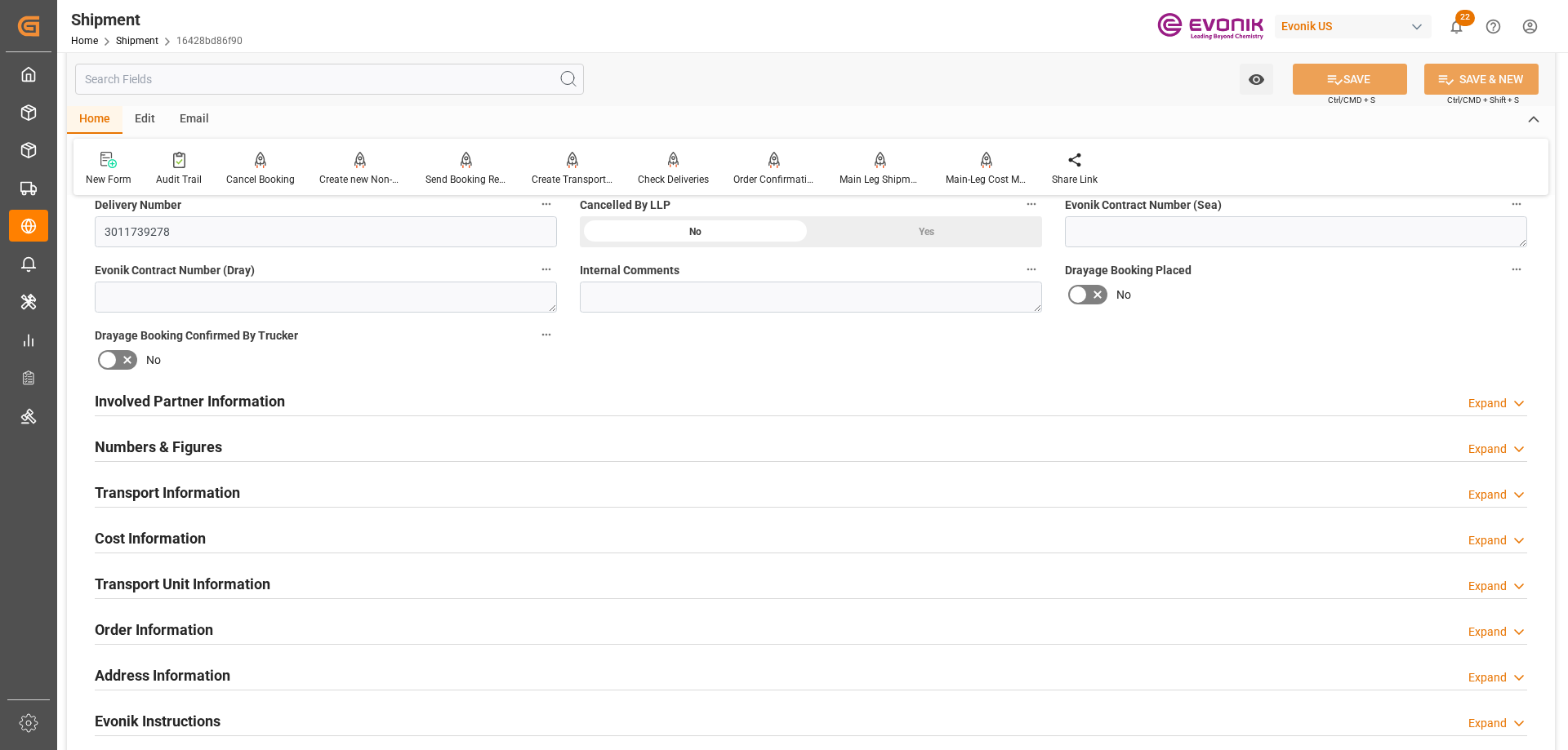
click at [237, 396] on h2 "Involved Partner Information" at bounding box center [190, 401] width 191 height 22
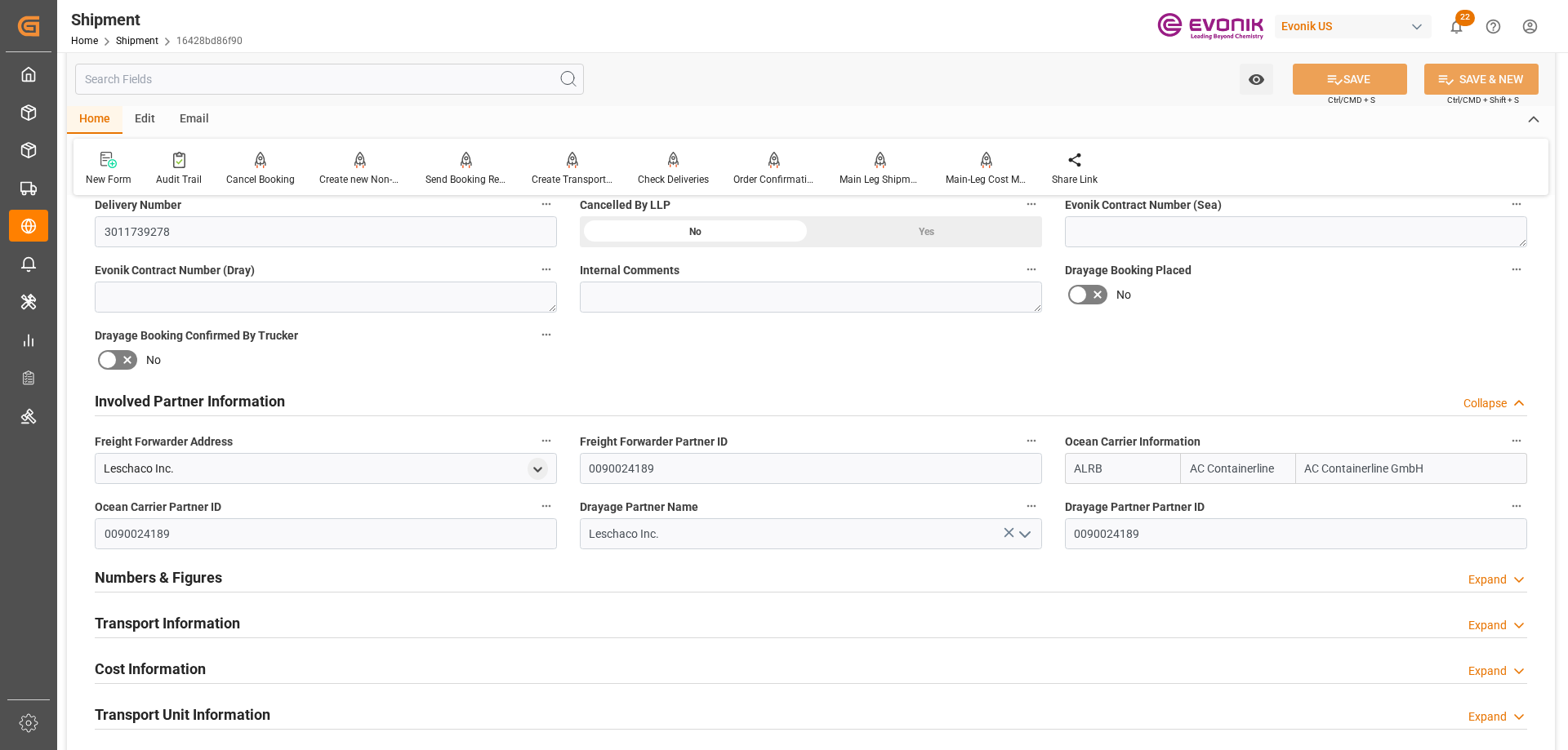
scroll to position [899, 0]
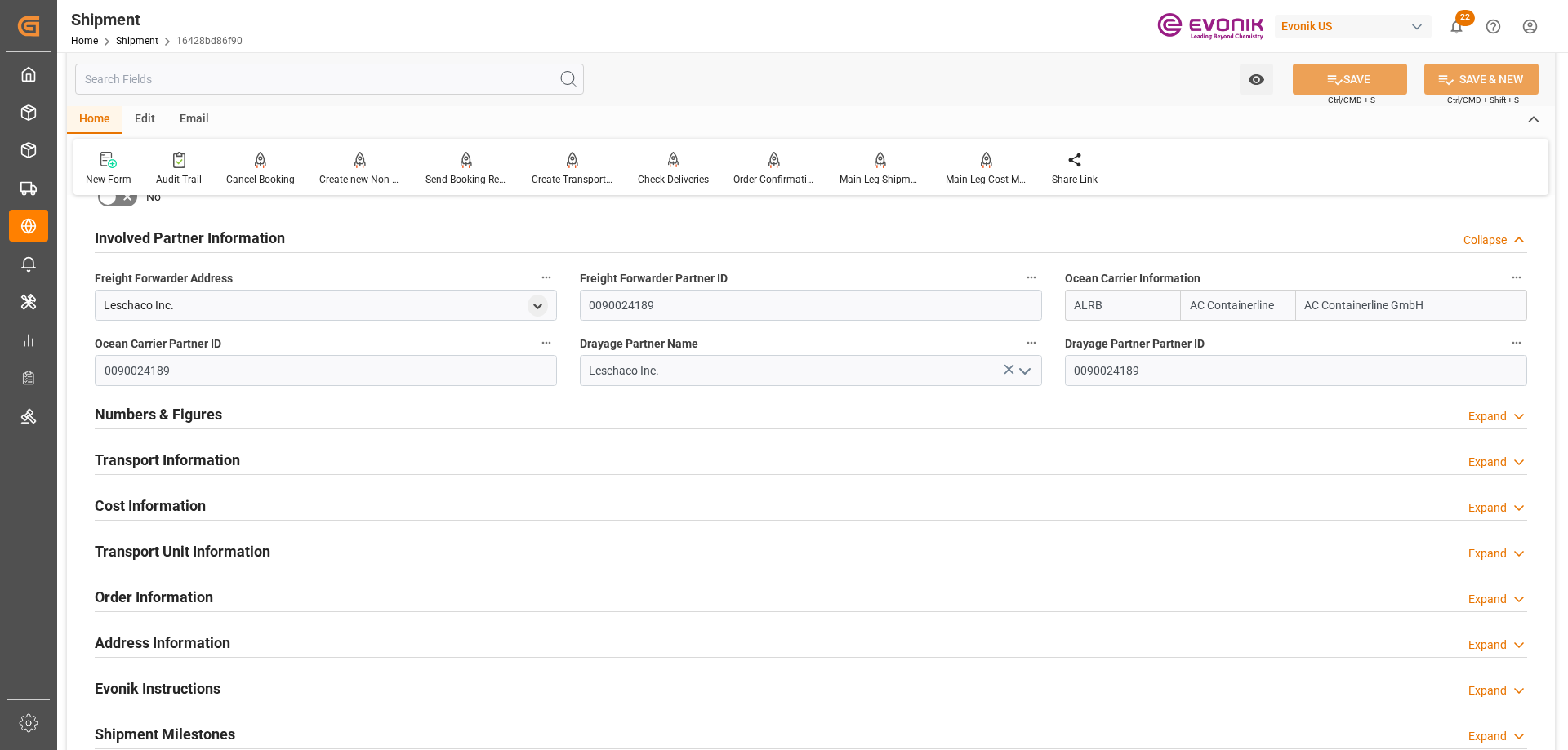
click at [188, 449] on h2 "Transport Information" at bounding box center [167, 459] width 146 height 22
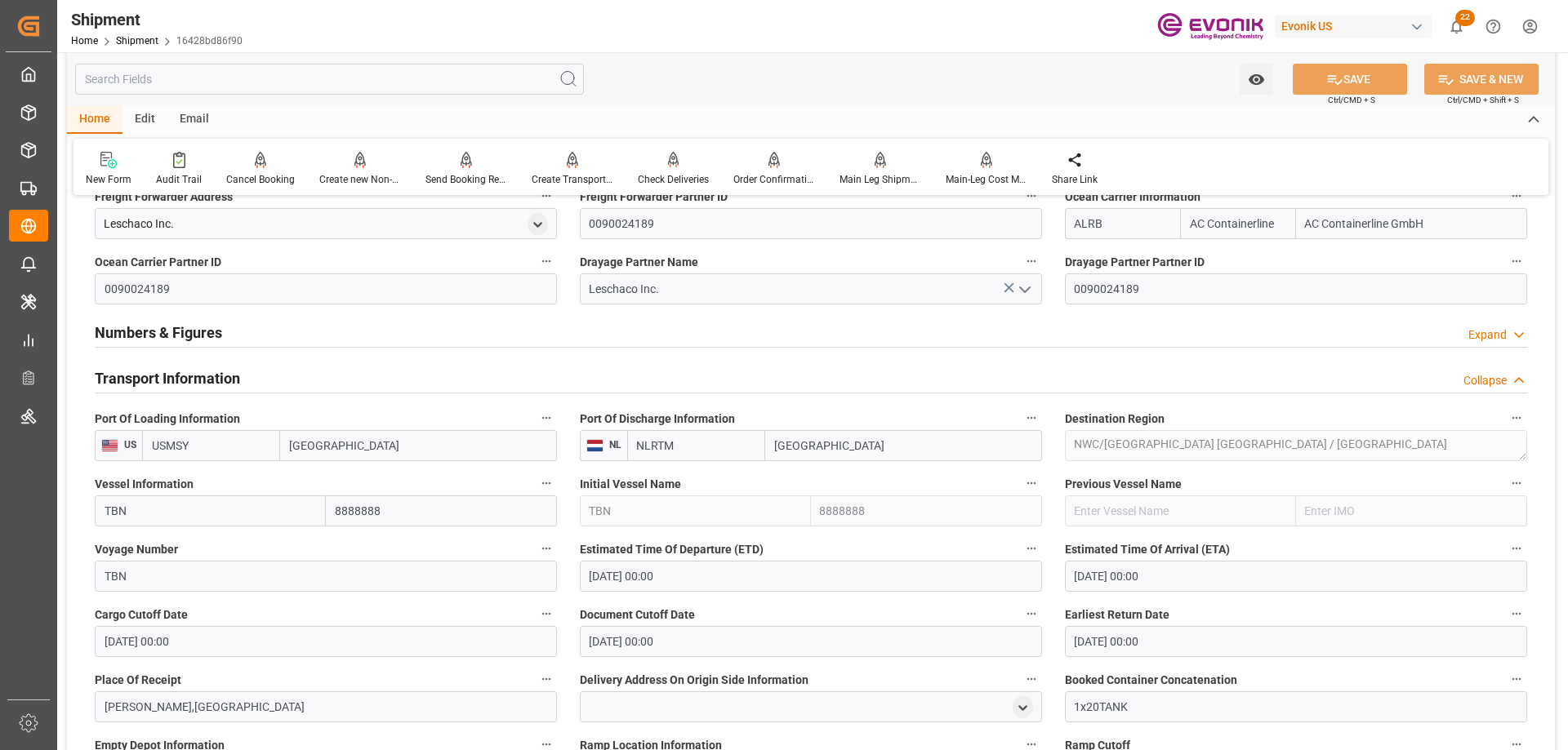
scroll to position [408, 0]
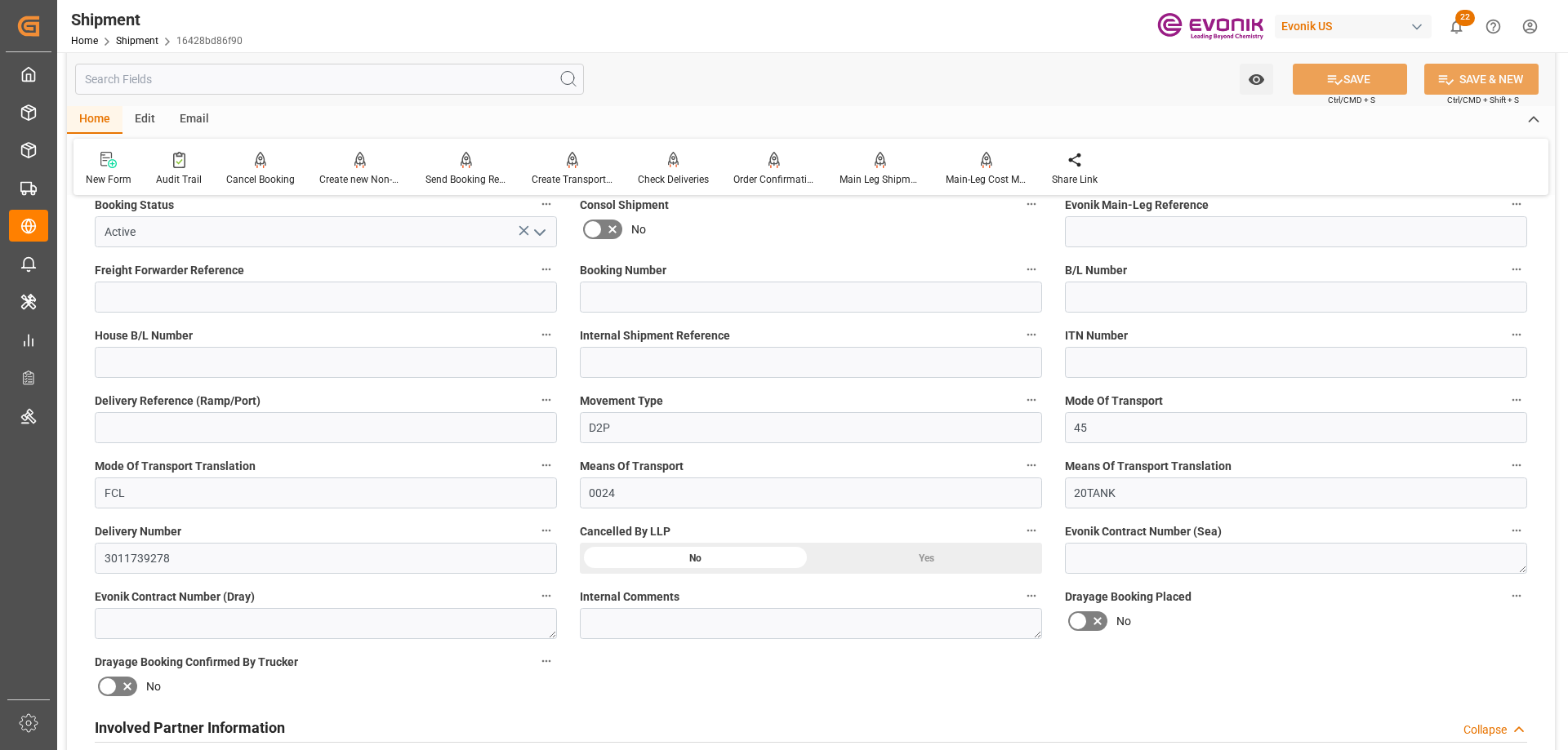
click at [952, 567] on div "Yes" at bounding box center [927, 558] width 231 height 31
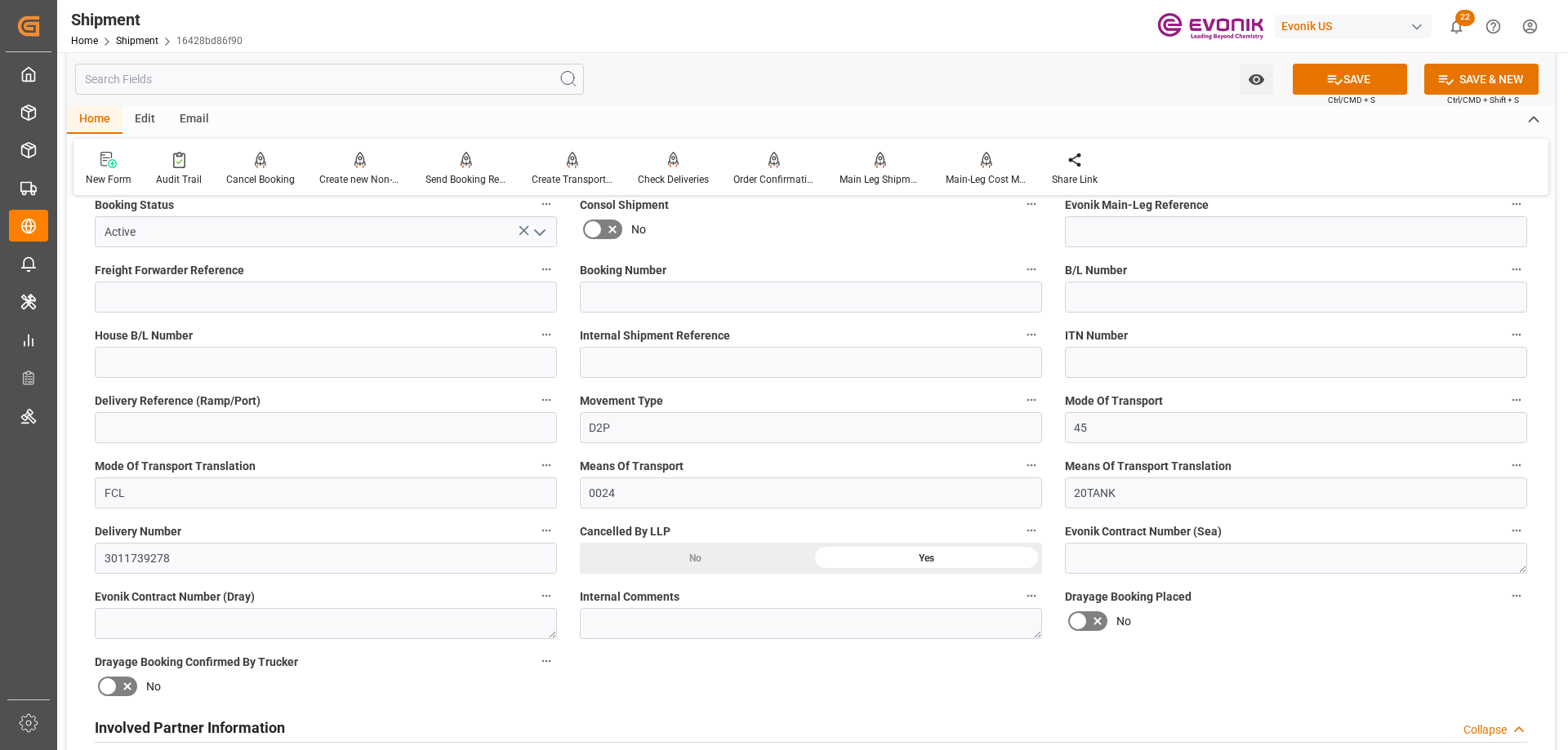
scroll to position [245, 0]
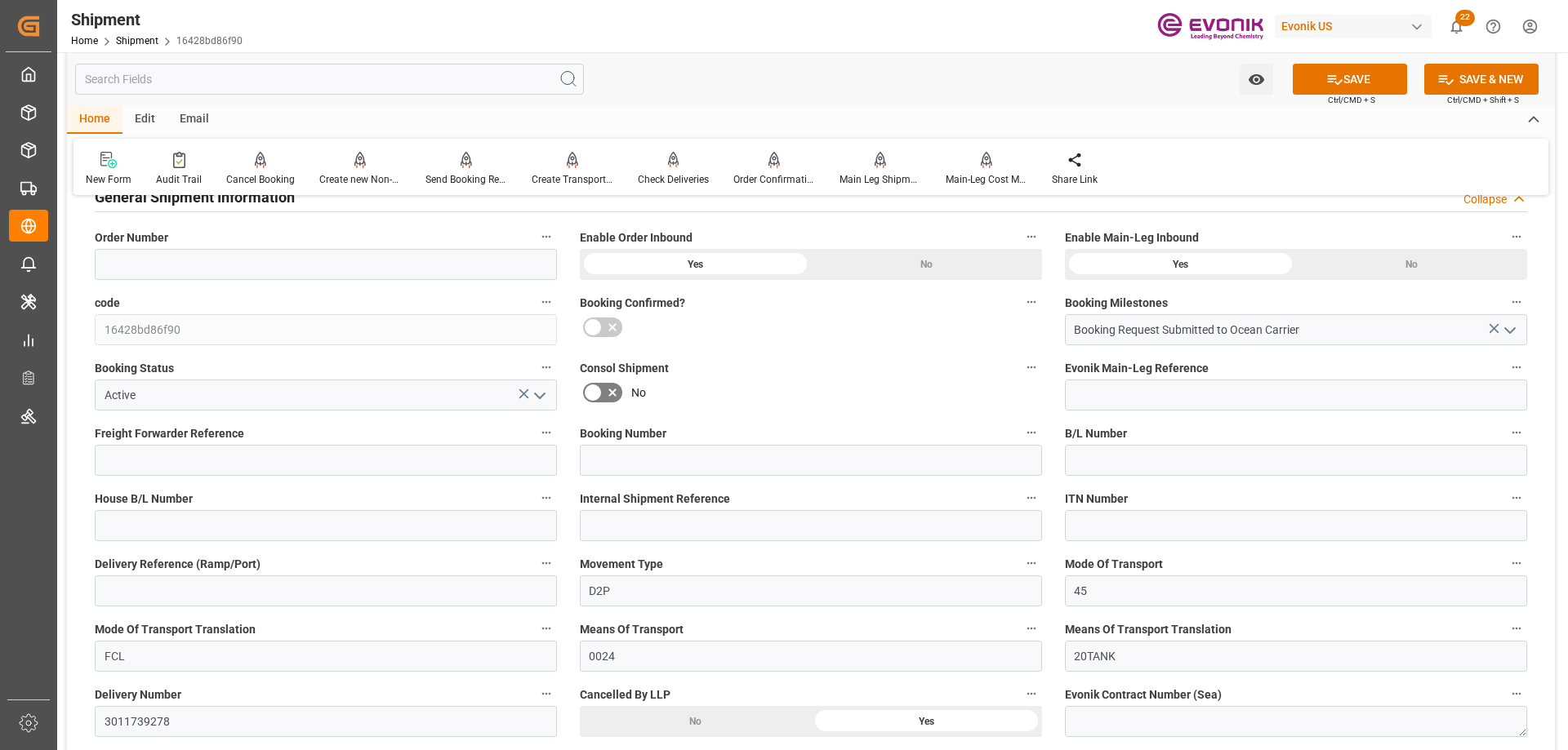
click at [540, 395] on icon "open menu" at bounding box center [540, 395] width 20 height 20
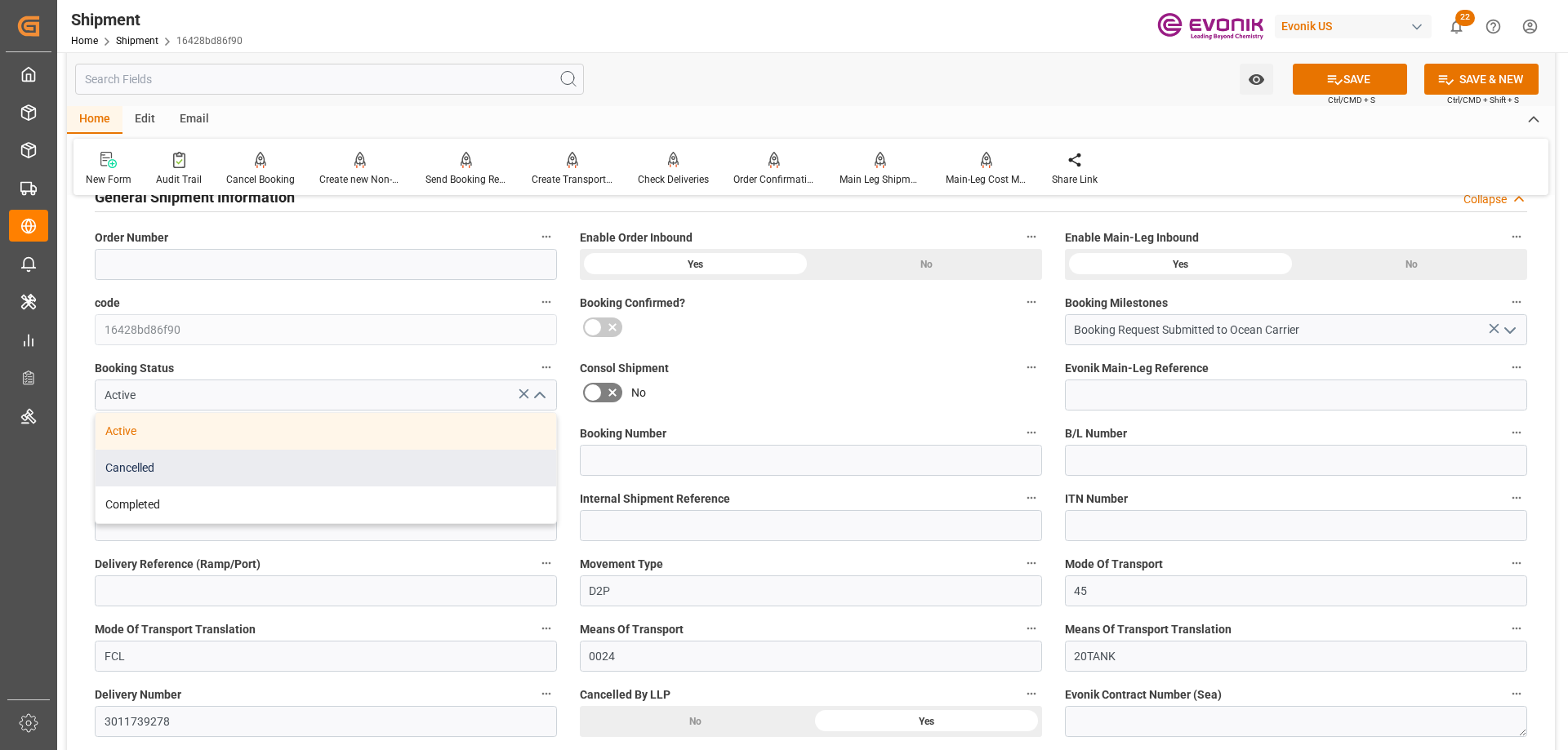
click at [197, 463] on div "Cancelled" at bounding box center [325, 468] width 460 height 37
type input "Cancelled"
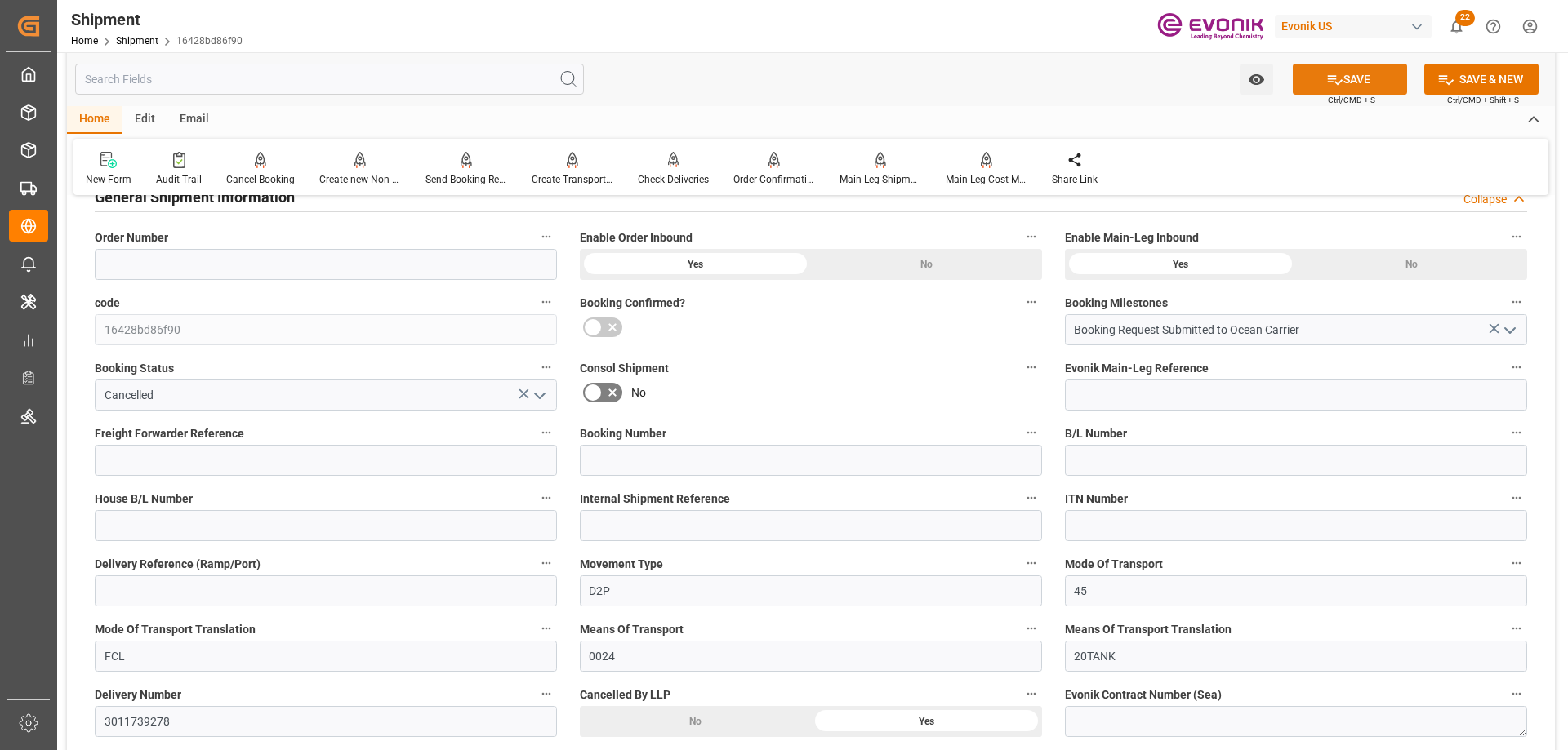
click at [1328, 75] on icon at bounding box center [1334, 80] width 14 height 10
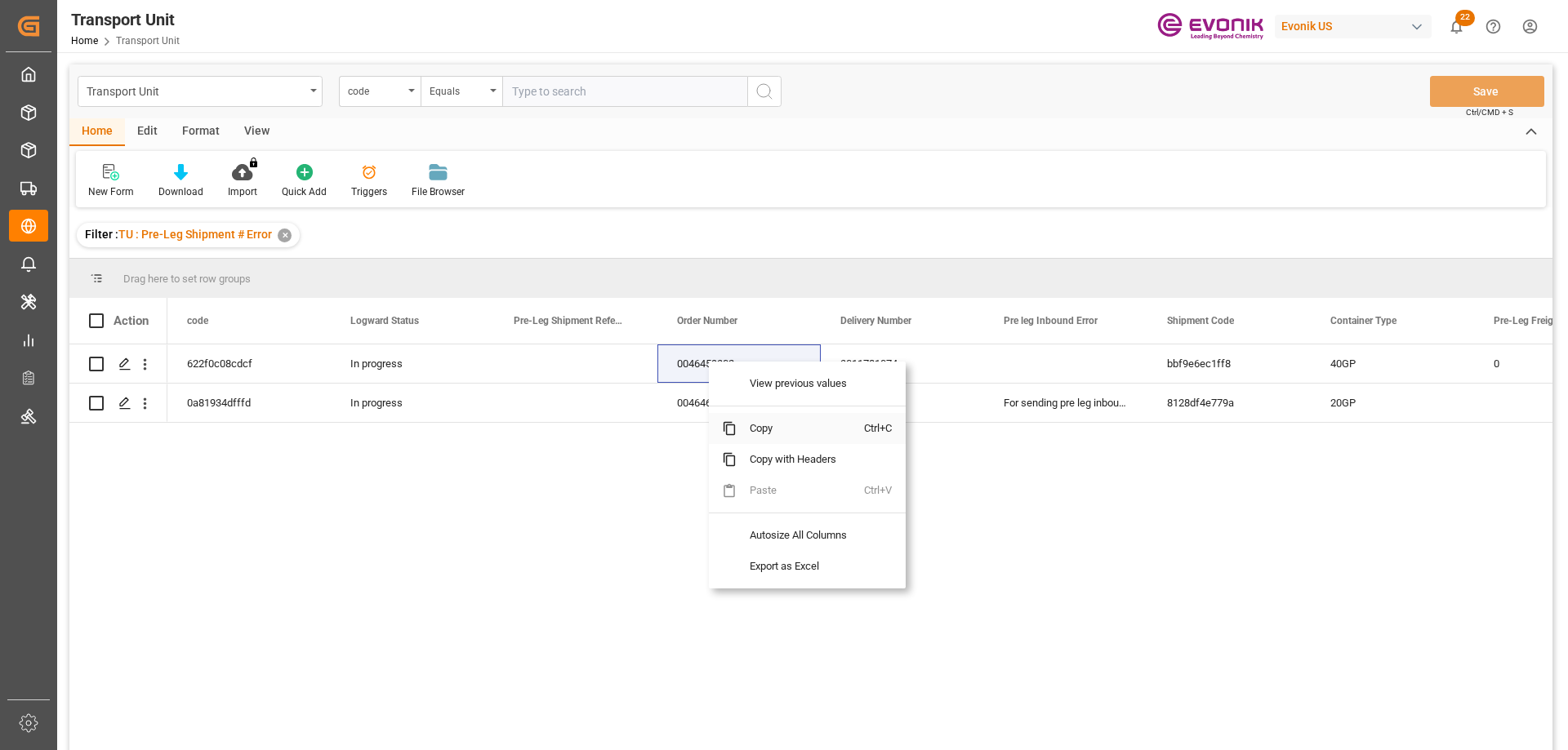
click at [764, 434] on span "Copy" at bounding box center [801, 429] width 128 height 31
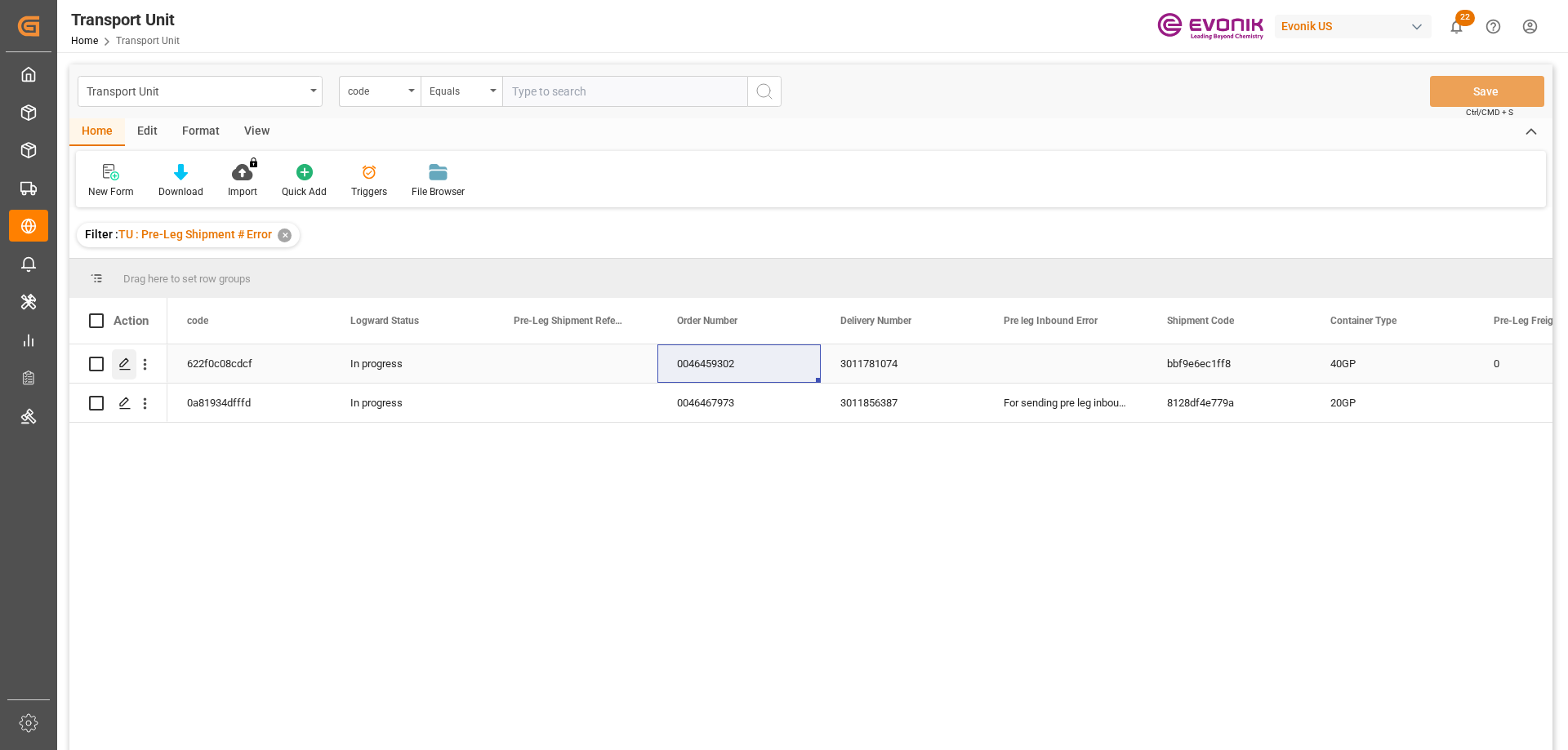
click at [122, 374] on div "Press SPACE to select this row." at bounding box center [124, 365] width 25 height 30
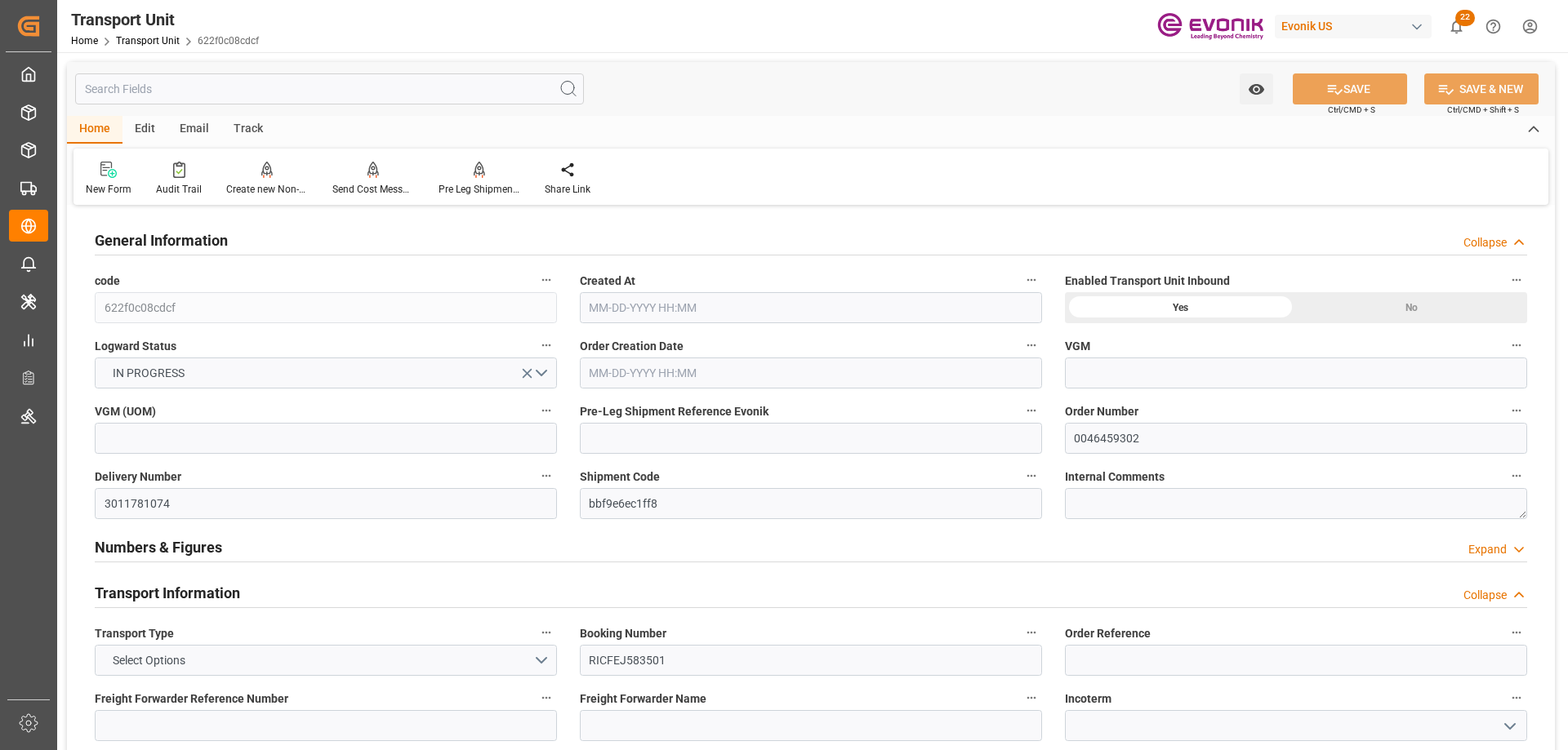
type input "ONE"
type input "Ocean Network Express"
type input "USNYC"
type input "COCTG"
type input "20540"
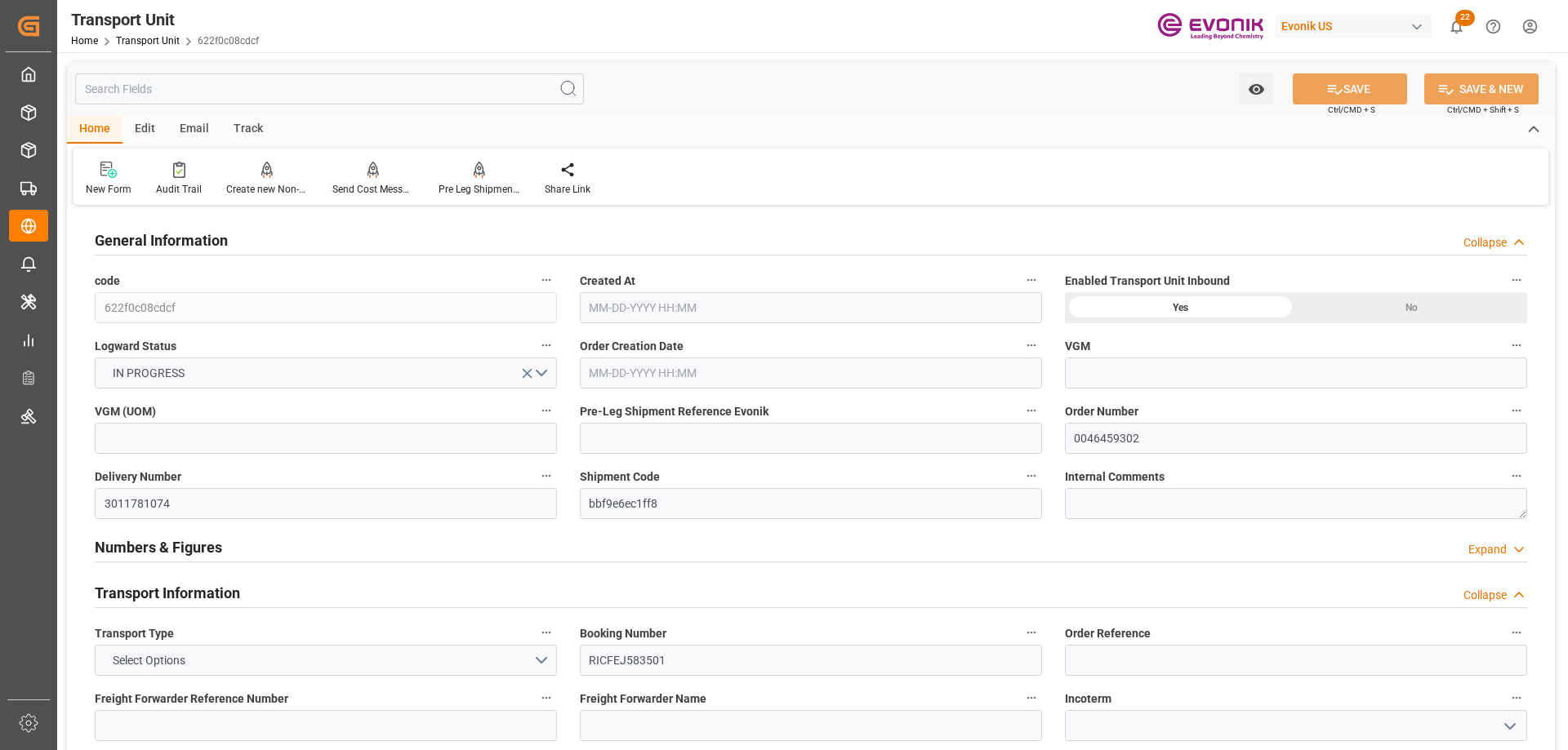
type input "09-18-2025 13:11"
type input "10-04-2025"
type input "09-27-2025 00:00"
type input "10-08-2025 09:30"
type input "10-02-2025 00:00"
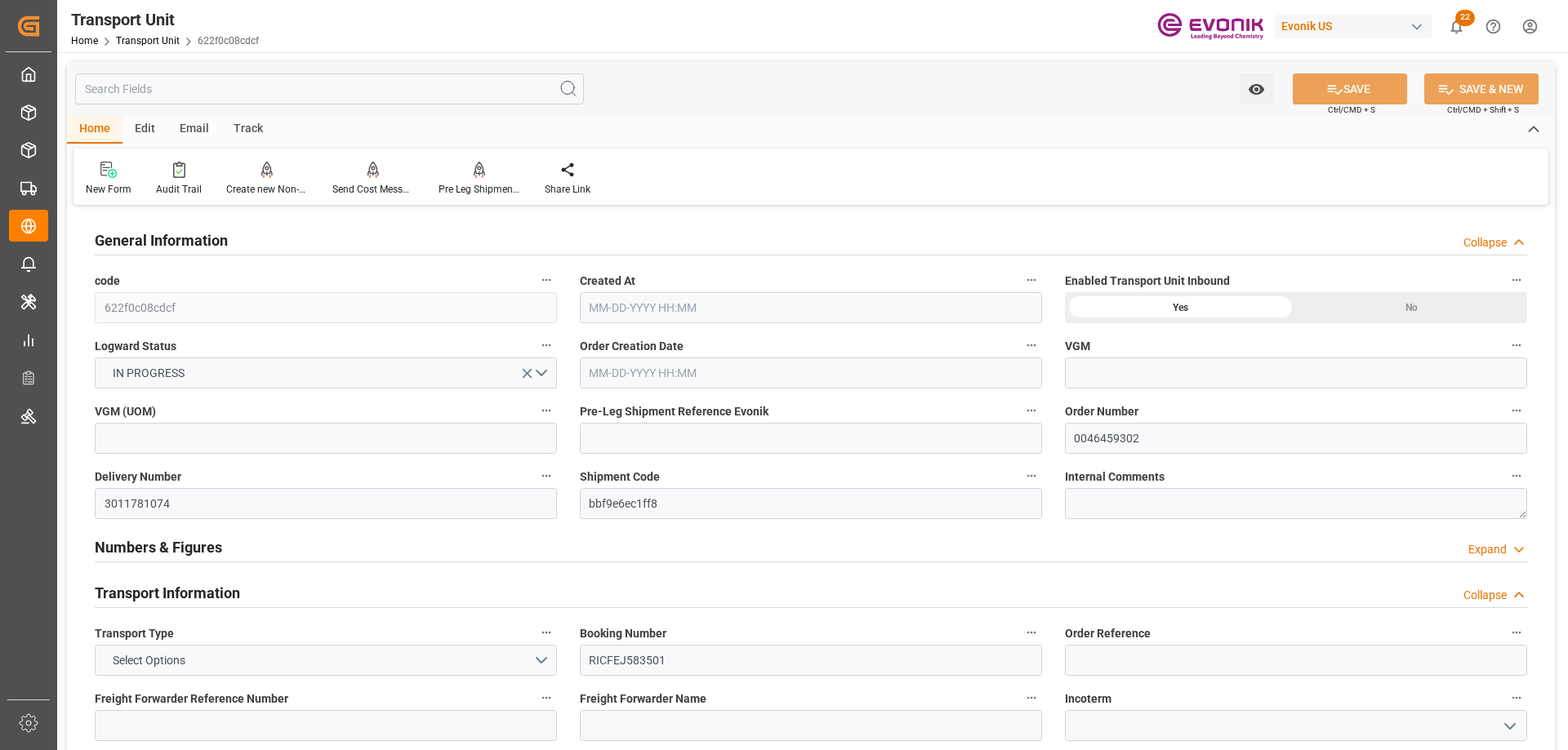
type input "10-15-2025 09:30"
type input "10-22-2025 12:00"
click at [480, 192] on div "Pre Leg Shipment Inbound" at bounding box center [479, 189] width 82 height 14
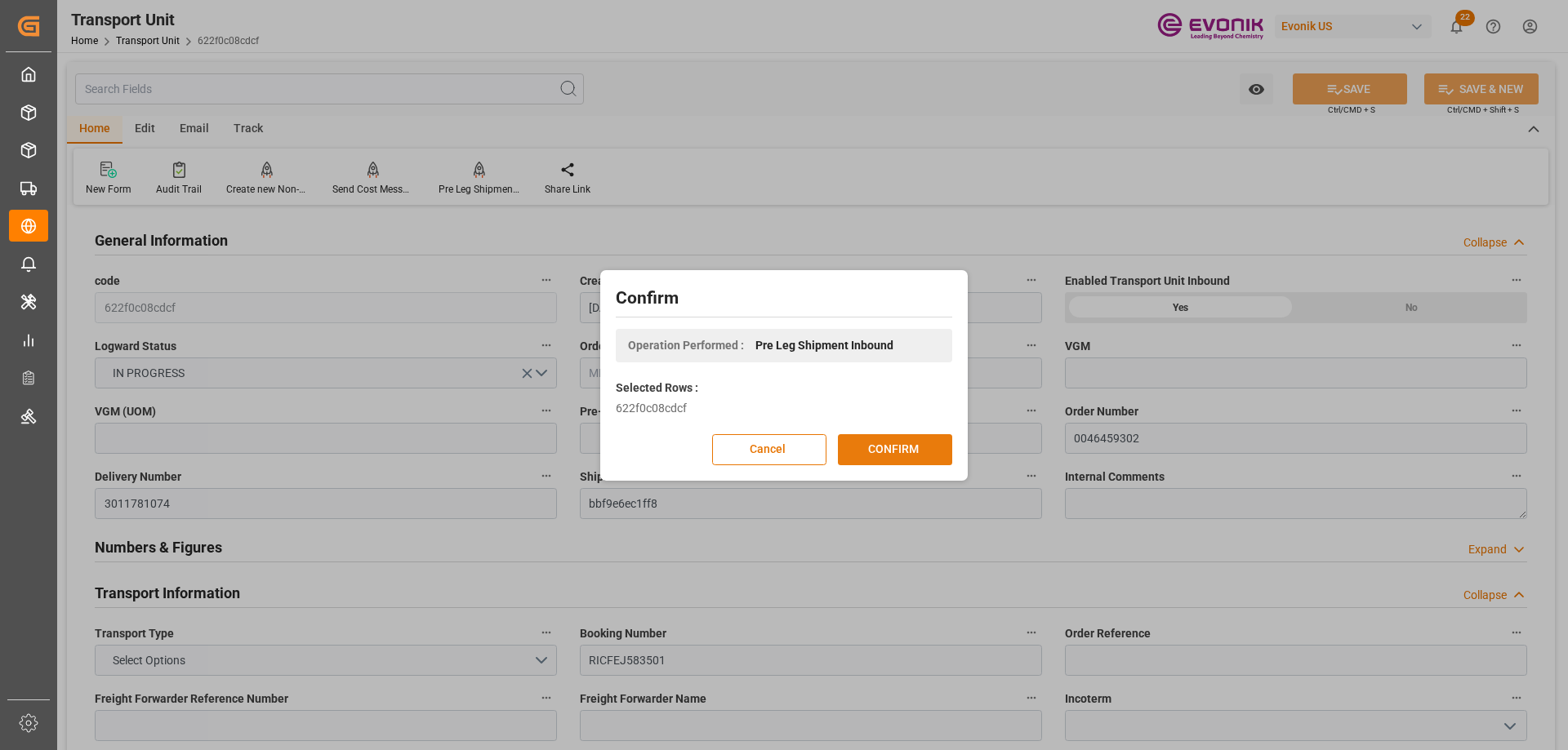
click at [901, 440] on button "CONFIRM" at bounding box center [895, 450] width 114 height 31
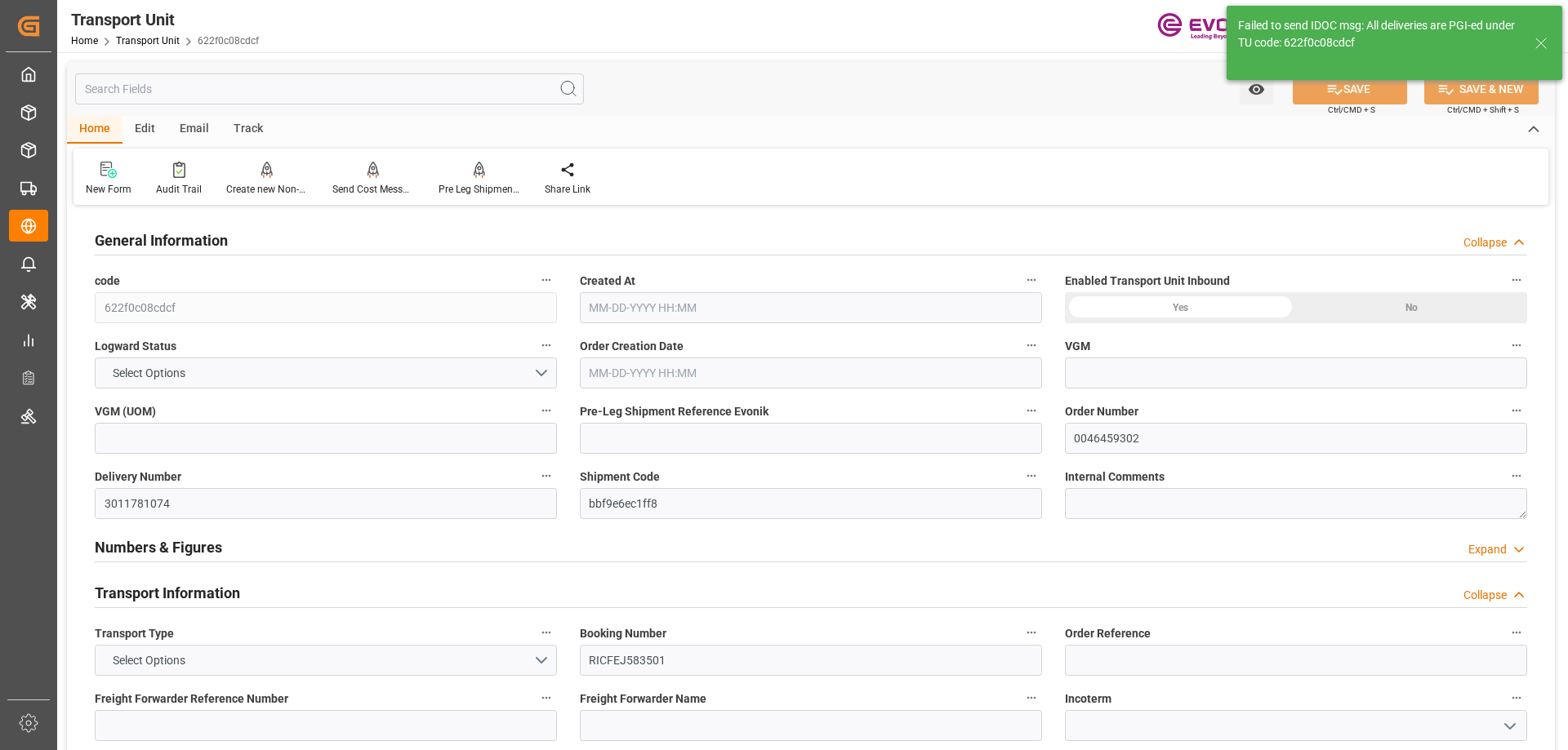
type input "ONE"
type input "Ocean Network Express"
type input "USNYC"
type input "COCTG"
type input "20540"
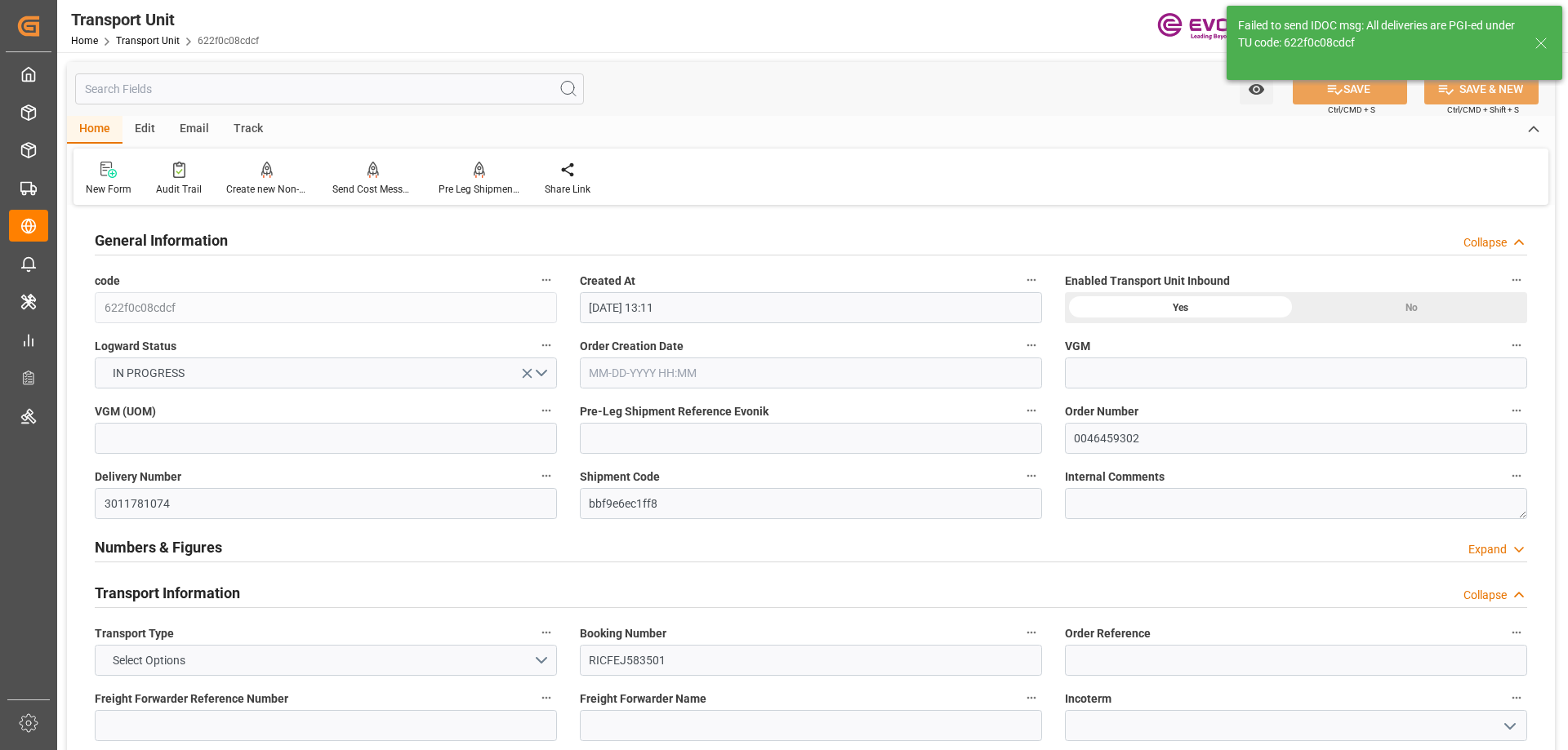
type input "09-18-2025 13:11"
type input "10-04-2025"
type input "09-27-2025 00:00"
type input "10-08-2025 09:30"
type input "10-02-2025 00:00"
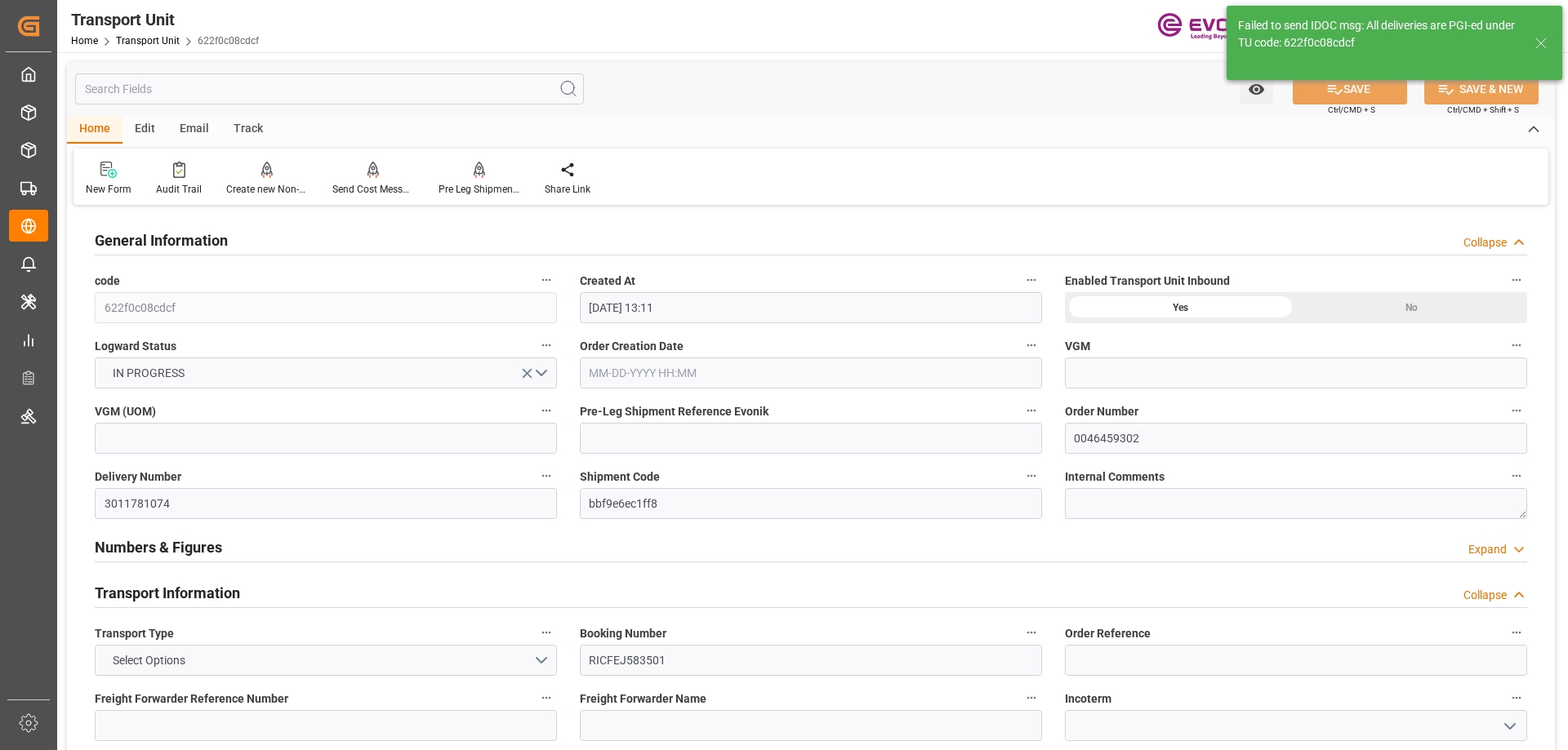
type input "10-15-2025 09:30"
type input "10-22-2025 12:00"
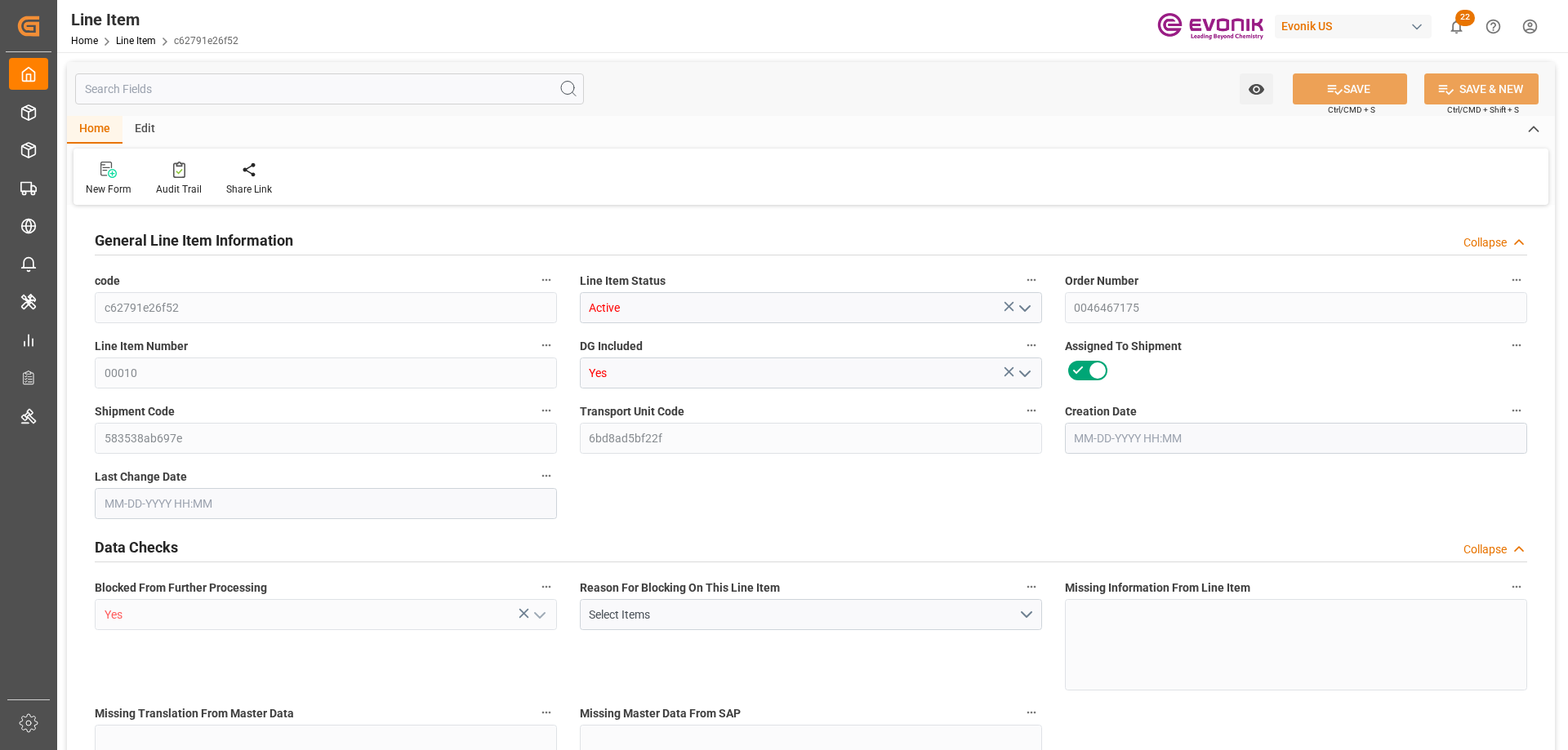
type input "0"
type input "17252"
type input "0"
type input "17233"
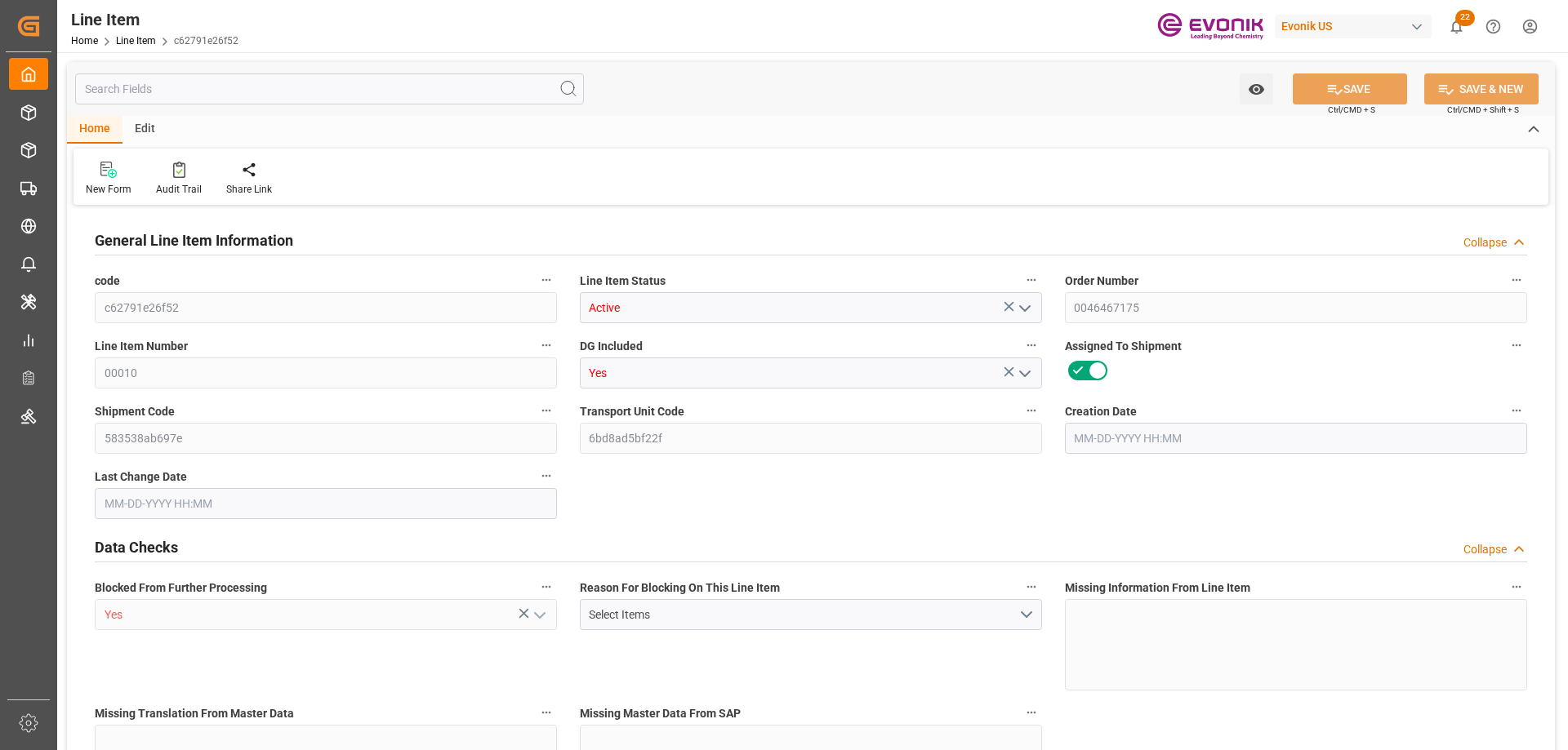
type input "3964.39"
type input "17233"
type input "38000"
type input "17252"
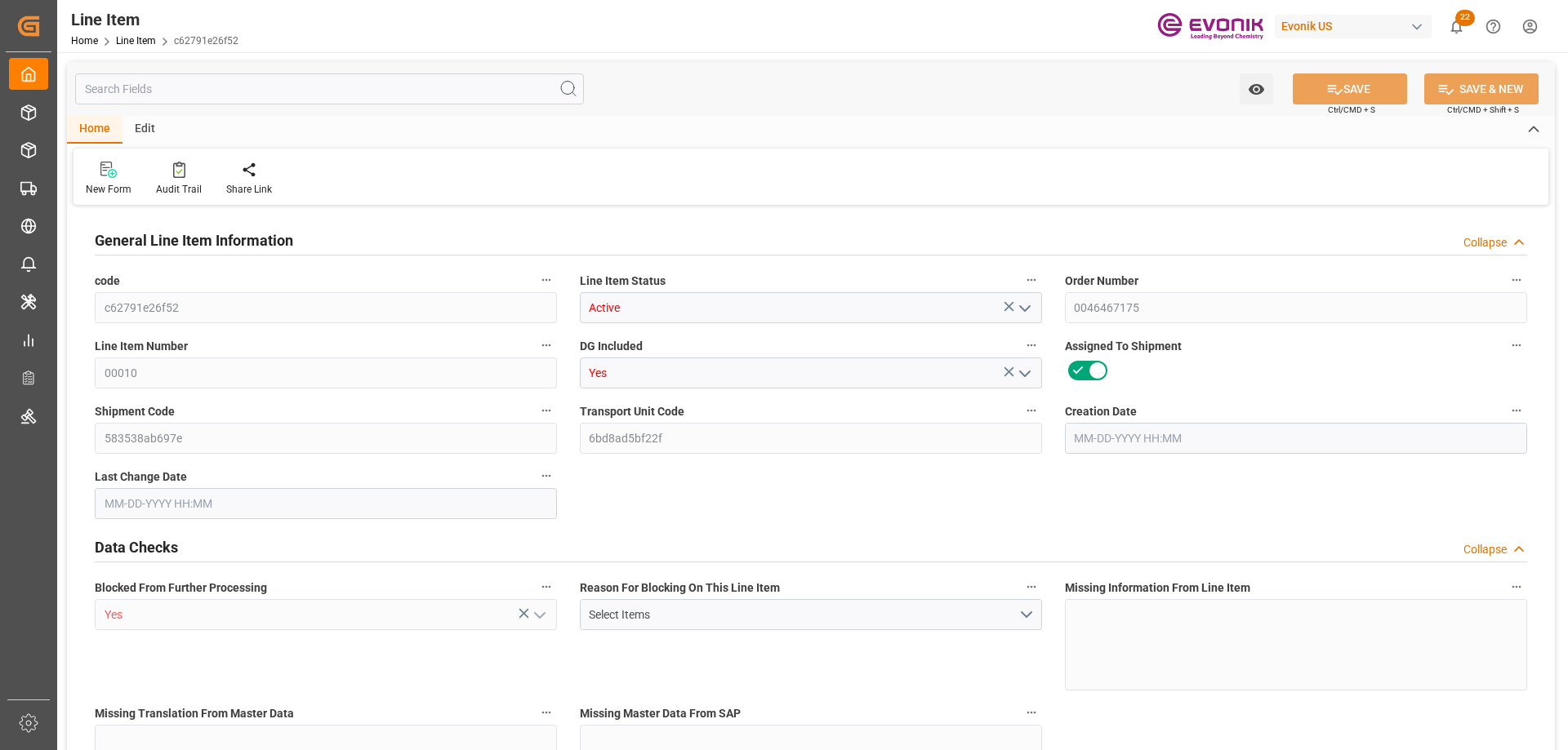
type input "17252"
type input "0"
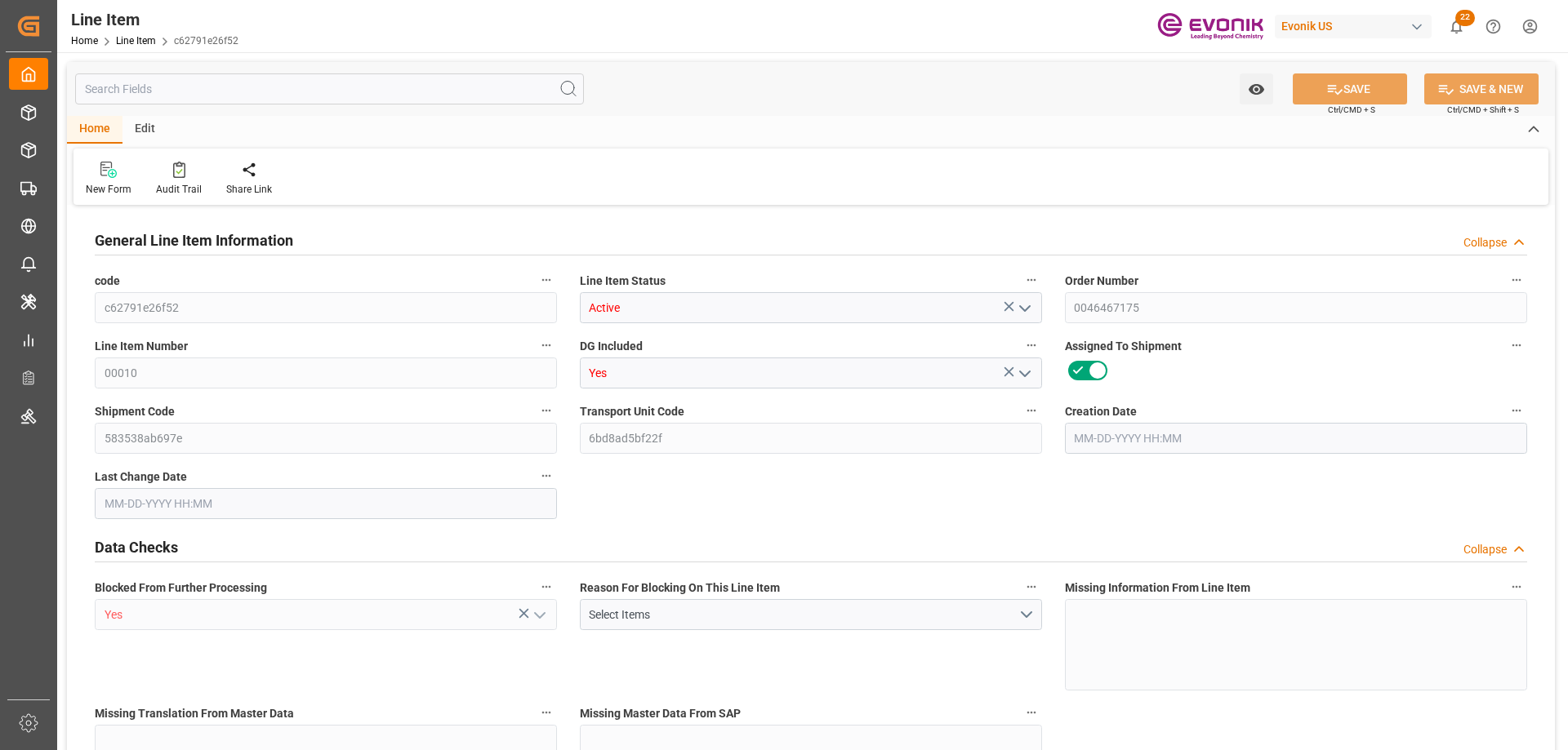
type input "0"
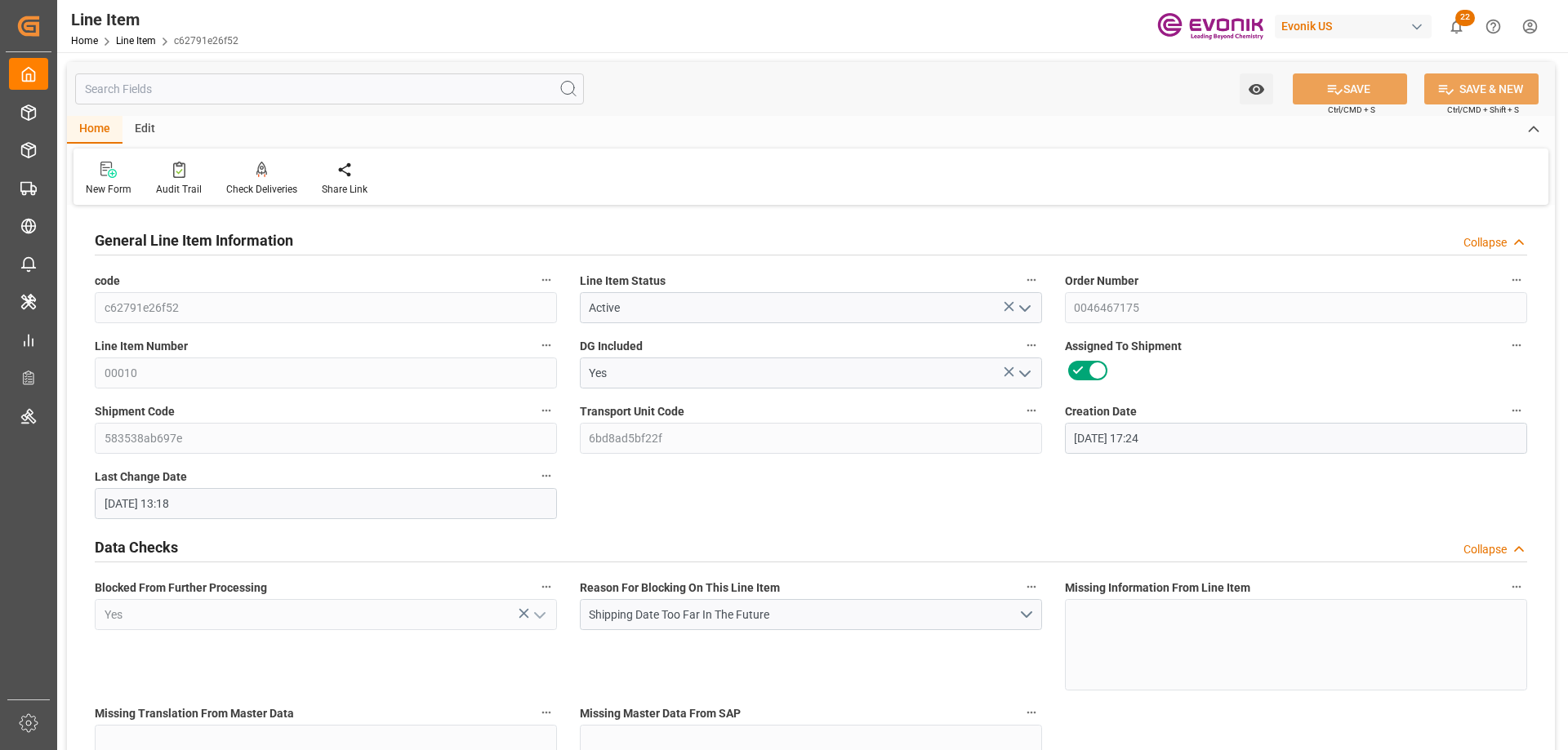
type input "[DATE] 17:24"
type input "[DATE] 13:18"
type input "[DATE]"
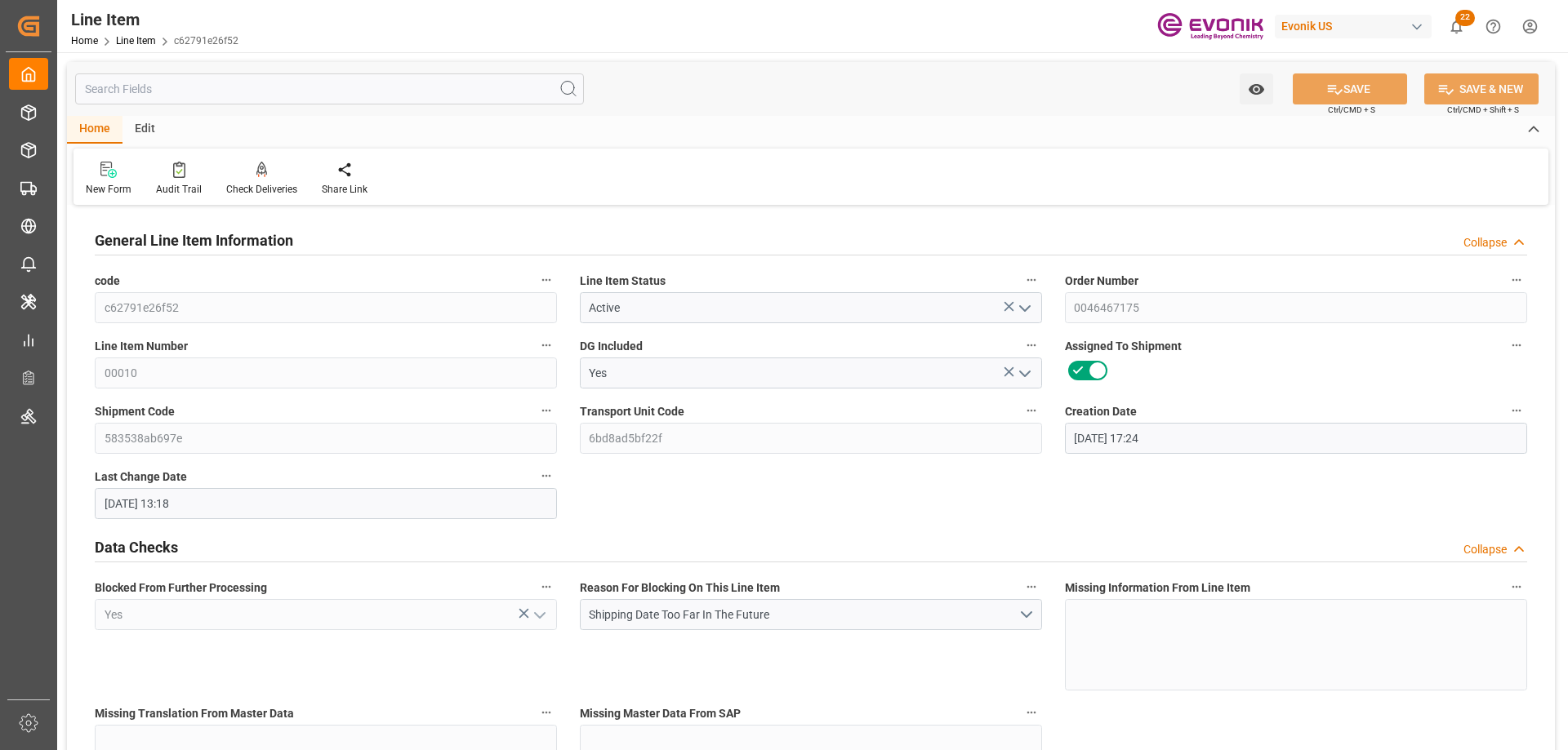
click at [213, 83] on input "text" at bounding box center [330, 89] width 509 height 31
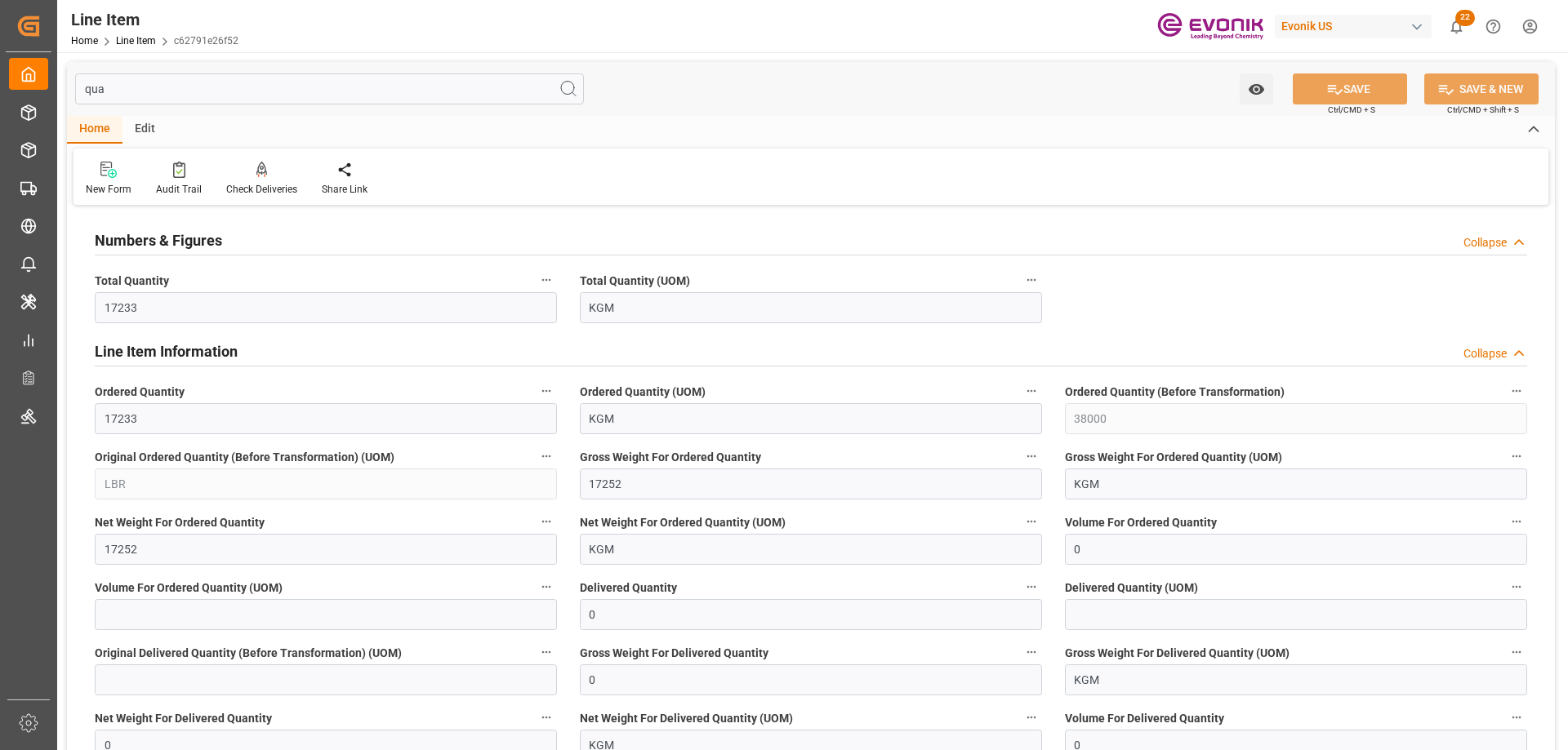
scroll to position [245, 0]
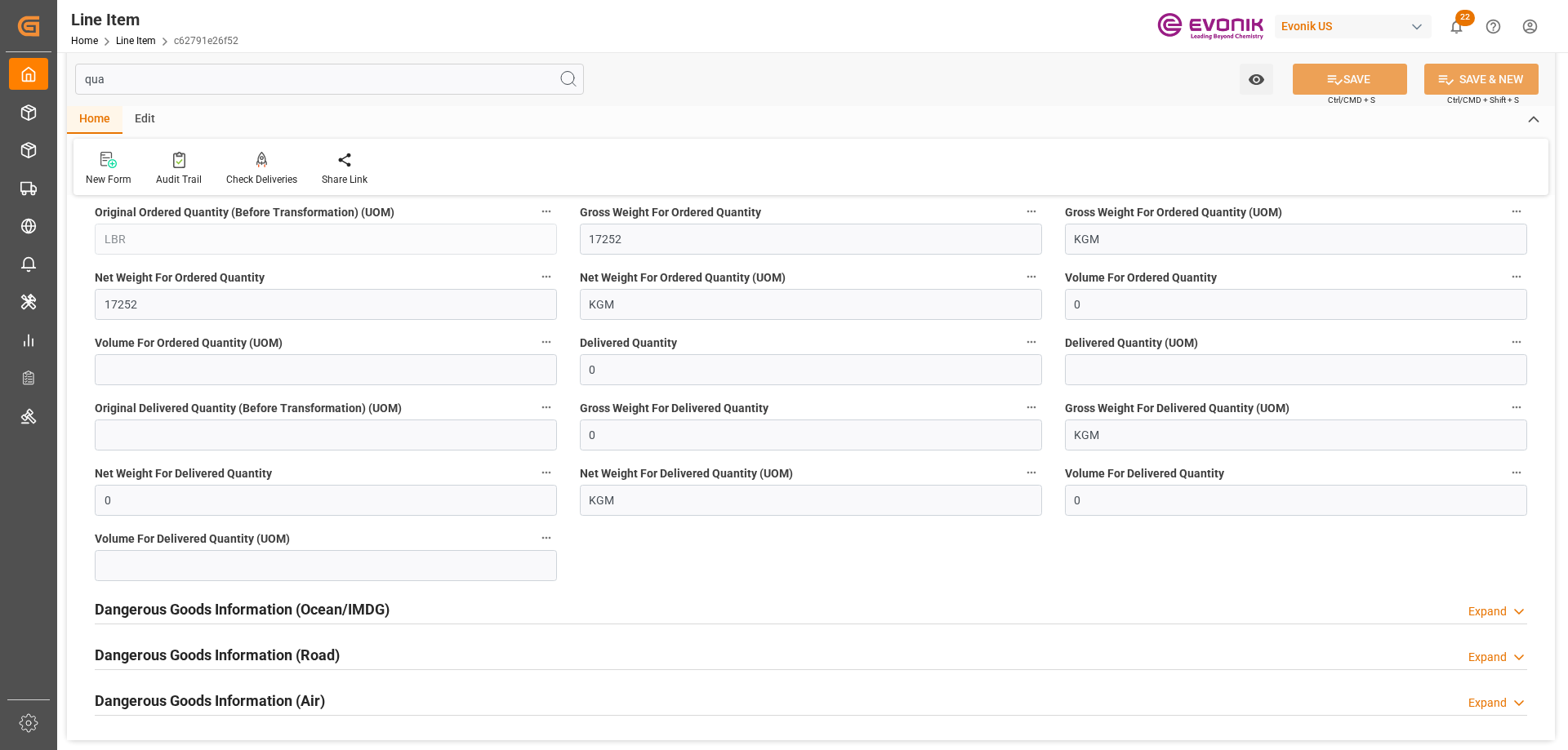
type input "qua"
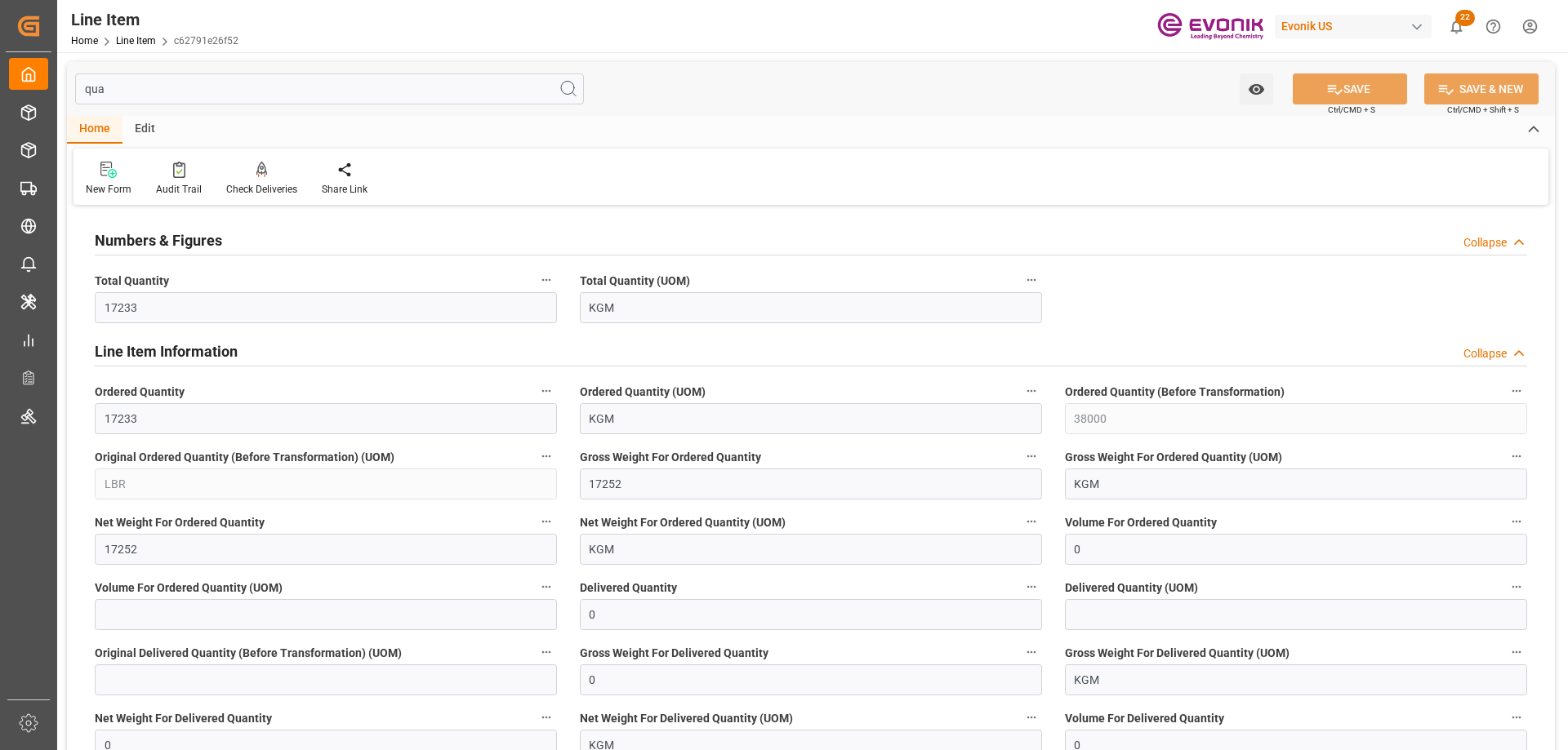
click at [547, 281] on icon "button" at bounding box center [546, 280] width 9 height 3
click at [580, 279] on li "Audits" at bounding box center [577, 280] width 83 height 27
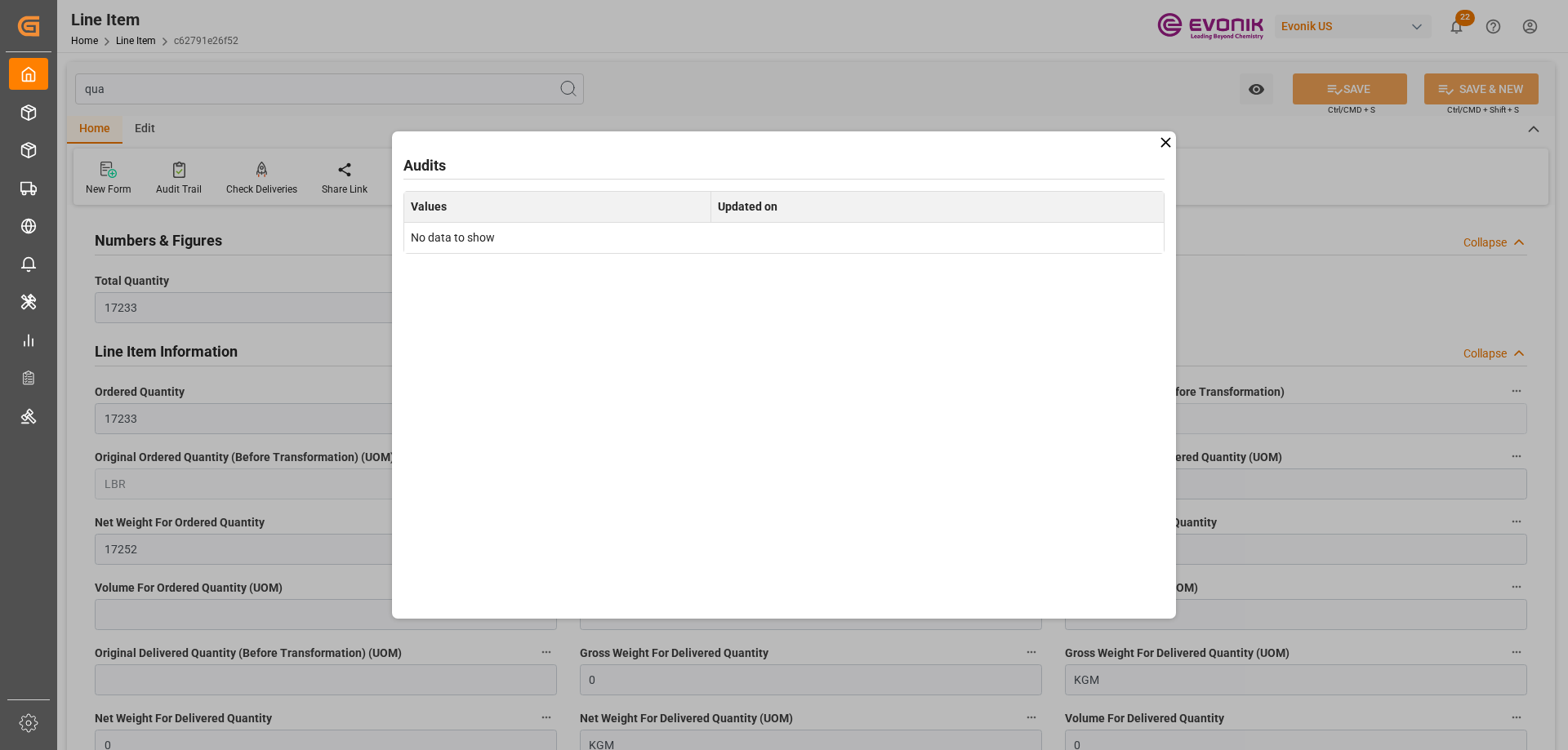
click at [1148, 142] on div "Audits Values Updated on No data to show" at bounding box center [784, 375] width 784 height 488
click at [1157, 140] on icon at bounding box center [1166, 143] width 17 height 17
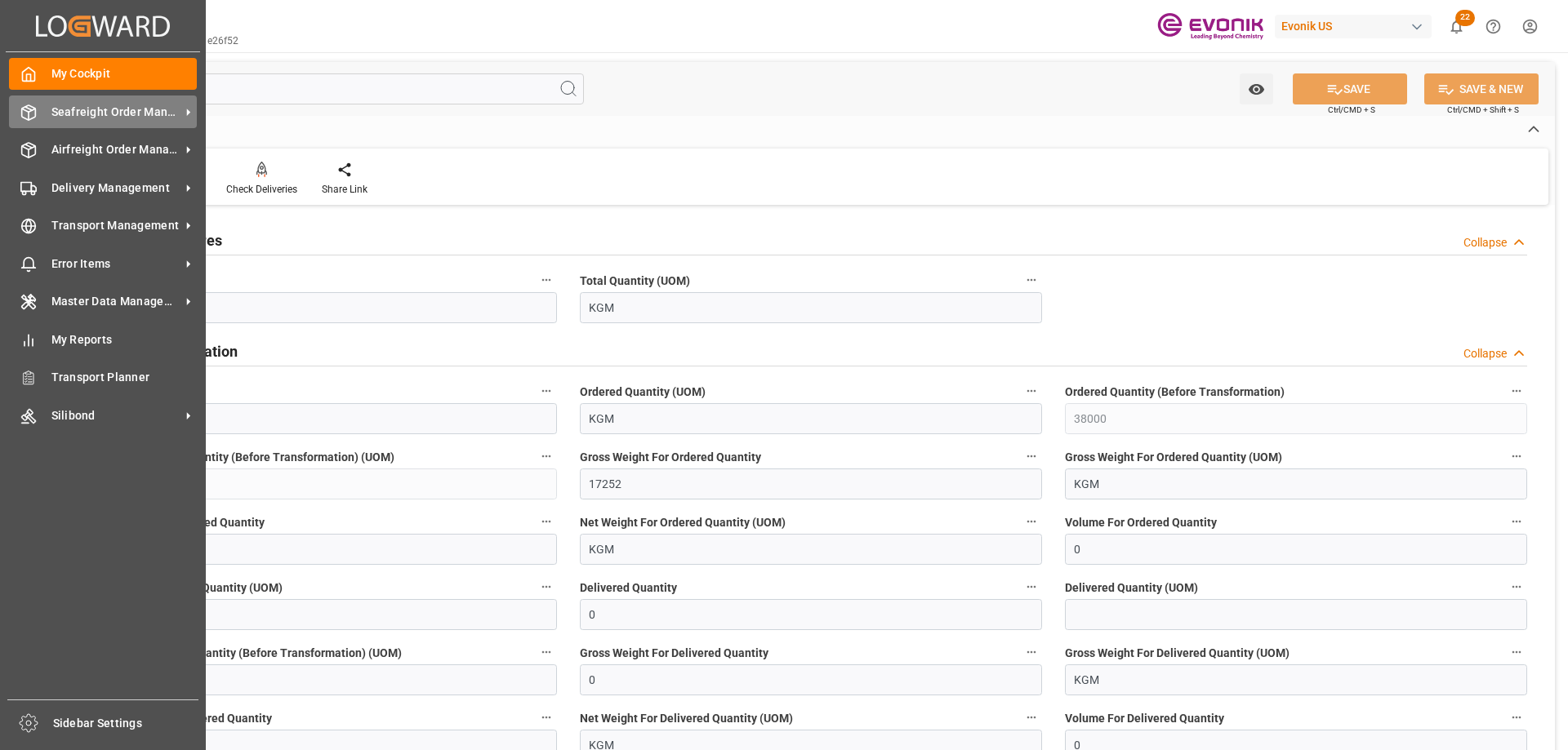
click at [81, 113] on span "Seafreight Order Management" at bounding box center [115, 112] width 129 height 17
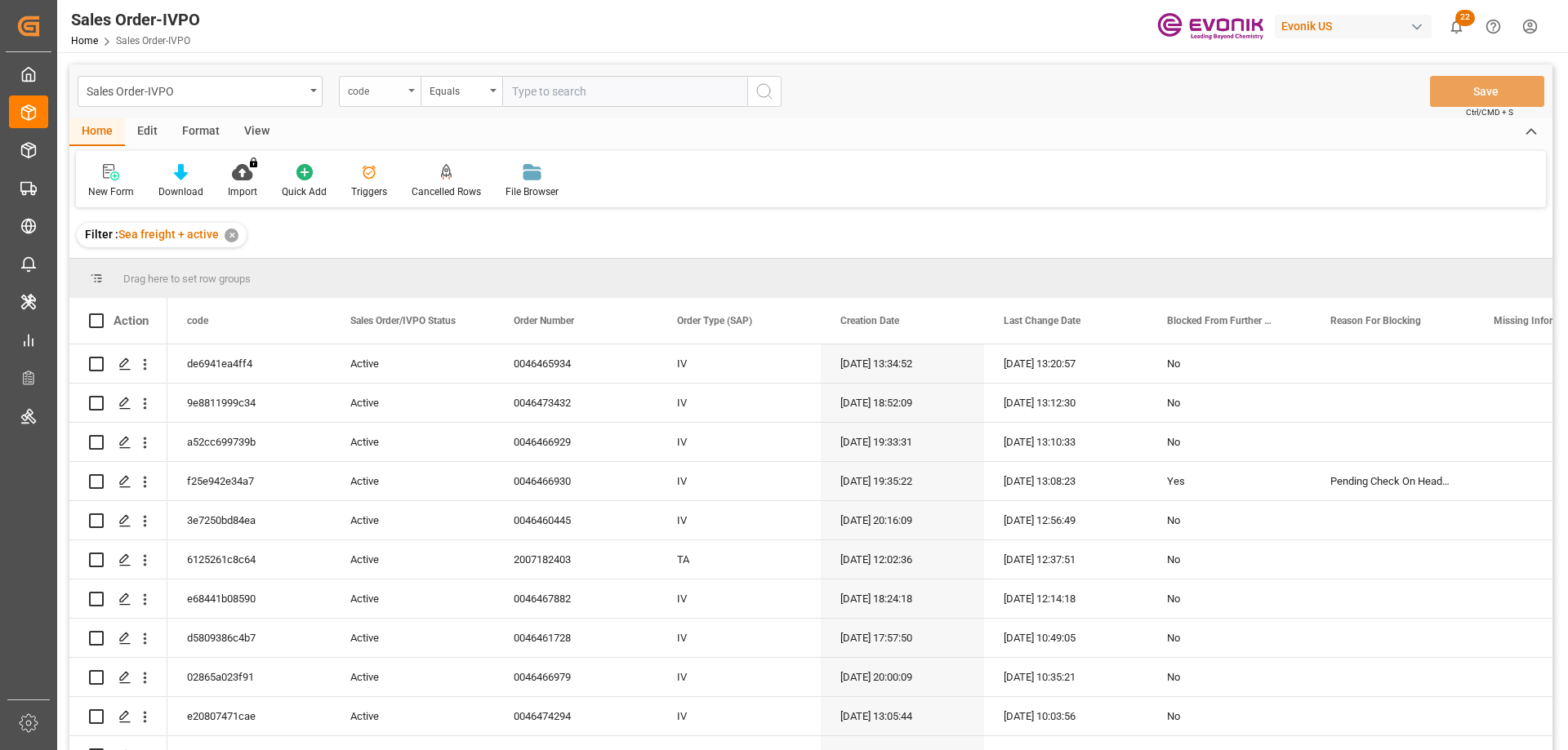
click at [393, 89] on div "code" at bounding box center [376, 90] width 55 height 19
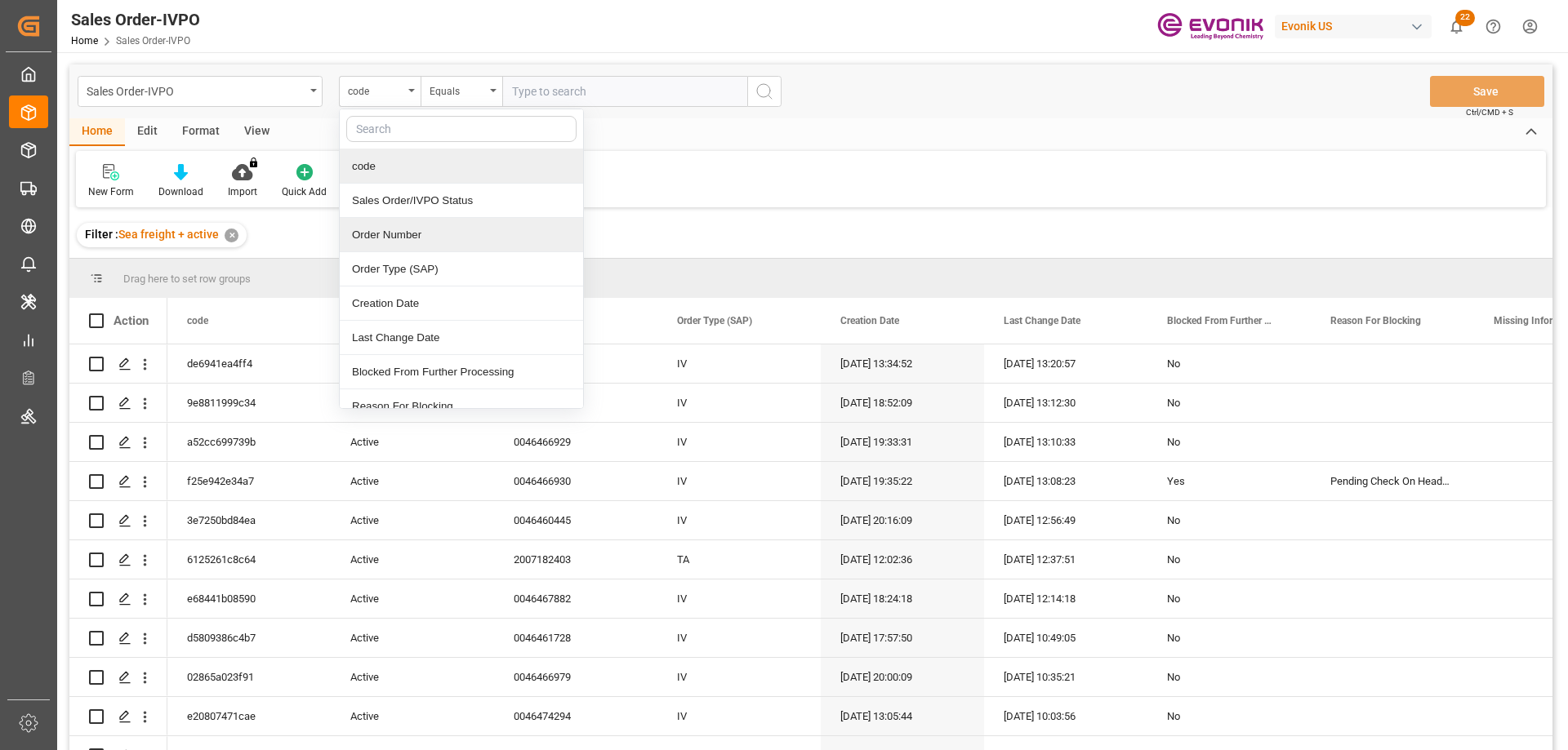
click at [429, 232] on div "Order Number" at bounding box center [460, 235] width 243 height 34
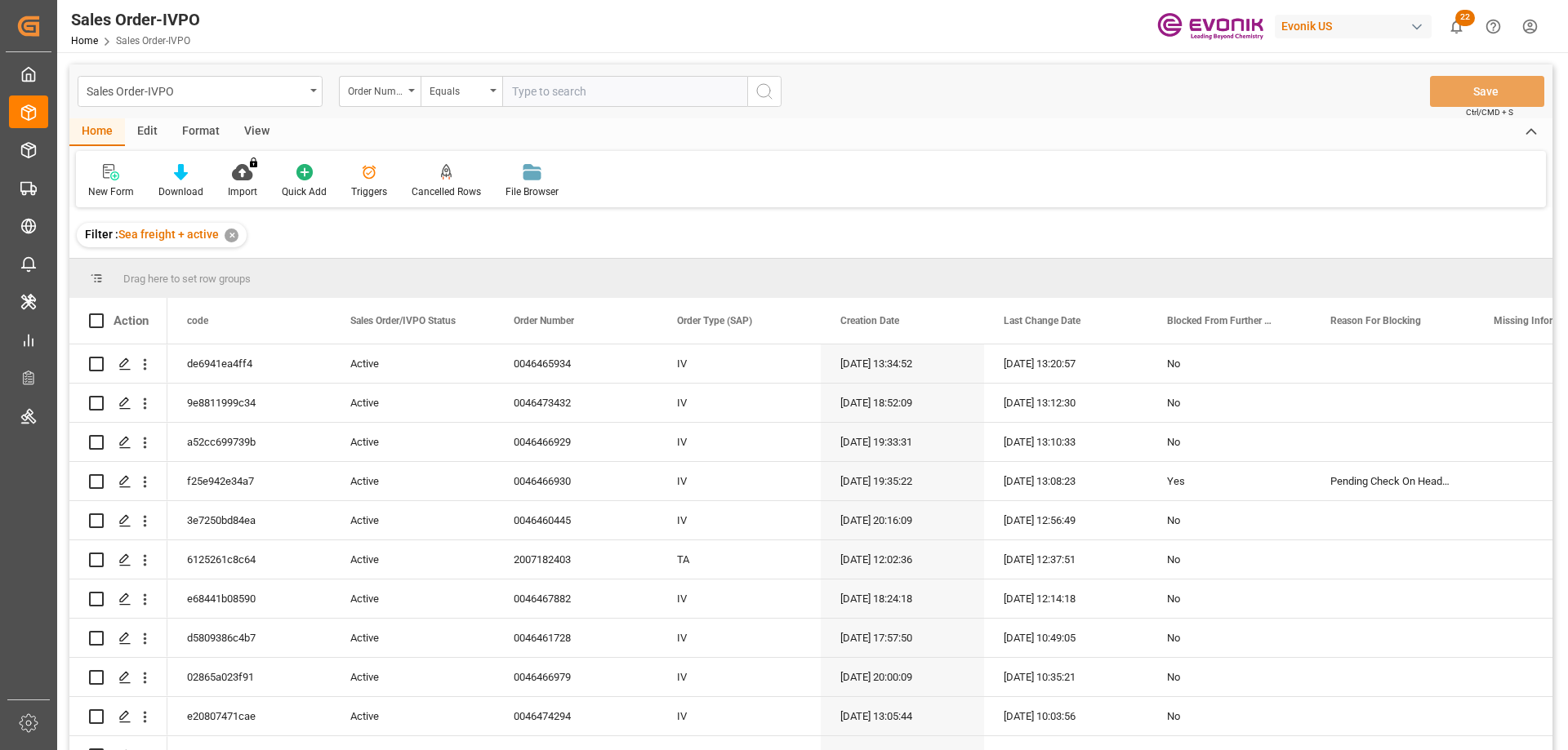
click at [580, 97] on input "text" at bounding box center [624, 91] width 245 height 31
paste input "0046467175"
type input "0046467175"
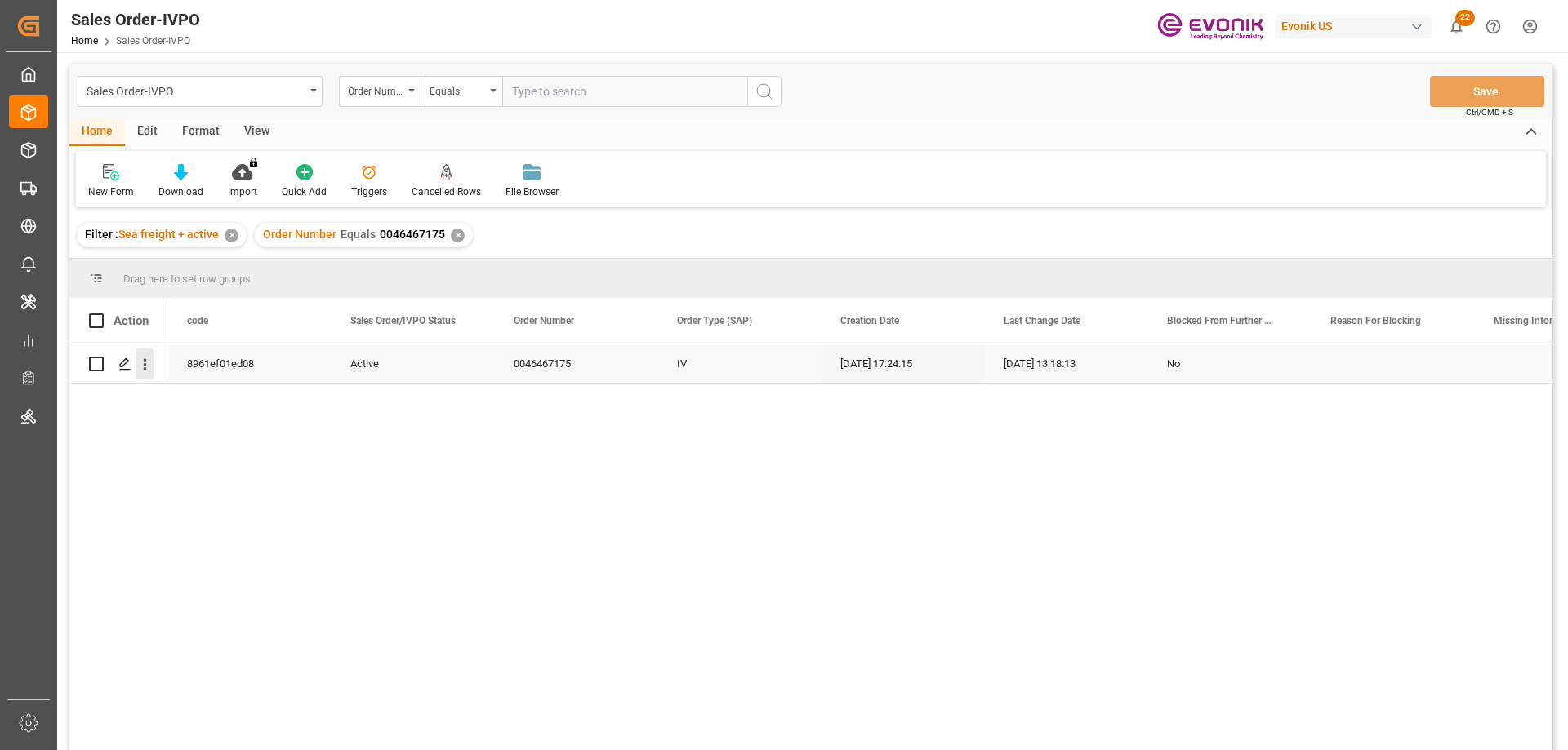
click at [146, 370] on icon "open menu" at bounding box center [145, 365] width 3 height 11
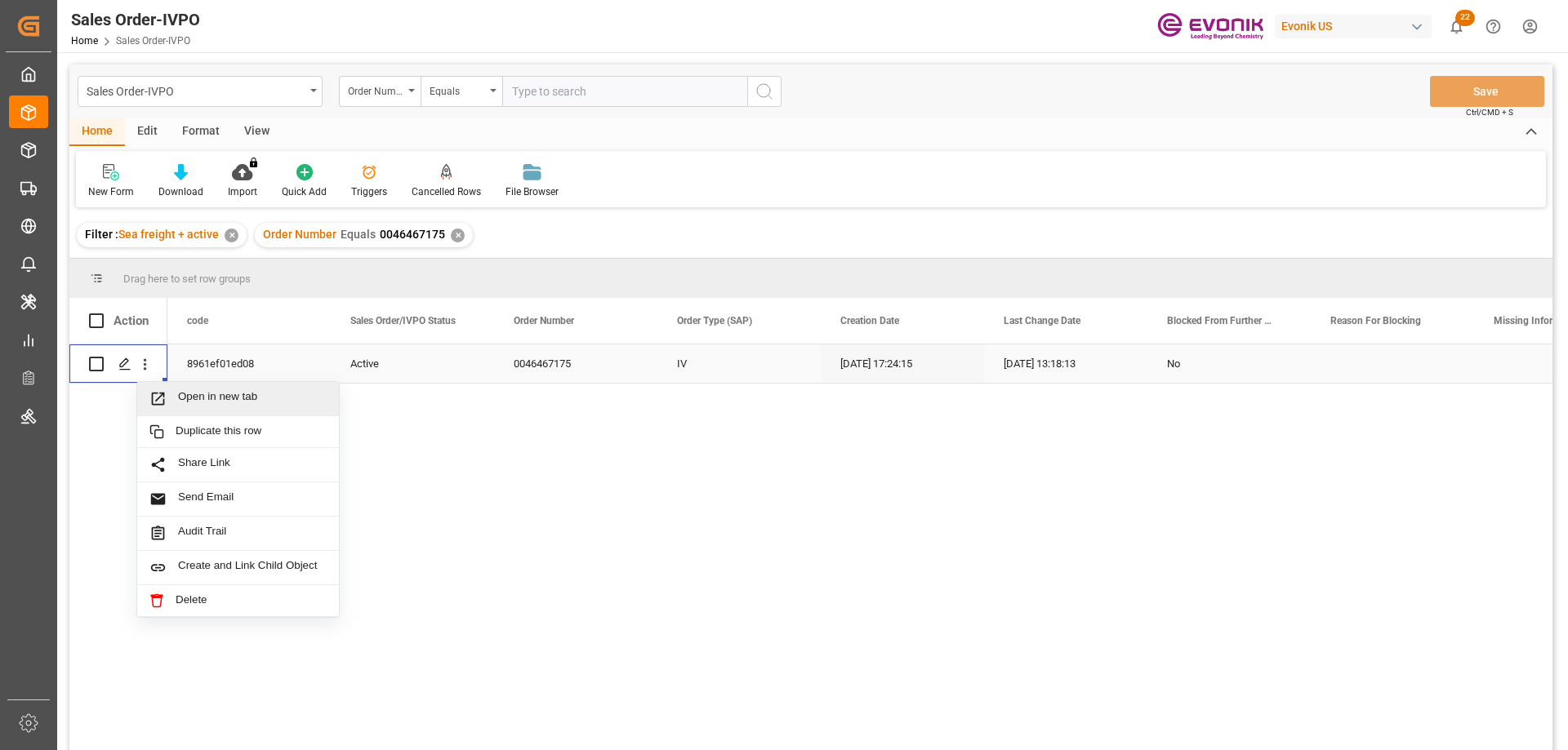
click at [198, 397] on span "Open in new tab" at bounding box center [253, 399] width 149 height 17
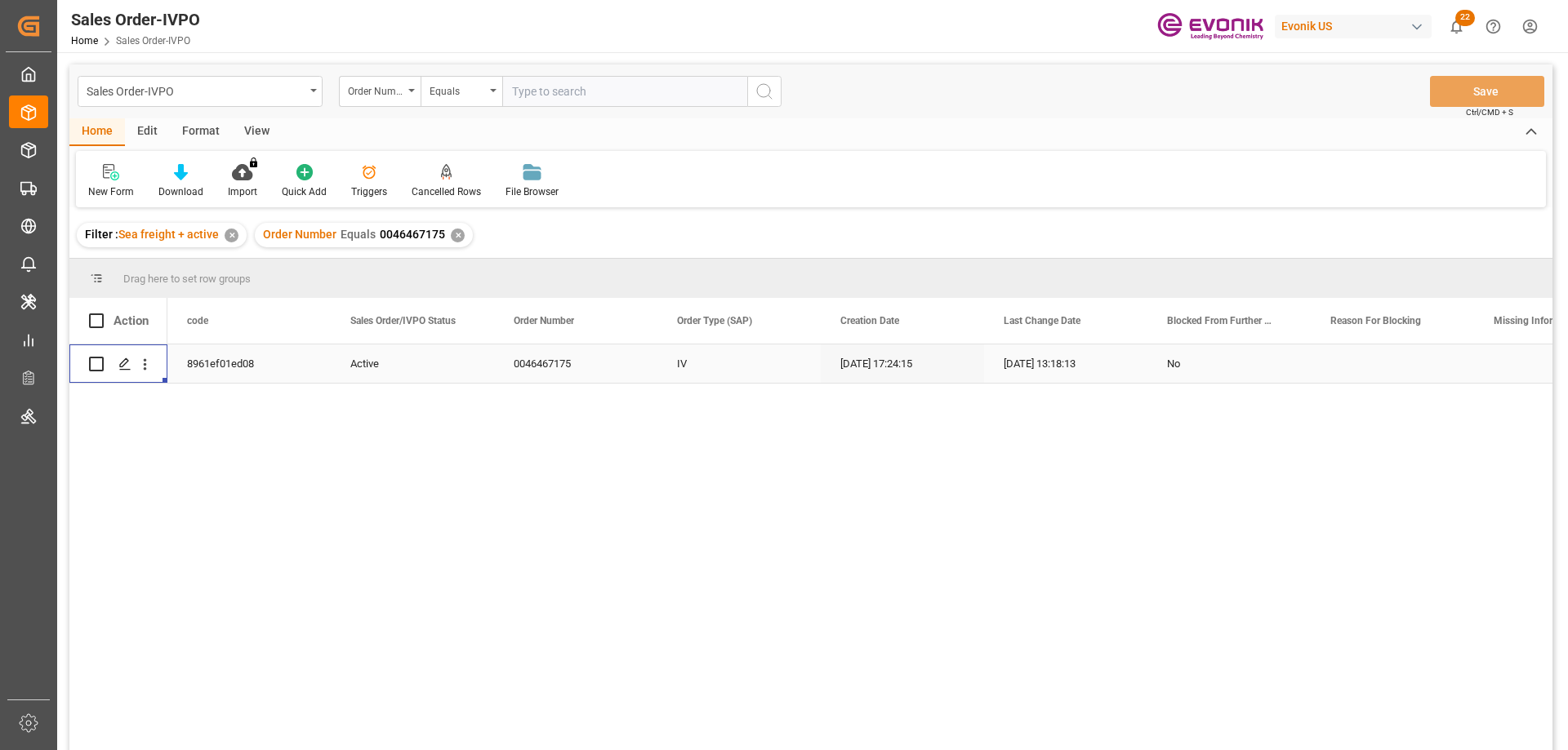
scroll to position [0, 1202]
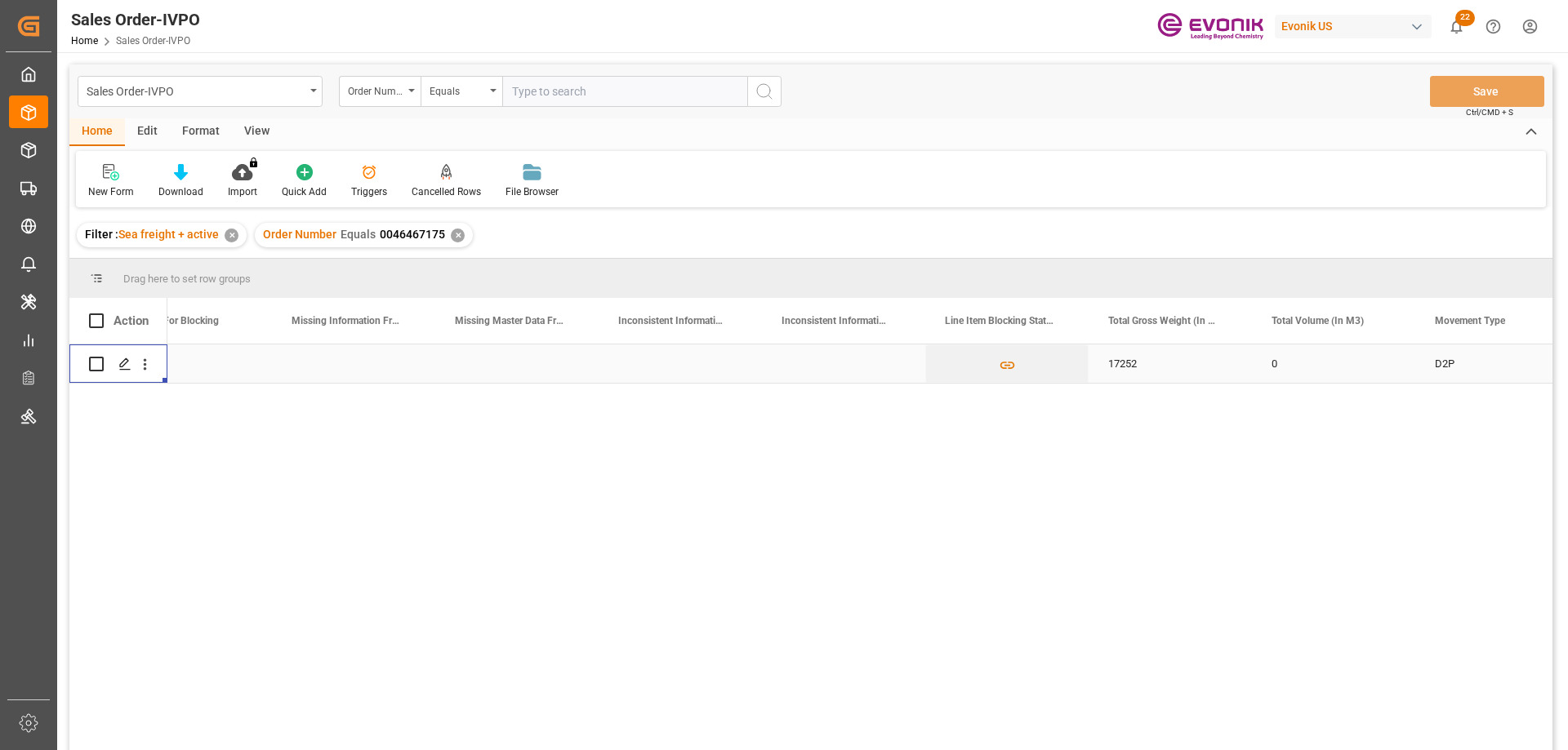
click at [547, 103] on input "text" at bounding box center [624, 91] width 245 height 31
paste input "0046448371"
type input "0046448371"
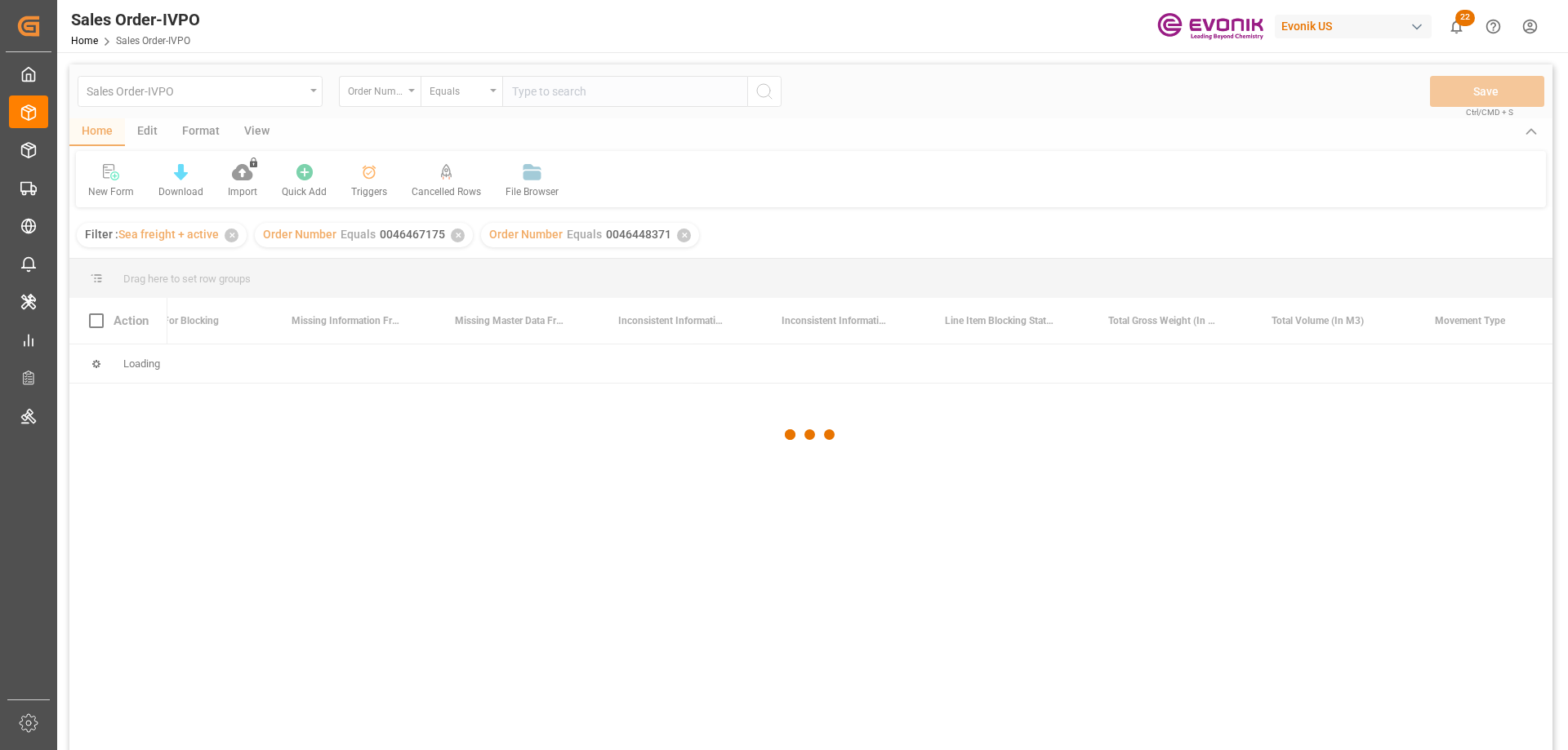
click at [454, 233] on div at bounding box center [811, 435] width 1483 height 740
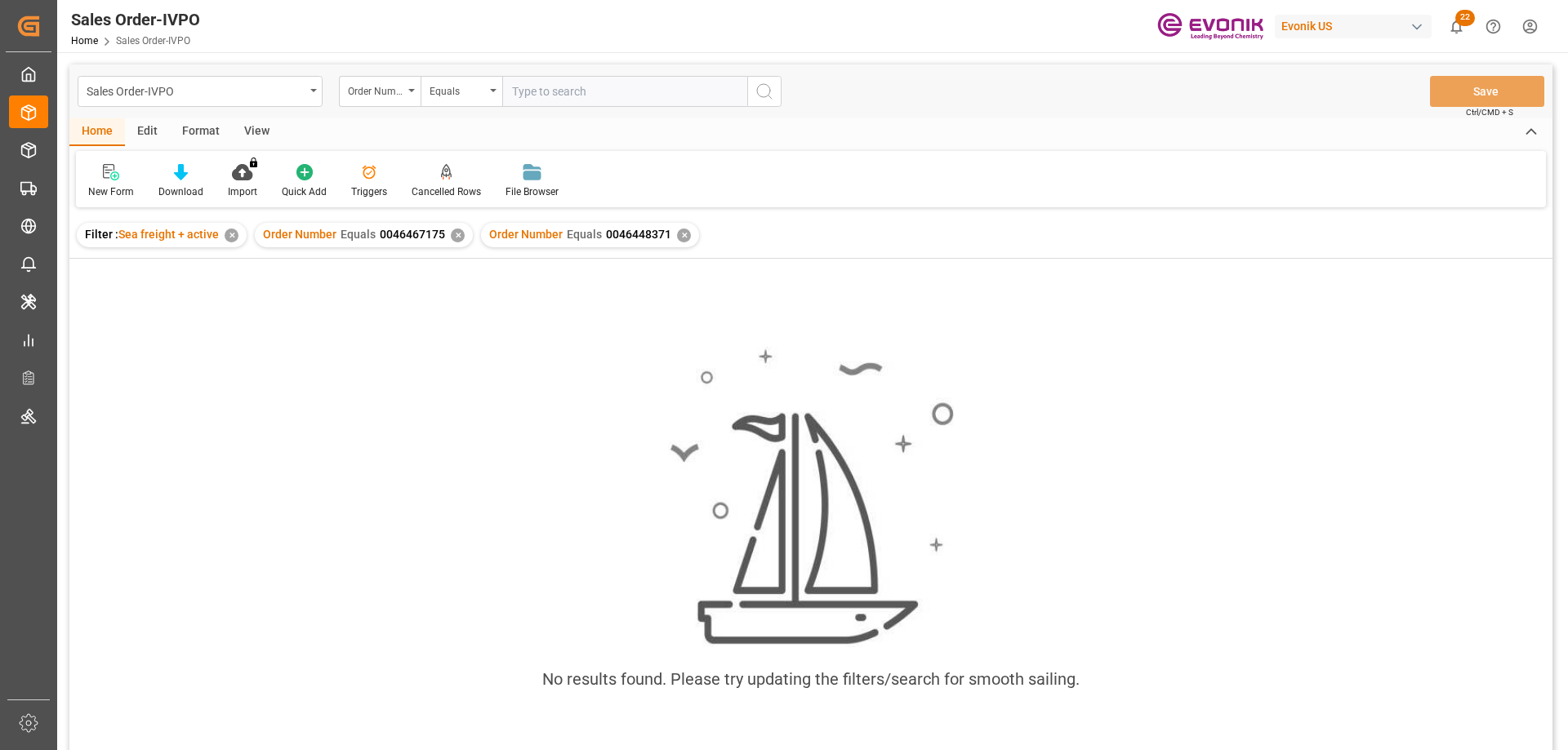
click at [447, 236] on div "Order Number Equals 0046467175 ✕" at bounding box center [363, 235] width 218 height 25
click at [451, 235] on div "✕" at bounding box center [458, 235] width 14 height 14
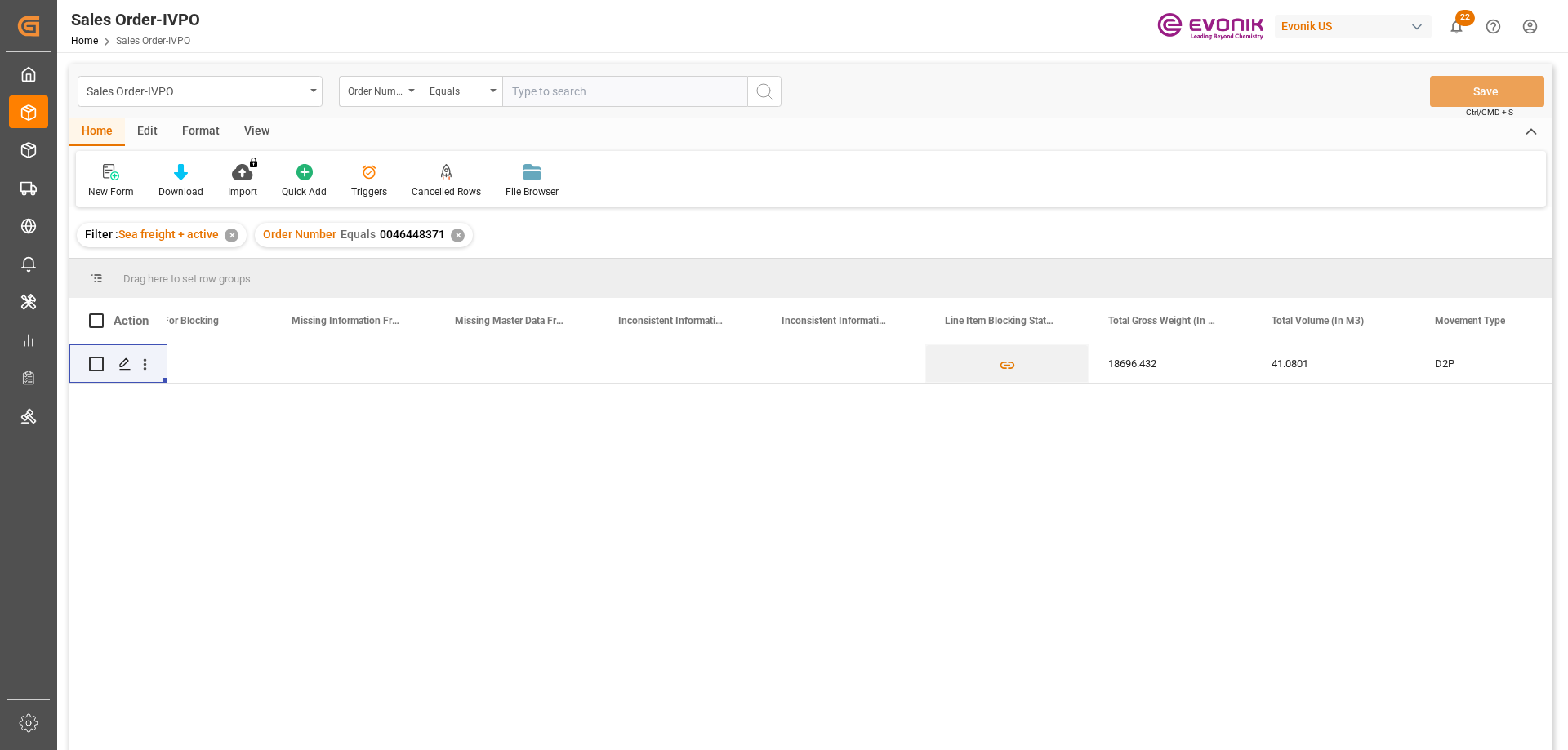
click at [276, 499] on div "No 18696.432 41.0801 D2P 45" at bounding box center [860, 553] width 1385 height 416
click at [236, 362] on div "Press SPACE to select this row." at bounding box center [190, 364] width 163 height 38
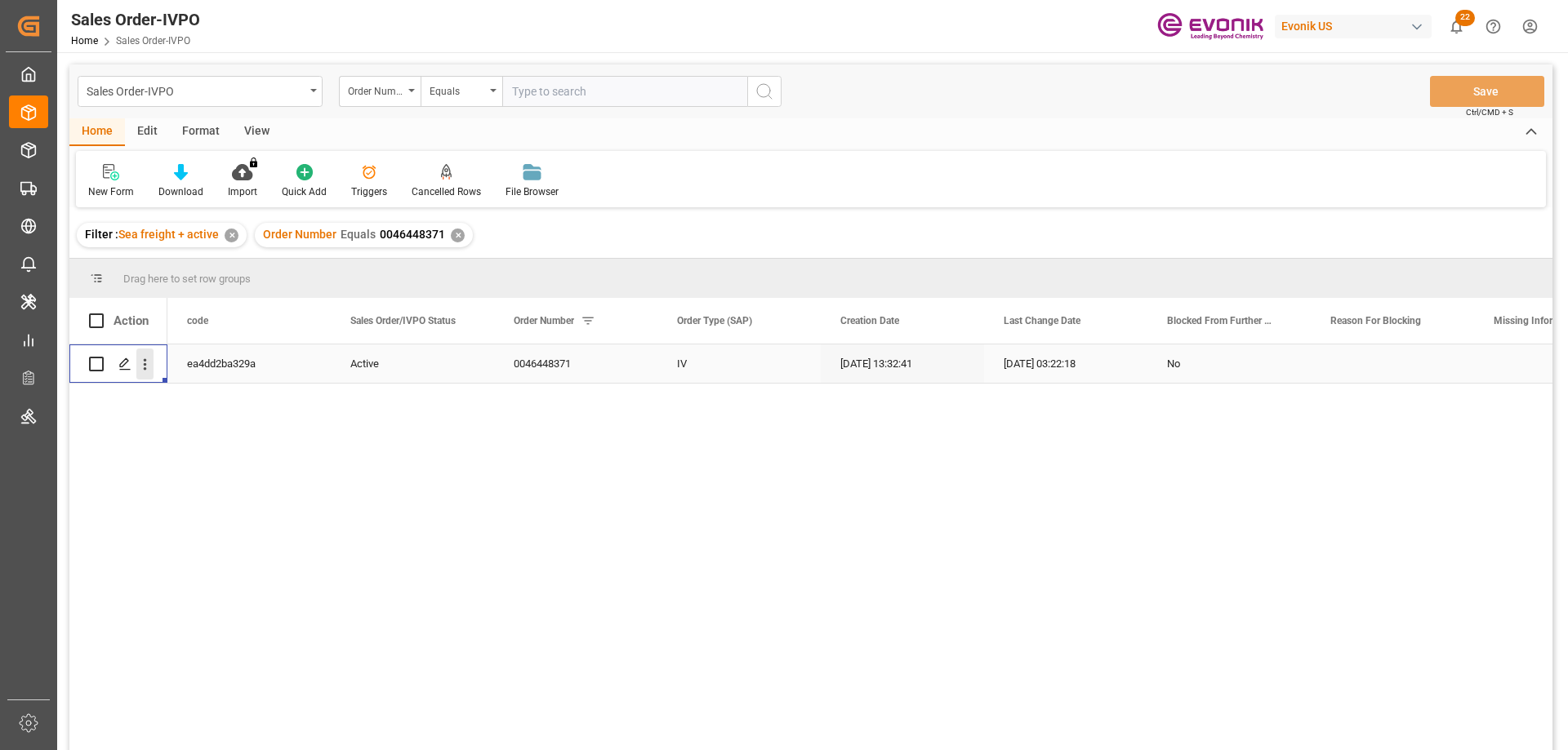
click at [144, 356] on icon "open menu" at bounding box center [145, 365] width 17 height 17
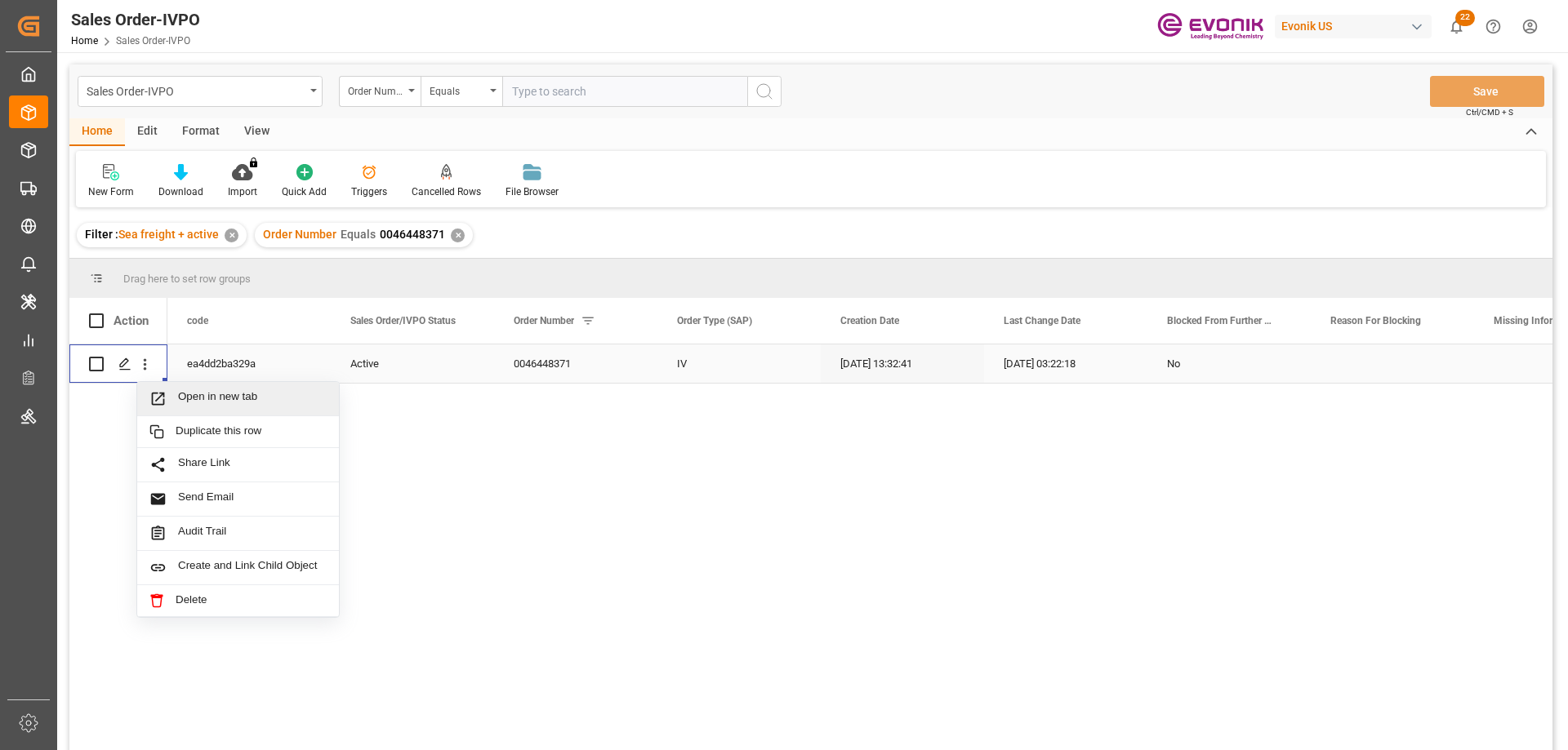
click at [209, 395] on span "Open in new tab" at bounding box center [253, 399] width 149 height 17
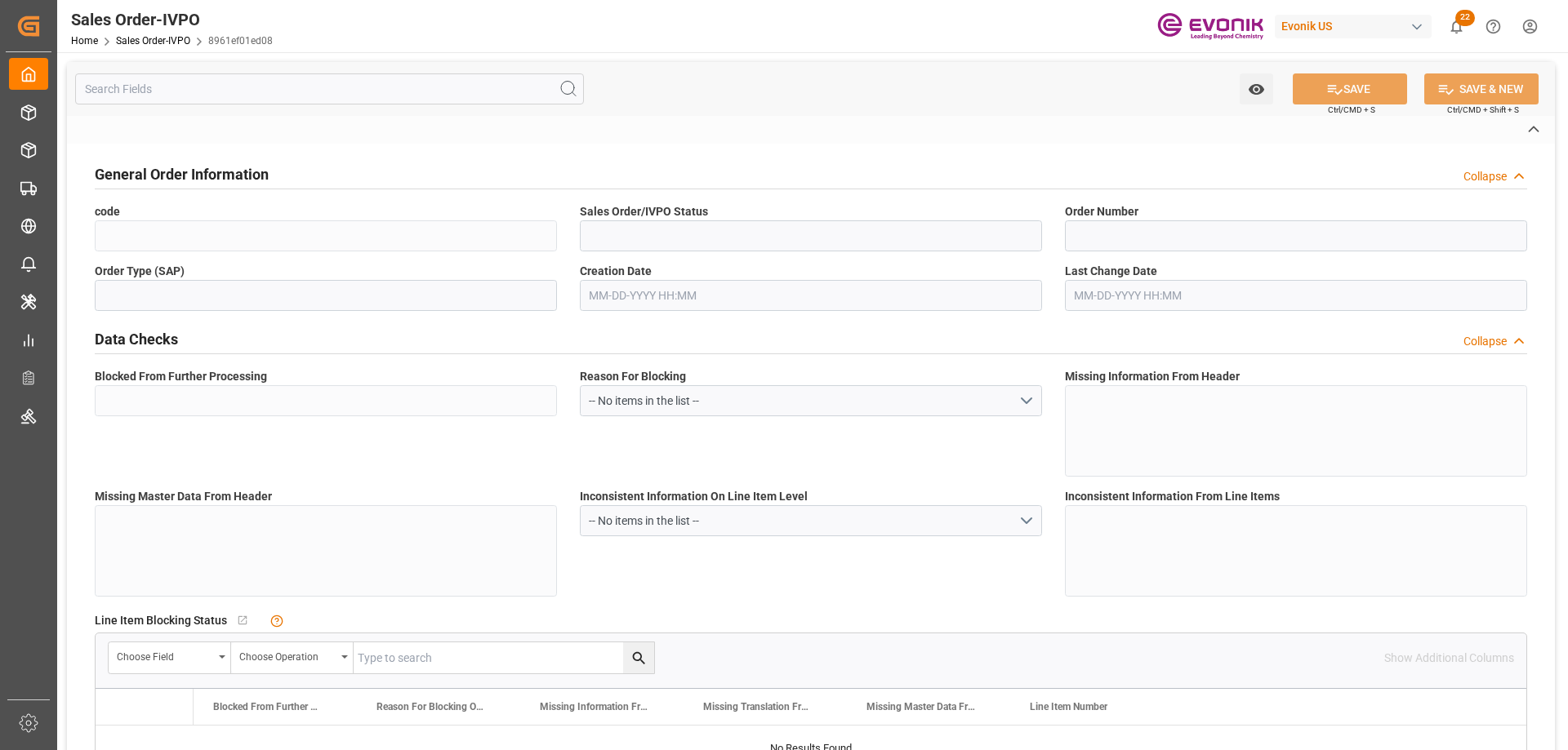
type input "8961ef01ed08"
type input "Active"
type input "0046467175"
type input "IV"
type input "No"
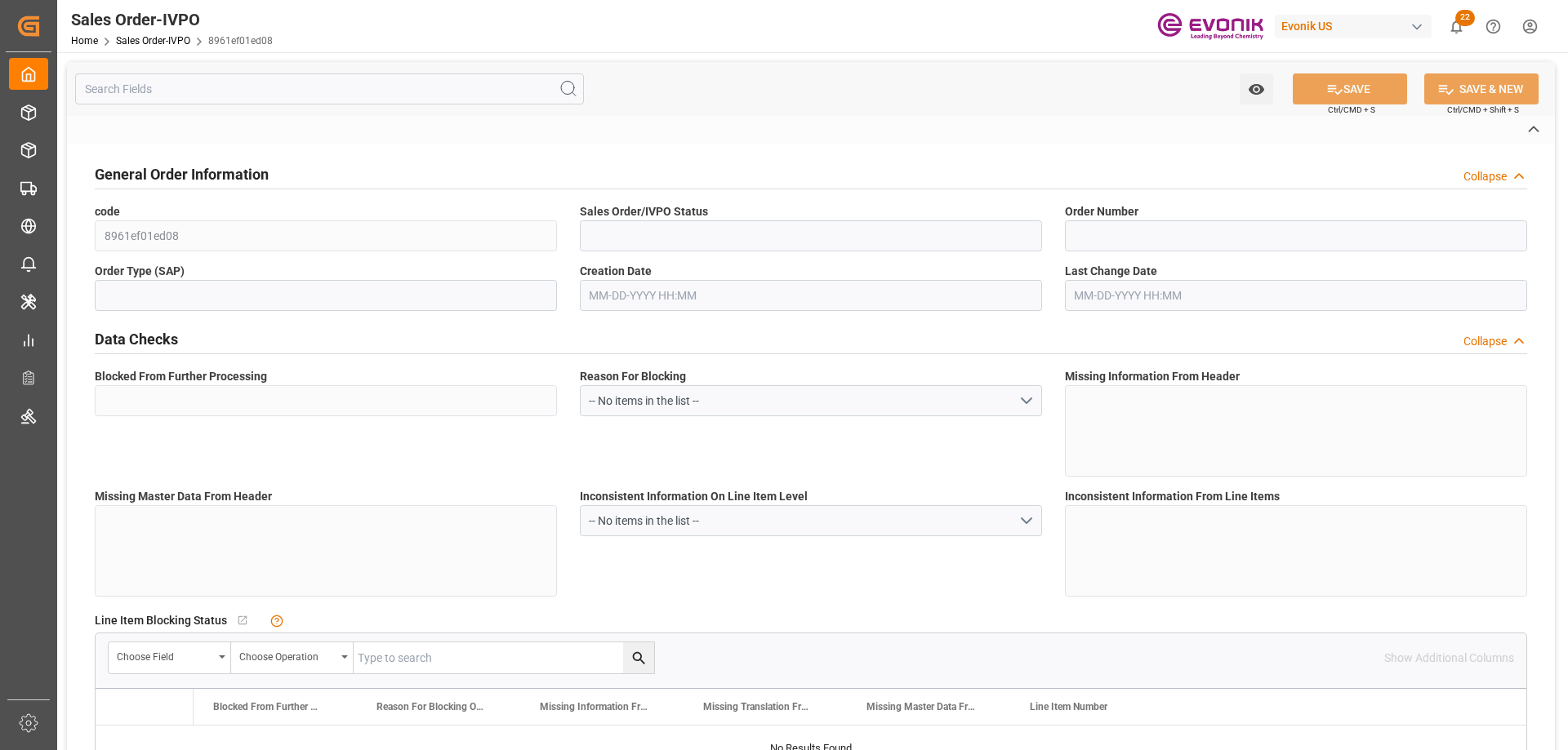
type input "D2P"
type input "45"
type input "FCL"
type input "0024"
type input "20TANK"
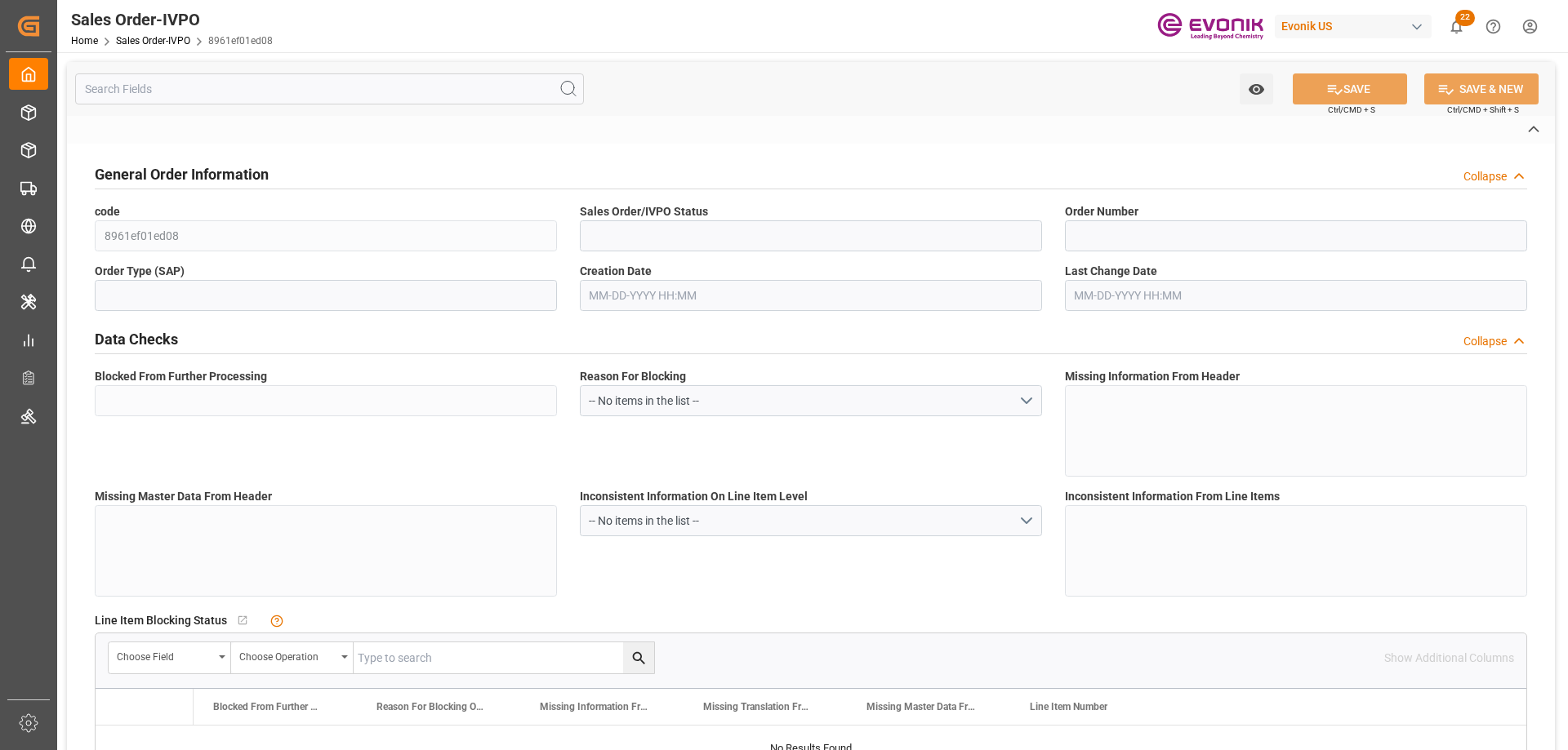
type textarea "Operator's Own Tank"
type input "0046467175"
type input "65"
type input "SP AL Monomers"
type input "Specialty Additives"
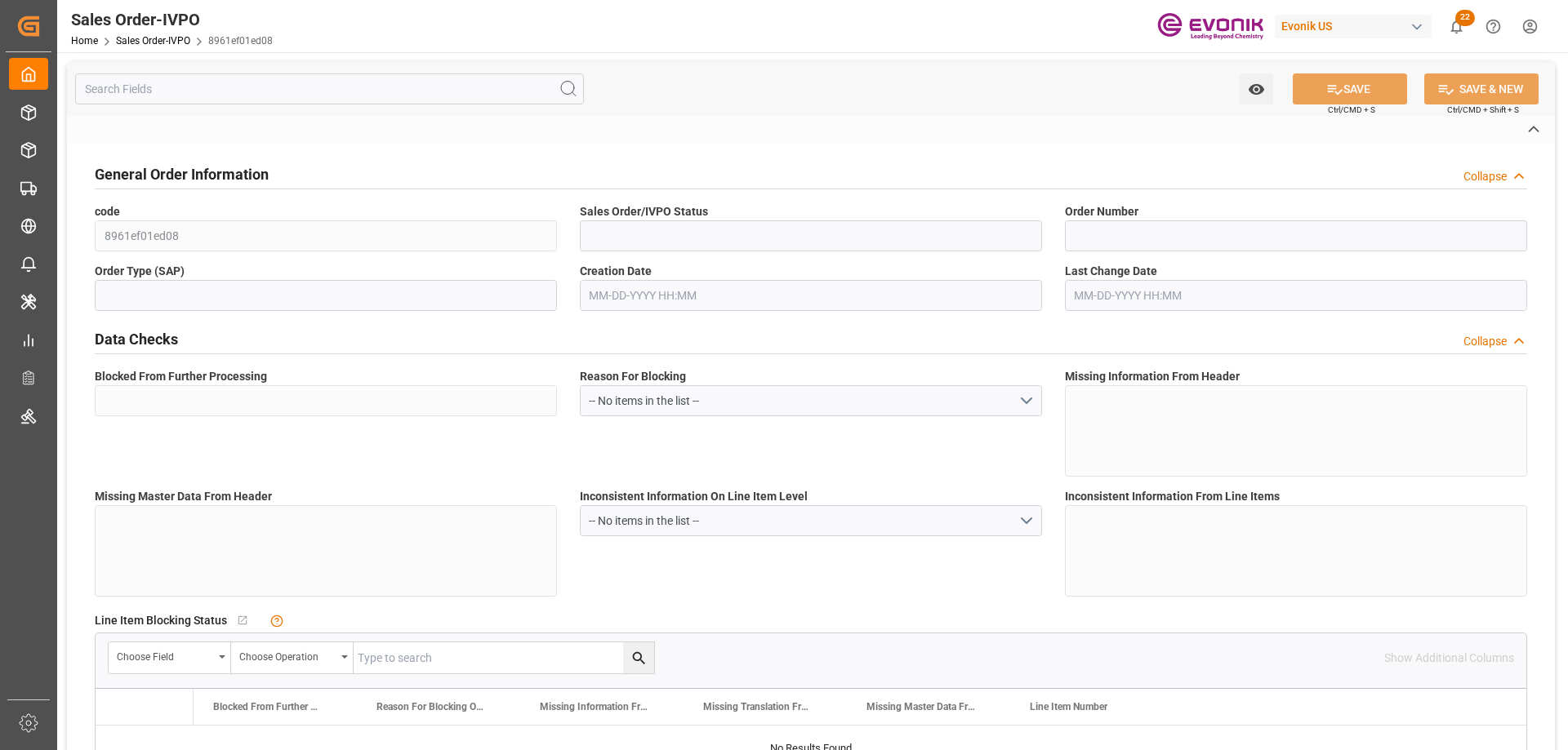
type input "CIF"
type input "Worms"
type input "[GEOGRAPHIC_DATA]"
type input "+49 6181 59-2757"
type input "sophia.bleifuss@evonik.com, andreas.bachmann@evonik.com"
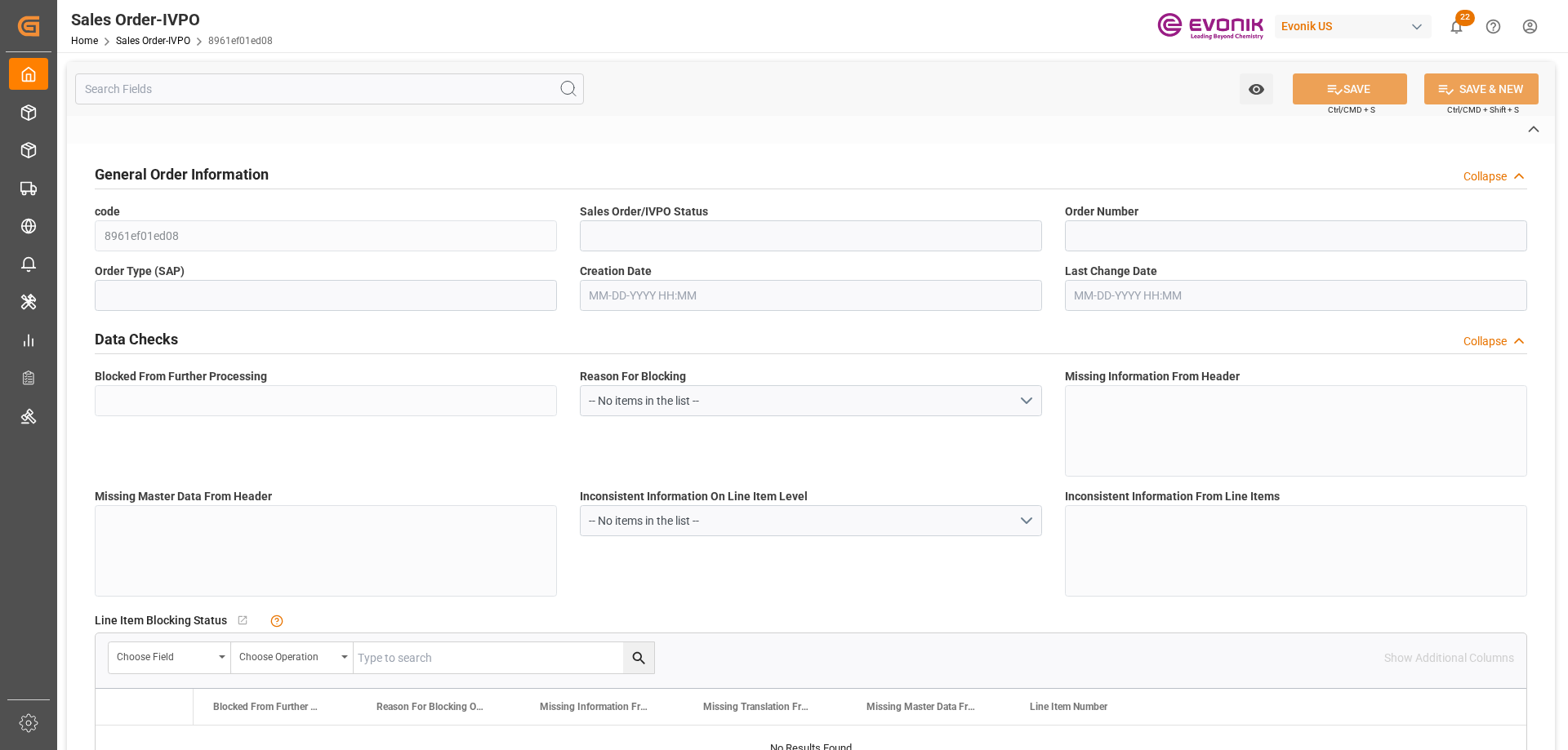
type textarea "Not required"
type textarea "Reseller"
type input "DE"
type input "Done"
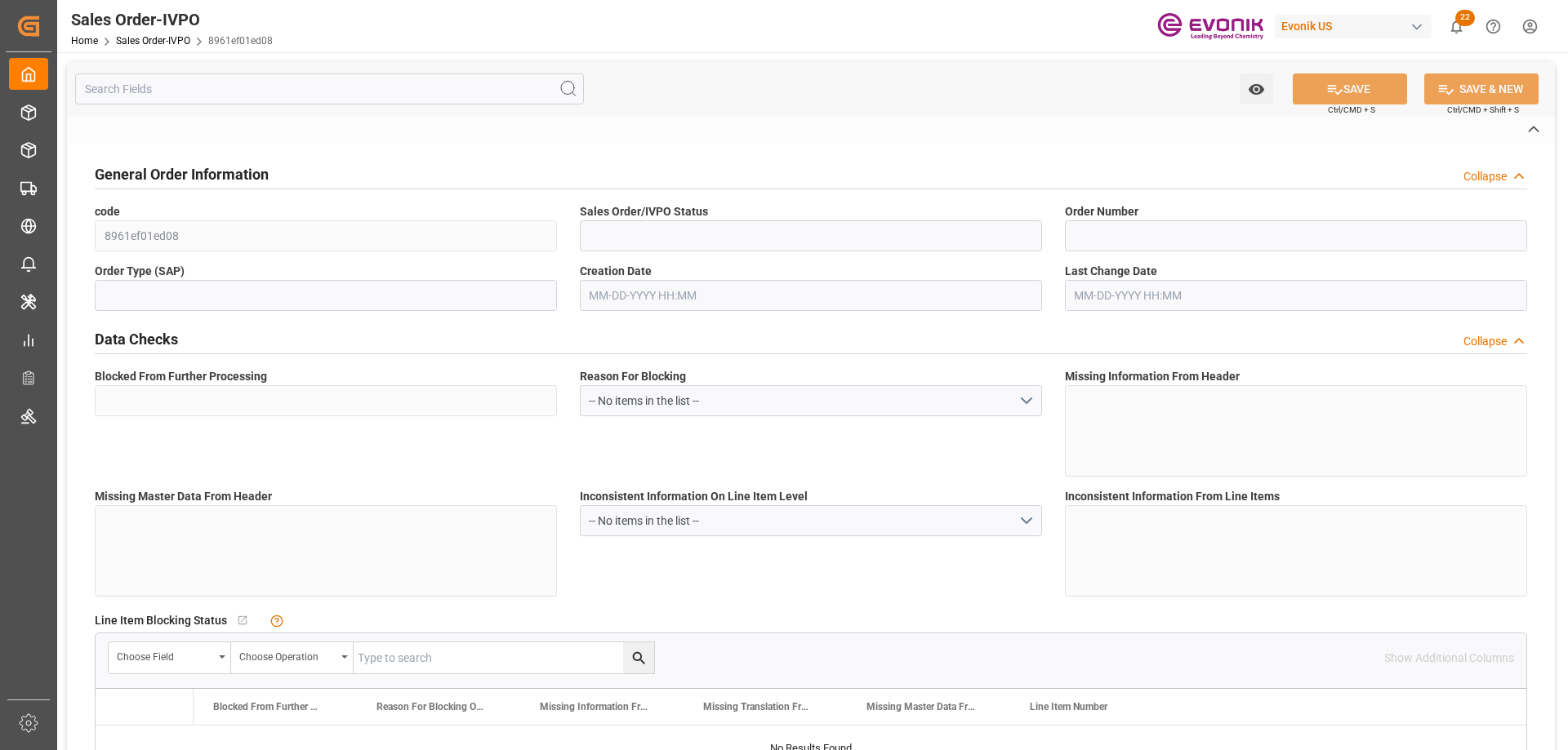
type input "20TANK"
type input "Done"
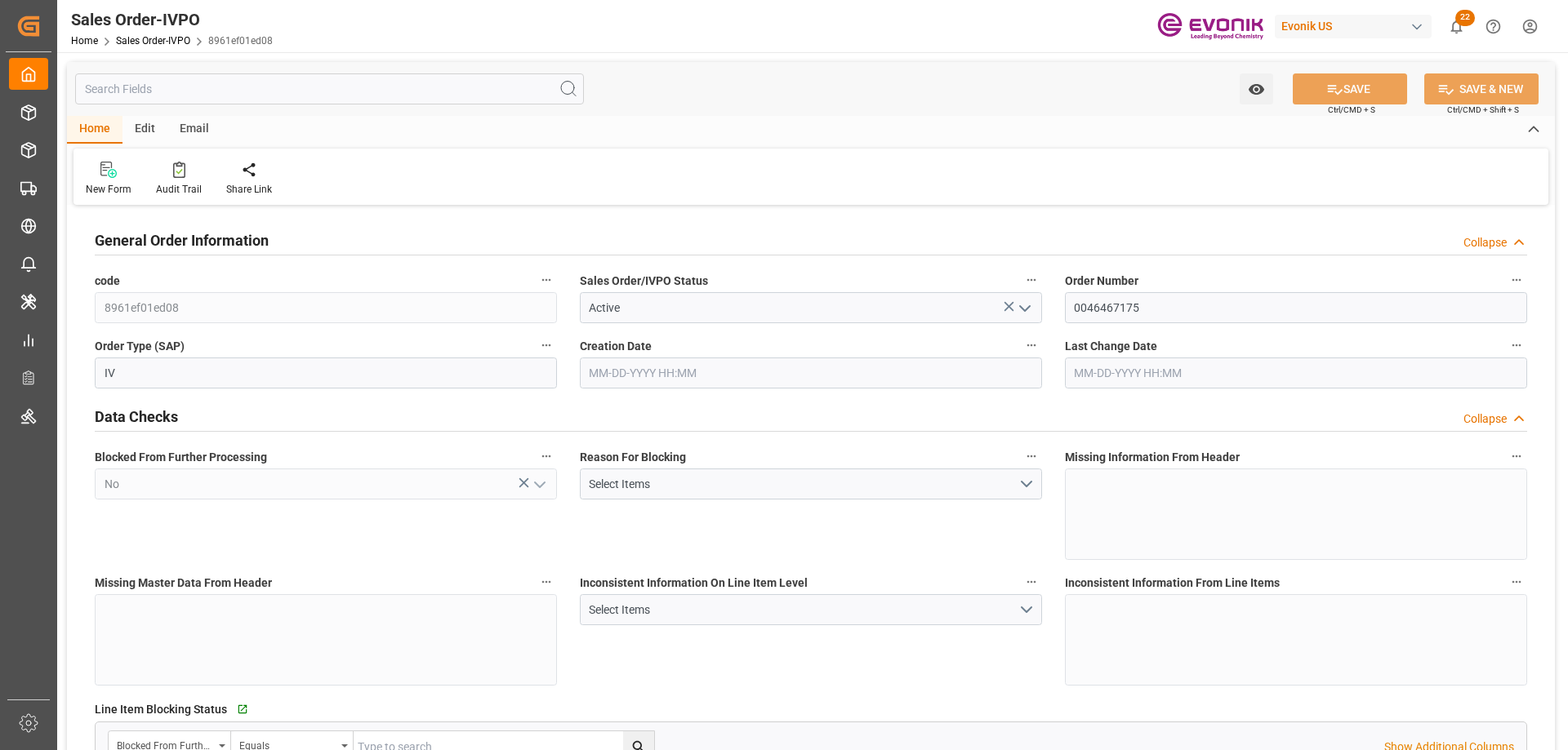
type input "NLRTM"
type input "0"
type input "1"
type input "2"
type input "17252"
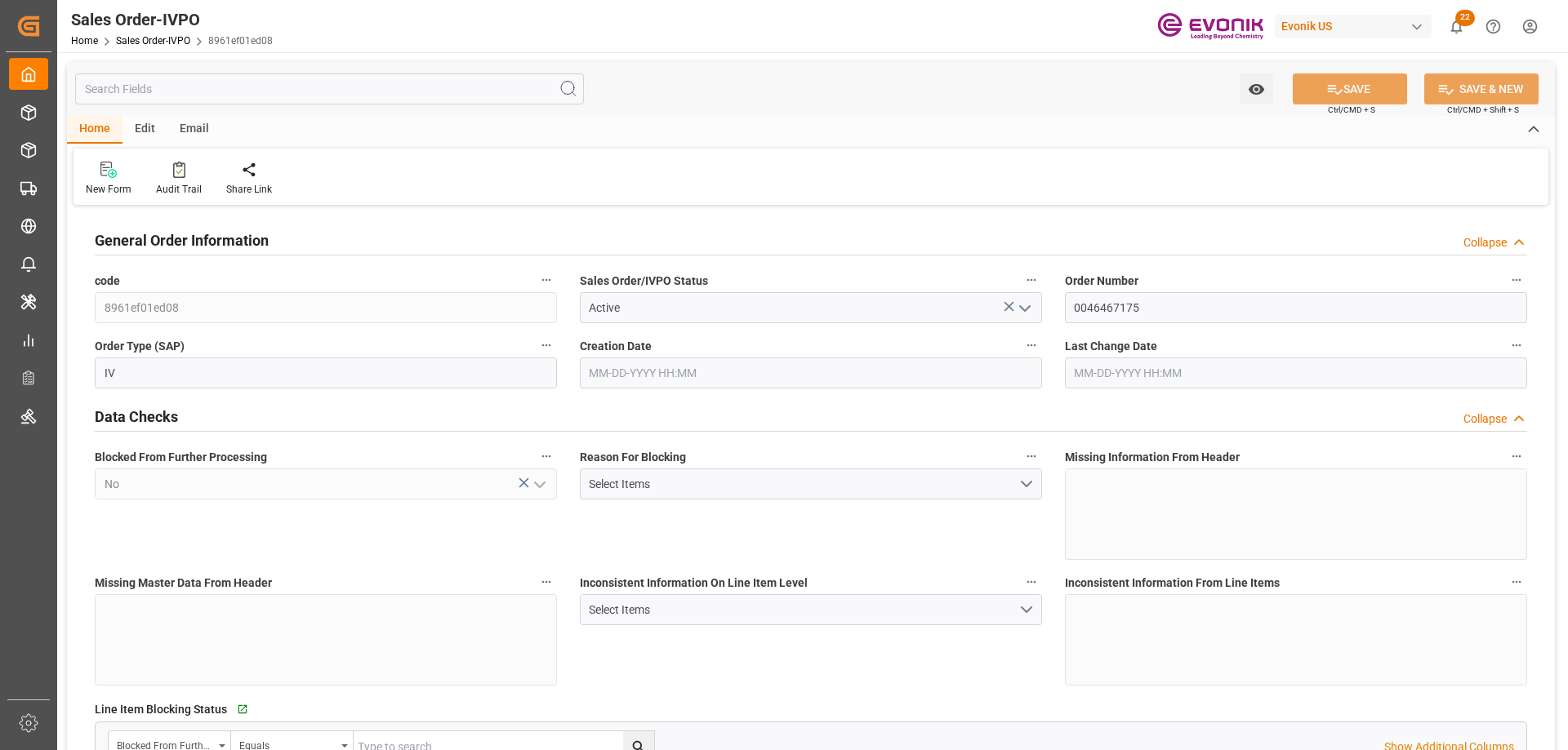
type input "0"
type input "17000"
type input "30"
type input "08-06-2025 17:24"
type input "09-10-2025 13:18"
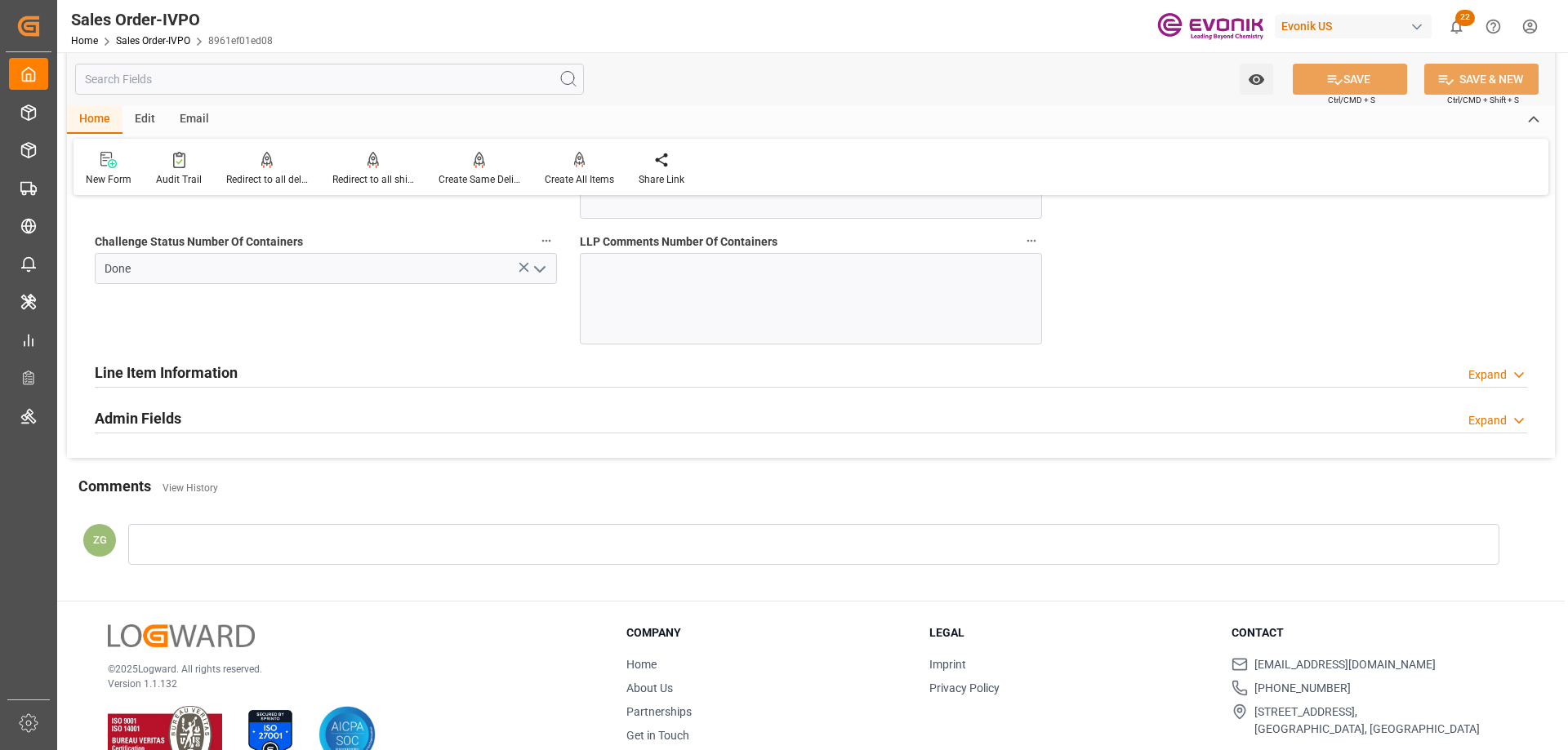
scroll to position [3021, 0]
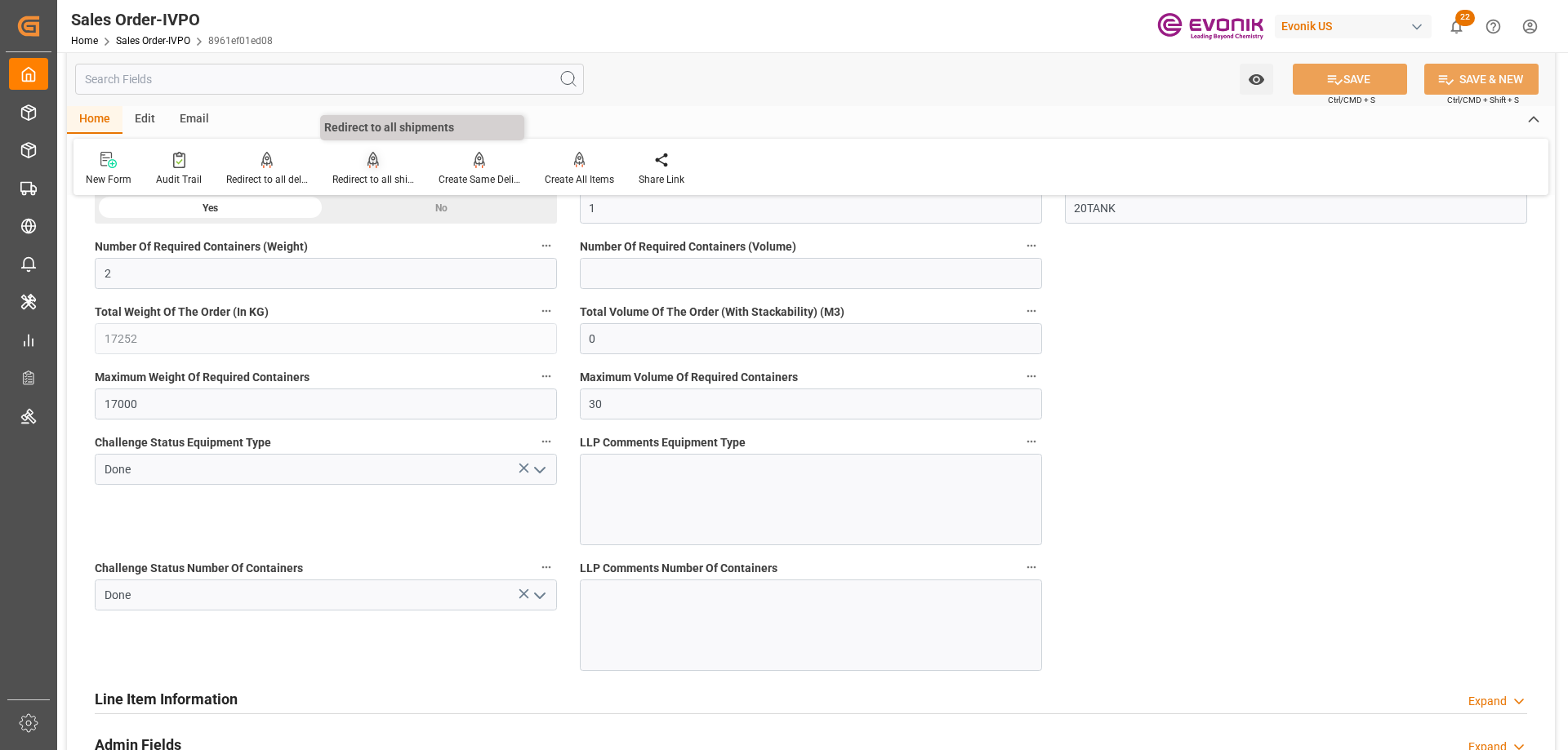
click at [353, 183] on div "Redirect to all shipments" at bounding box center [374, 179] width 82 height 14
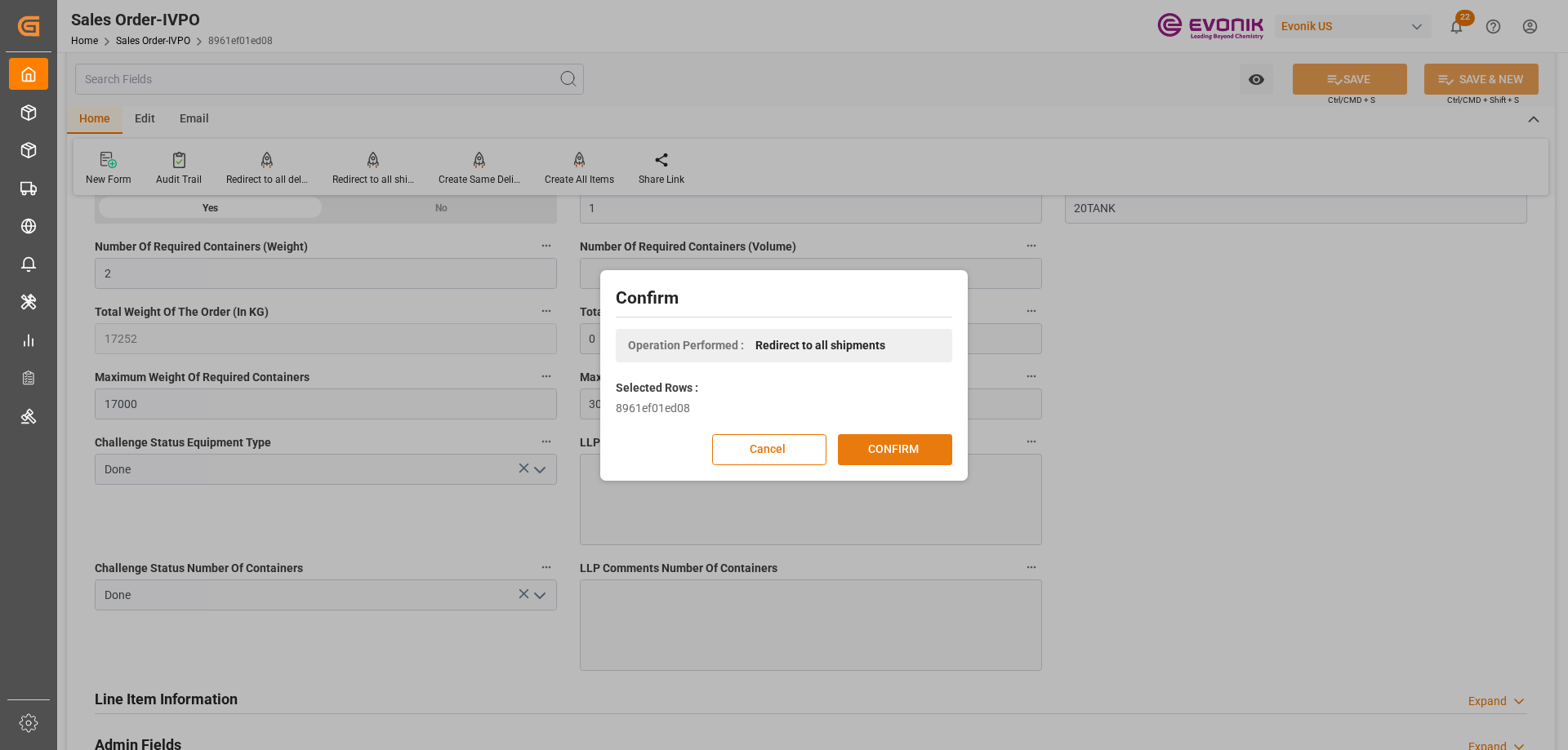
click at [880, 447] on button "CONFIRM" at bounding box center [895, 450] width 114 height 31
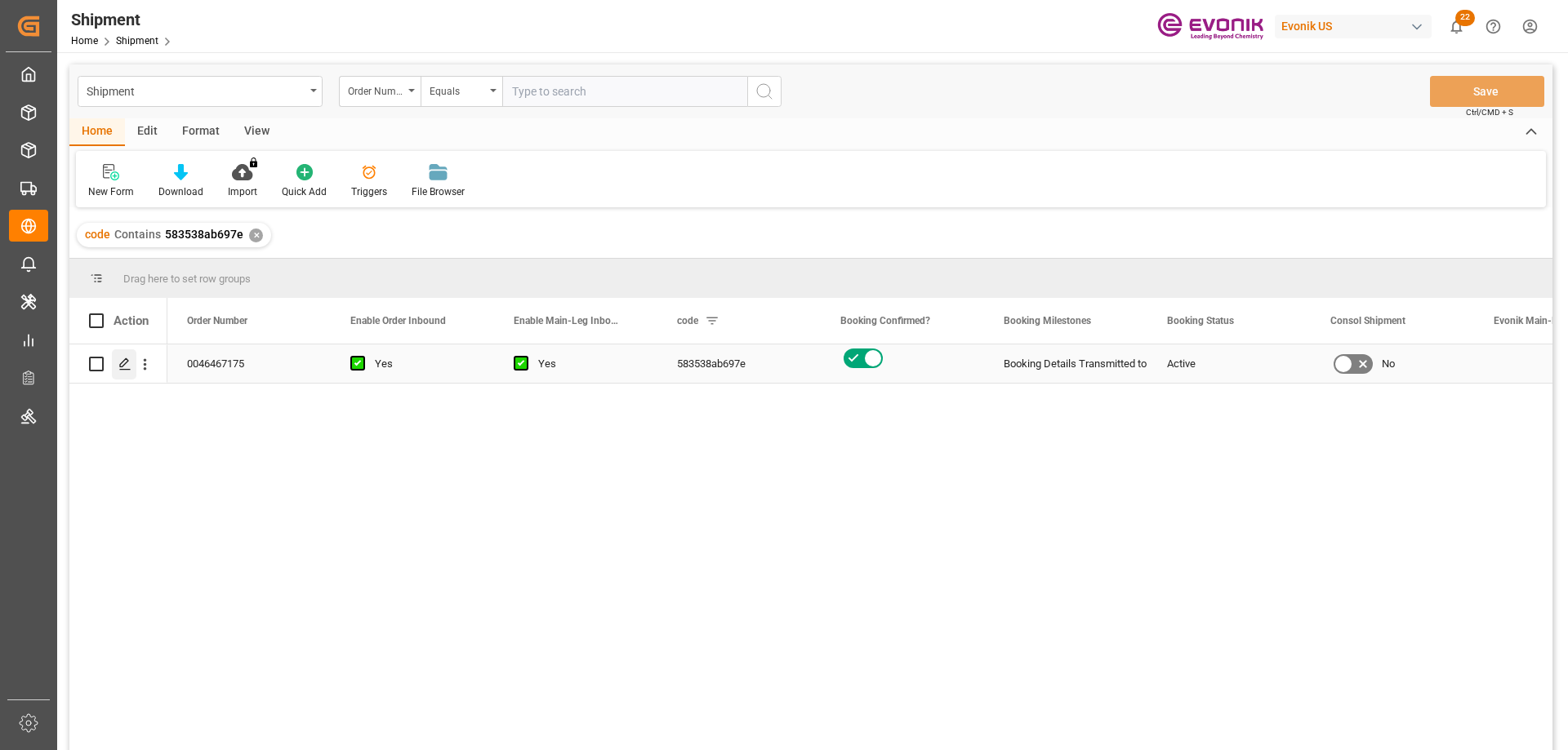
click at [126, 367] on icon "Press SPACE to select this row." at bounding box center [125, 364] width 13 height 13
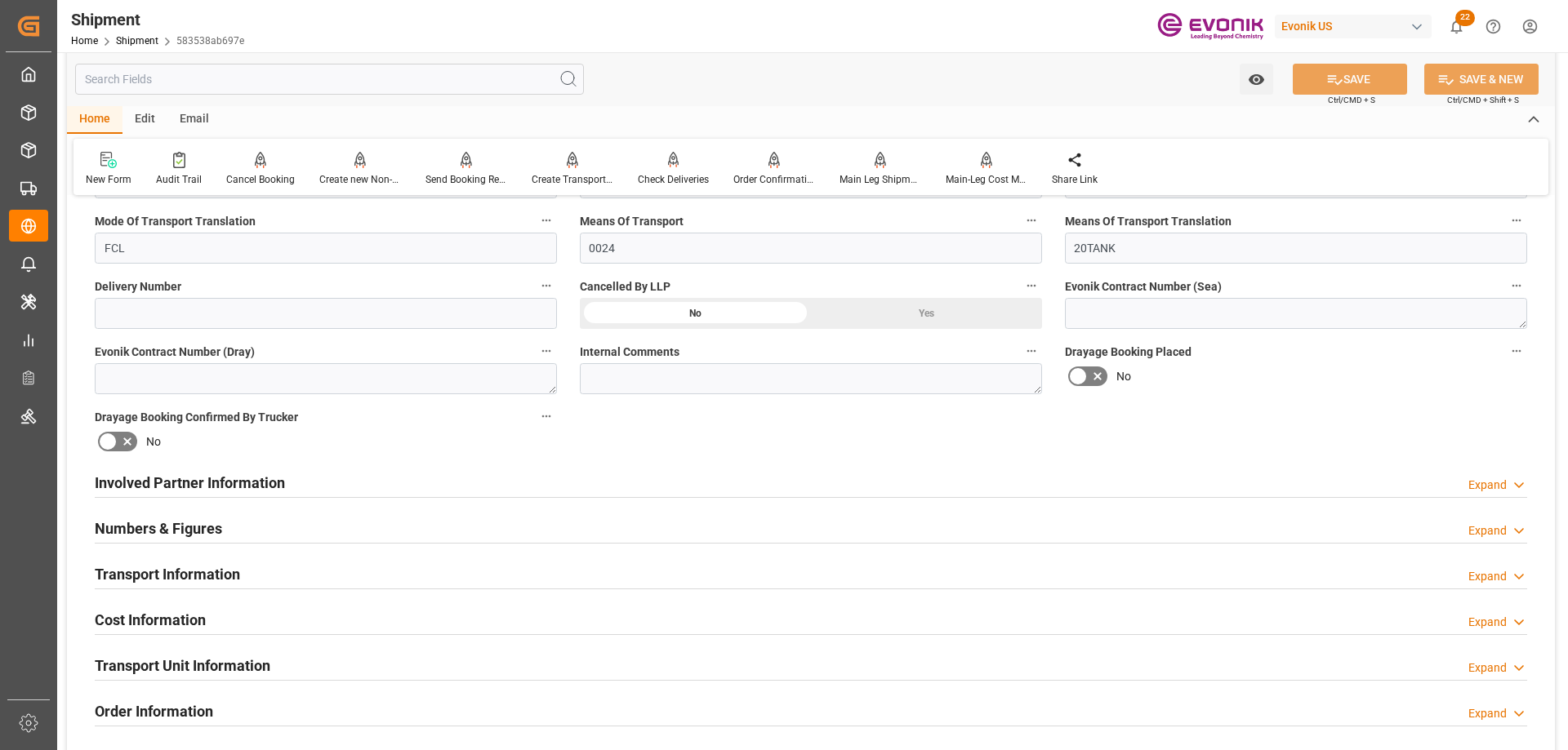
scroll to position [1307, 0]
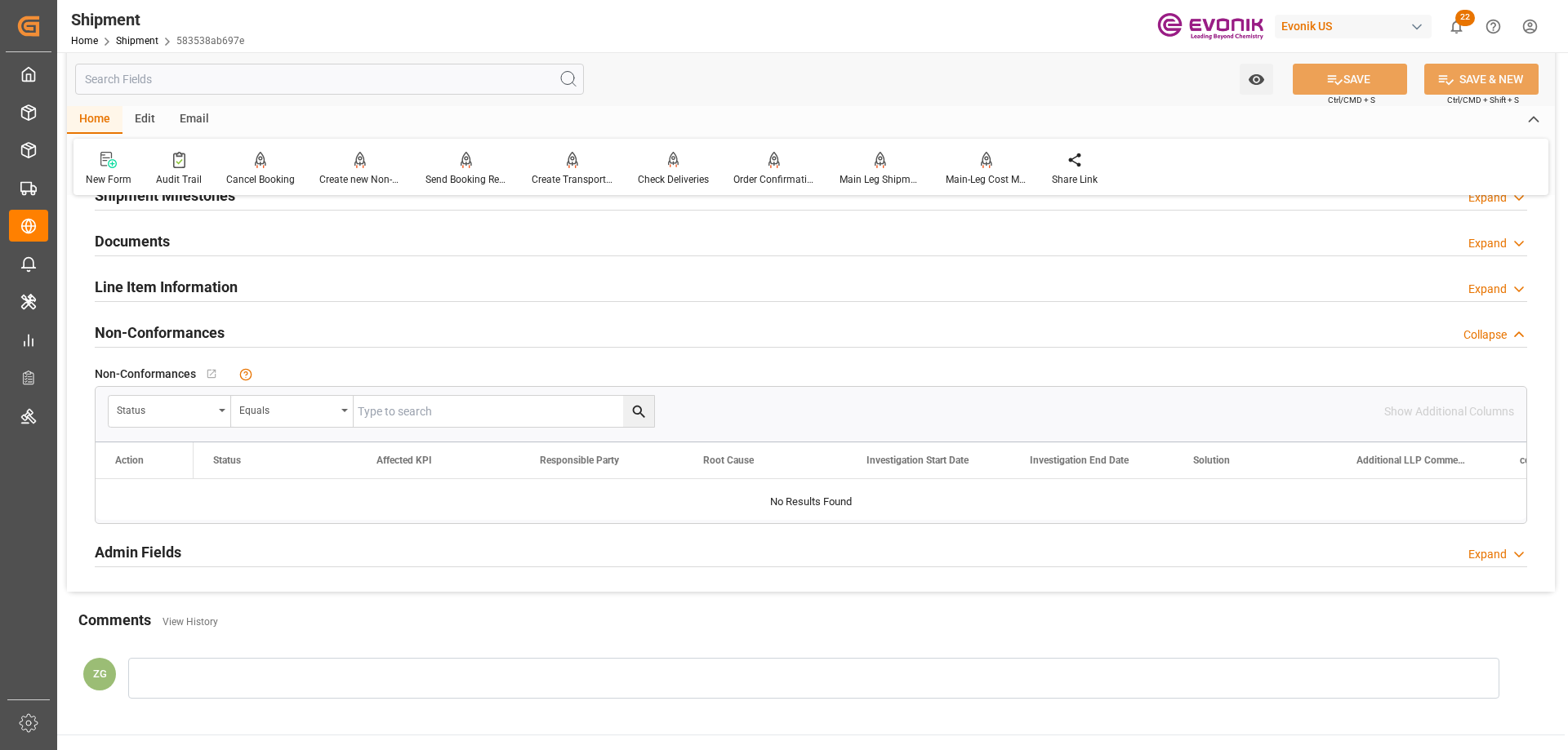
click at [150, 286] on h2 "Line Item Information" at bounding box center [166, 287] width 143 height 22
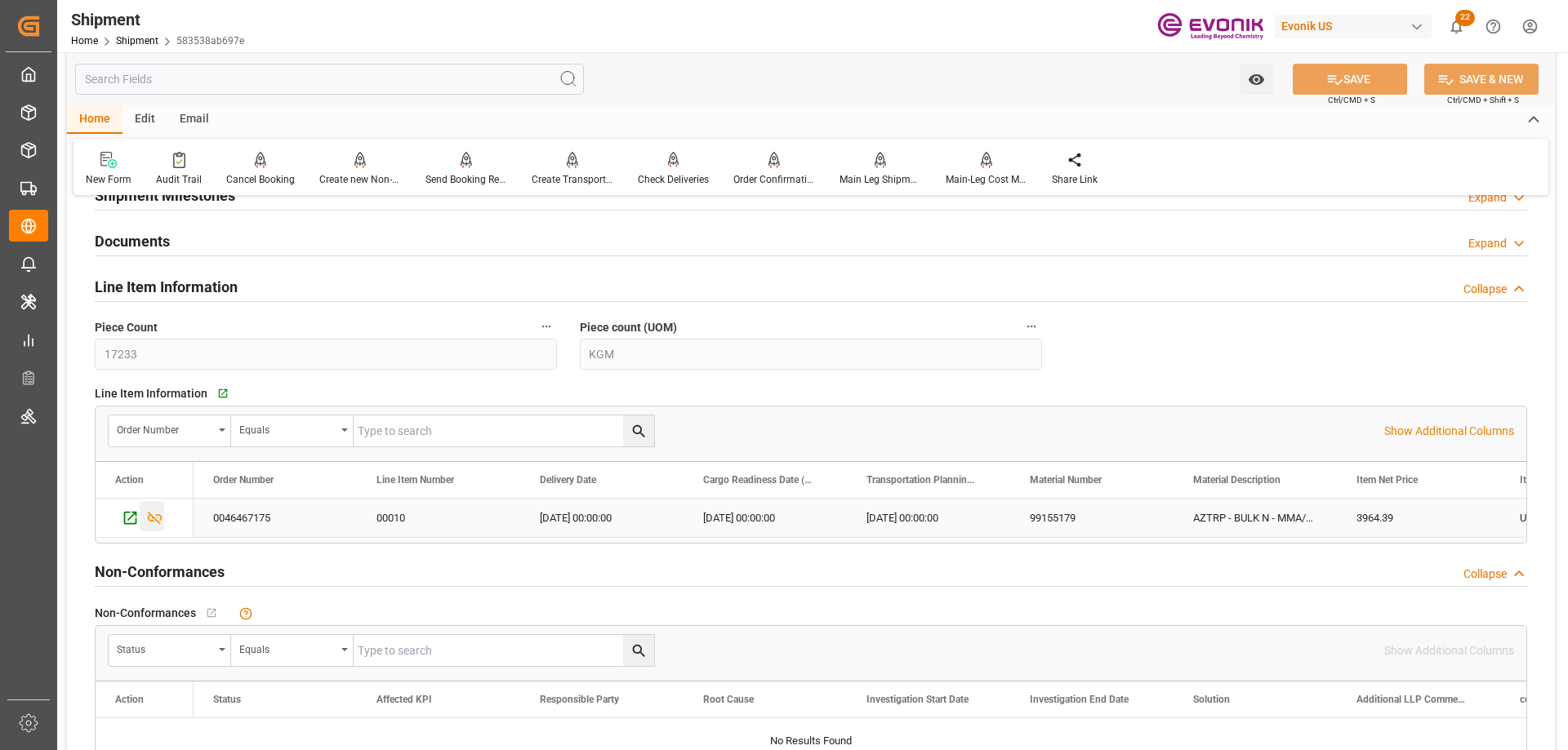
click at [156, 511] on icon "Press SPACE to select this row." at bounding box center [154, 518] width 17 height 17
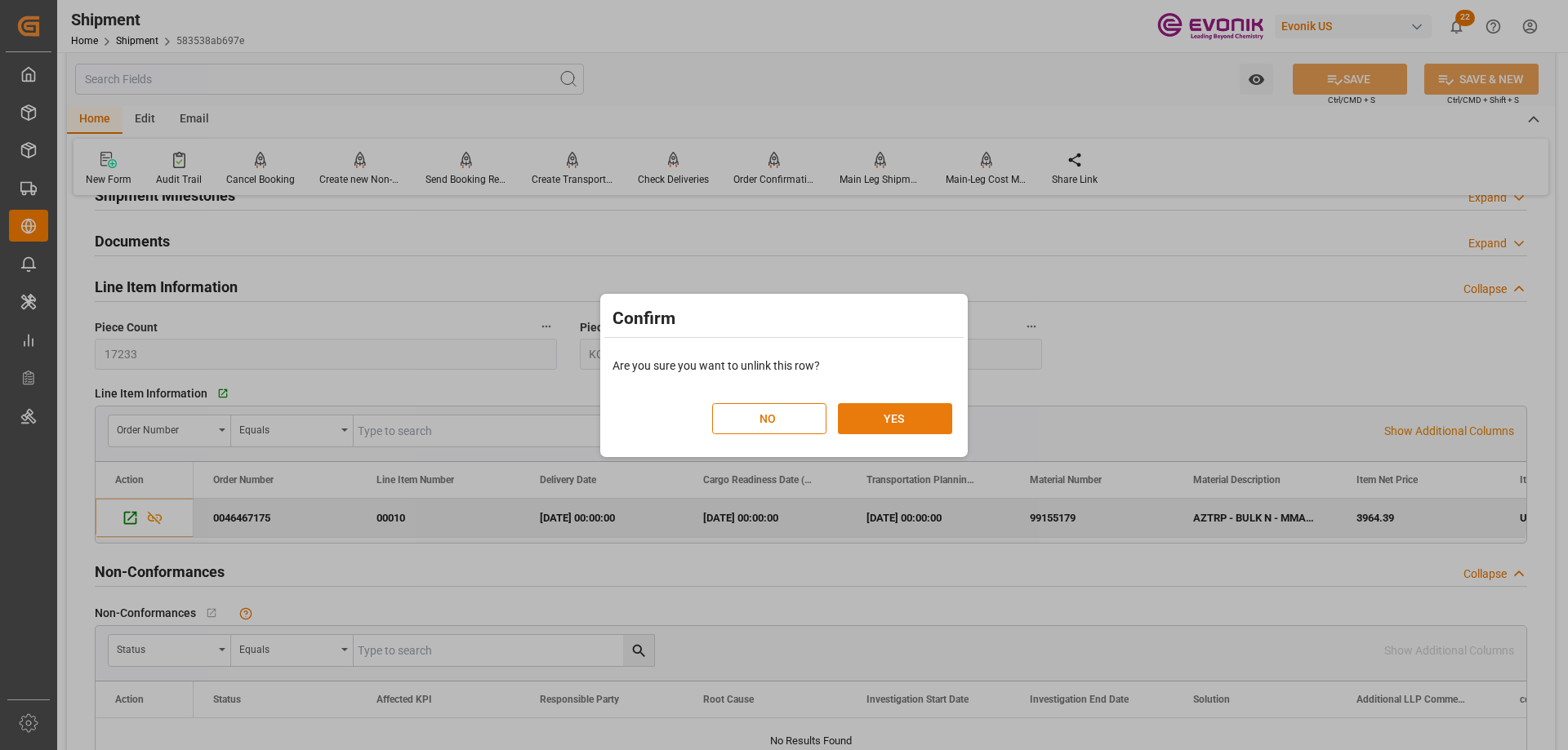
click at [857, 432] on button "YES" at bounding box center [895, 418] width 114 height 31
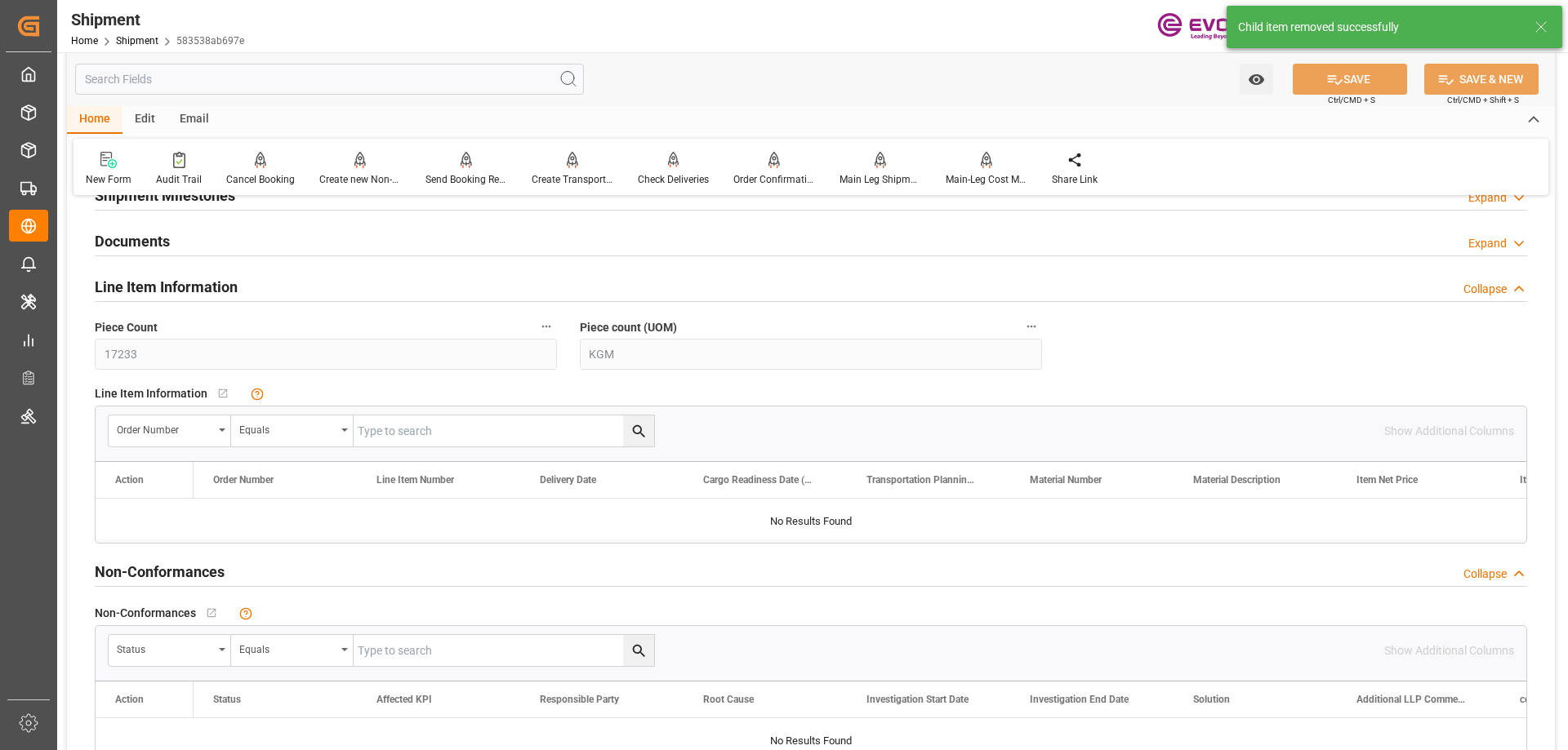
scroll to position [899, 0]
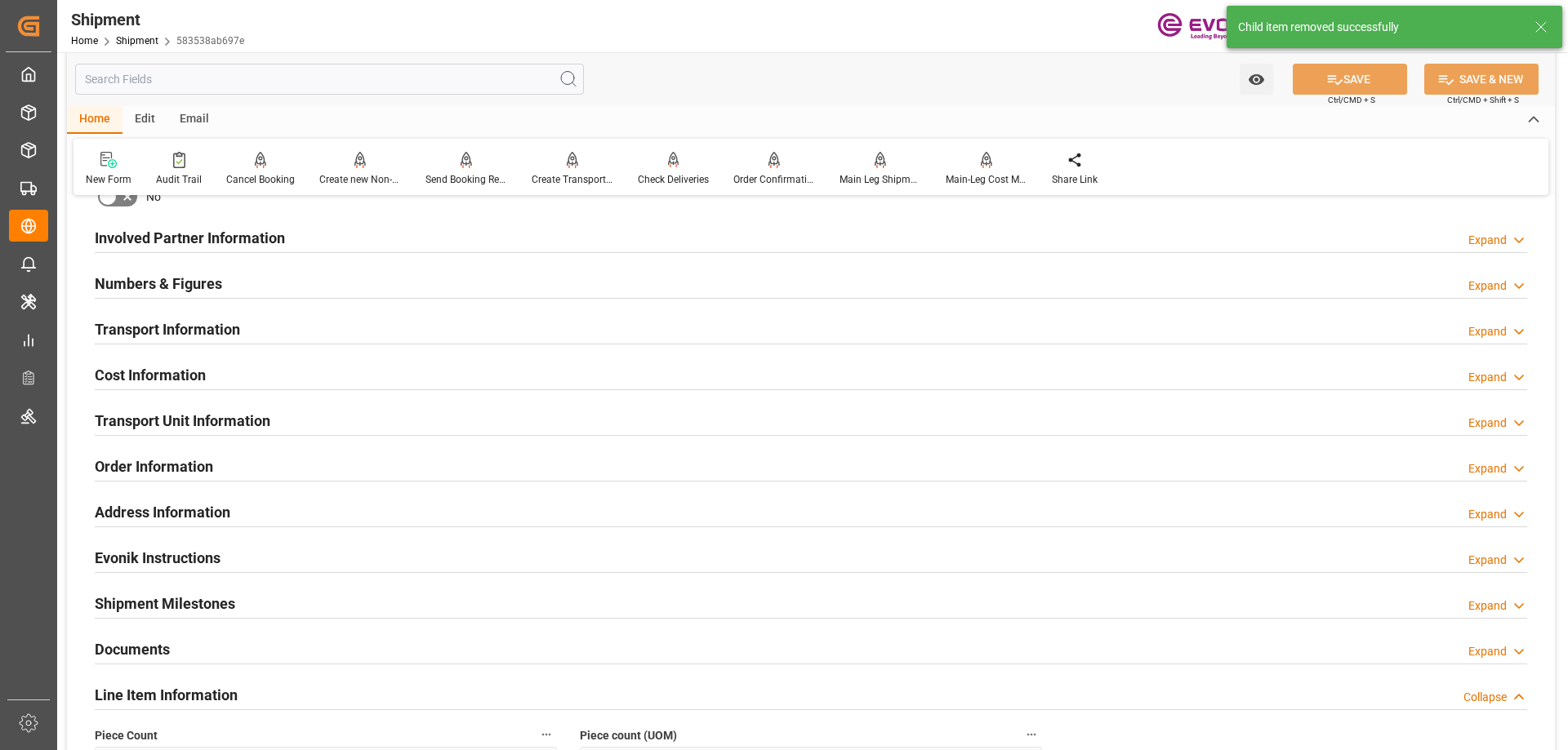
click at [205, 430] on h2 "Transport Unit Information" at bounding box center [182, 420] width 175 height 22
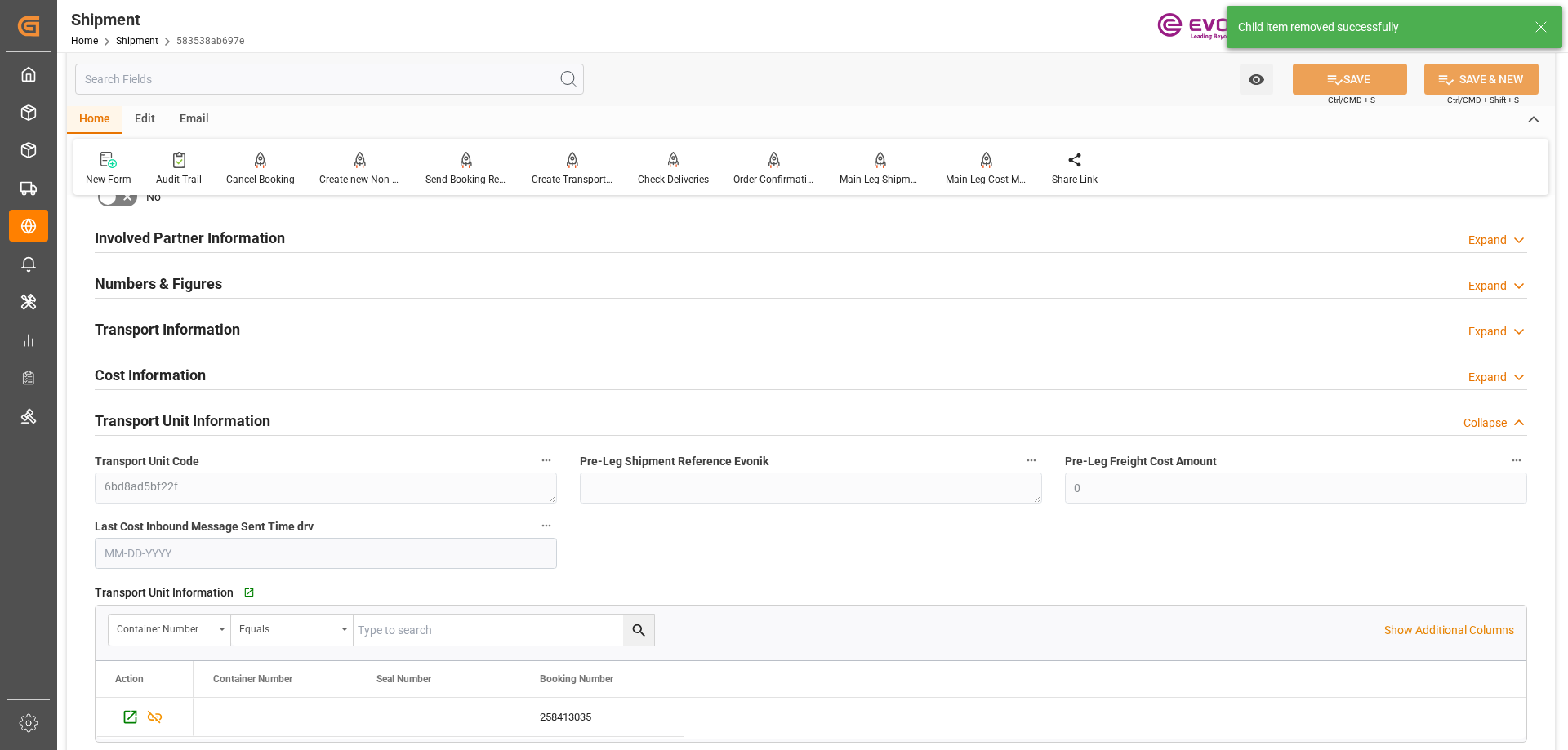
scroll to position [1062, 0]
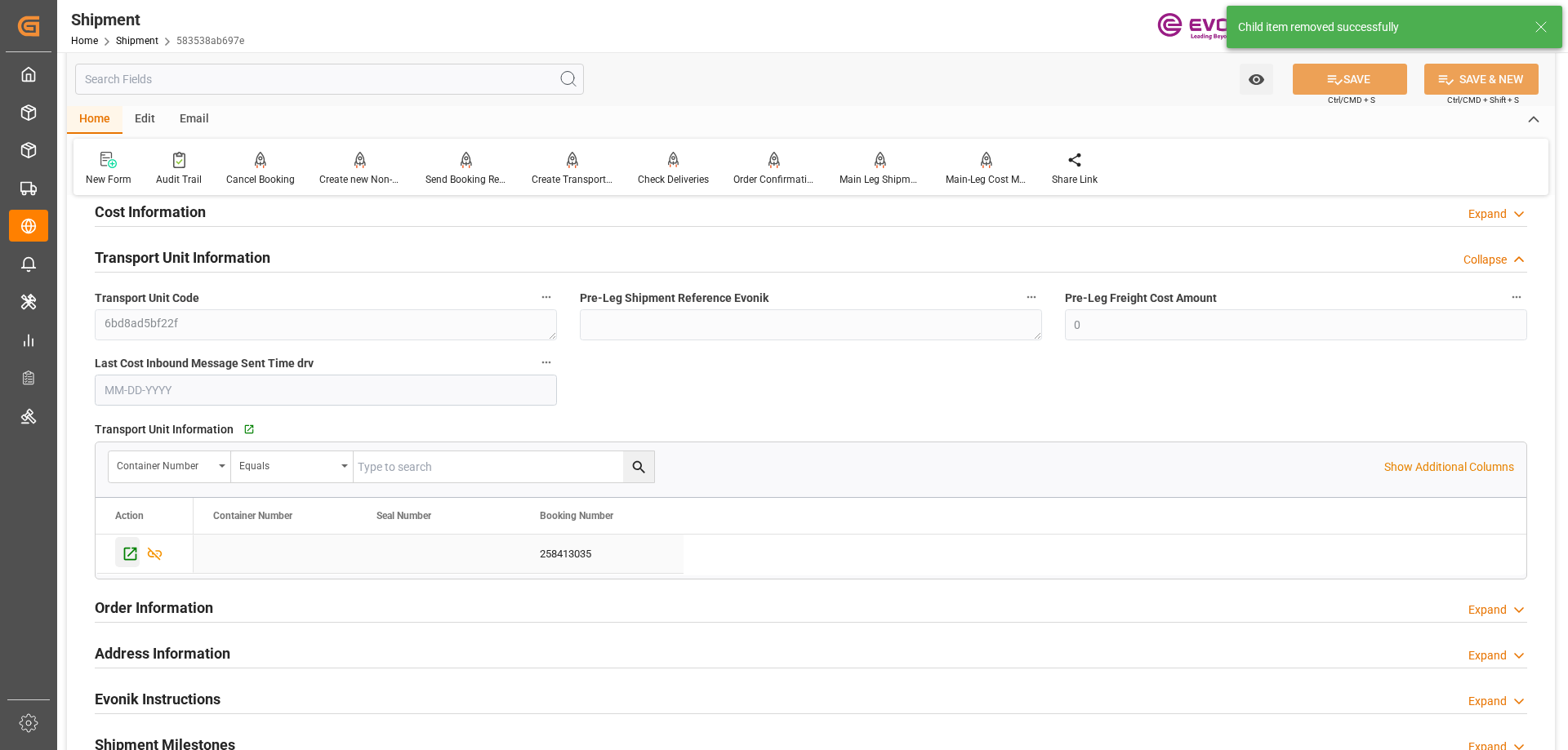
click at [125, 553] on icon "Press SPACE to select this row." at bounding box center [131, 555] width 13 height 13
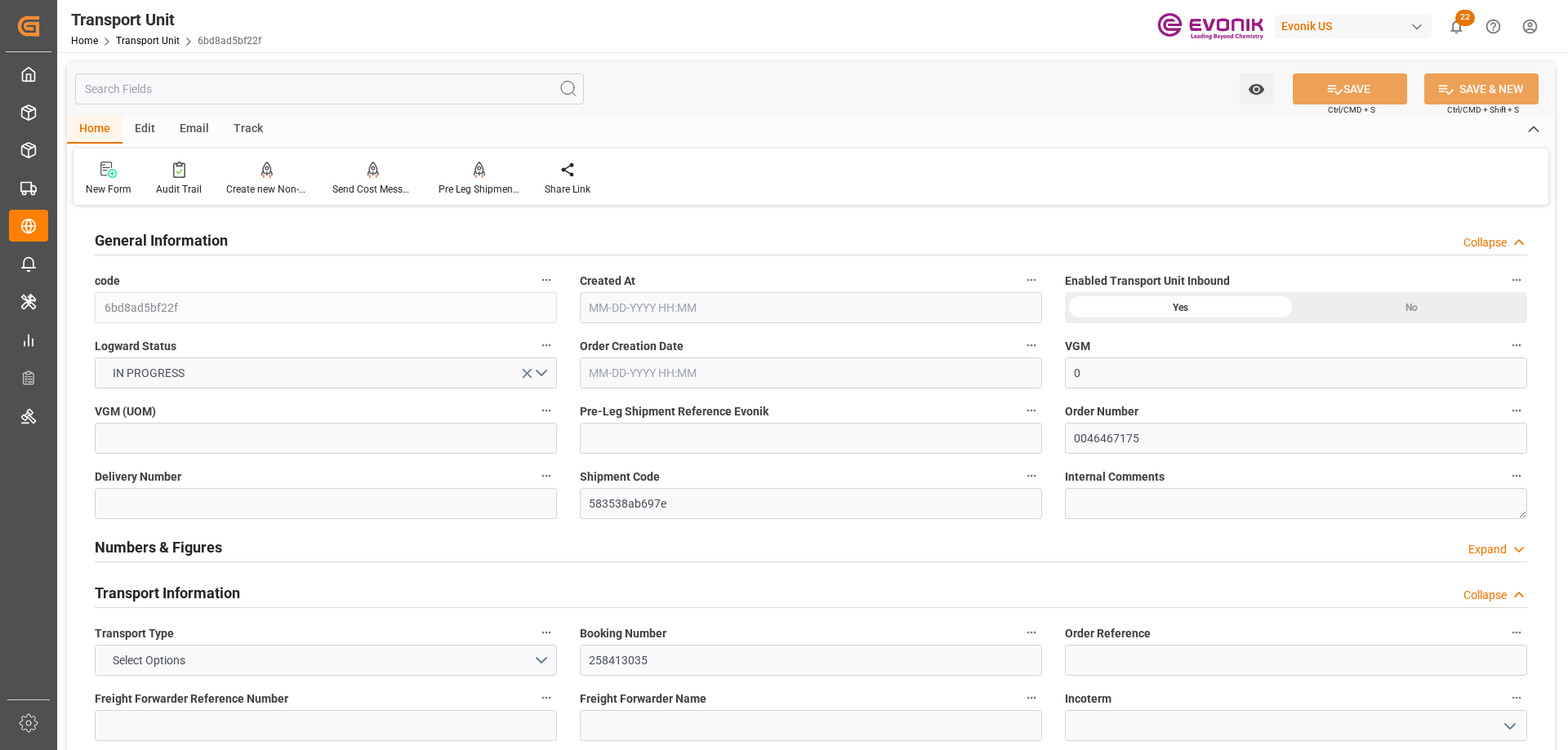
type input "0"
type input "Maersk"
type input "Maersk Line AS"
type input "USMSY"
type input "NLRTM"
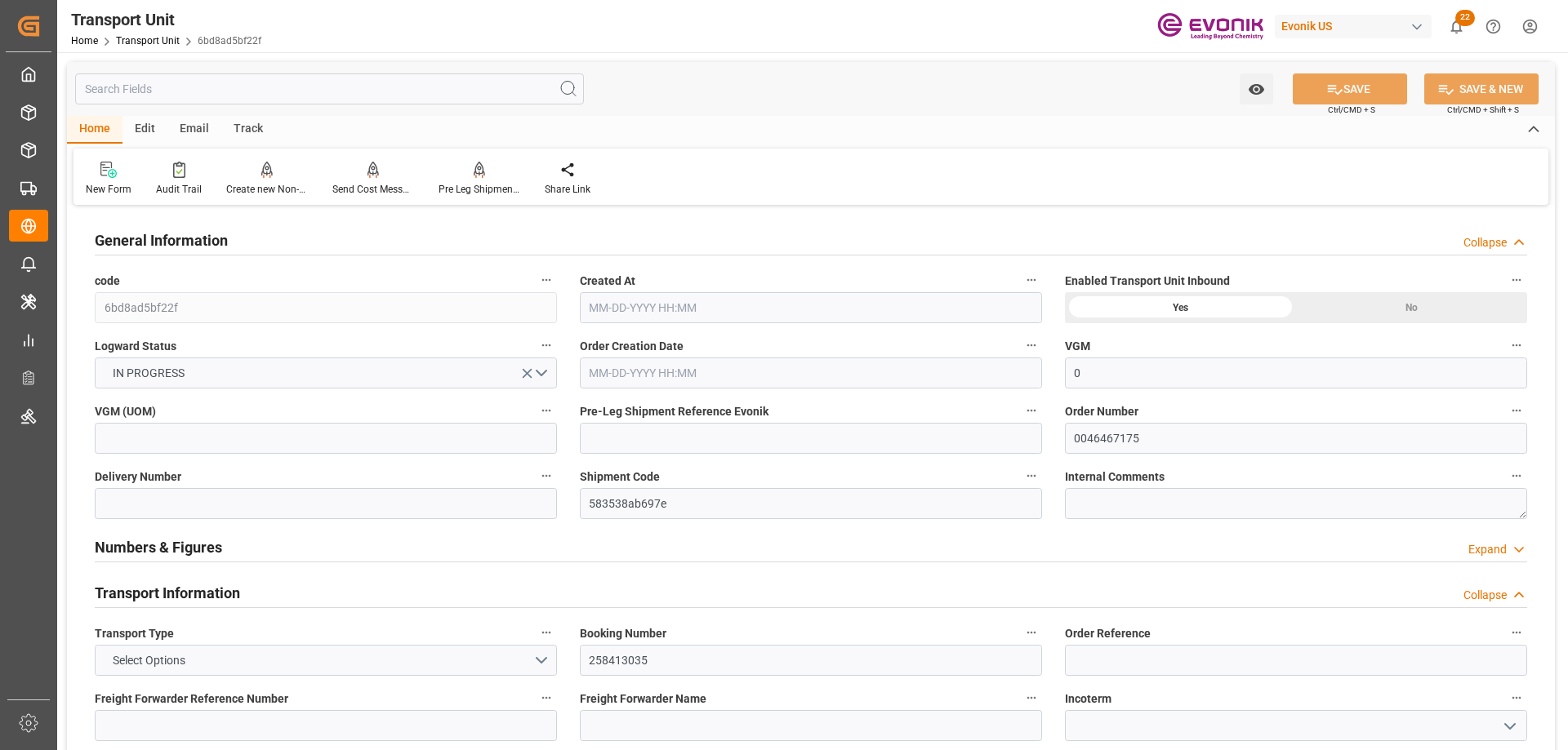
type input "9410260"
type input "USMSY"
type input "NLRTM"
type input "17252"
type input "08-15-2025 20:22"
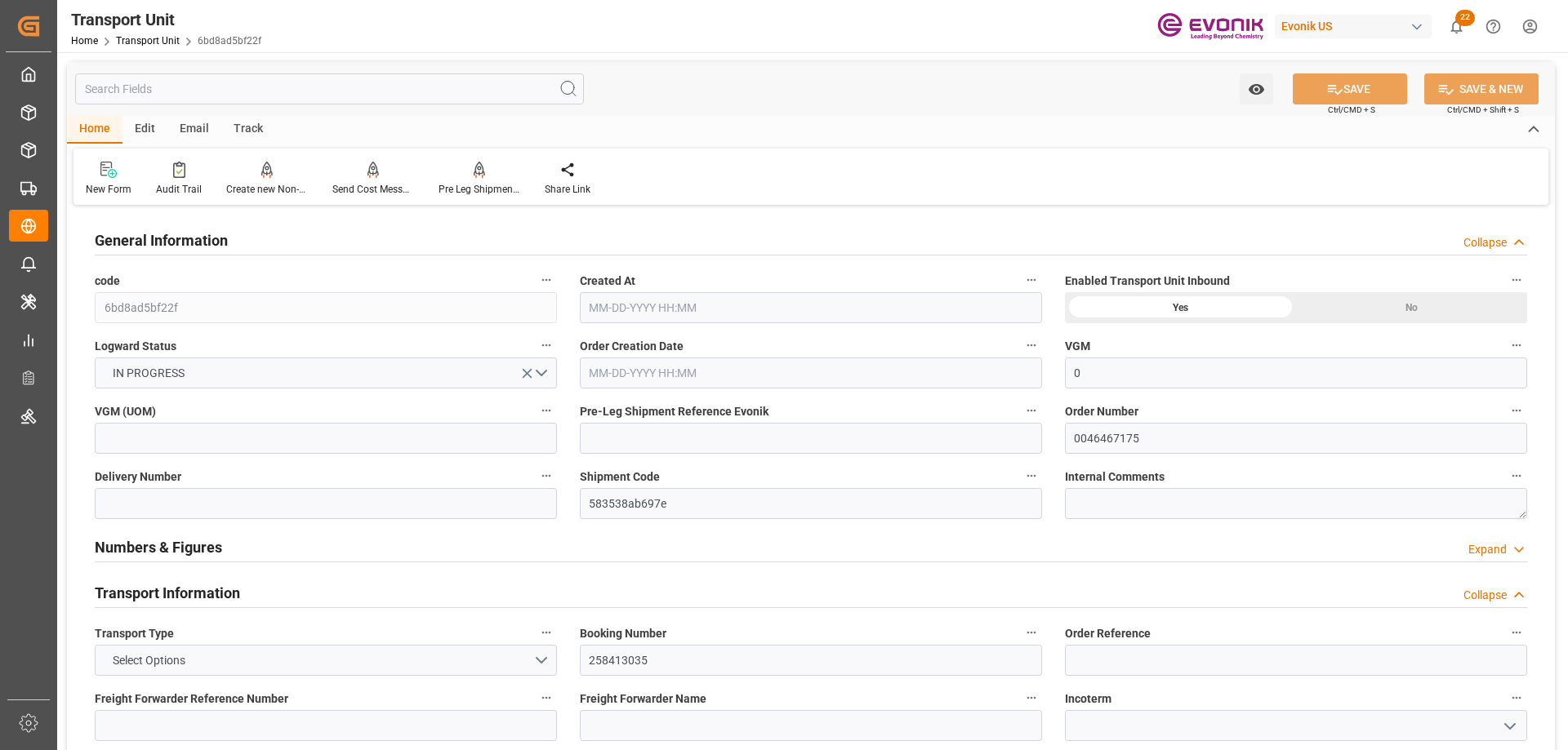
type input "12-15-2025"
type input "10-01-2025 22:00"
type input "09-24-2025 00:00"
type input "11-10-2025 07:00"
type input "11-03-2025 00:00"
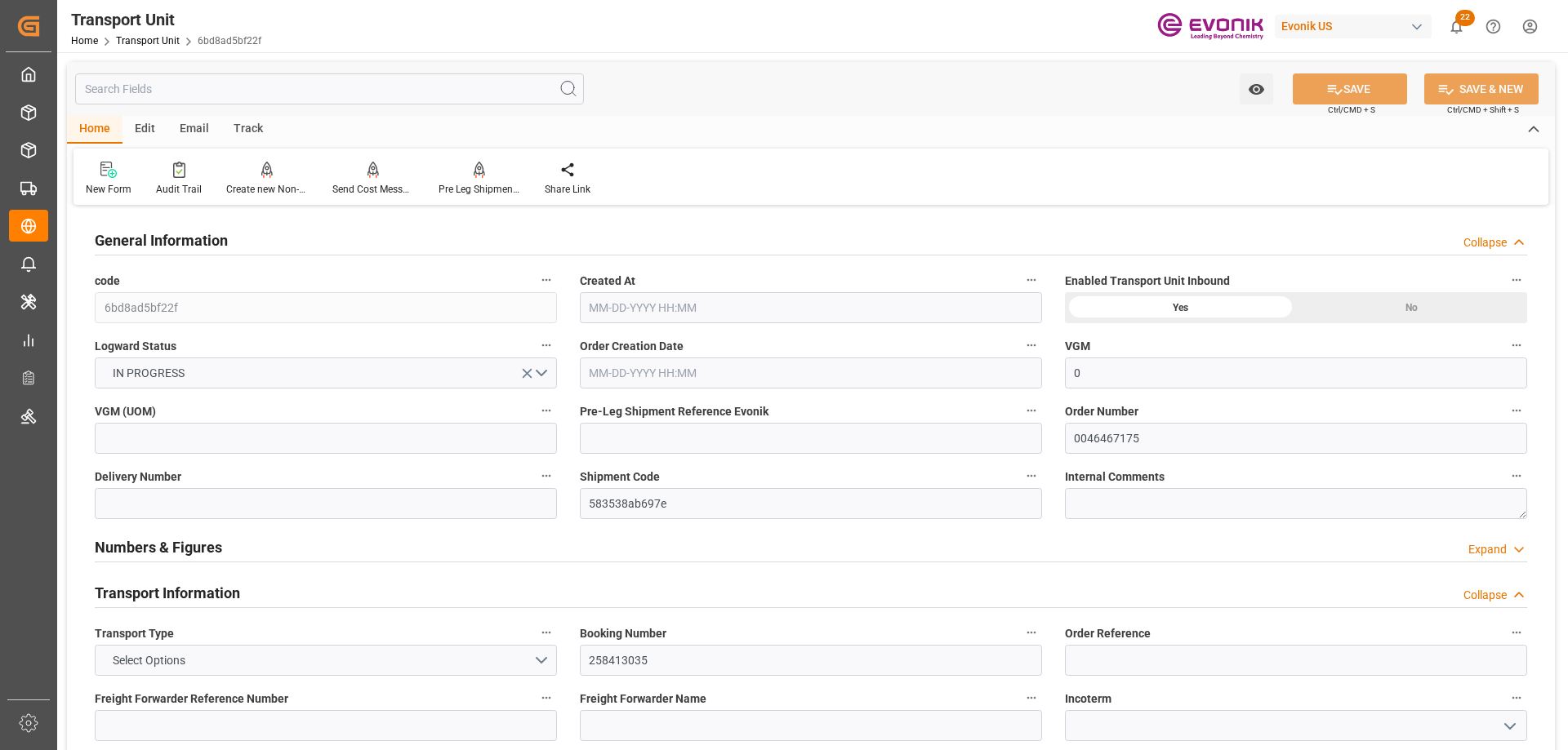
type input "09-26-2025 00:00"
type input "10-01-2025 22:00"
type input "10-13-2025 08:00"
type input "10-20-2025 08:00"
type input "10-21-2025 19:00"
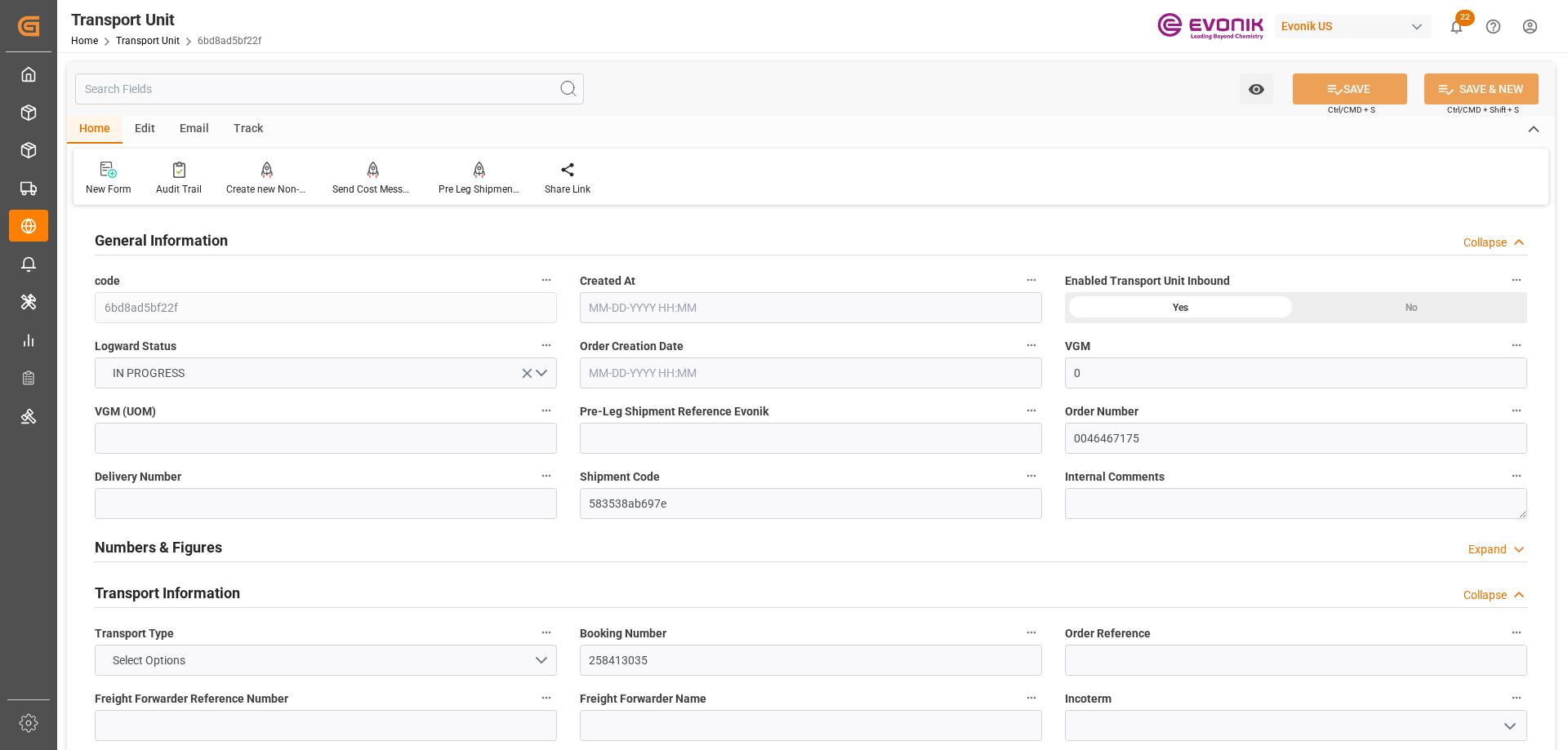
type input "10-26-2025 15:00"
type input "11-10-2025 07:00"
click at [274, 85] on input "text" at bounding box center [330, 89] width 509 height 31
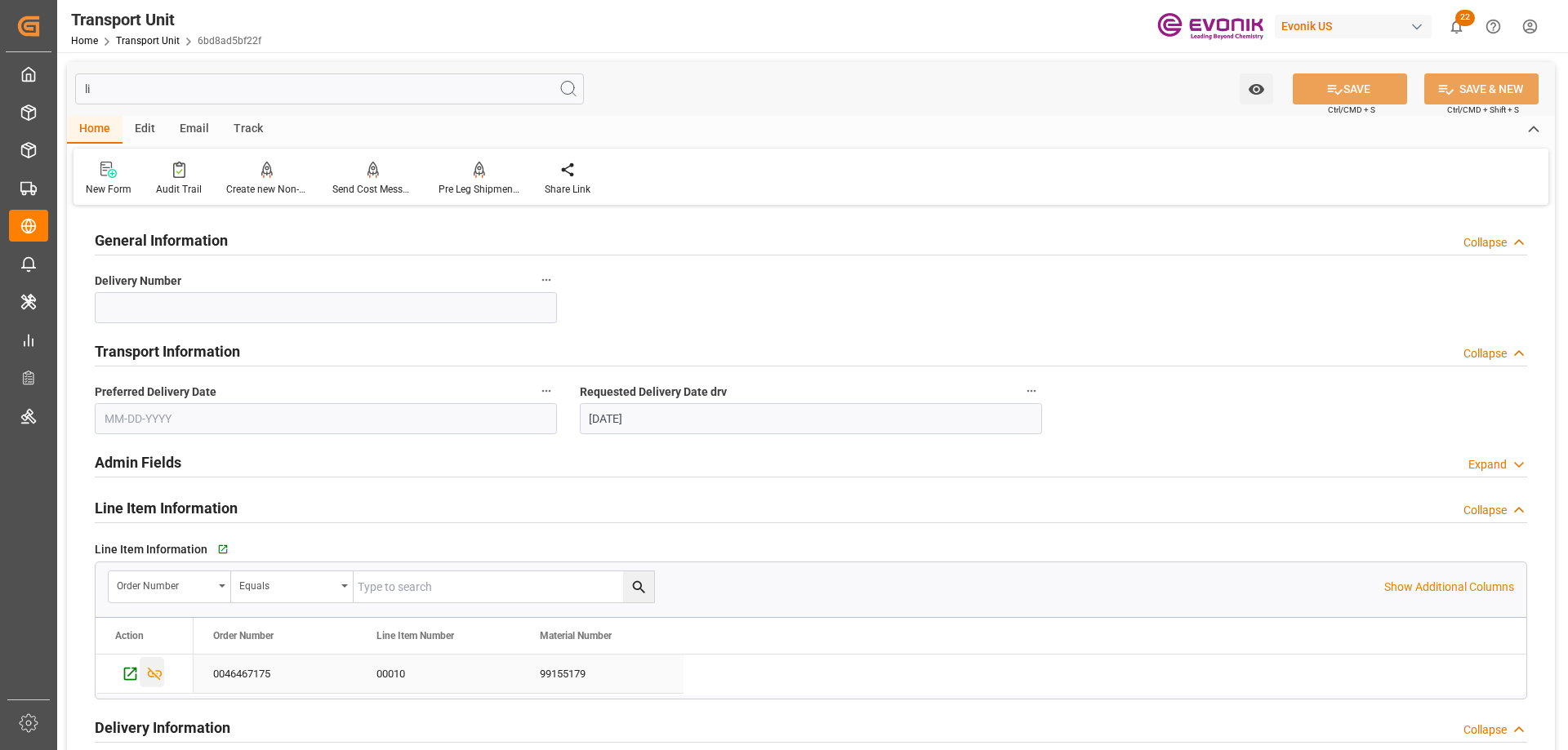
type input "li"
click at [151, 676] on icon "Press SPACE to select this row." at bounding box center [154, 674] width 17 height 17
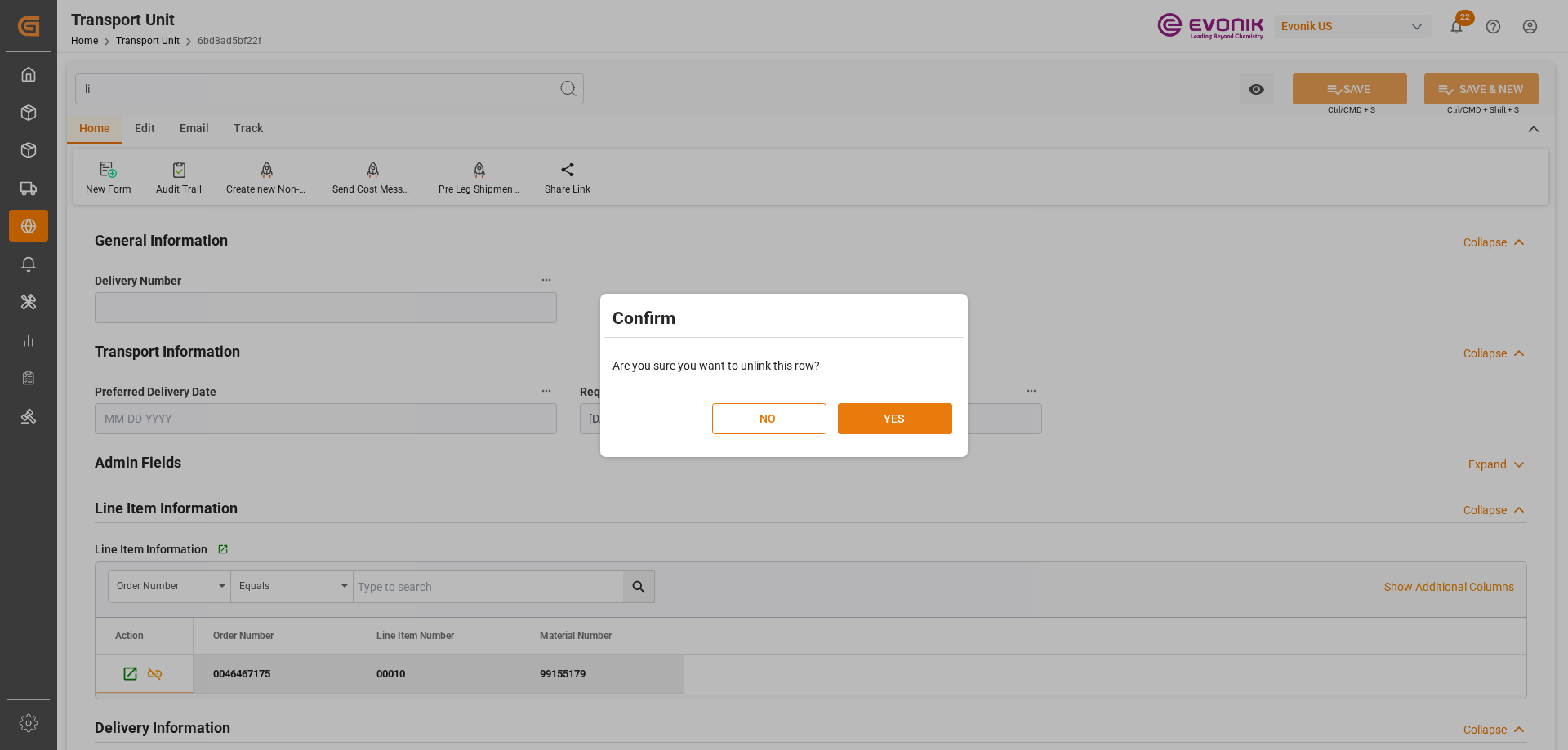
click at [908, 419] on button "YES" at bounding box center [895, 418] width 114 height 31
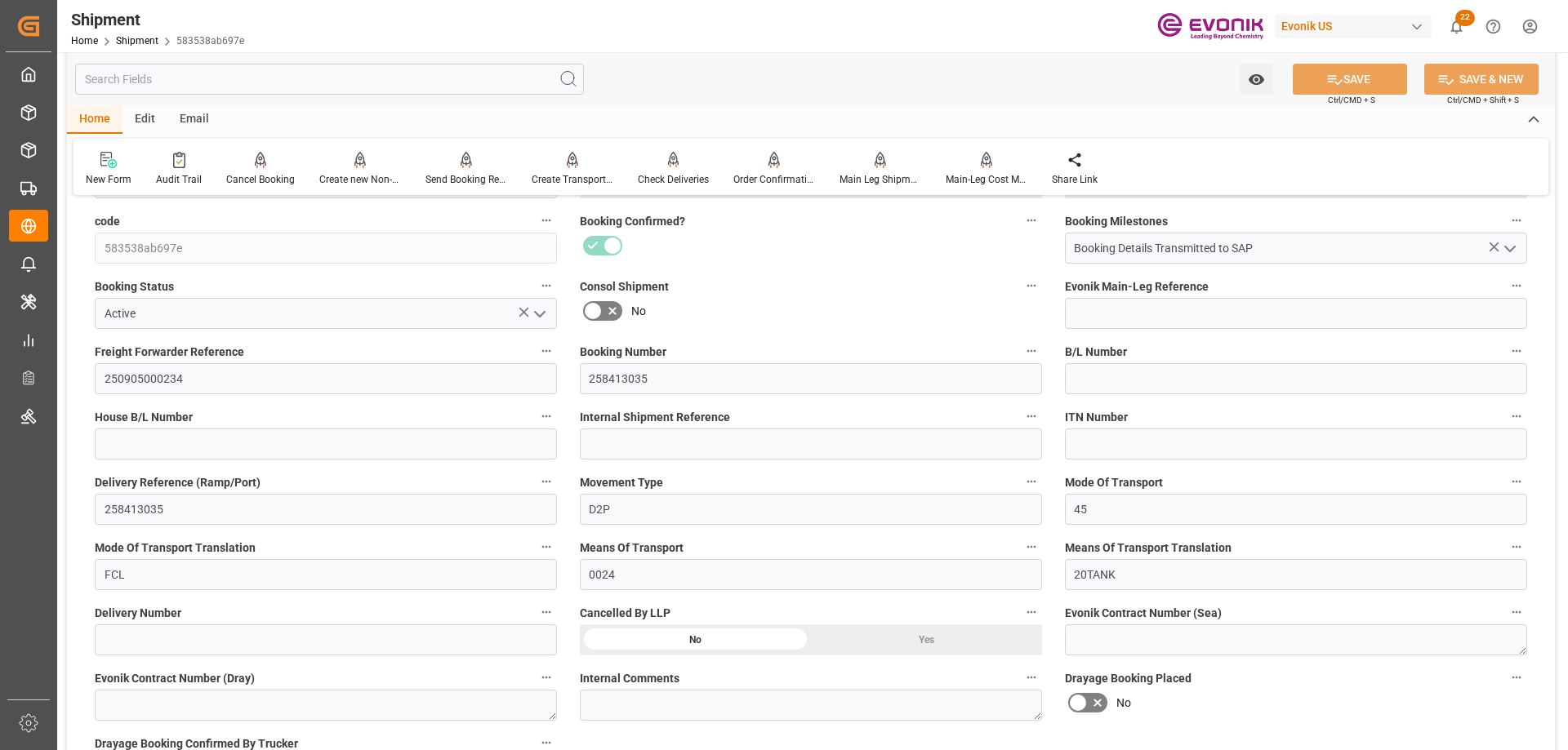
scroll to position [572, 0]
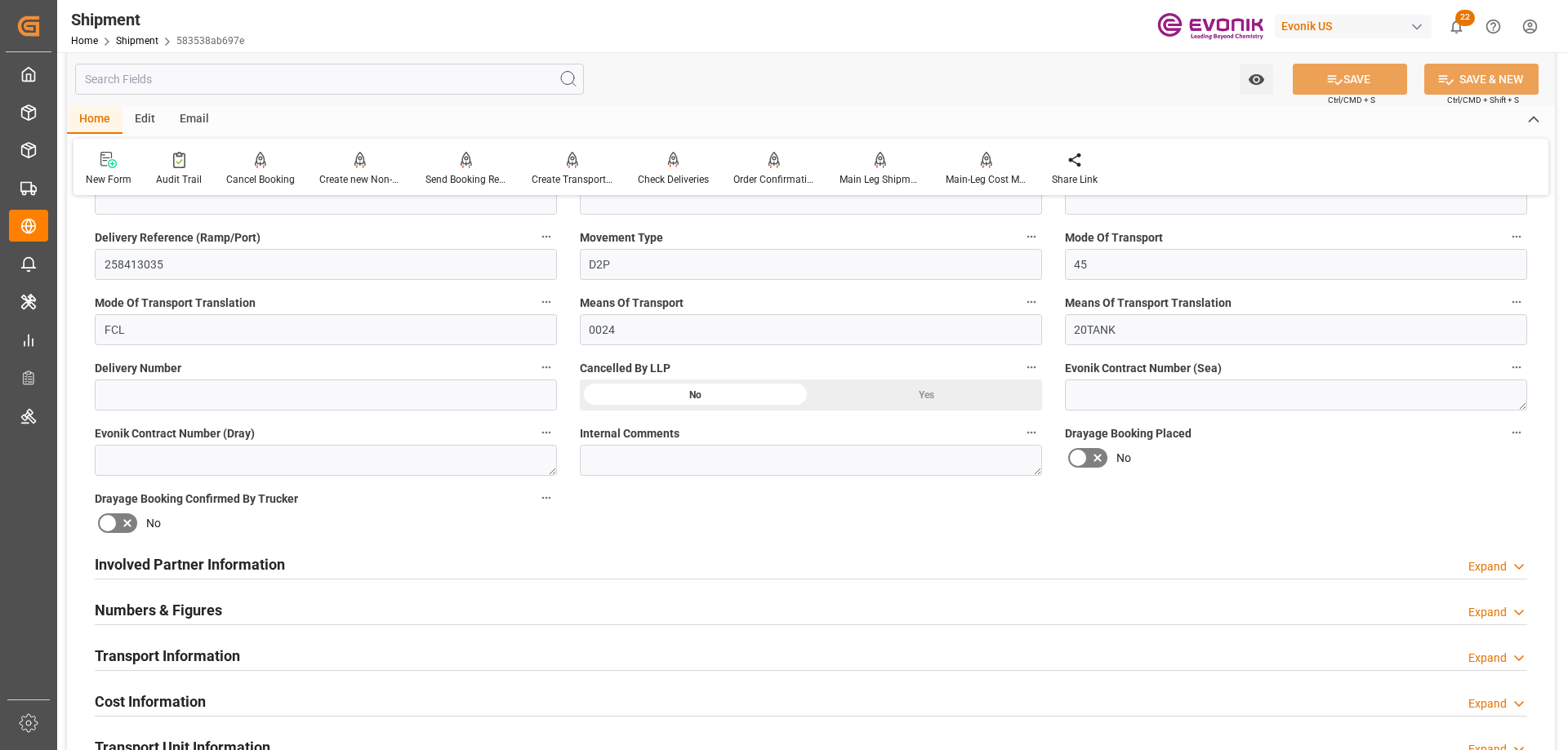
click at [917, 399] on div "Yes" at bounding box center [927, 395] width 231 height 31
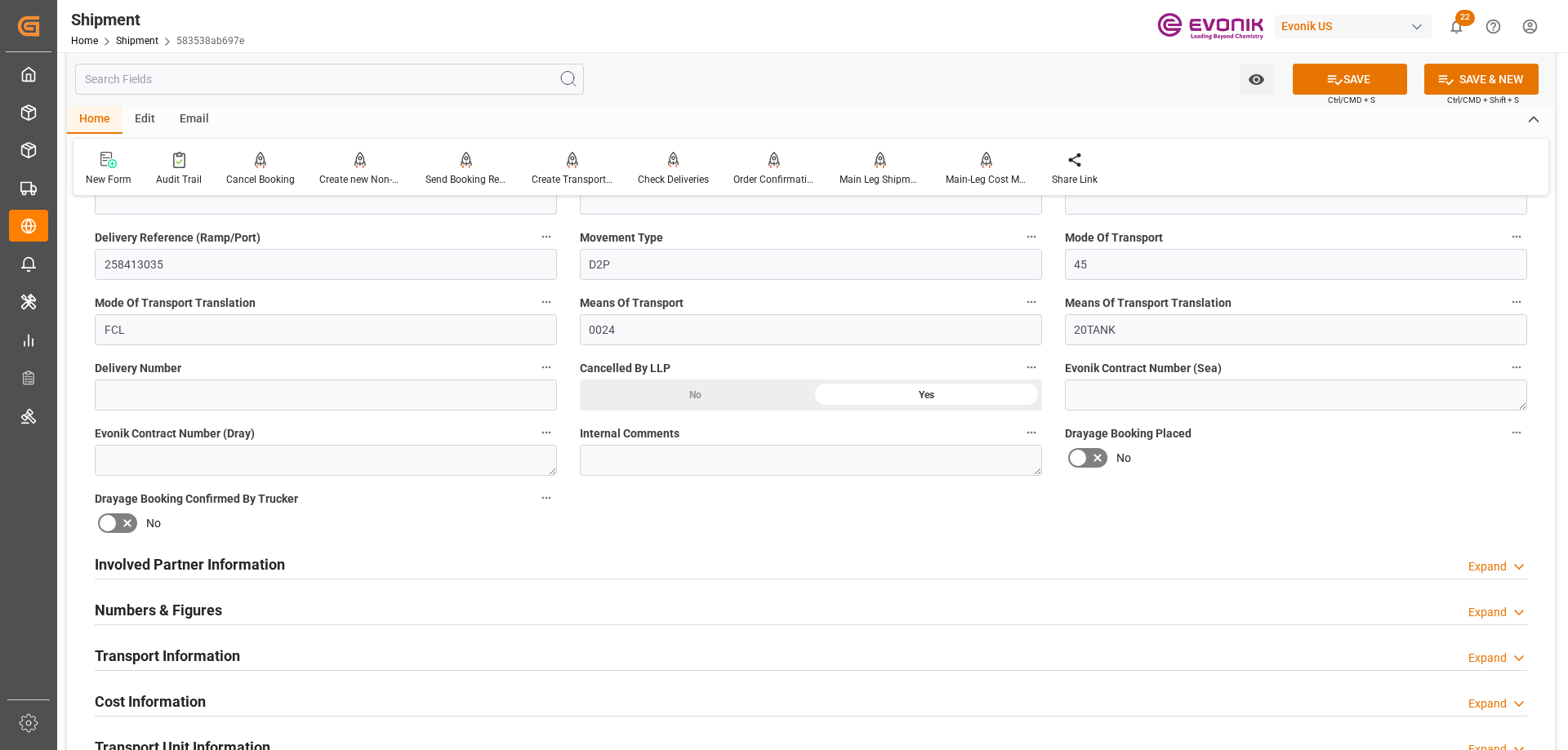
scroll to position [245, 0]
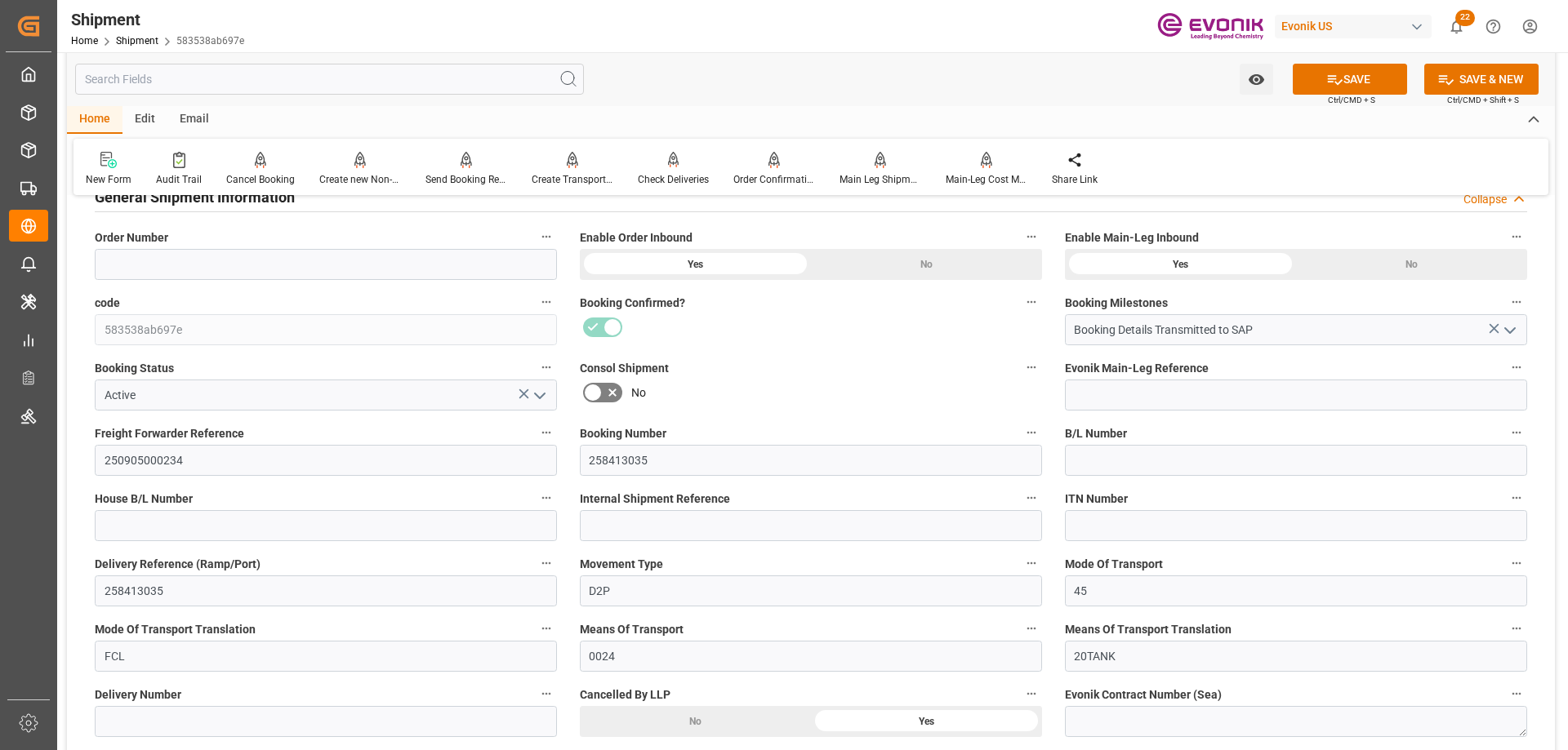
click at [542, 401] on icon "open menu" at bounding box center [540, 395] width 20 height 20
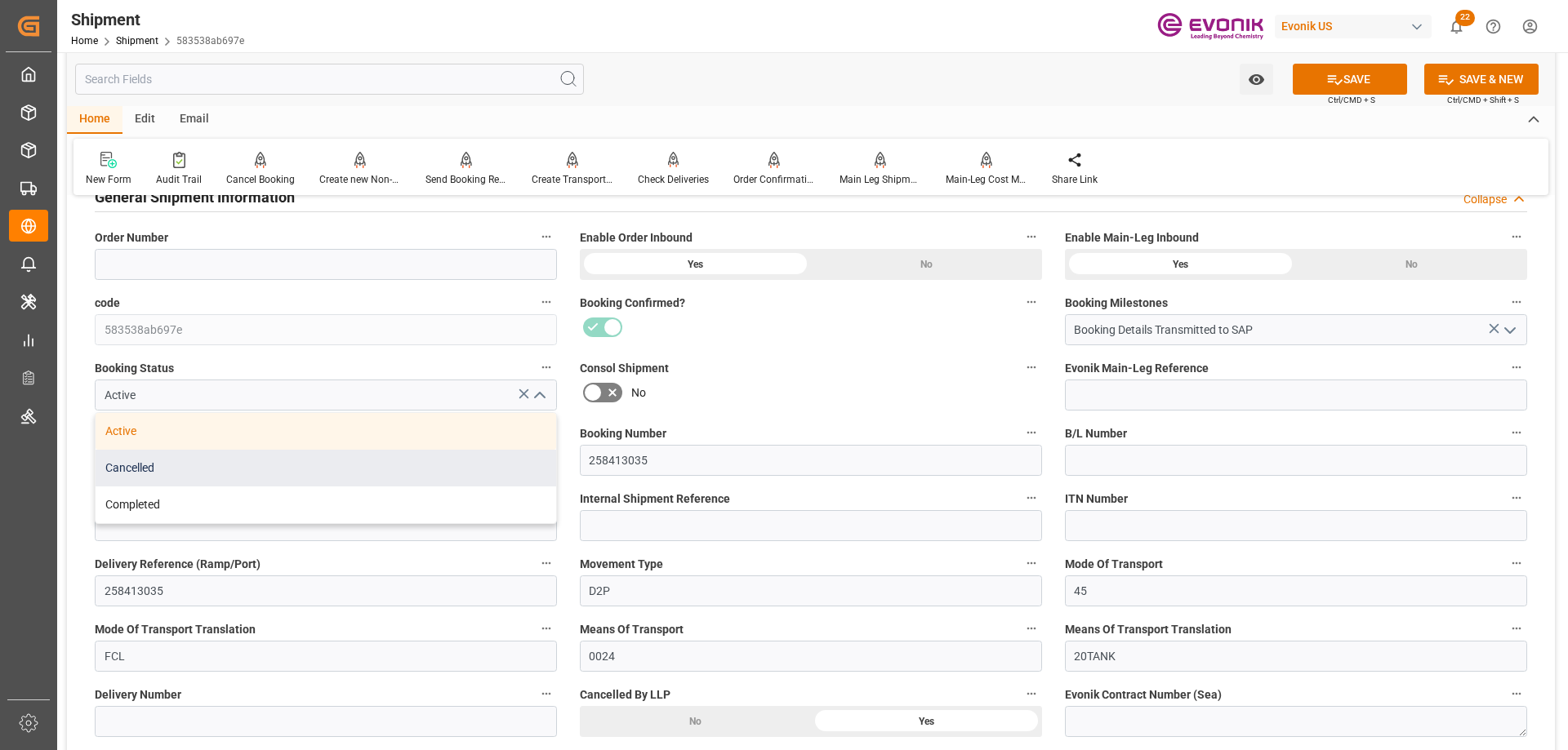
click at [163, 476] on div "Cancelled" at bounding box center [325, 468] width 460 height 37
type input "Cancelled"
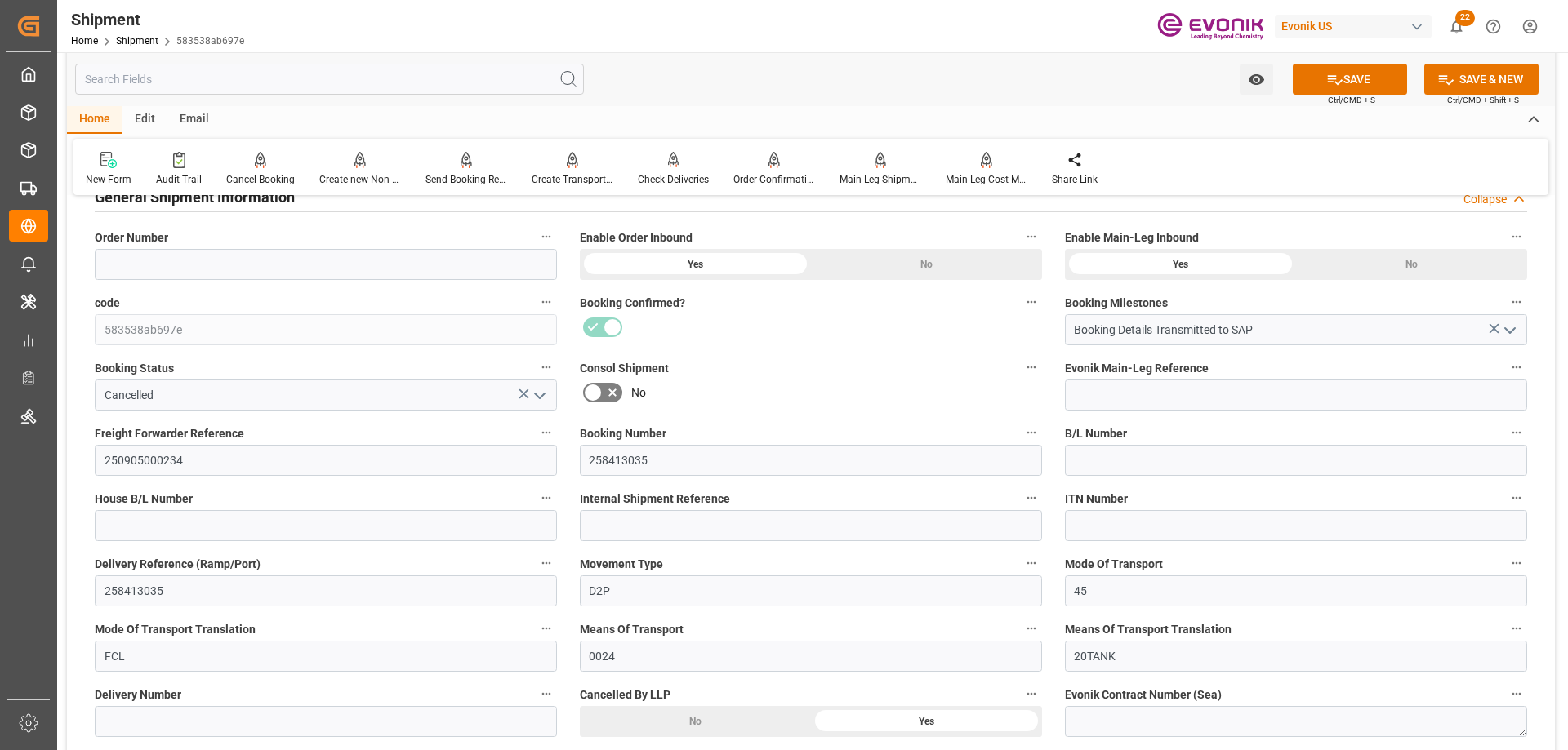
scroll to position [0, 0]
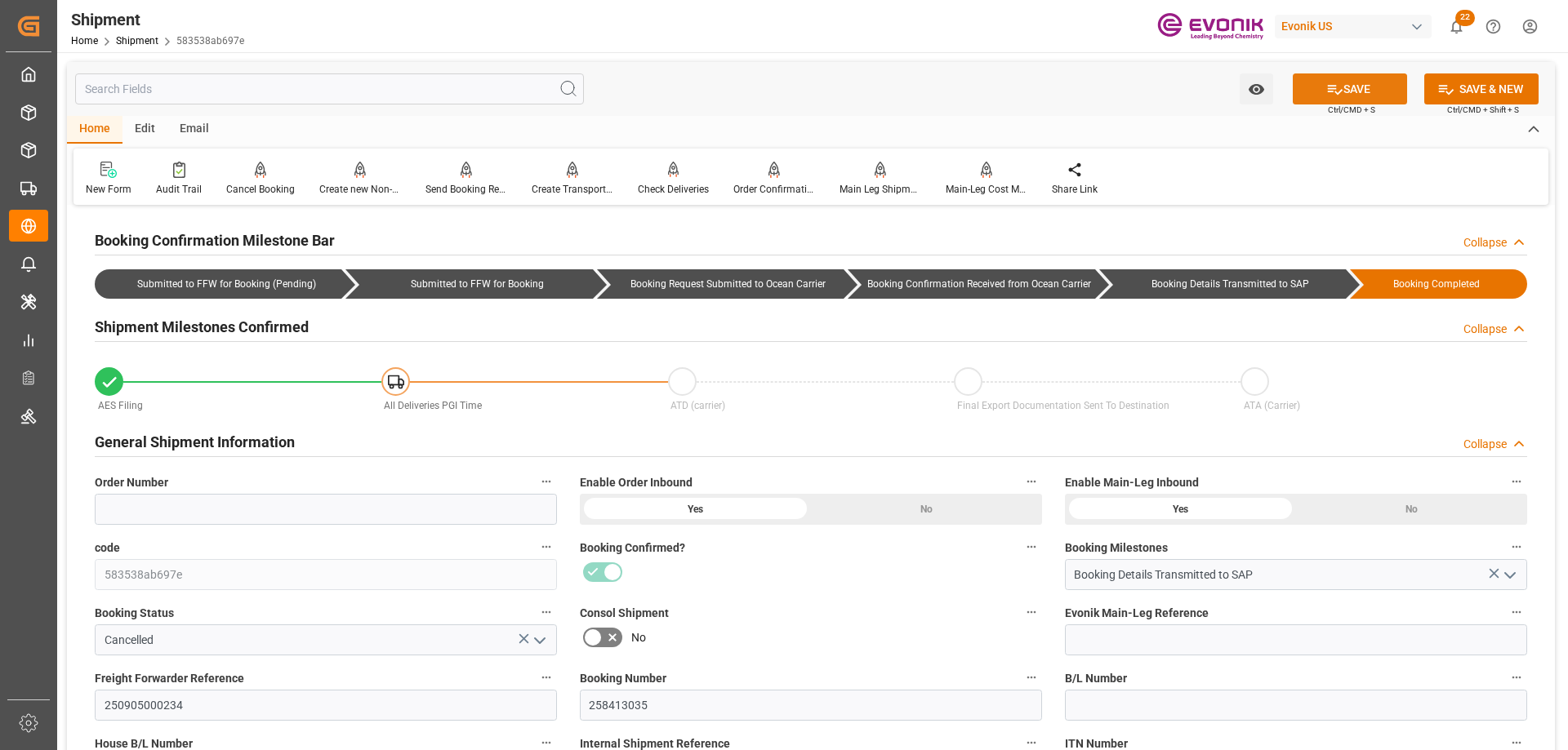
click at [1337, 91] on icon at bounding box center [1334, 90] width 14 height 10
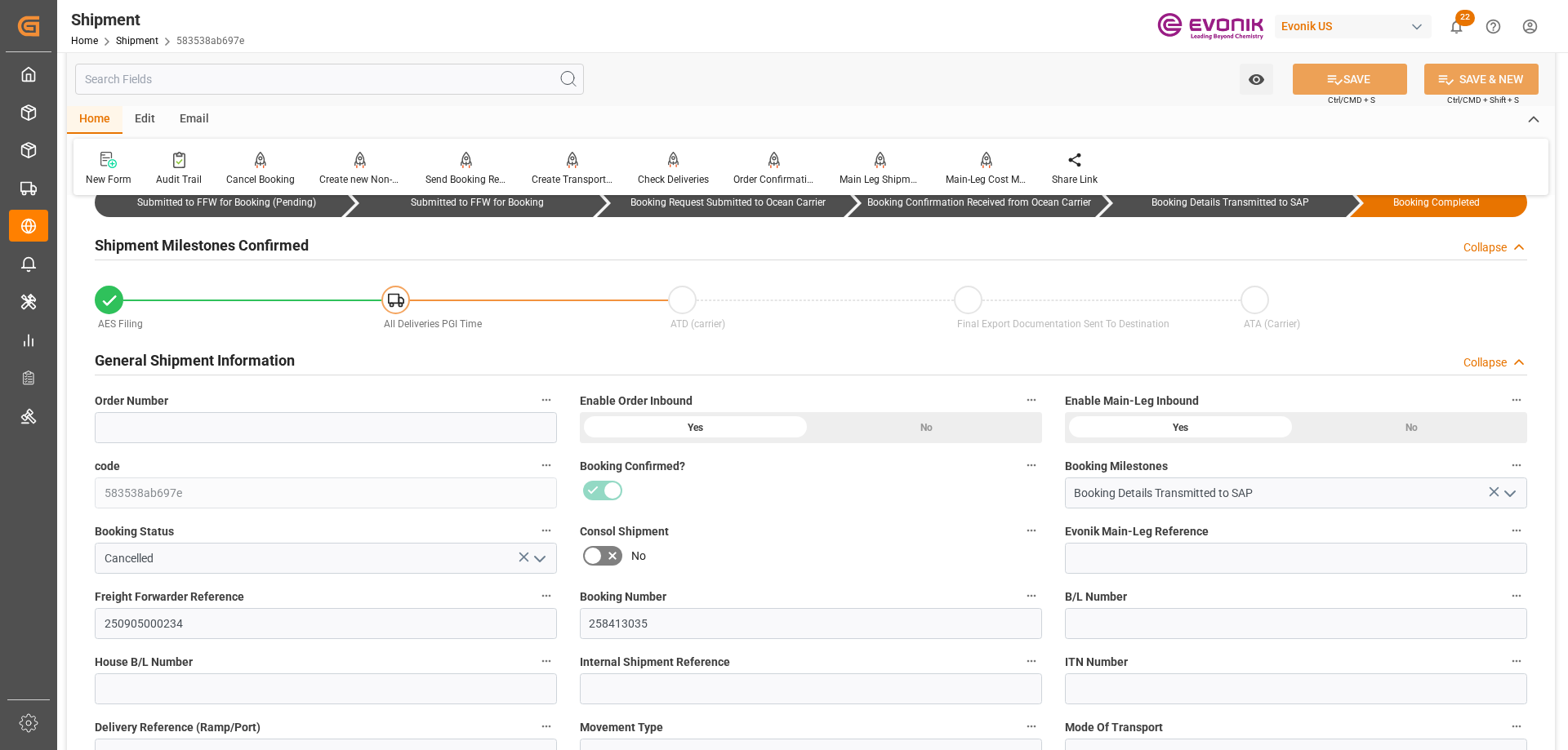
scroll to position [163, 0]
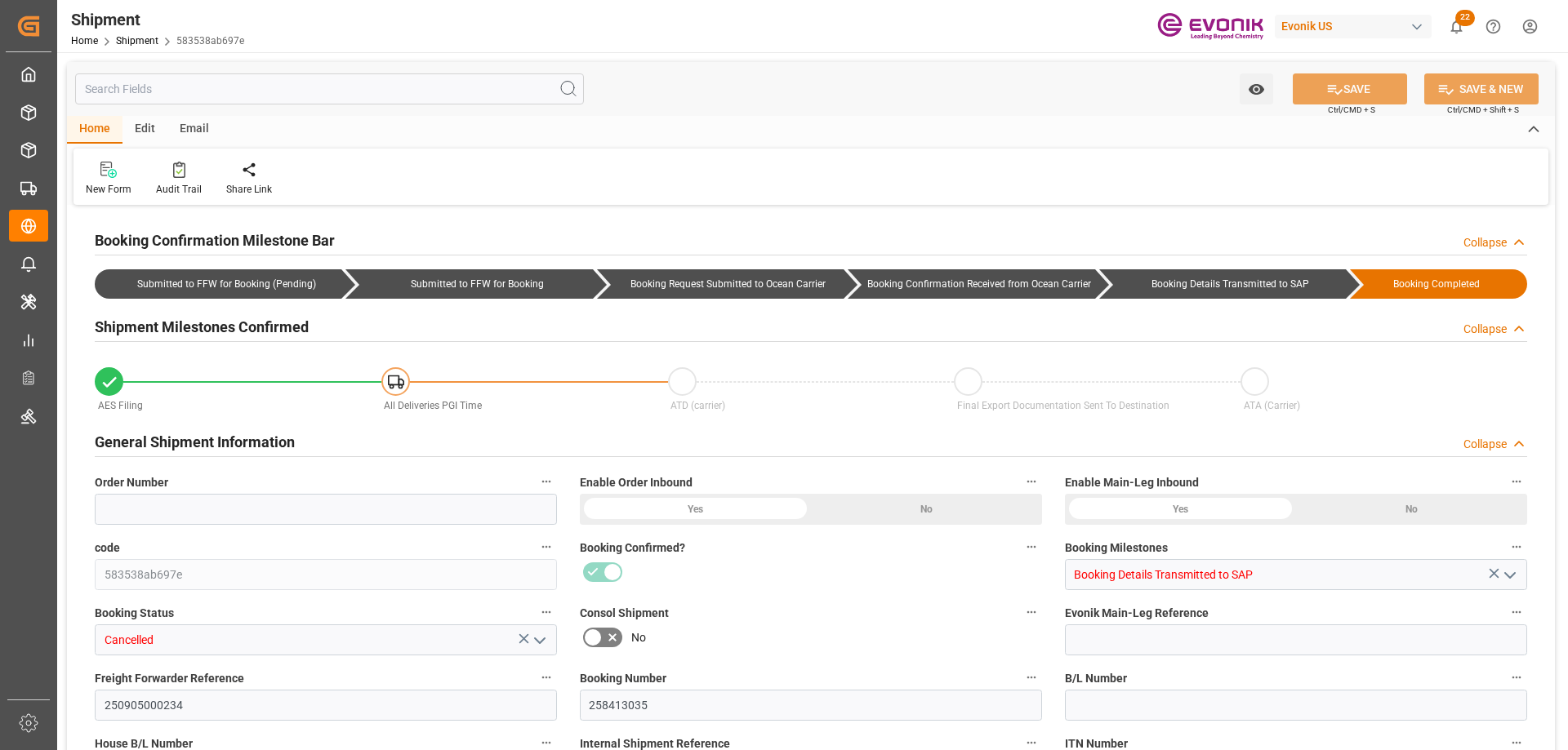
scroll to position [273, 0]
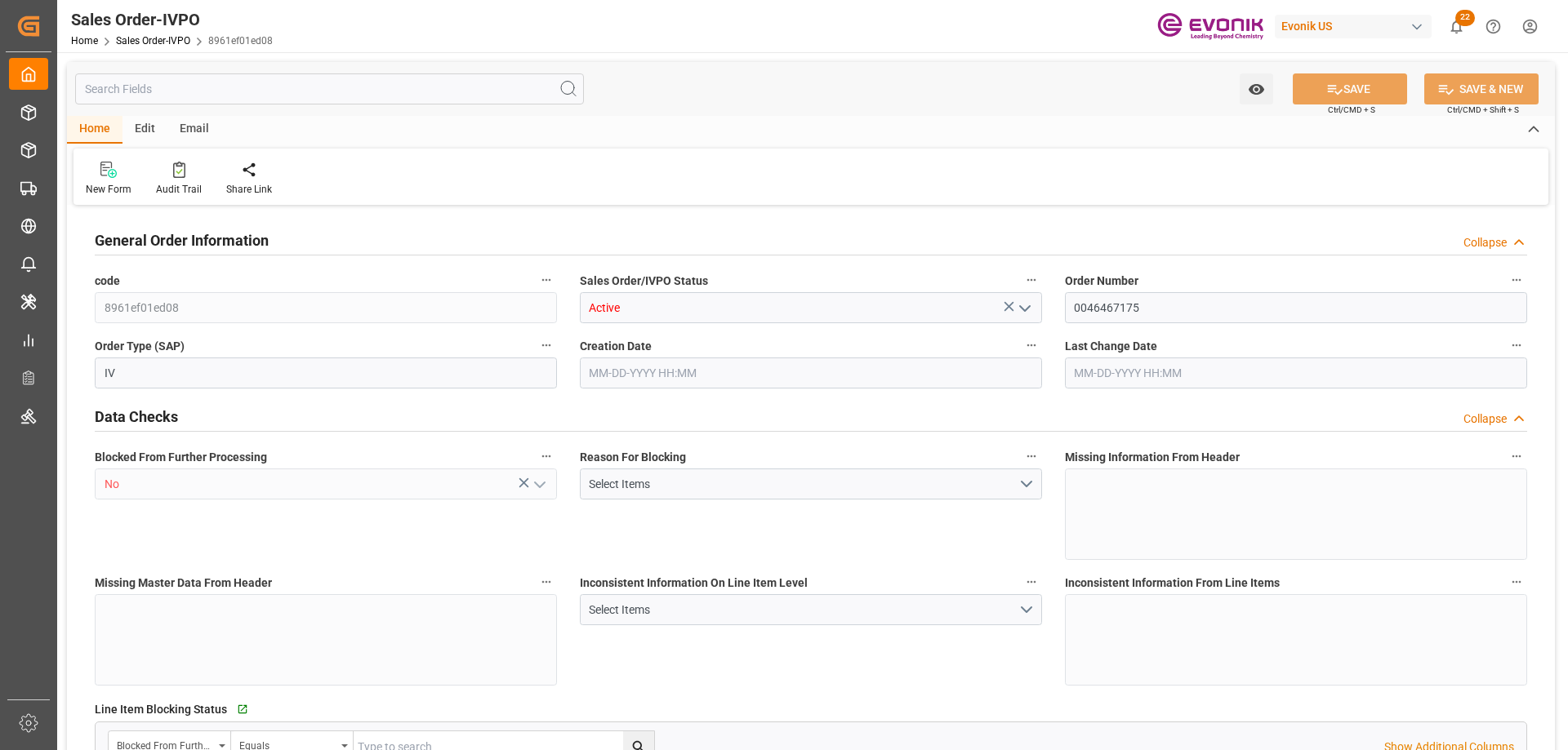
type input "NLRTM"
type input "0"
type input "1"
type input "2"
type input "17252"
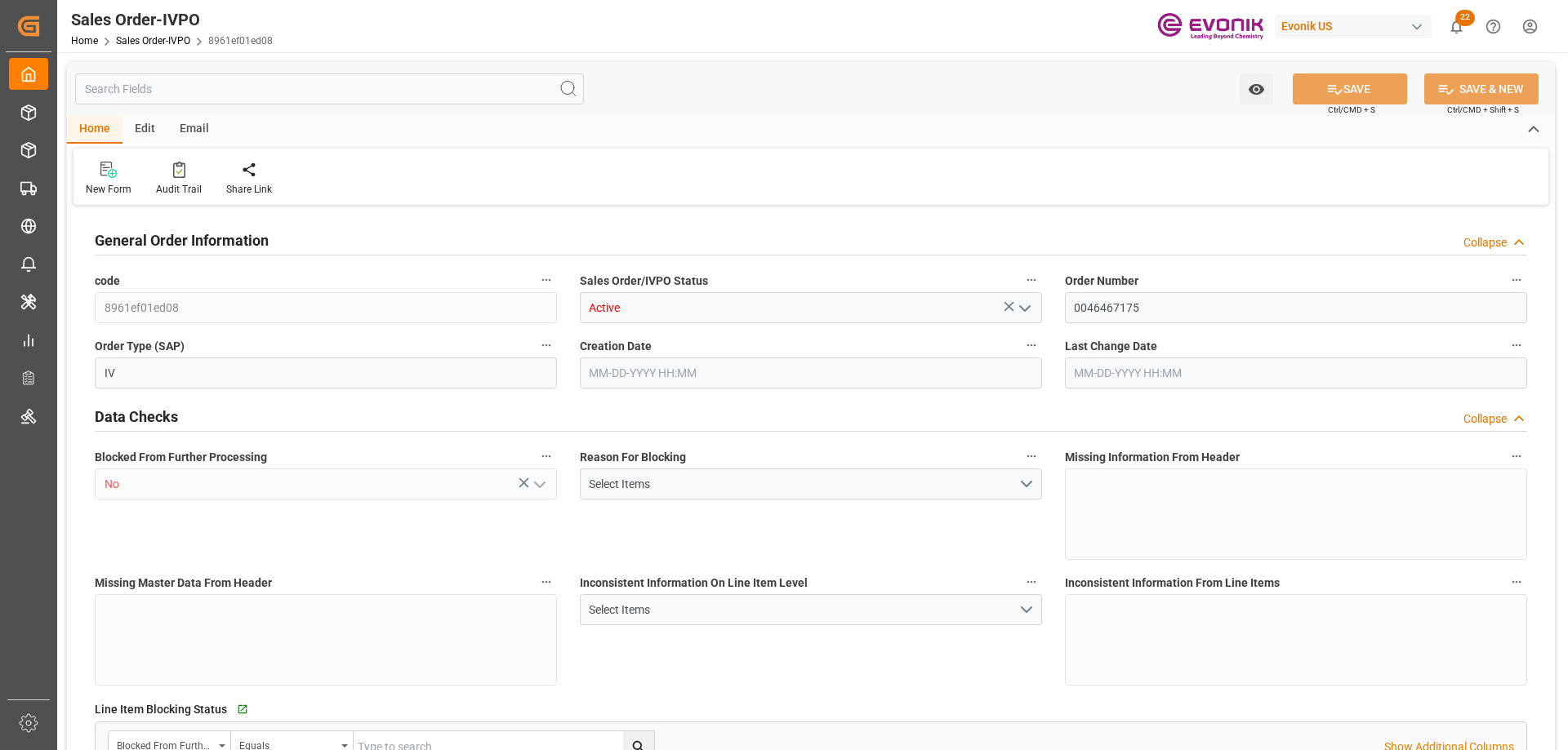
type input "0"
type input "17000"
type input "30"
type input "[DATE] 17:24"
type input "09-23-2025 13:28"
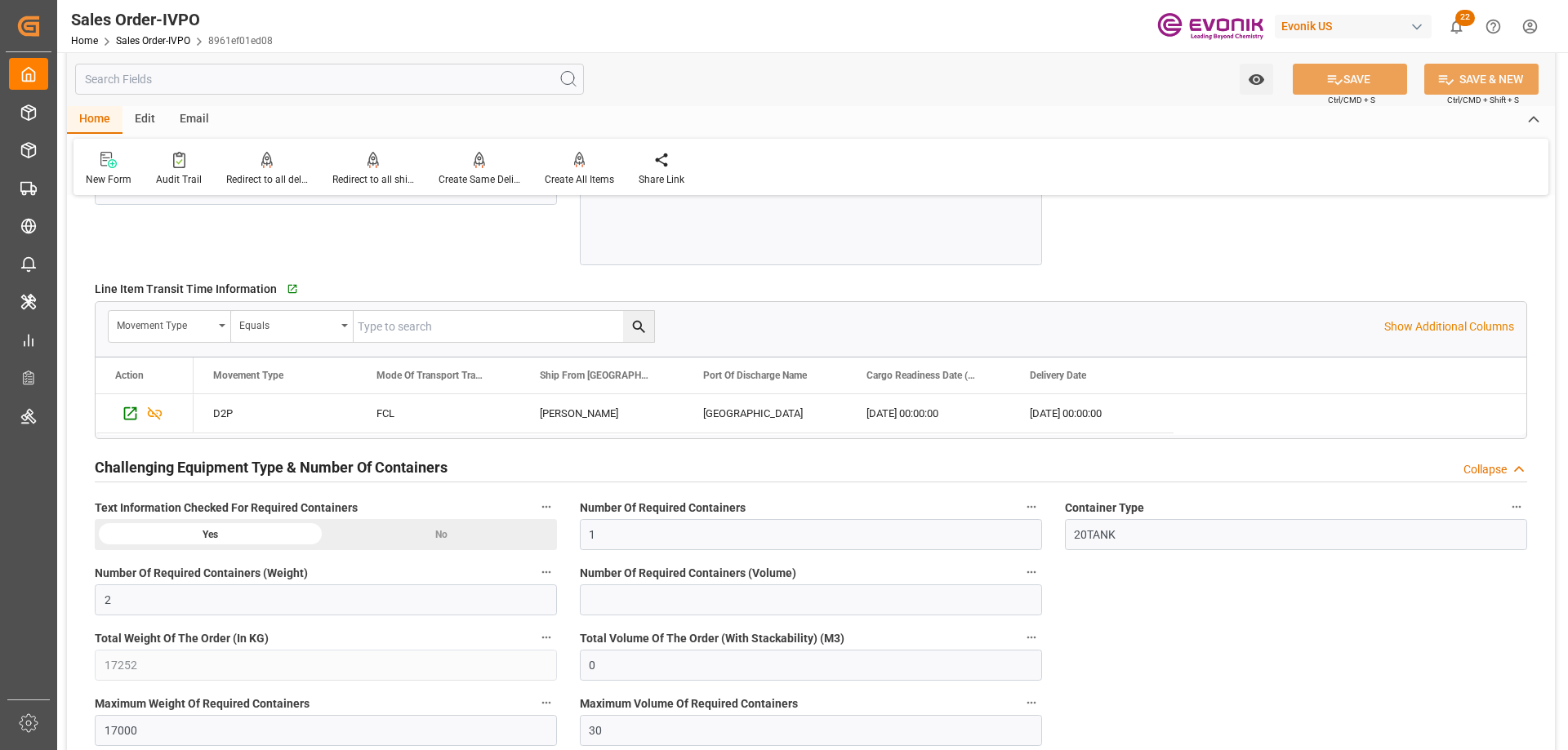
scroll to position [3021, 0]
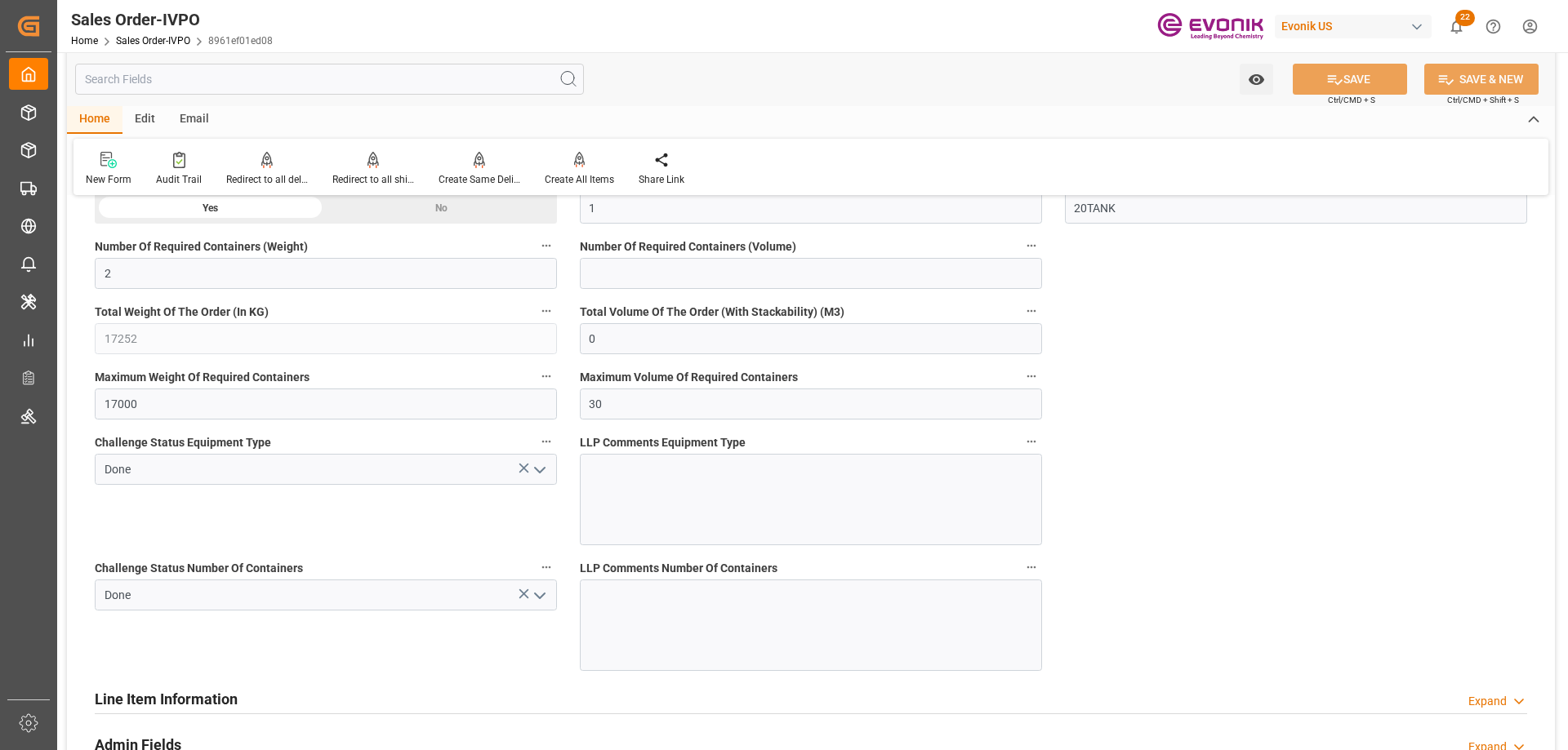
click at [547, 595] on icon "open menu" at bounding box center [540, 596] width 20 height 20
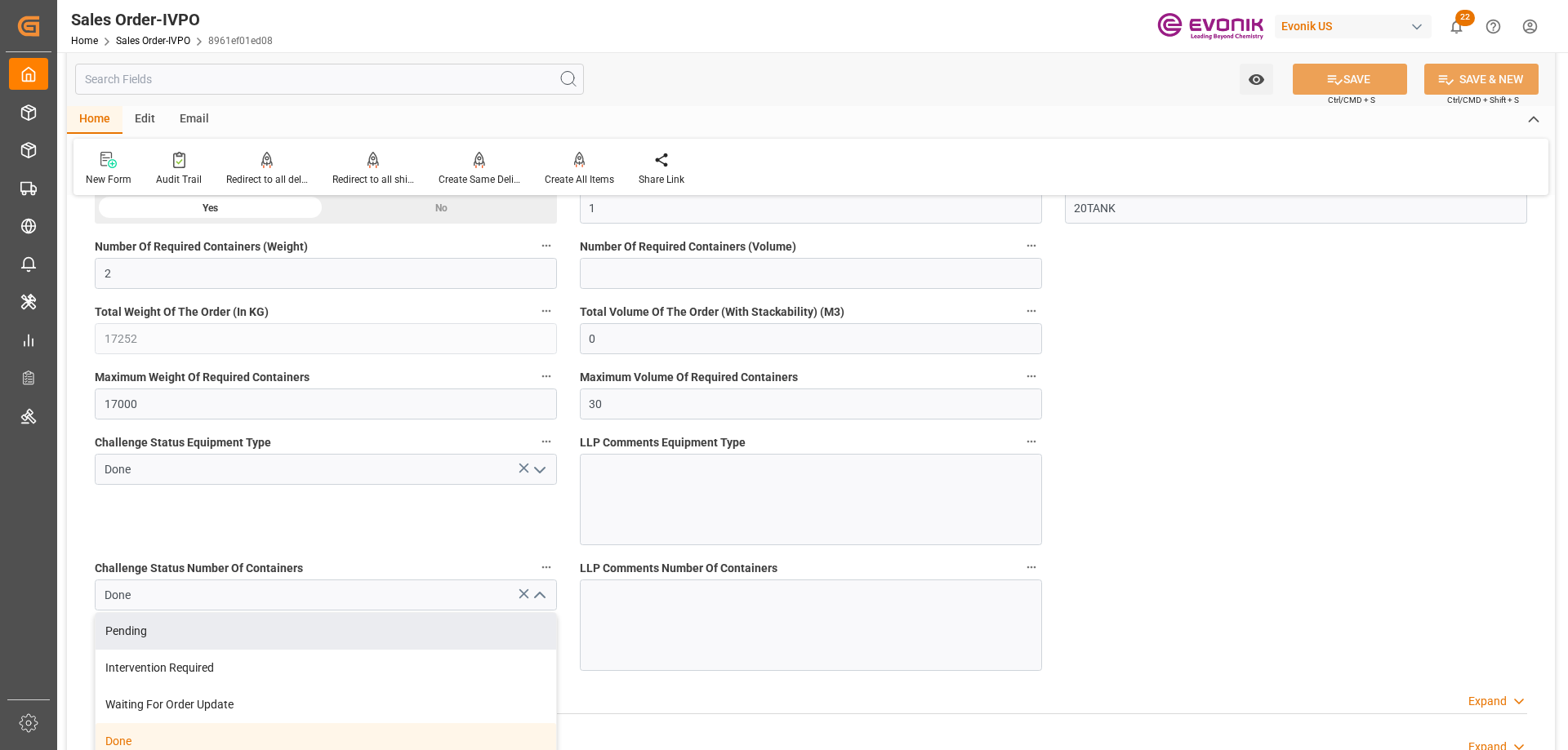
drag, startPoint x: 186, startPoint y: 636, endPoint x: 366, endPoint y: 556, distance: 197.0
click at [186, 636] on div "Pending" at bounding box center [325, 631] width 460 height 37
type input "Pending"
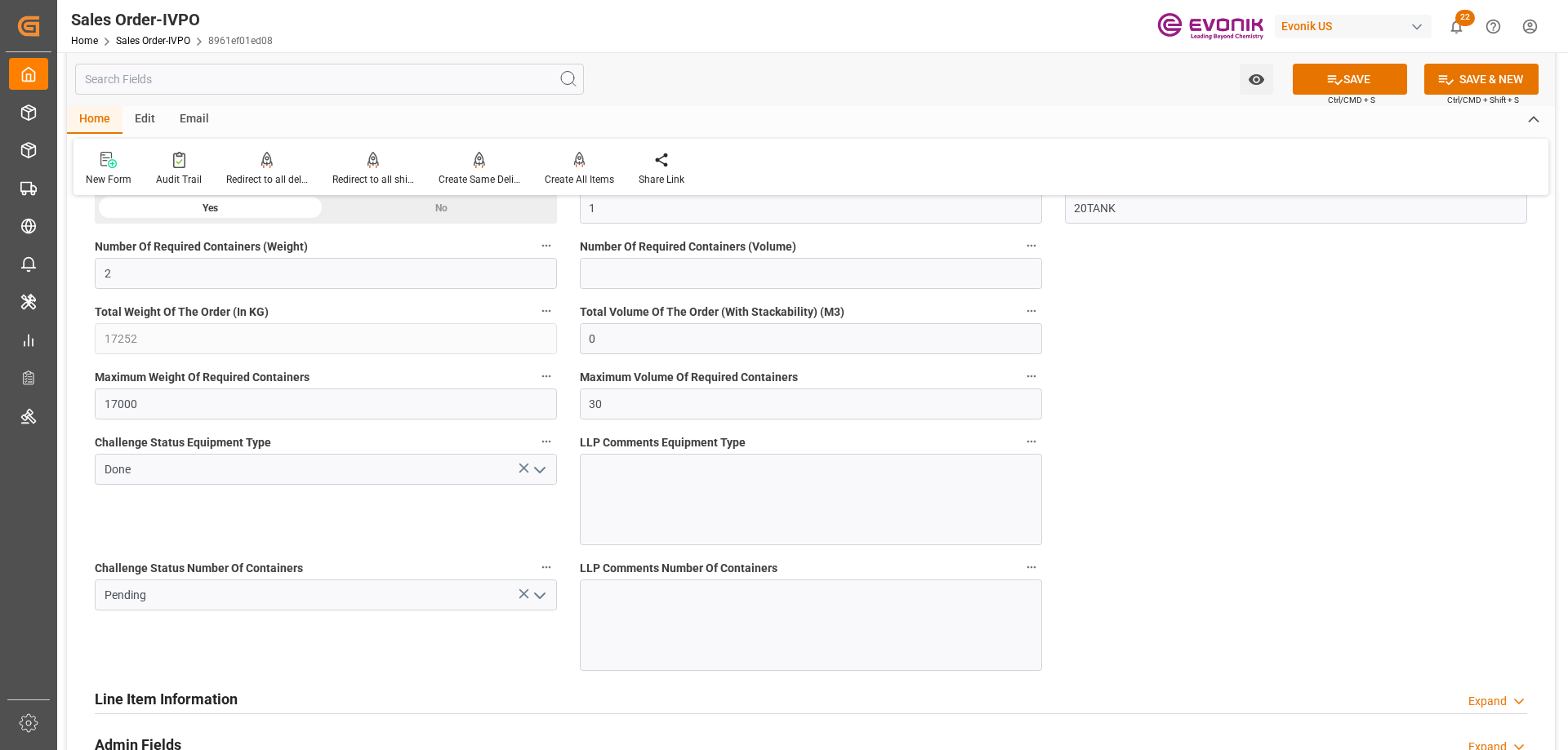
click at [543, 476] on icon "open menu" at bounding box center [540, 470] width 20 height 20
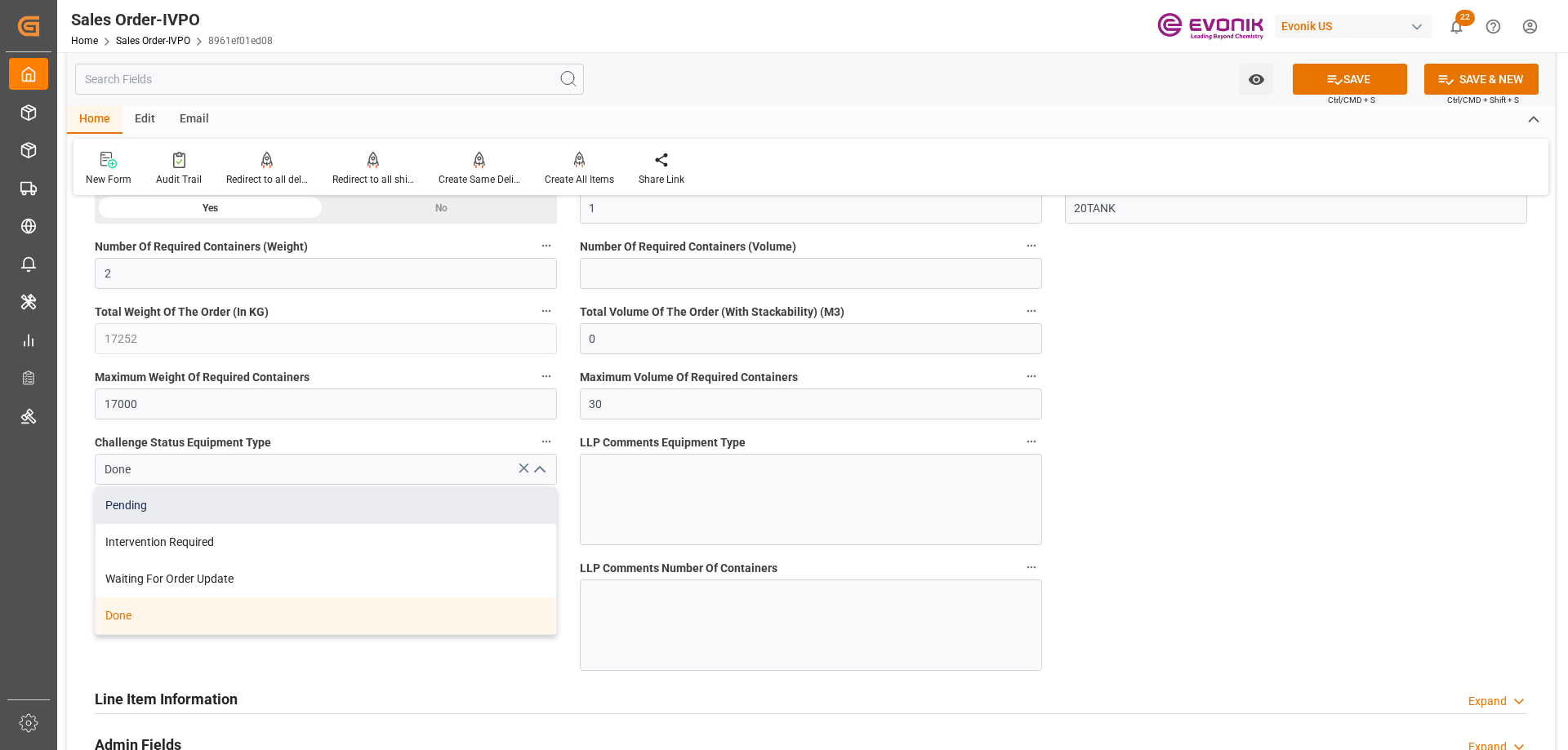
click at [193, 494] on div "Pending" at bounding box center [325, 506] width 460 height 37
type input "Pending"
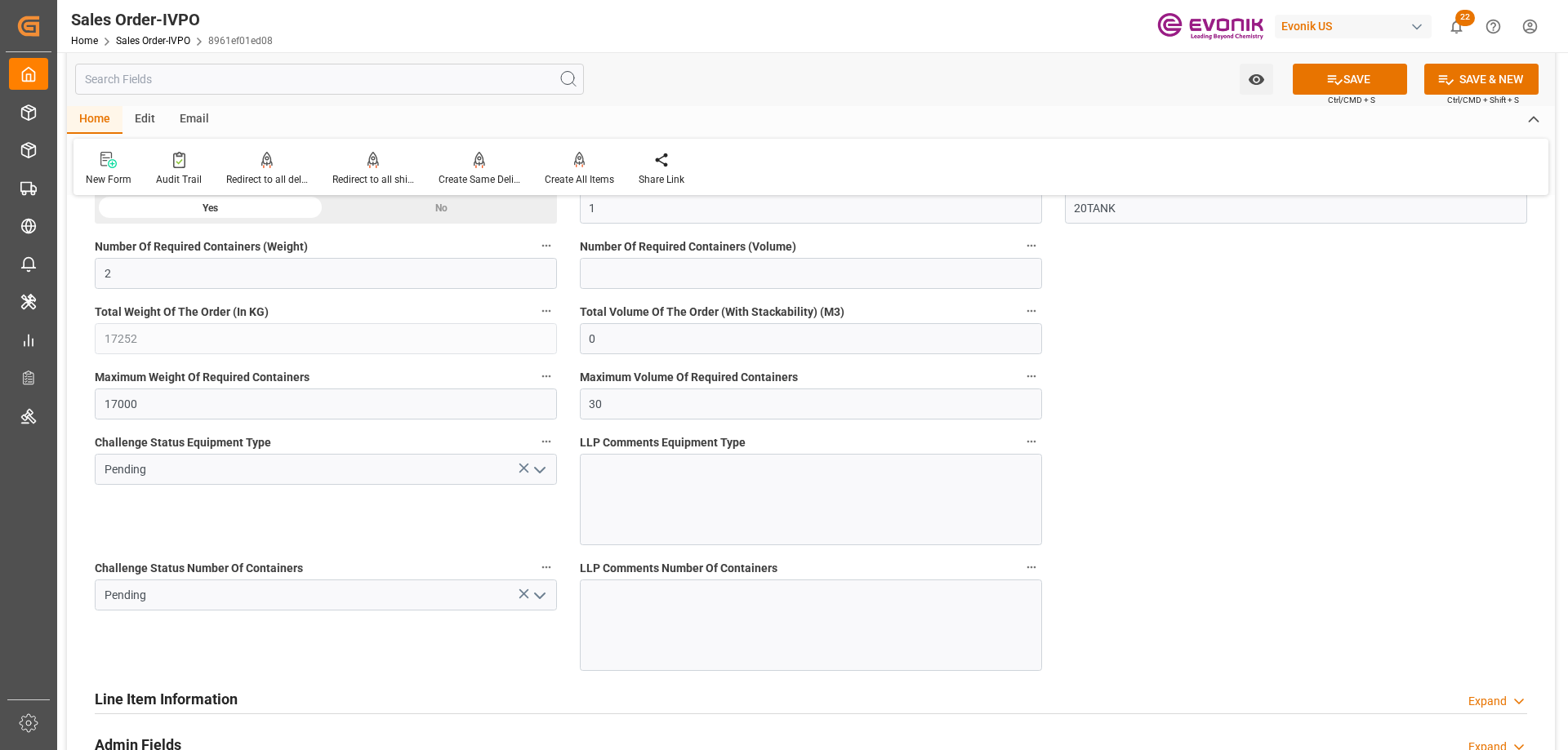
scroll to position [2776, 0]
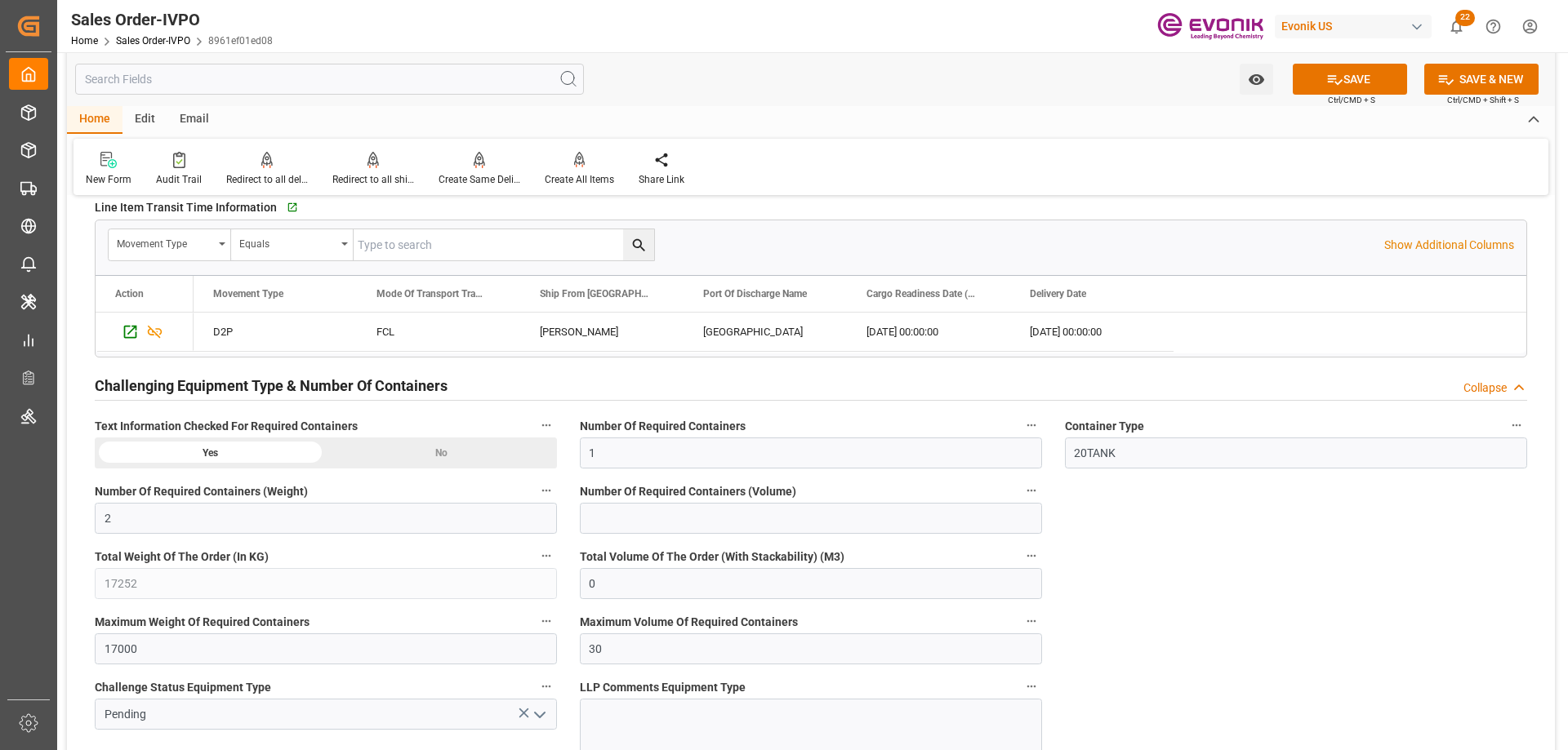
click at [415, 454] on div "No" at bounding box center [441, 453] width 231 height 31
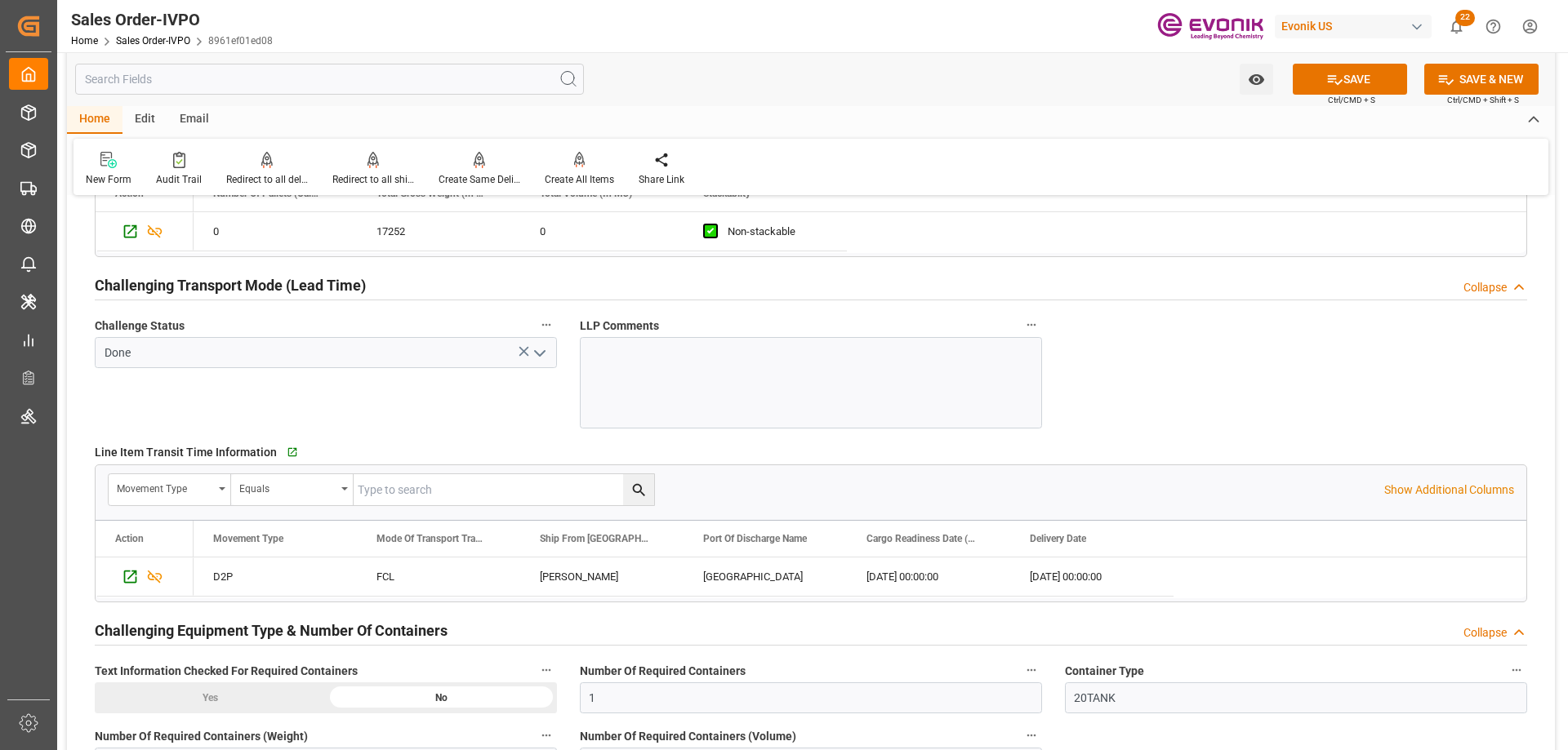
scroll to position [2205, 0]
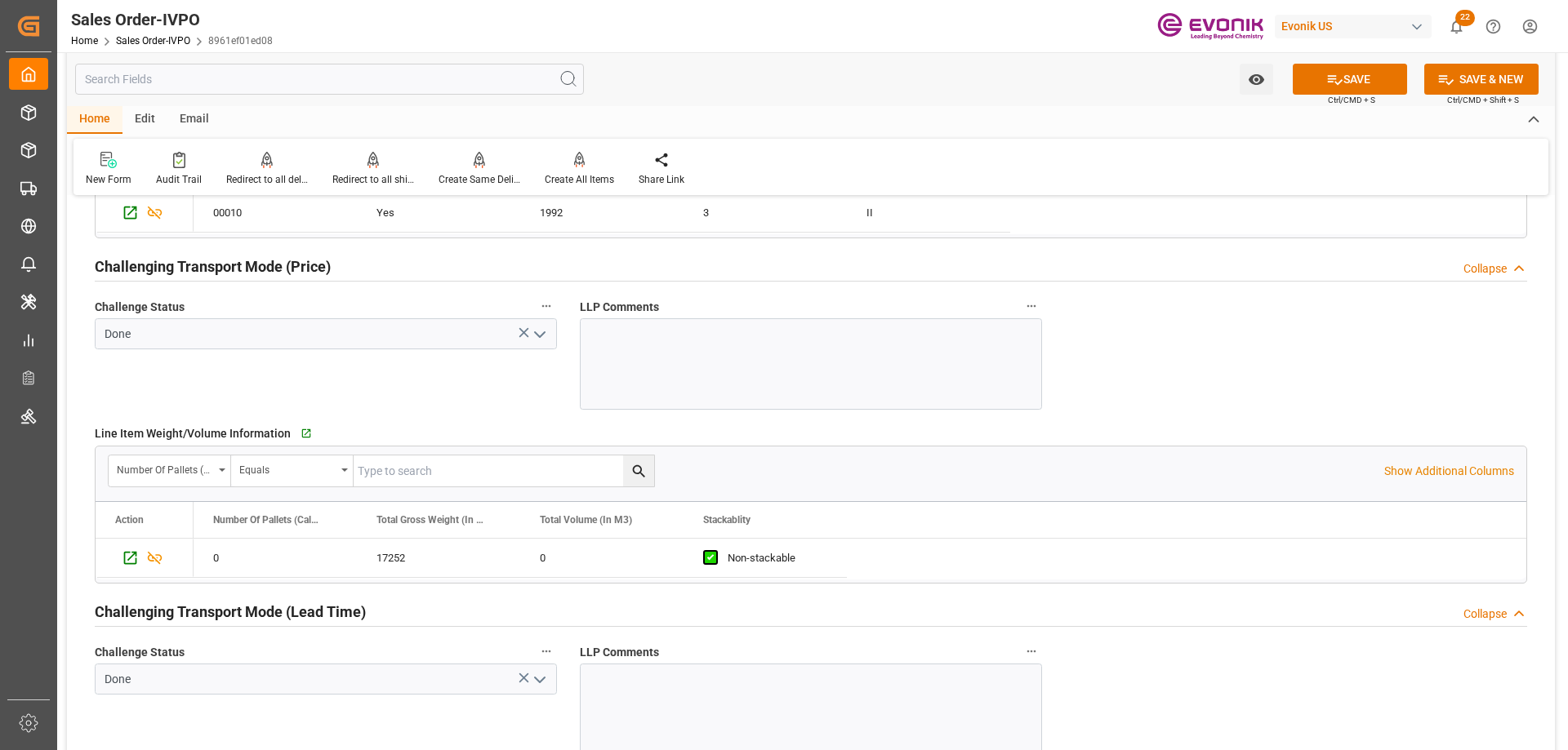
click at [550, 676] on button "open menu" at bounding box center [539, 679] width 25 height 26
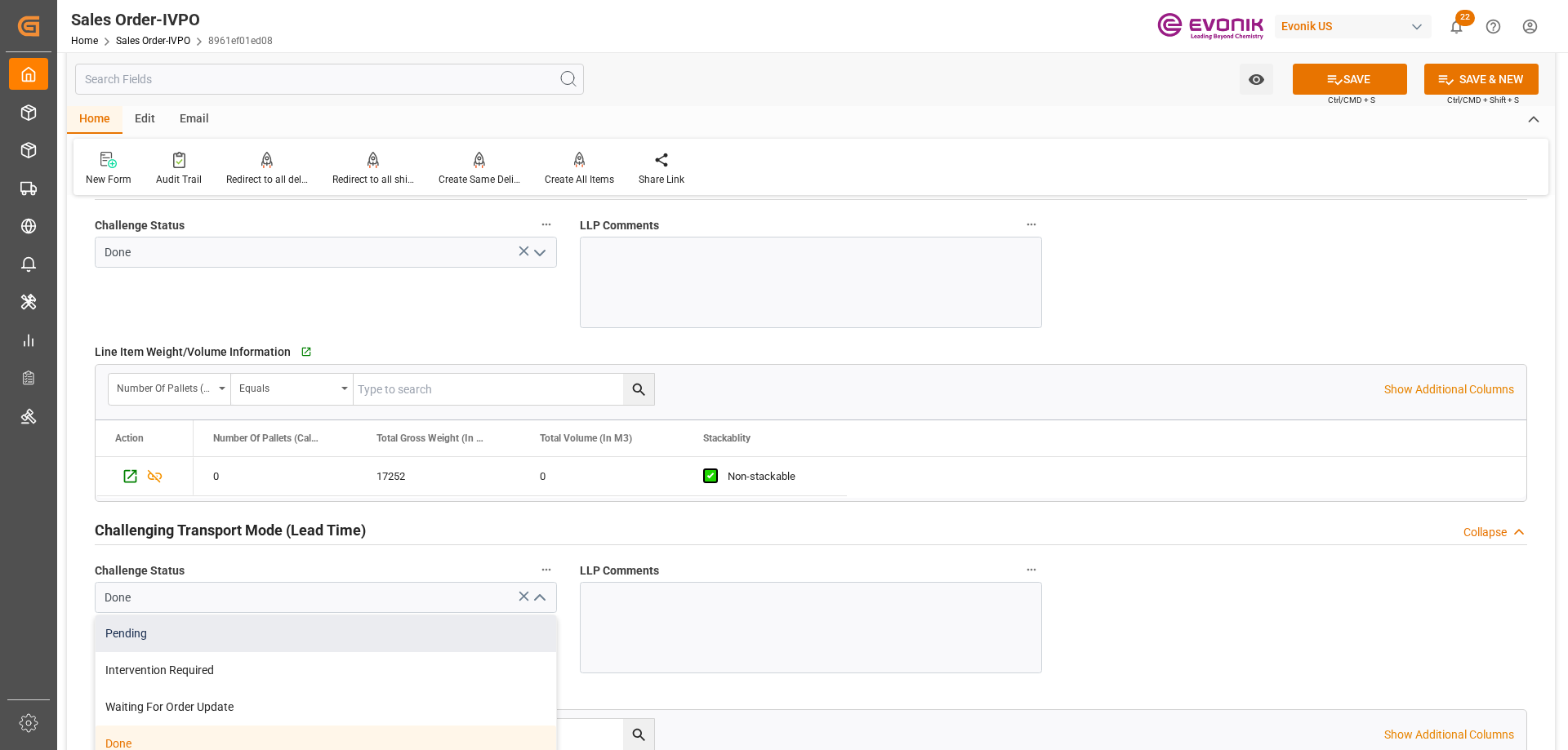
click at [153, 628] on div "Pending" at bounding box center [325, 634] width 460 height 37
type input "Pending"
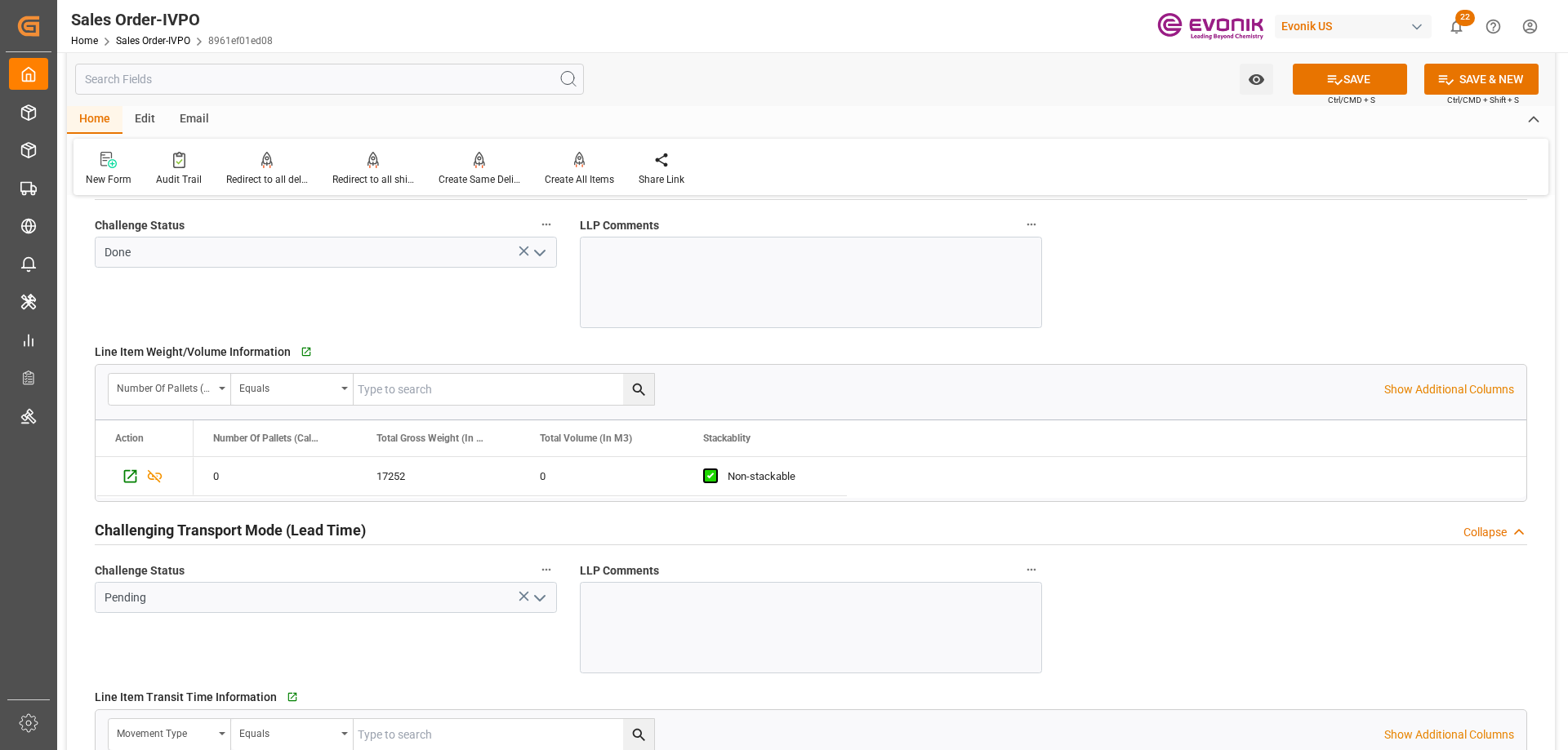
click at [533, 253] on icon "open menu" at bounding box center [540, 253] width 20 height 20
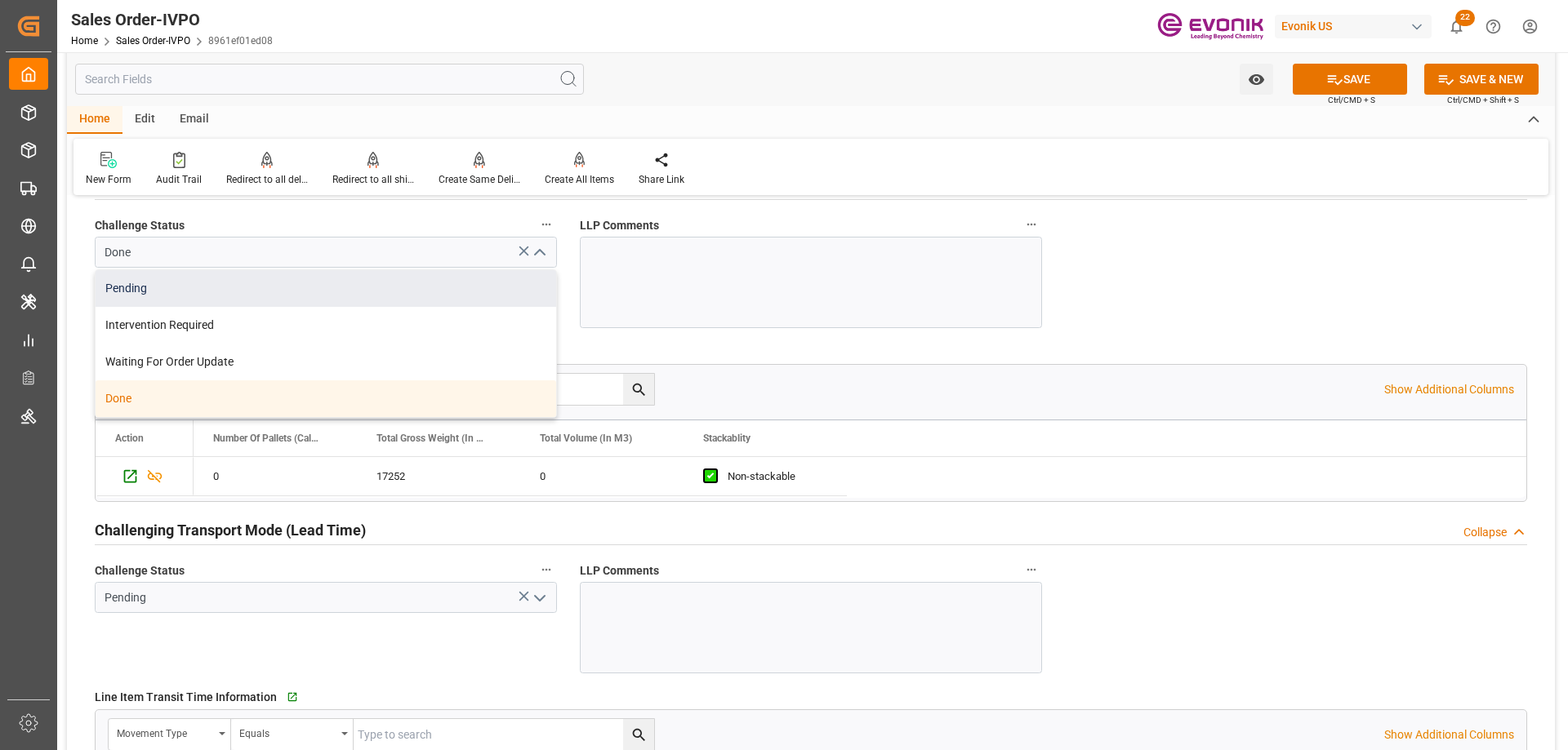
click at [259, 288] on div "Pending" at bounding box center [325, 289] width 460 height 37
type input "Pending"
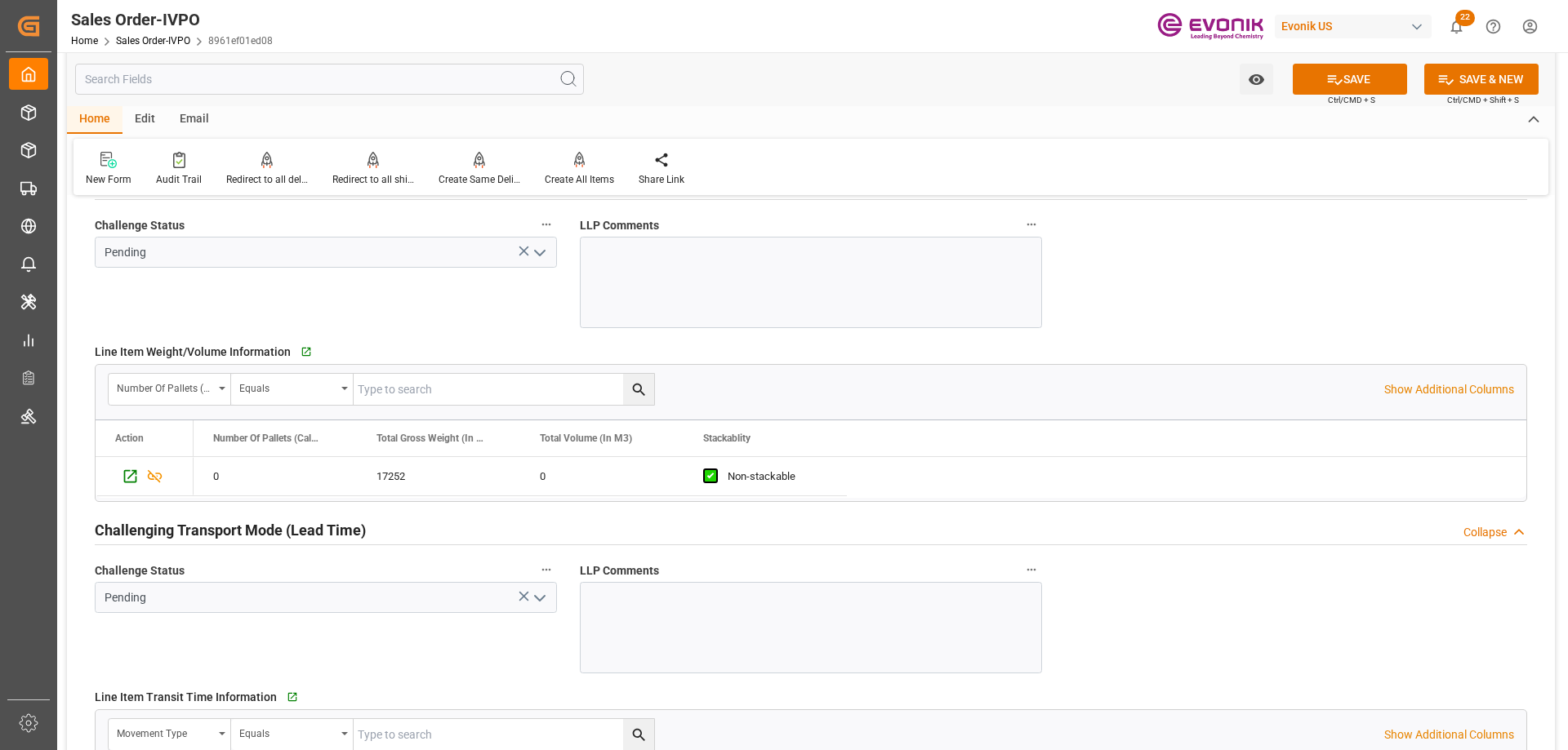
scroll to position [1959, 0]
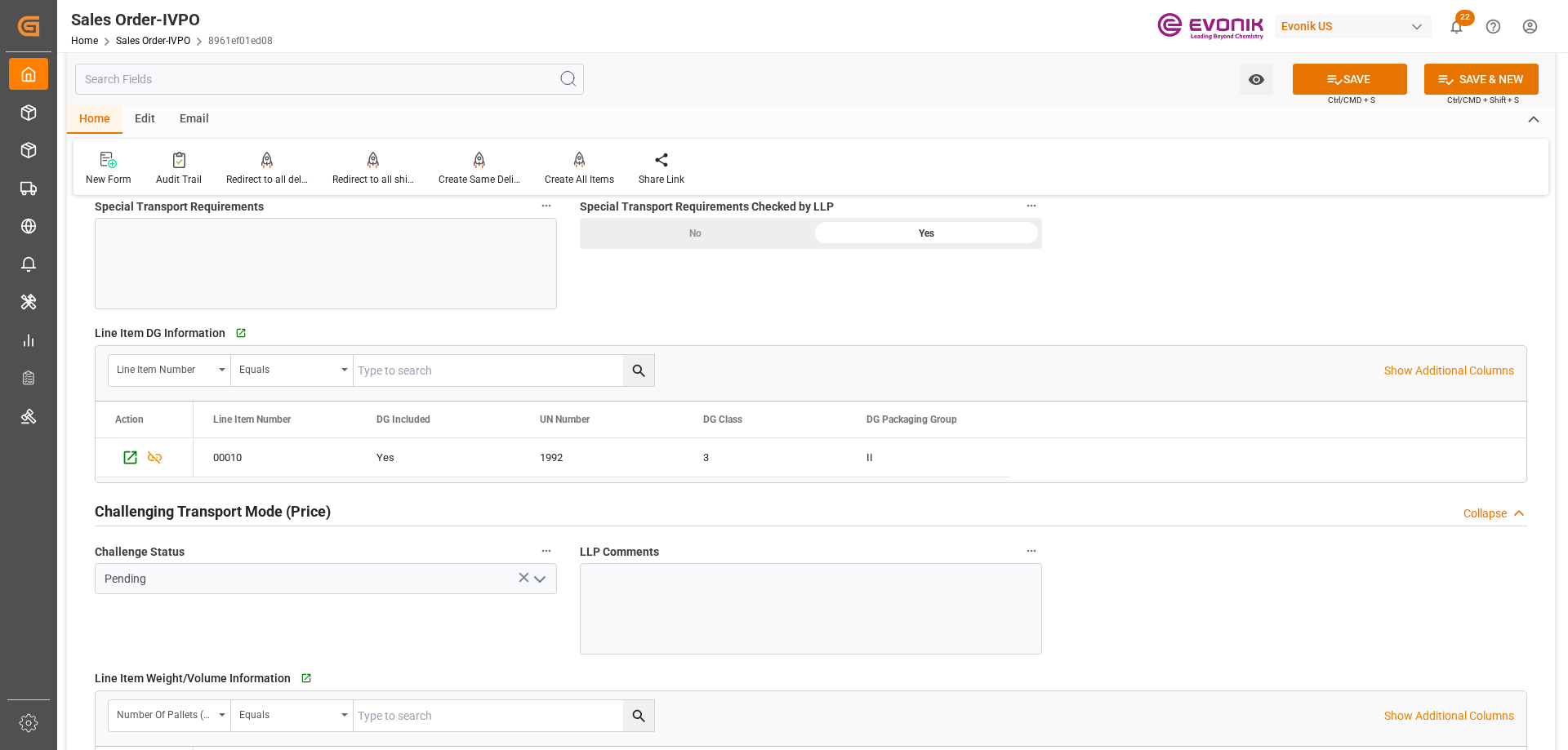
click at [727, 224] on div "No" at bounding box center [695, 233] width 231 height 31
click at [1335, 79] on icon at bounding box center [1335, 80] width 17 height 17
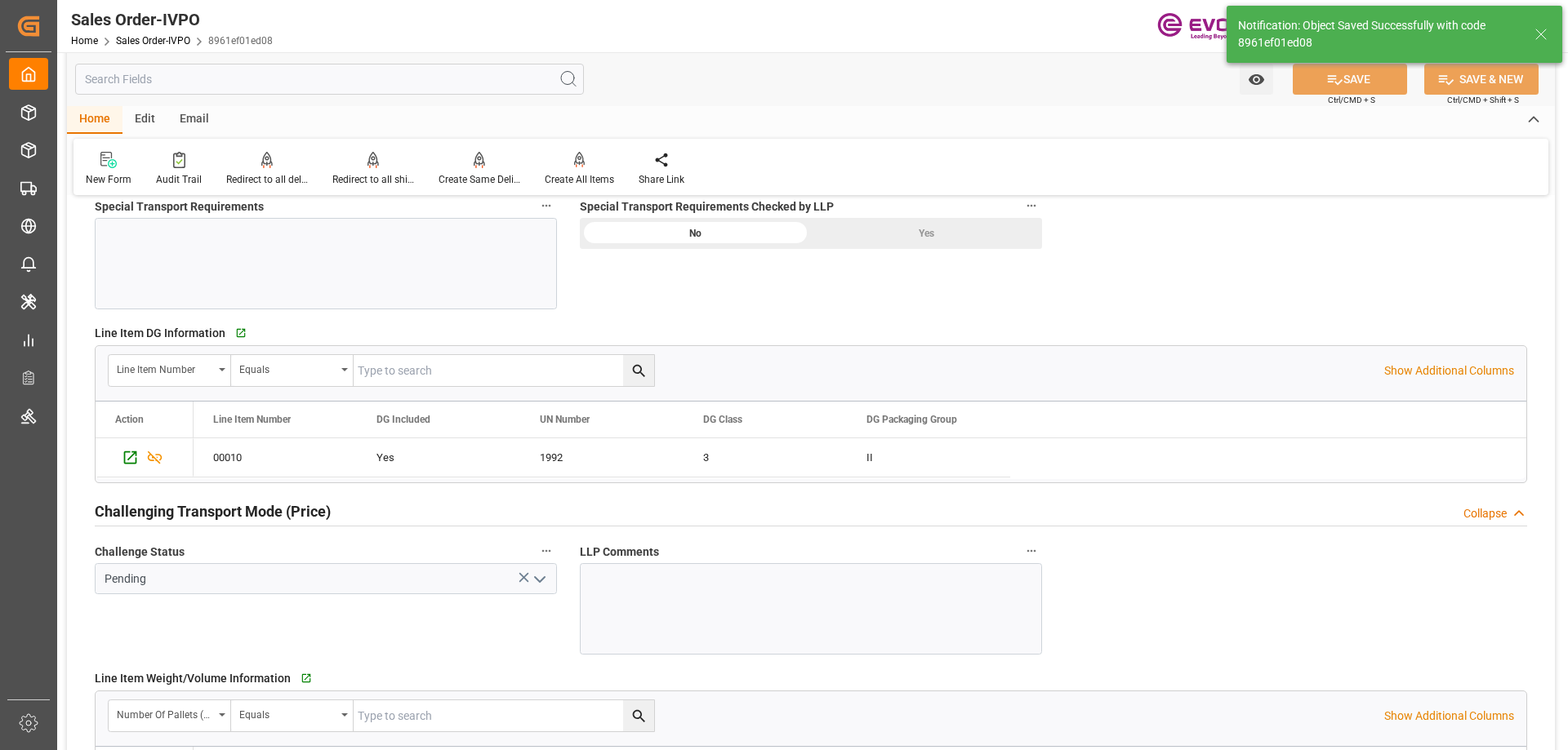
type input "09-23-2025 13:29"
type input "Yes"
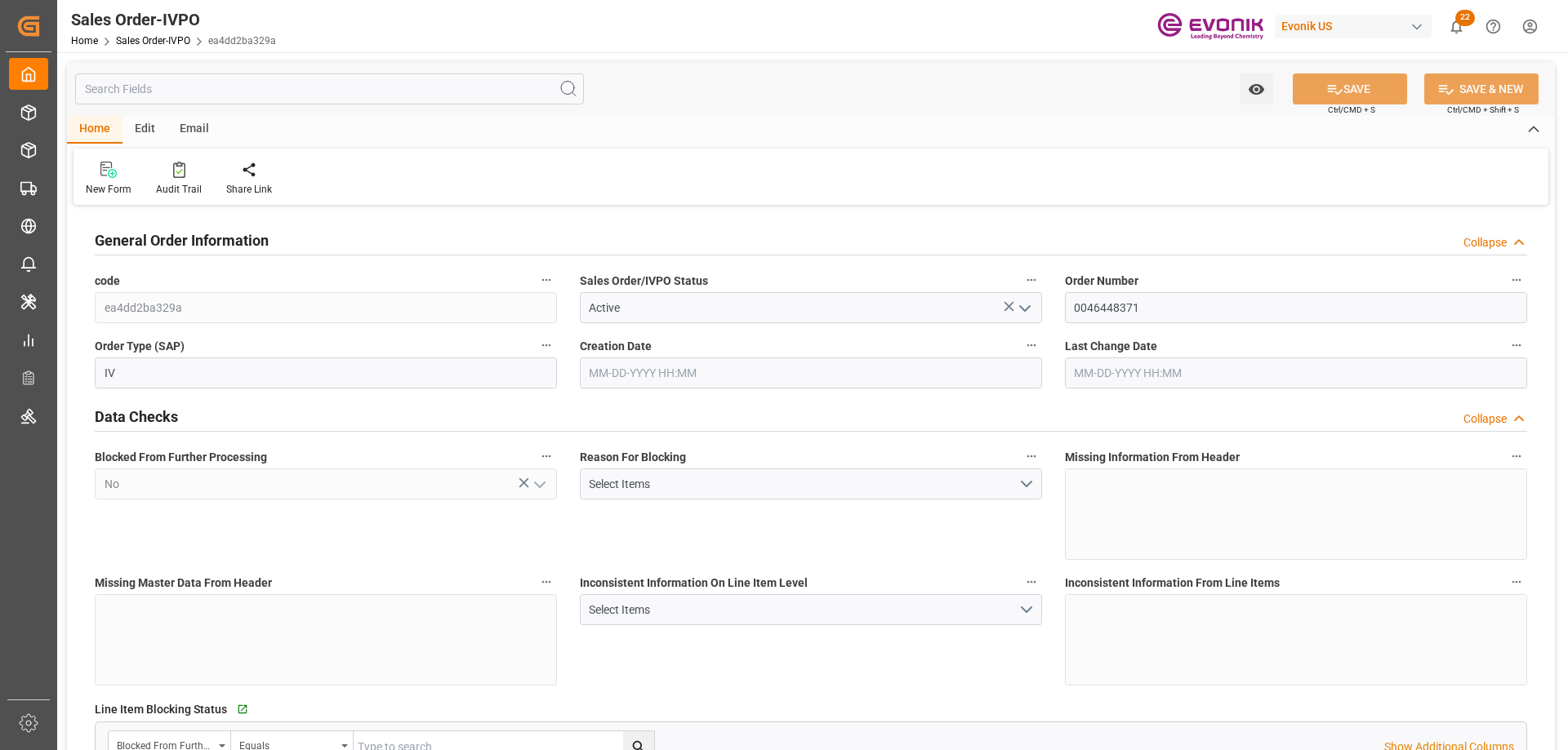
type input "BEANR"
type input "0"
type input "1"
type input "2"
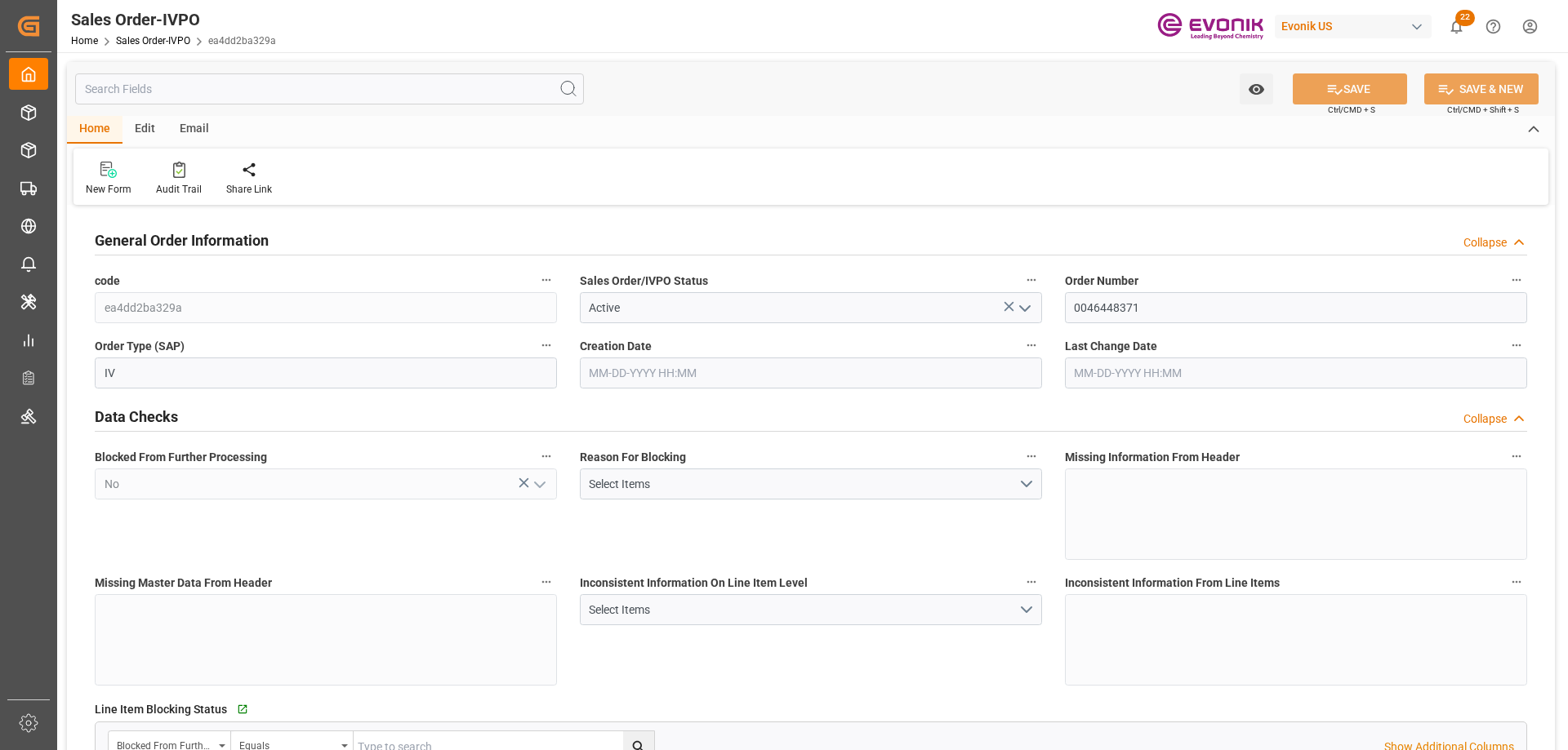
type input "18696.432"
type input "76.1322"
type input "19000"
type input "60"
type input "[DATE] 13:32"
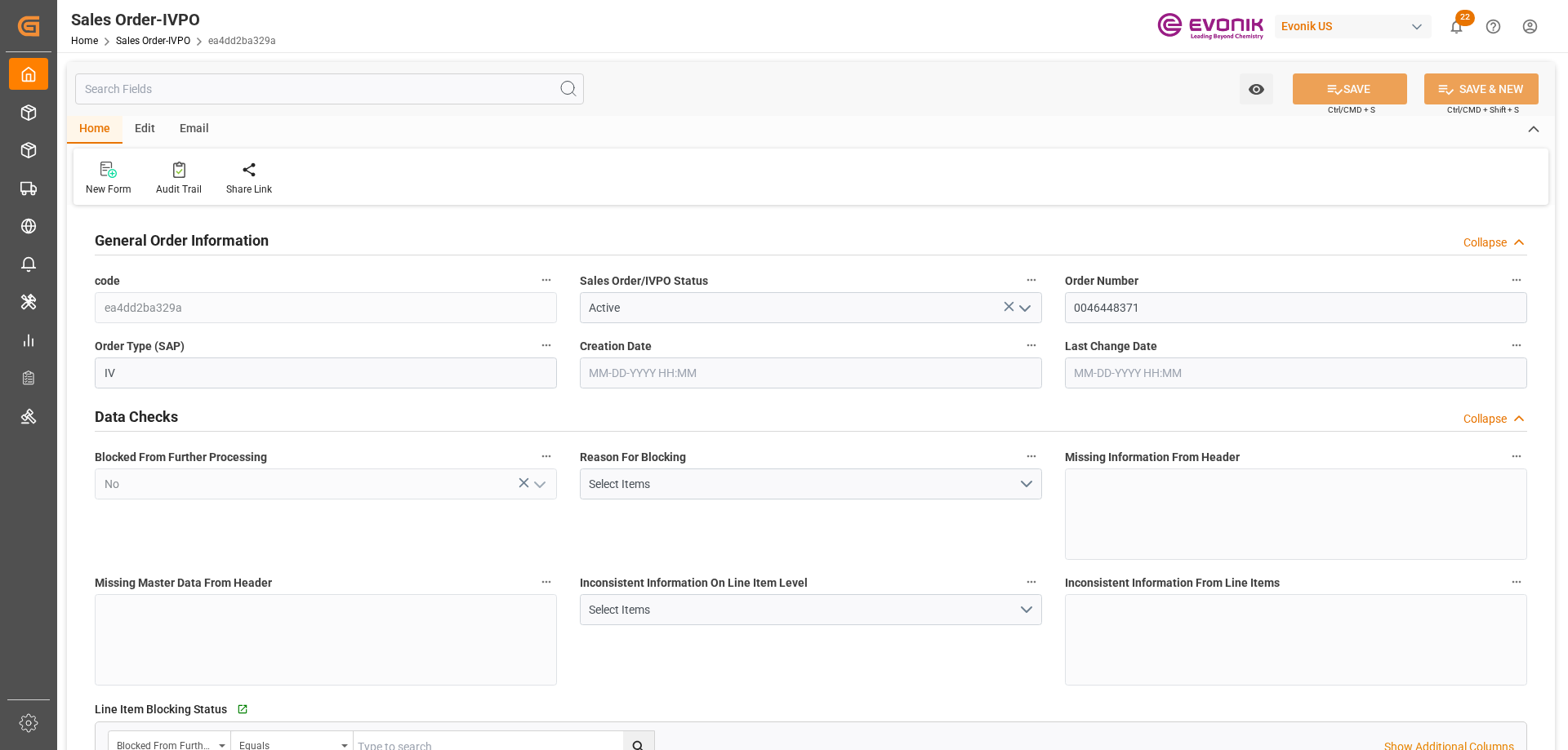
type input "[DATE] 03:22"
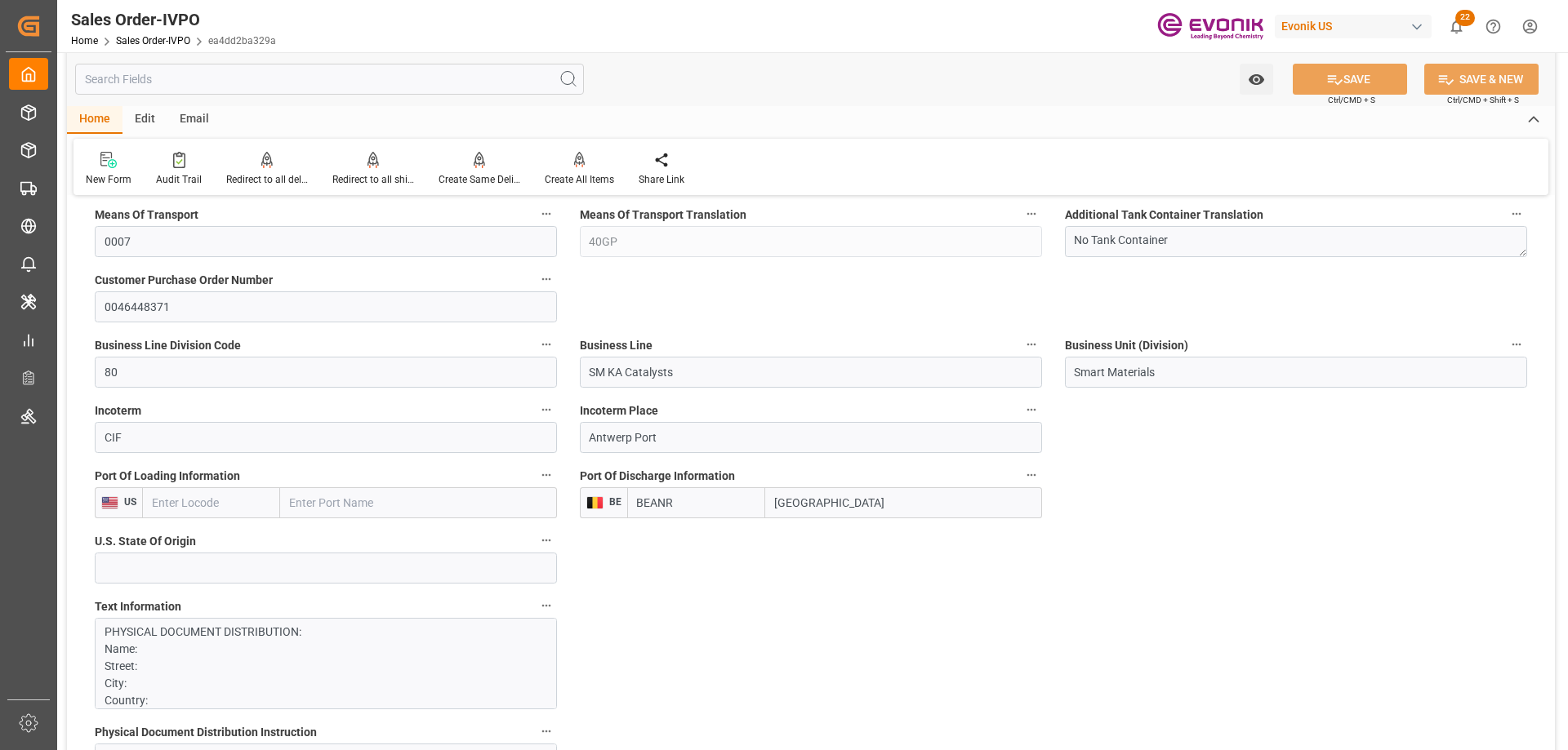
scroll to position [980, 0]
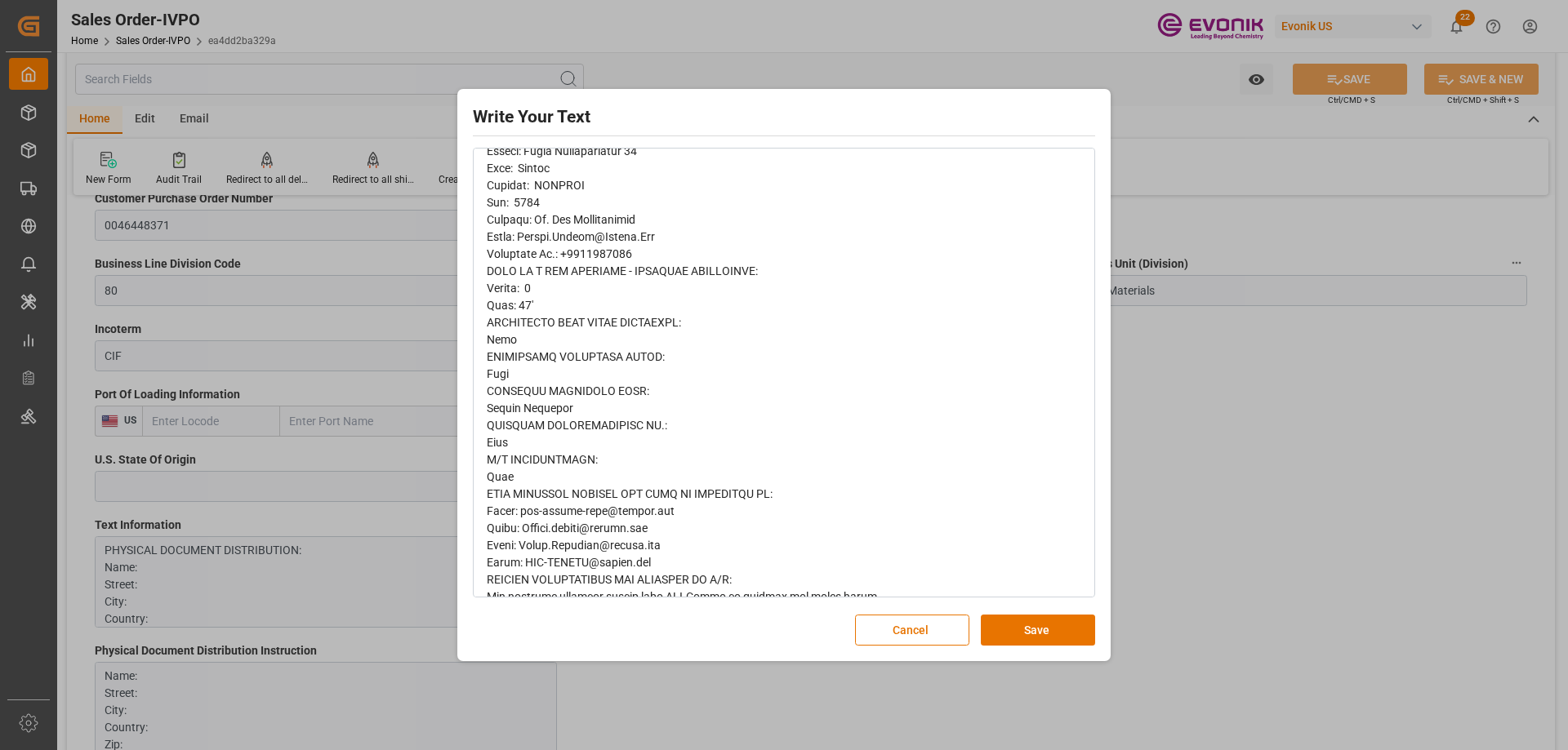
scroll to position [1203, 0]
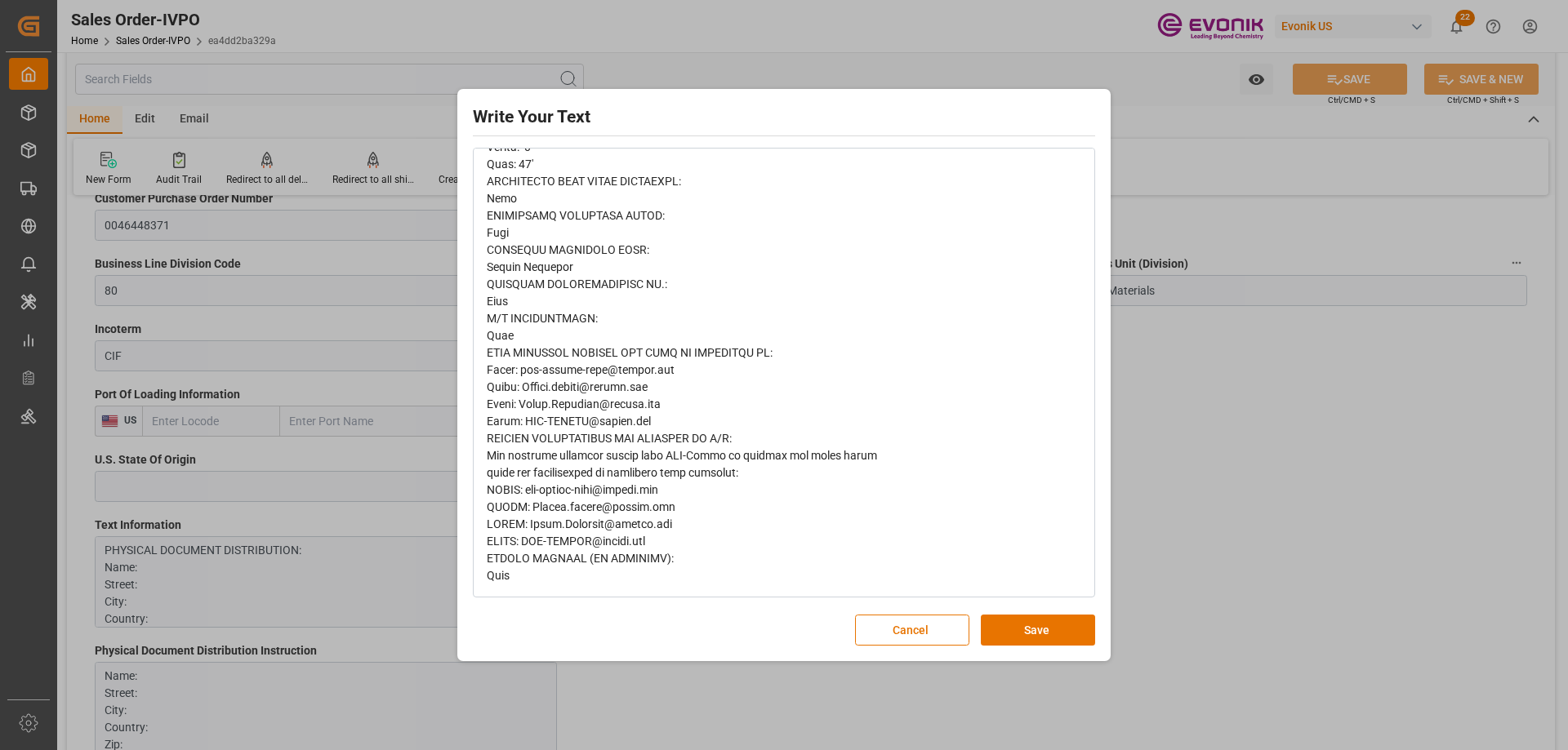
click at [1218, 461] on div "Write Your Text Normal 14 Font Cancel Save" at bounding box center [784, 375] width 1568 height 750
